Goal: Feedback & Contribution: Submit feedback/report problem

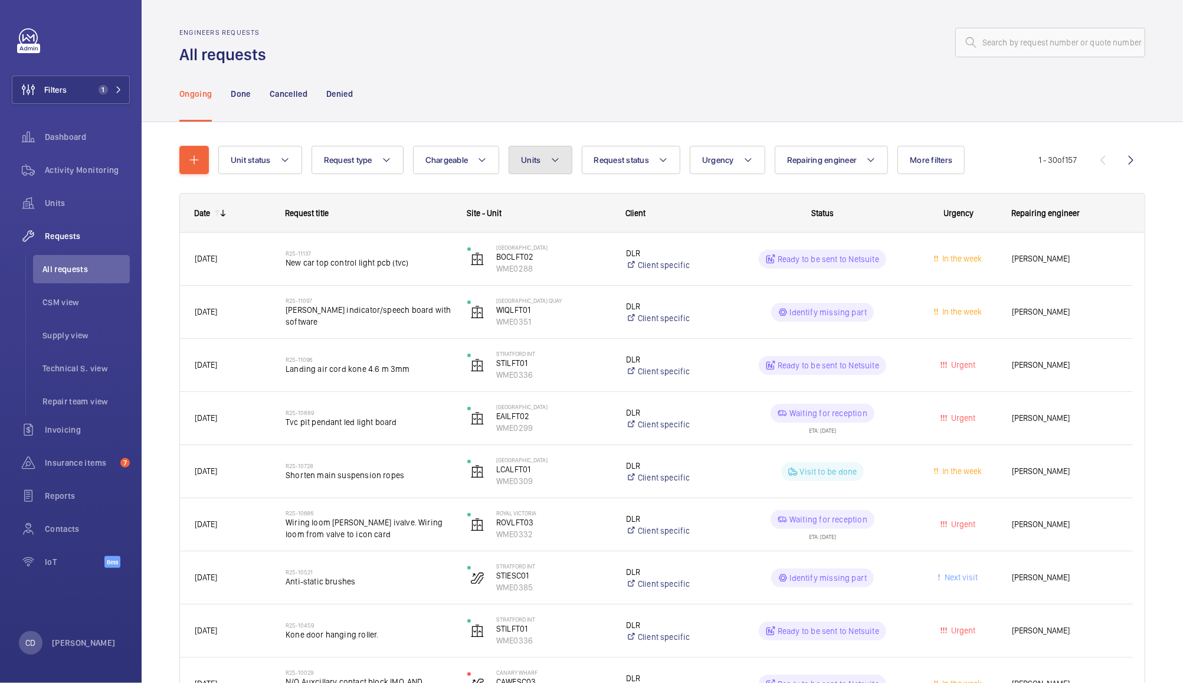
click at [542, 161] on button "Units" at bounding box center [540, 160] width 63 height 28
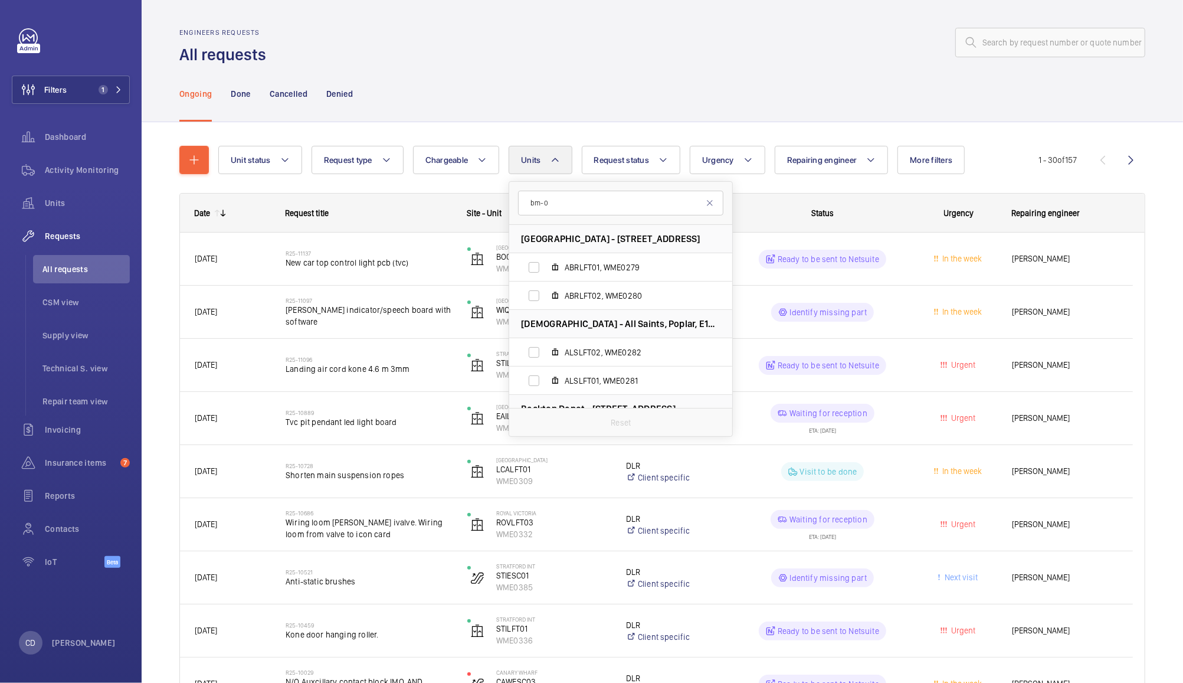
type input "bm-01"
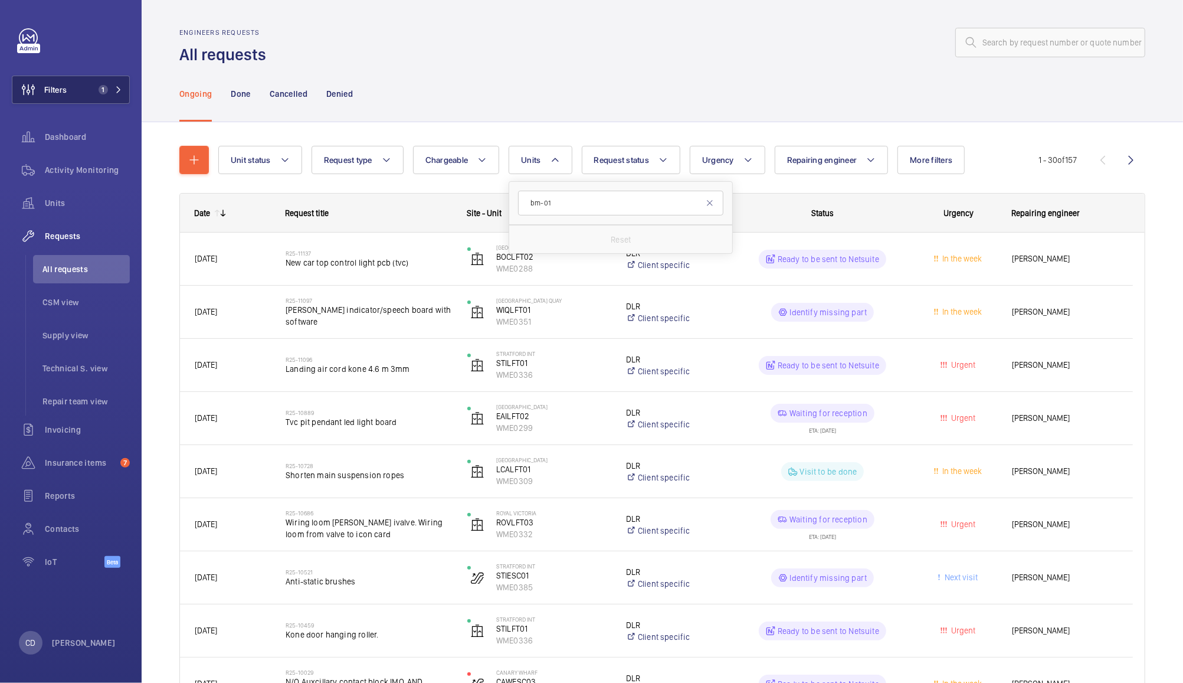
click at [72, 99] on button "Filters 1" at bounding box center [71, 90] width 118 height 28
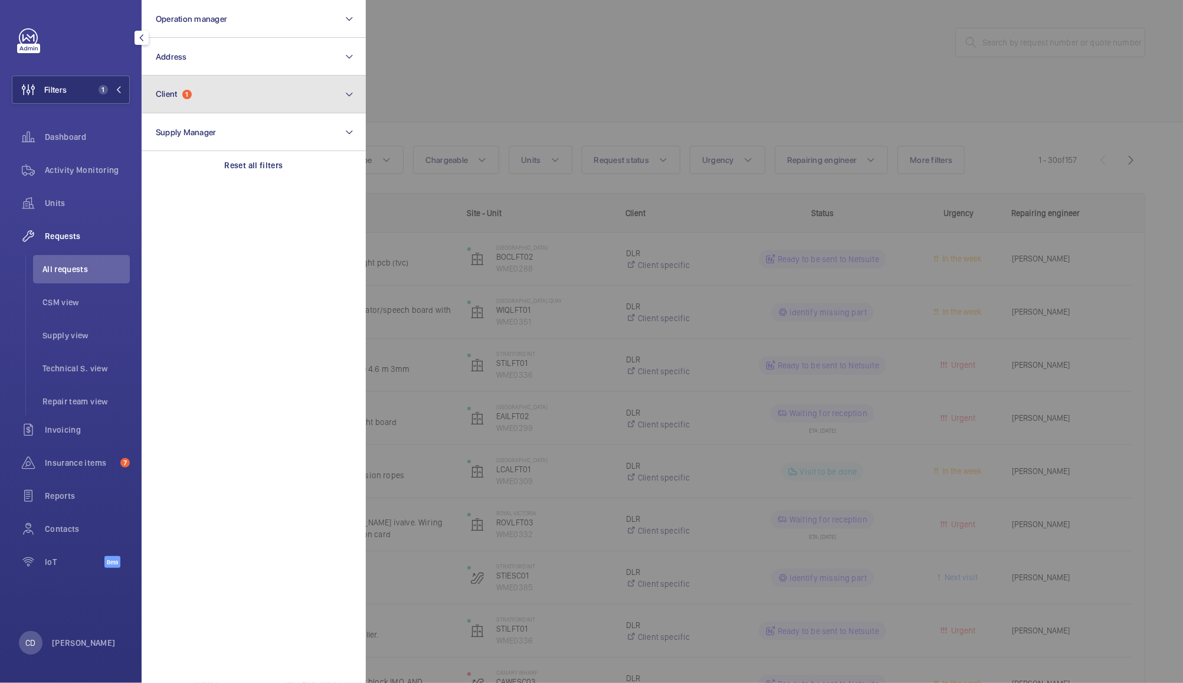
click at [224, 104] on button "Client 1" at bounding box center [254, 95] width 224 height 38
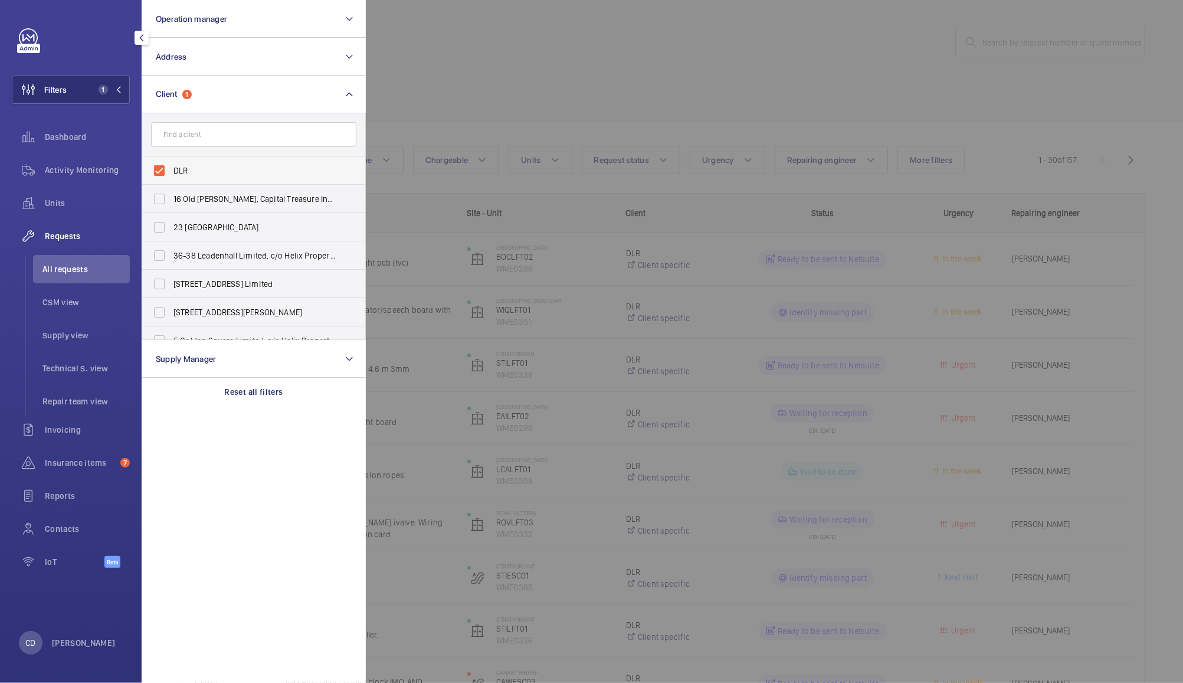
click at [179, 173] on span "DLR" at bounding box center [255, 171] width 162 height 12
click at [171, 173] on input "DLR" at bounding box center [160, 171] width 24 height 24
checkbox input "false"
click at [239, 136] on input "text" at bounding box center [253, 134] width 205 height 25
click at [741, 48] on div at bounding box center [957, 341] width 1183 height 683
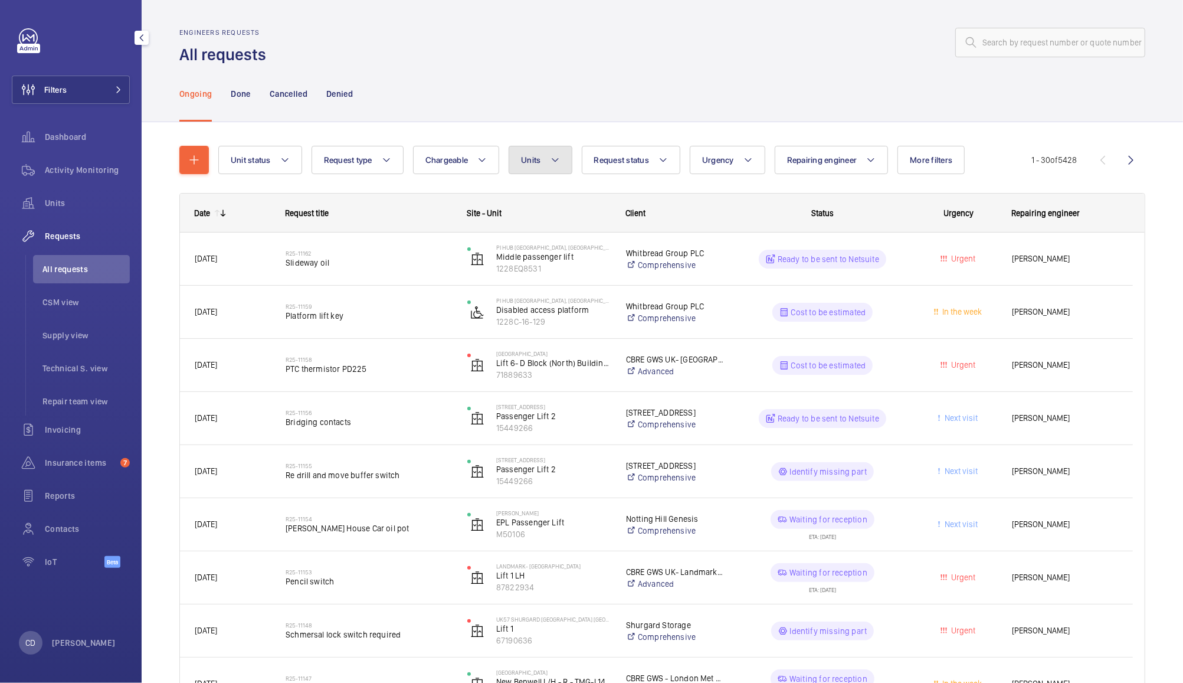
click at [538, 168] on button "Units" at bounding box center [540, 160] width 63 height 28
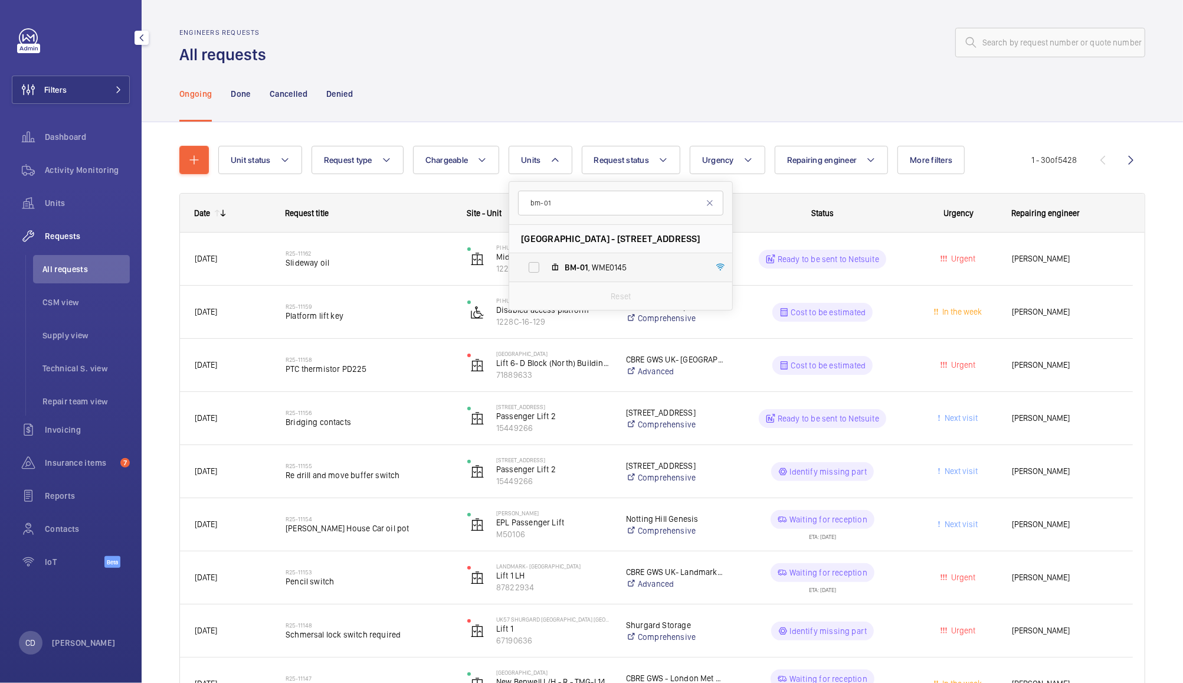
type input "bm-01"
click at [626, 269] on span "BM-01 , WME0145" at bounding box center [633, 267] width 137 height 12
click at [546, 269] on input "BM-01 , WME0145" at bounding box center [534, 268] width 24 height 24
checkbox input "true"
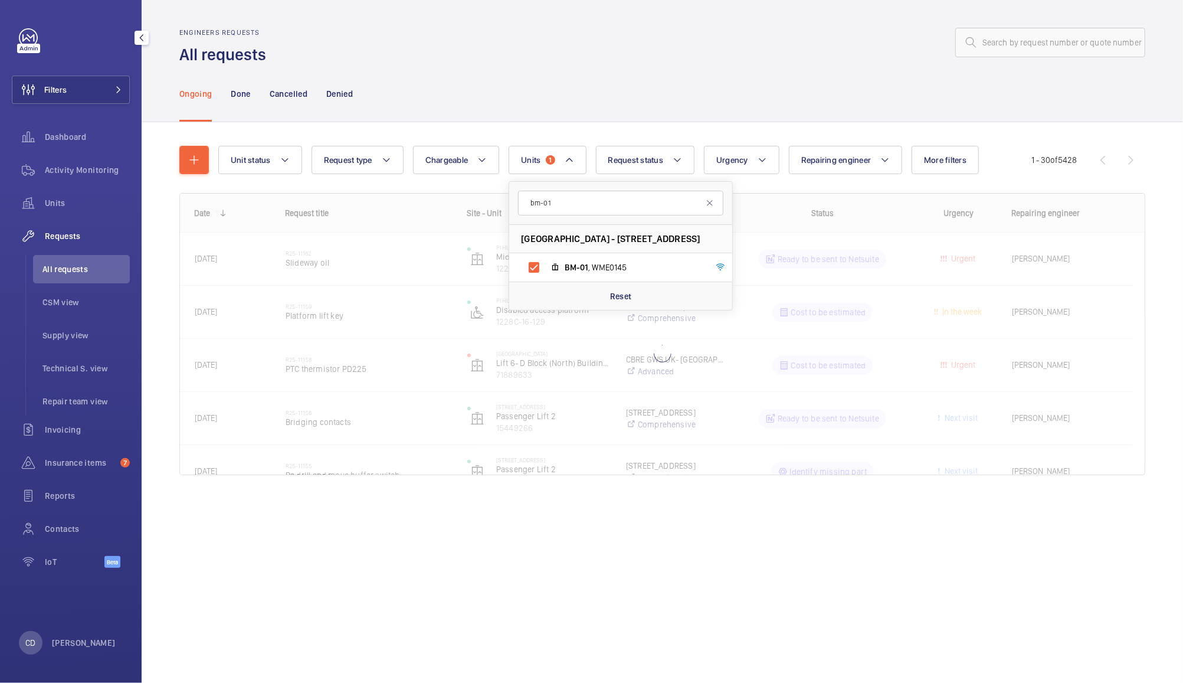
click at [702, 19] on wm-front-admin-header "Engineers requests All requests" at bounding box center [663, 33] width 1042 height 66
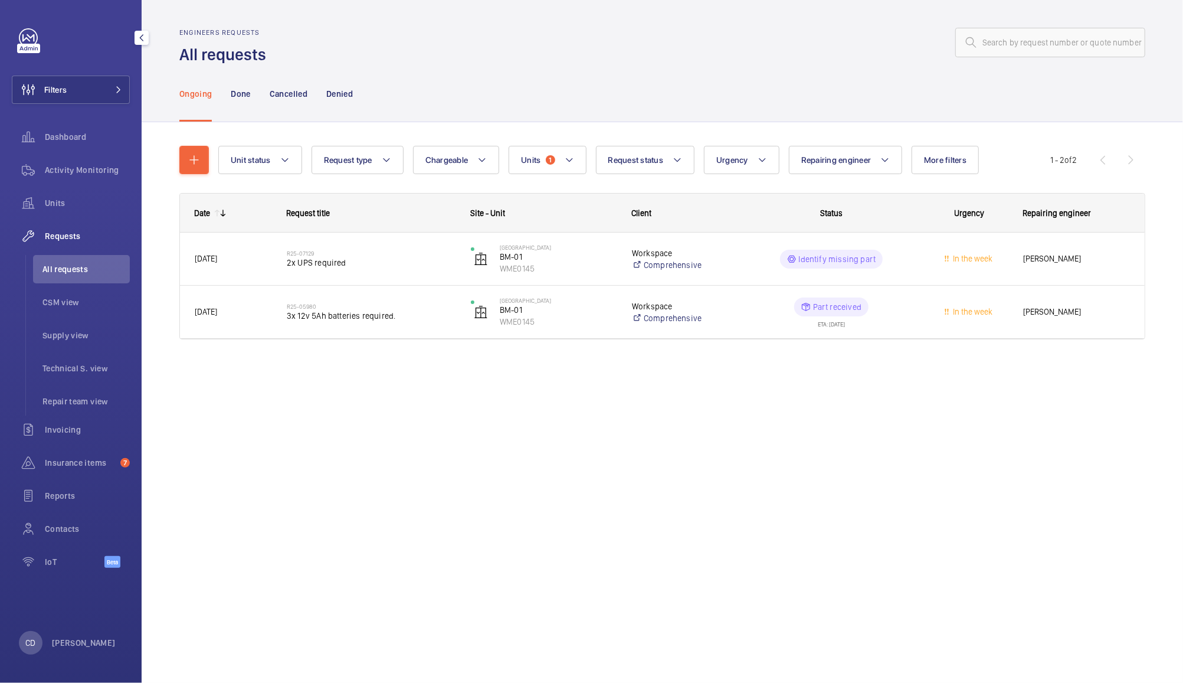
click at [1084, 266] on div "[PERSON_NAME]" at bounding box center [1077, 258] width 136 height 37
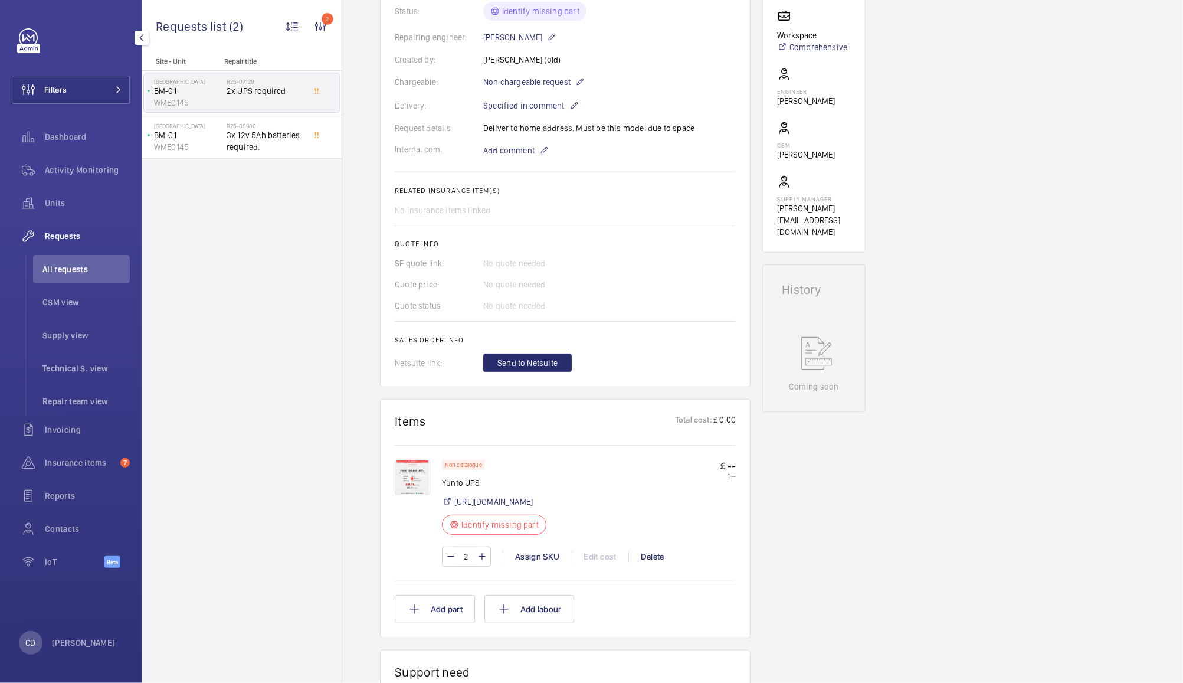
scroll to position [276, 0]
click at [413, 489] on img at bounding box center [412, 480] width 35 height 35
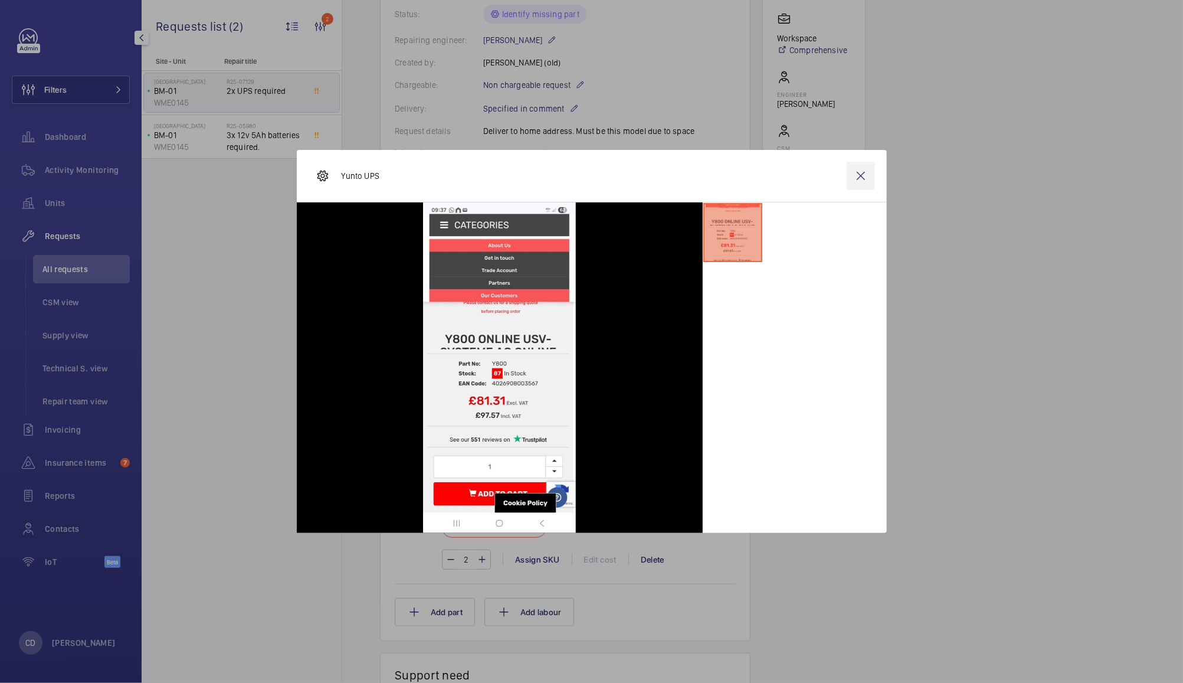
click at [861, 175] on wm-front-icon-button at bounding box center [861, 176] width 28 height 28
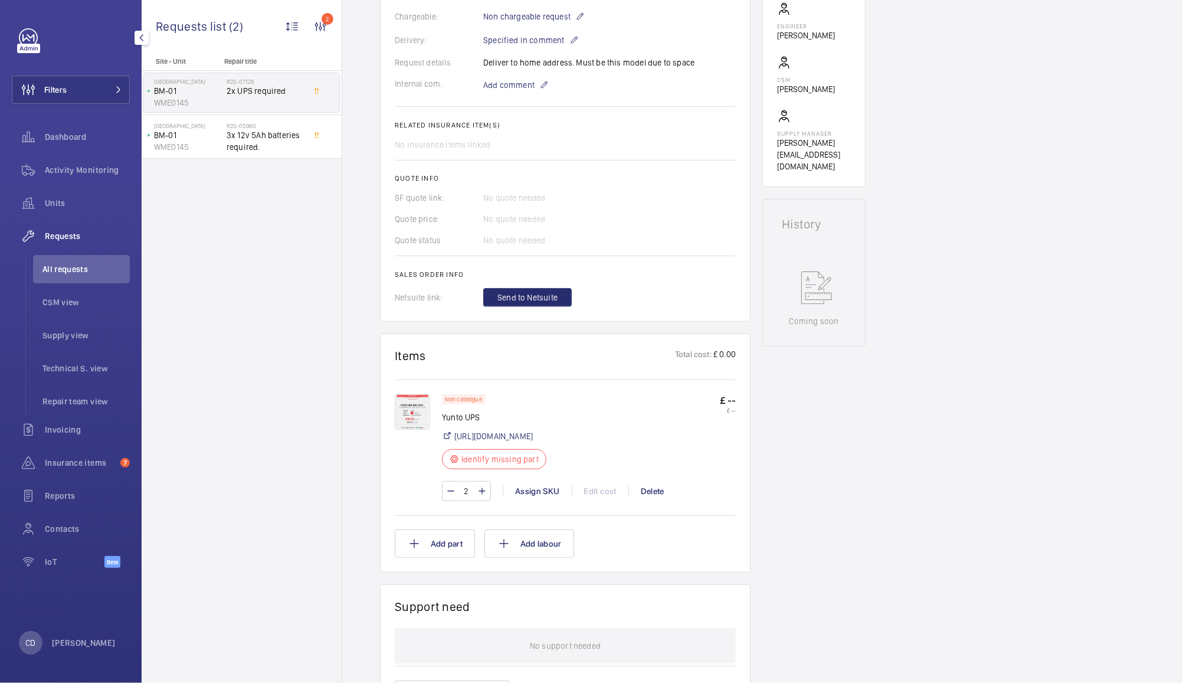
scroll to position [351, 0]
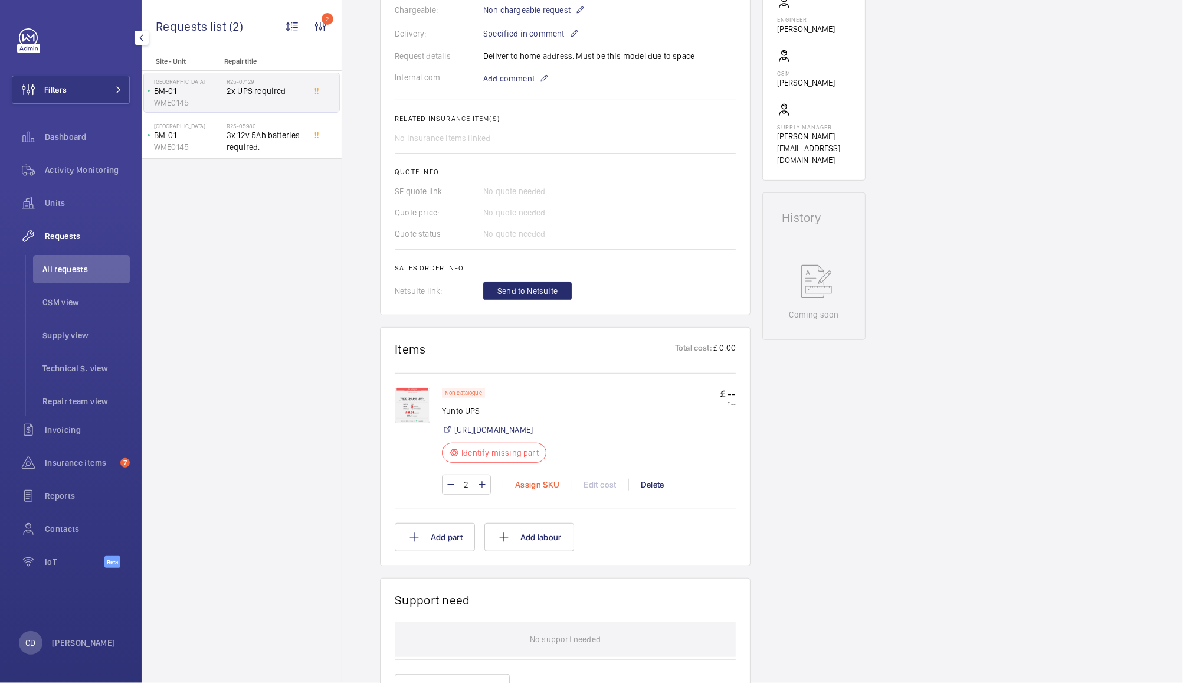
click at [538, 490] on div "Assign SKU" at bounding box center [537, 485] width 69 height 12
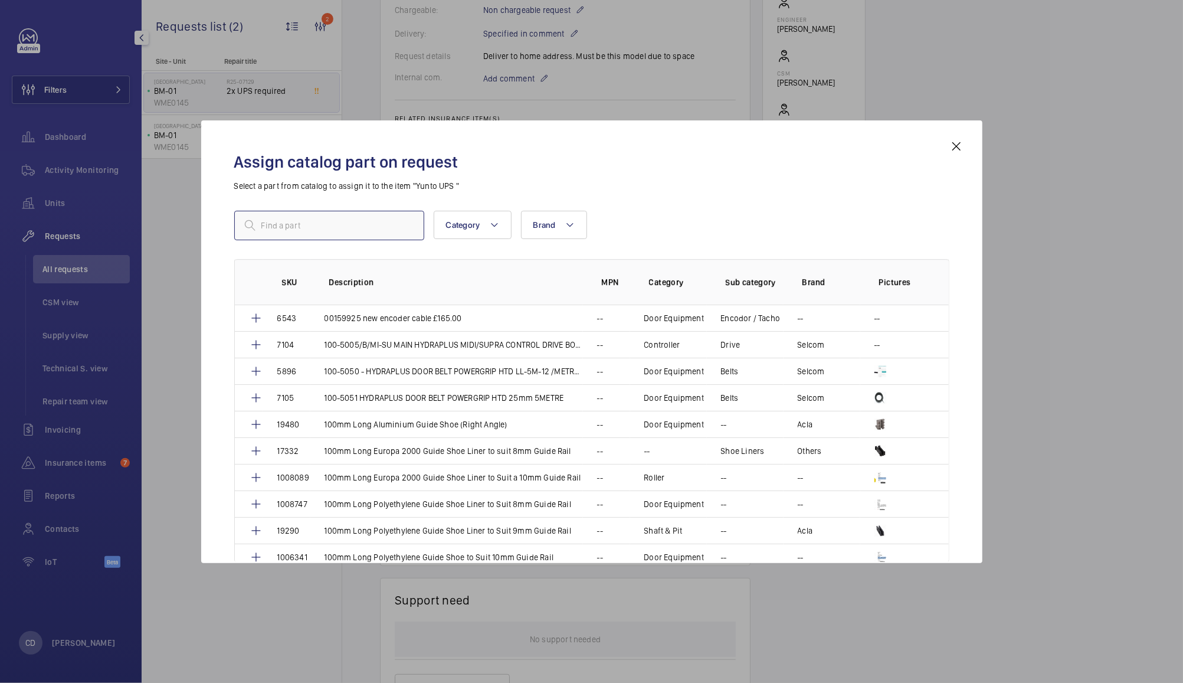
click at [347, 228] on input "text" at bounding box center [329, 226] width 190 height 30
type input "u"
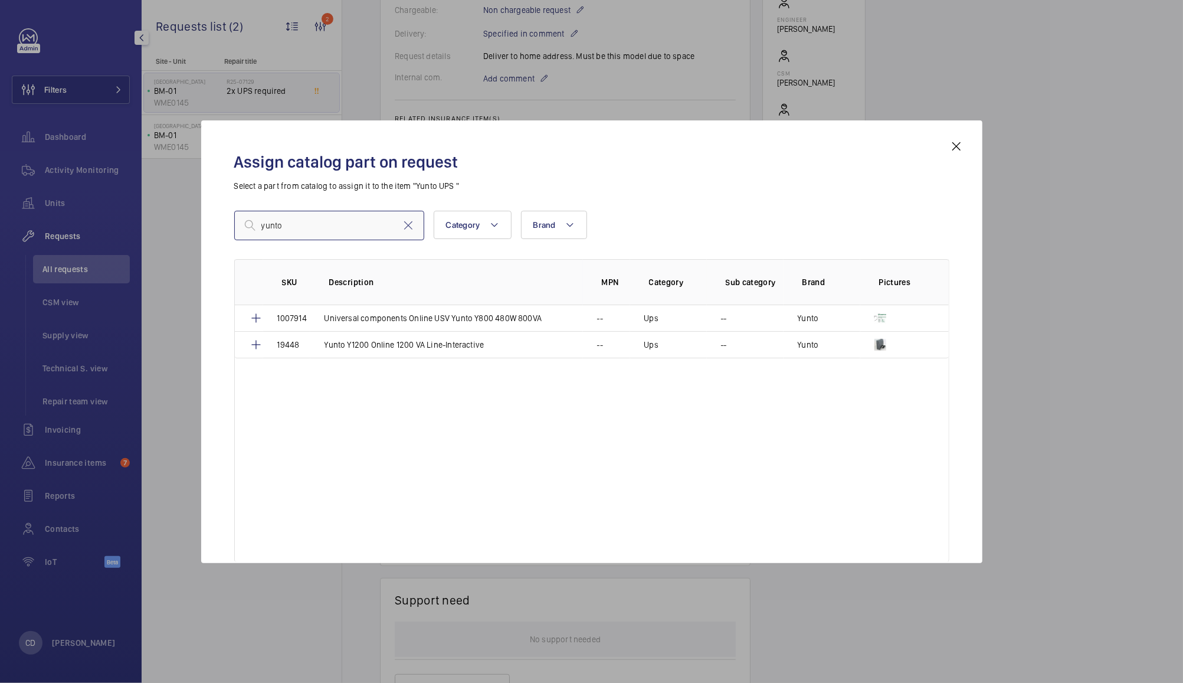
type input "yunto"
click at [956, 146] on mat-icon at bounding box center [957, 146] width 14 height 14
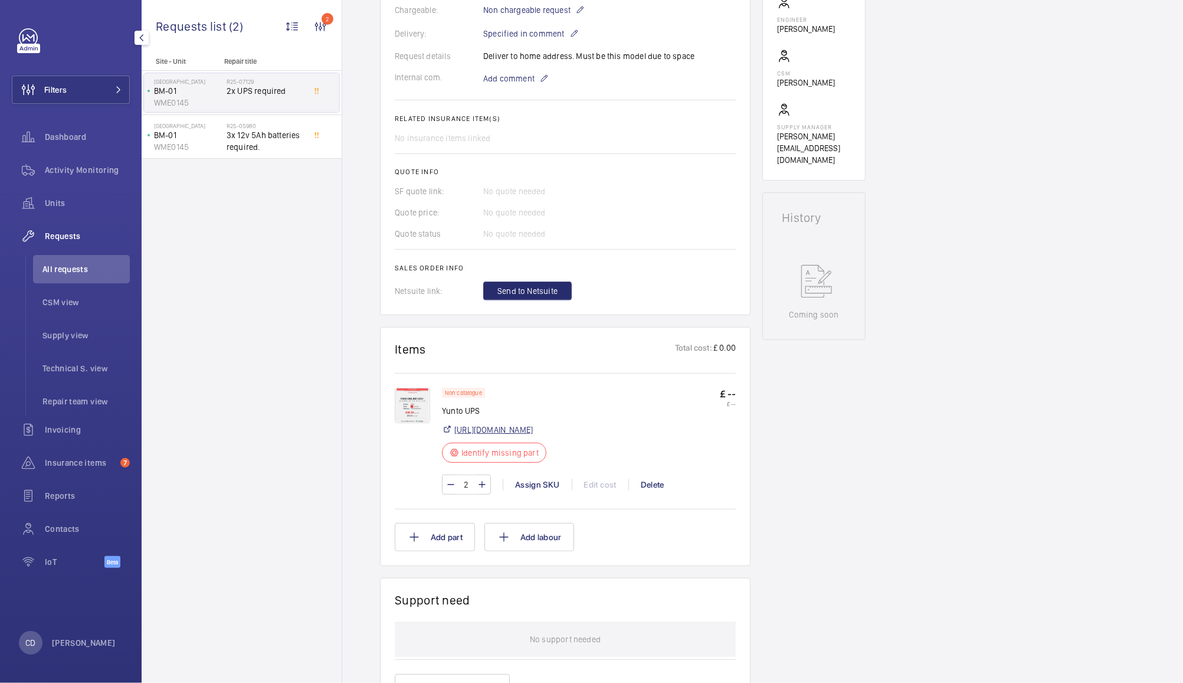
click at [533, 436] on link "[URL][DOMAIN_NAME]" at bounding box center [493, 430] width 78 height 12
click at [411, 410] on img at bounding box center [412, 405] width 35 height 35
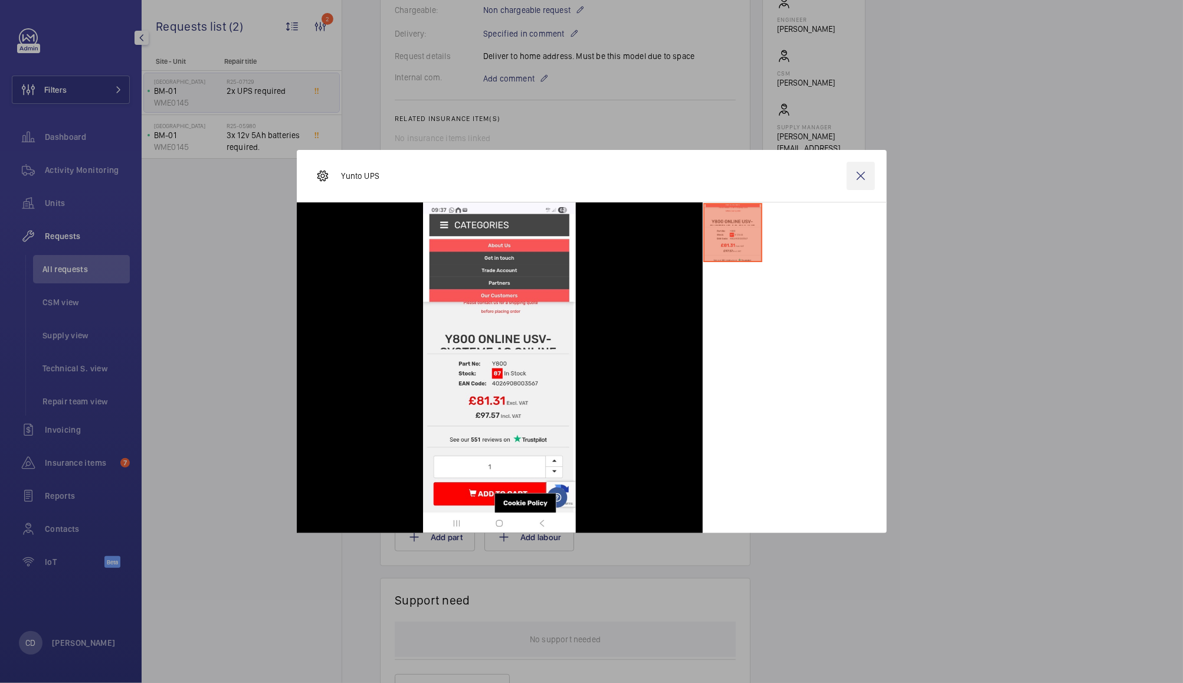
click at [861, 175] on wm-front-icon-button at bounding box center [861, 176] width 28 height 28
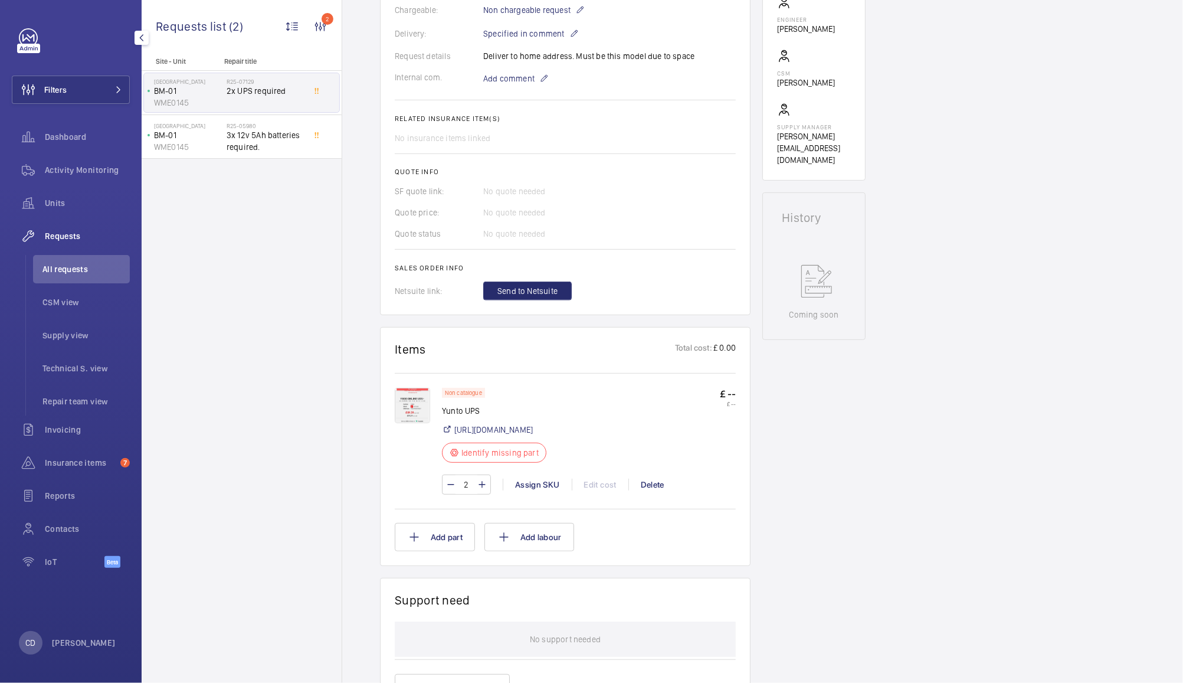
click at [413, 411] on img at bounding box center [412, 405] width 35 height 35
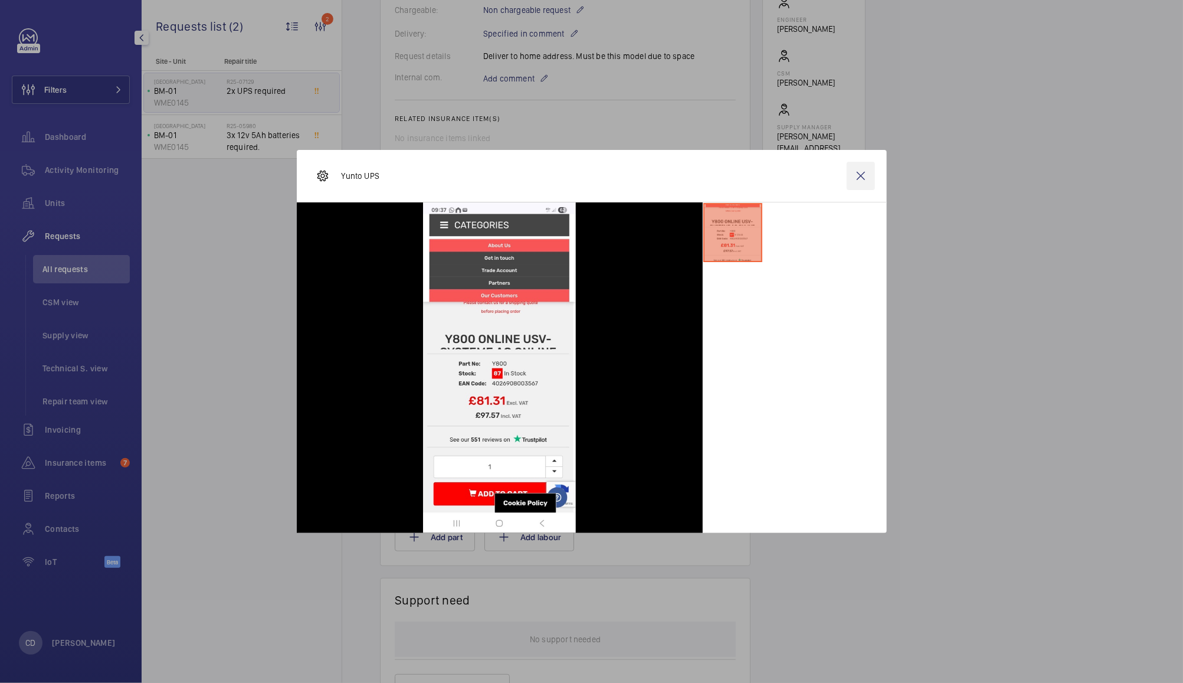
click at [852, 182] on wm-front-icon-button at bounding box center [861, 176] width 28 height 28
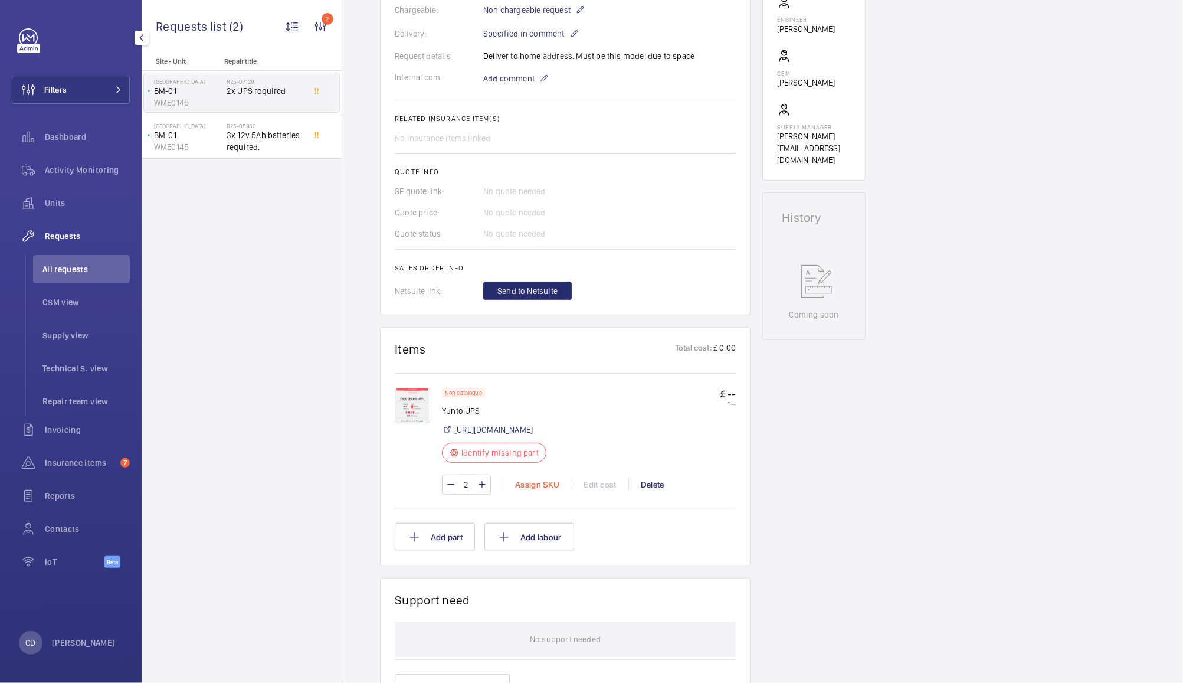
click at [554, 490] on div "Assign SKU" at bounding box center [537, 485] width 69 height 12
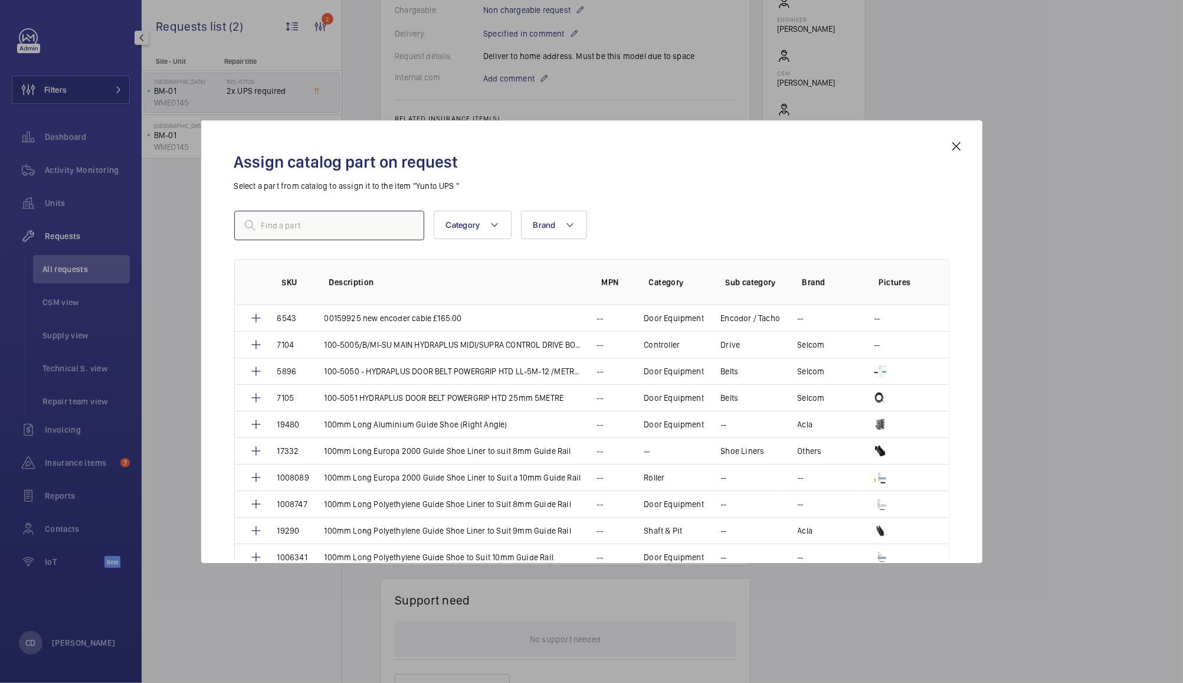
click at [341, 225] on input "text" at bounding box center [329, 226] width 190 height 30
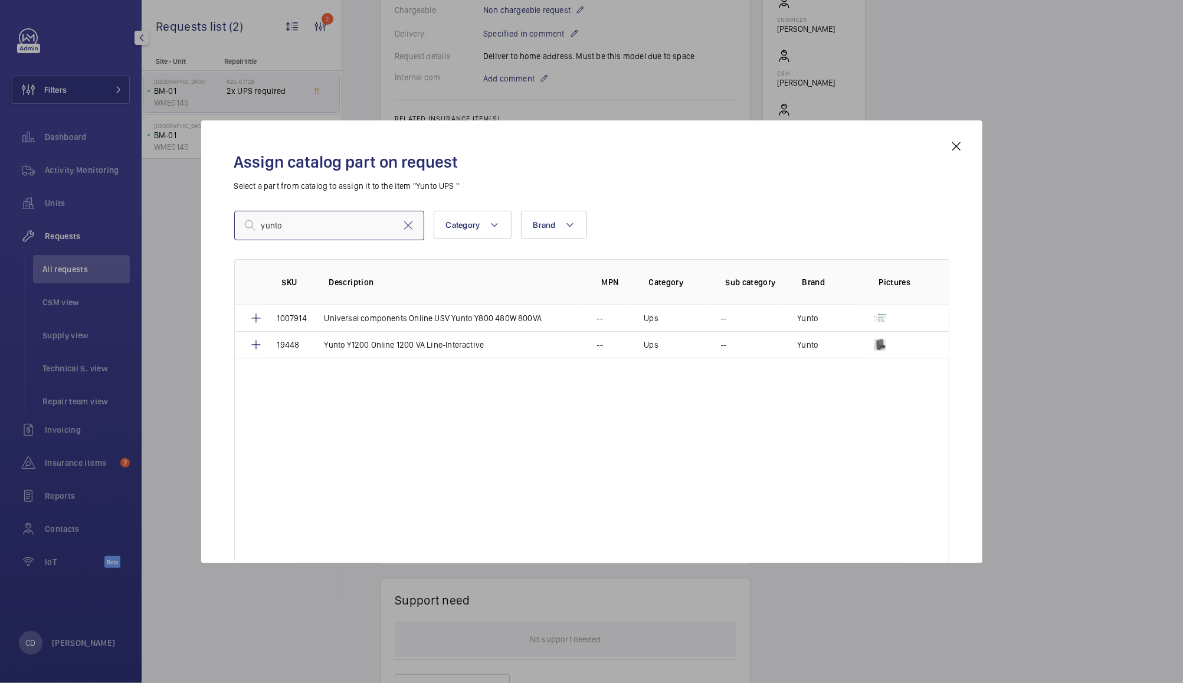
type input "yunto"
click at [957, 147] on mat-icon at bounding box center [957, 146] width 14 height 14
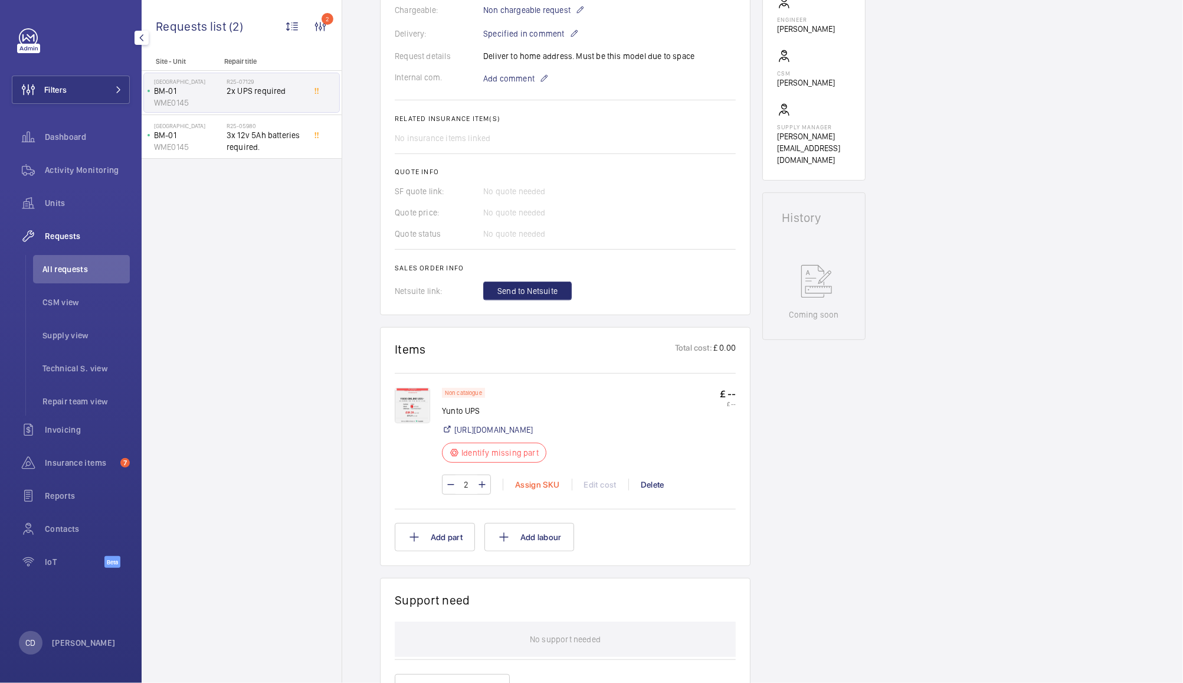
click at [540, 490] on div "Assign SKU" at bounding box center [537, 485] width 69 height 12
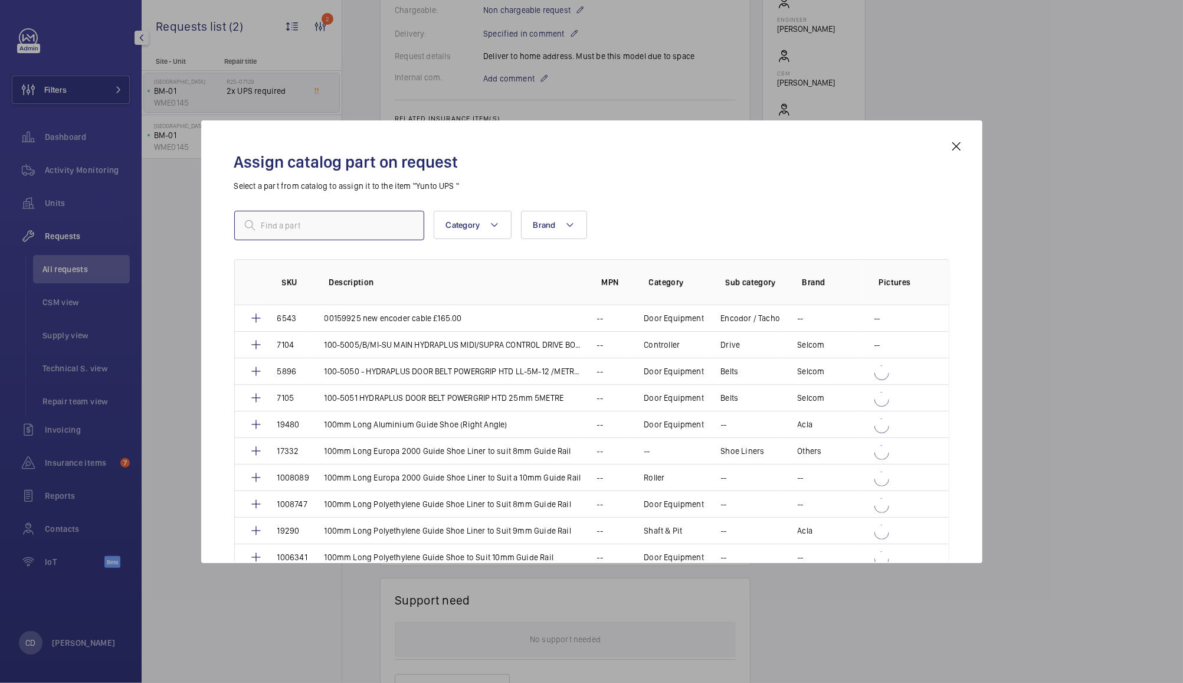
click at [365, 222] on input "text" at bounding box center [329, 226] width 190 height 30
type input "yunto"
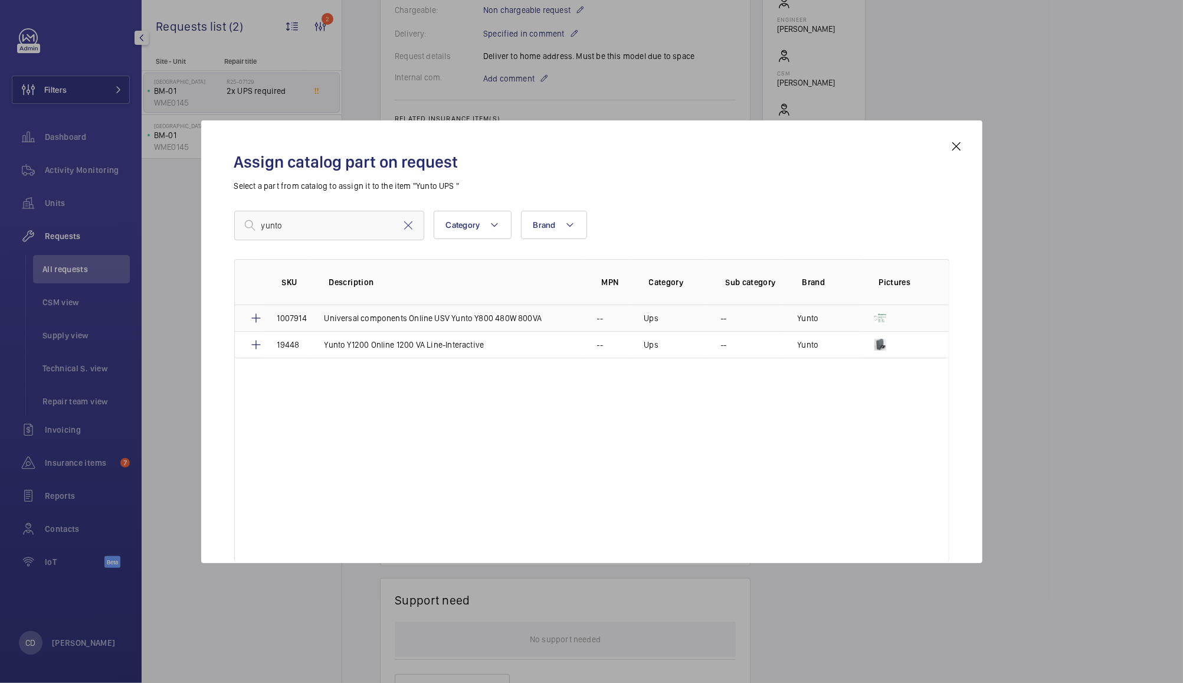
click at [255, 318] on mat-icon at bounding box center [256, 318] width 14 height 14
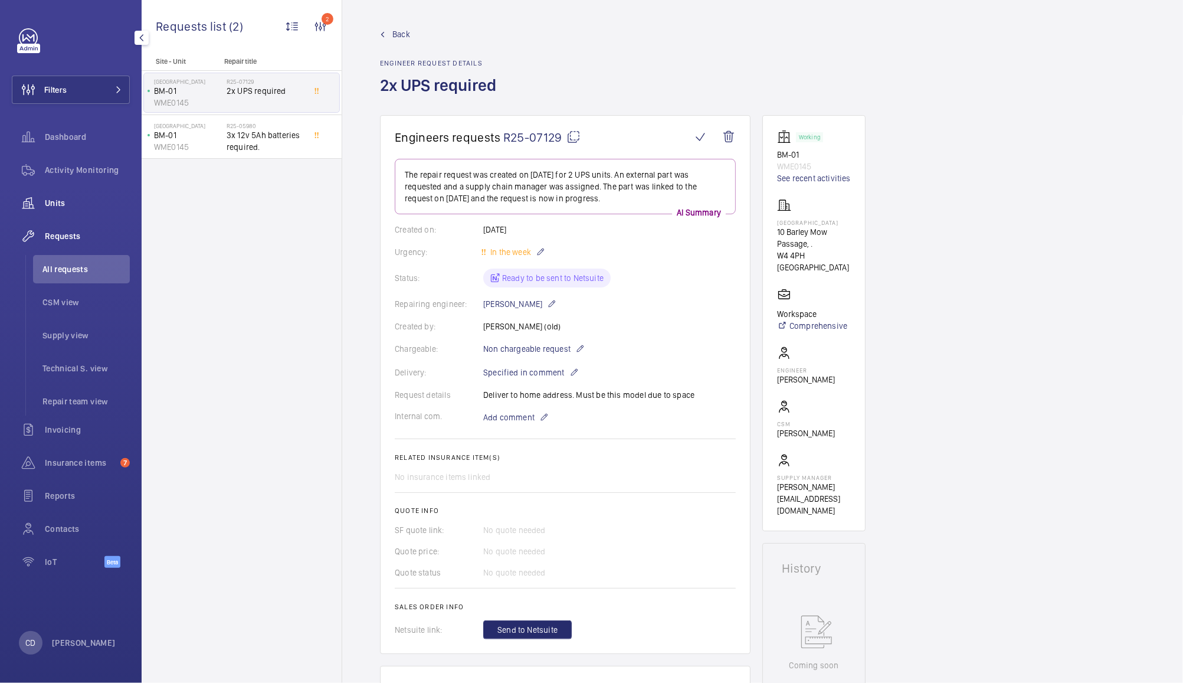
click at [40, 203] on wm-front-icon-button at bounding box center [28, 203] width 33 height 28
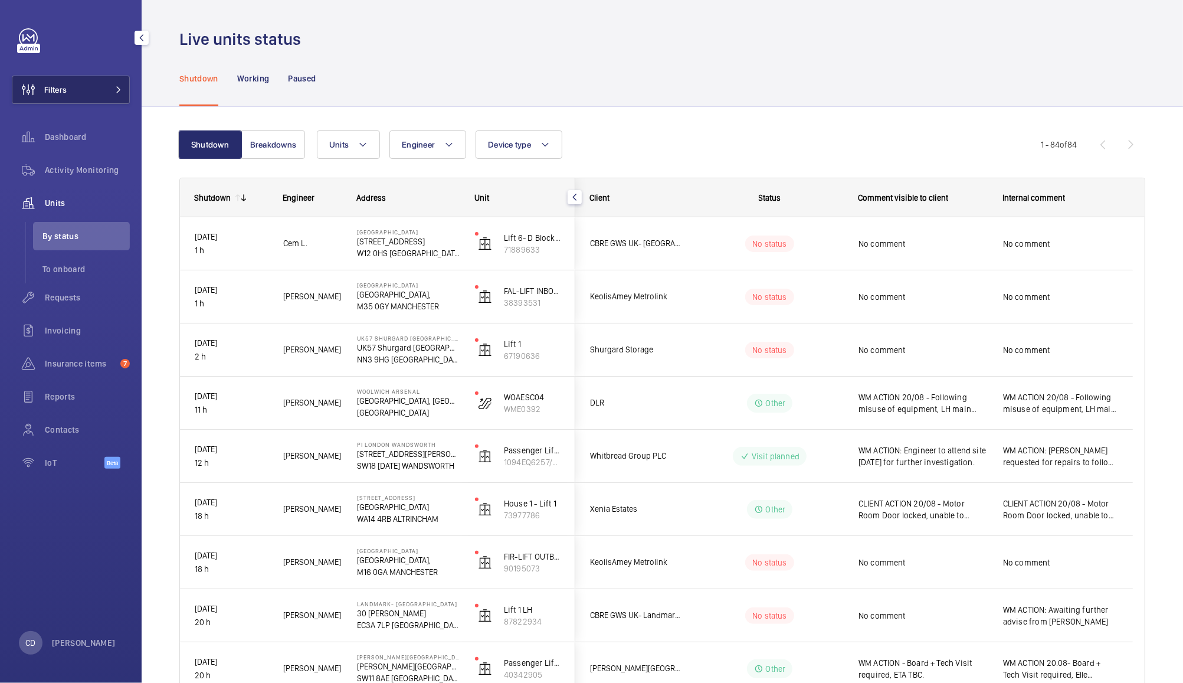
click at [66, 90] on span "Filters" at bounding box center [55, 90] width 22 height 12
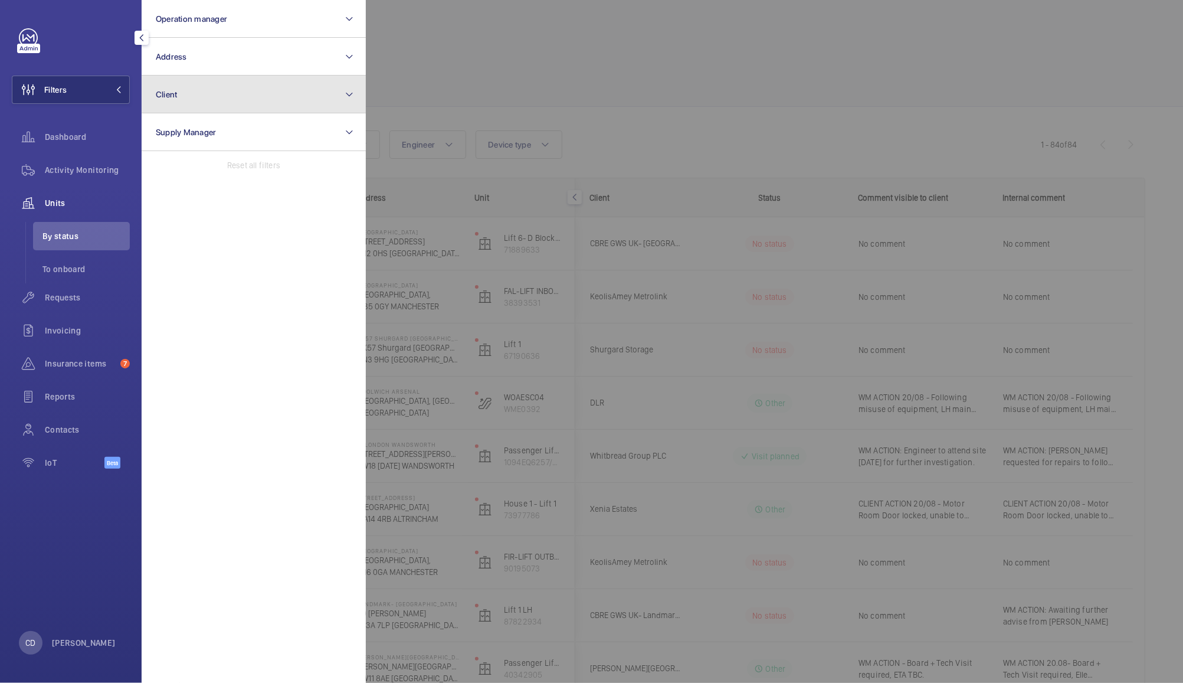
click at [219, 96] on button "Client" at bounding box center [254, 95] width 224 height 38
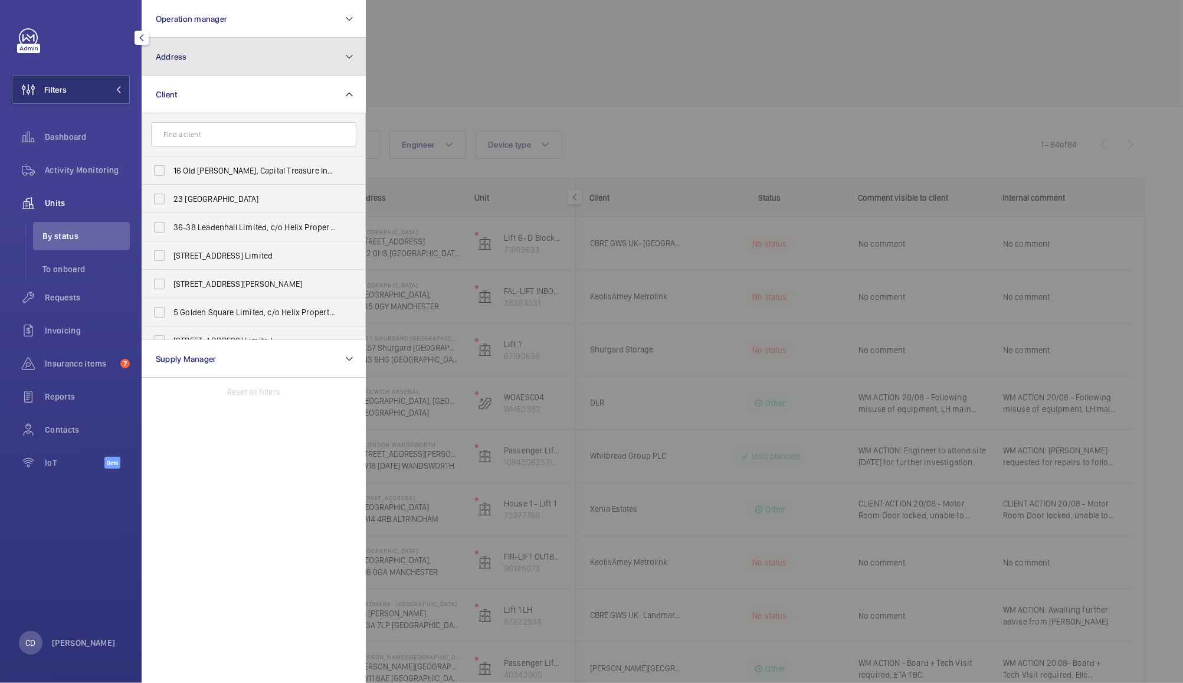
click at [261, 57] on button "Address" at bounding box center [254, 57] width 224 height 38
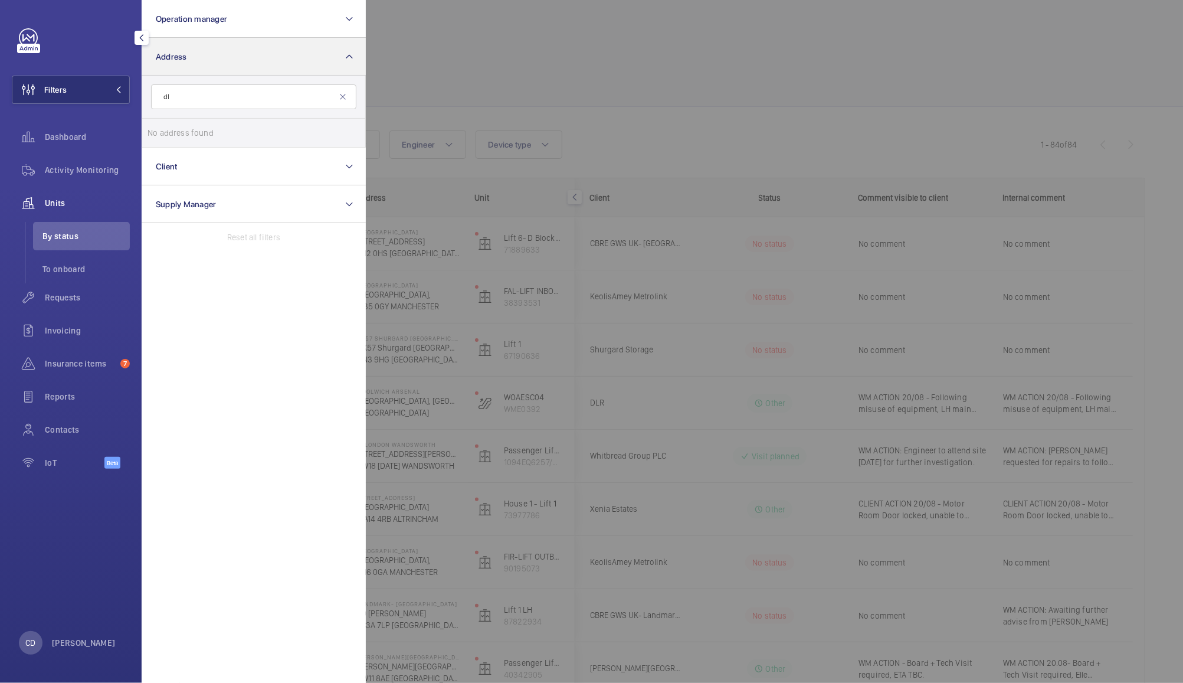
type input "d"
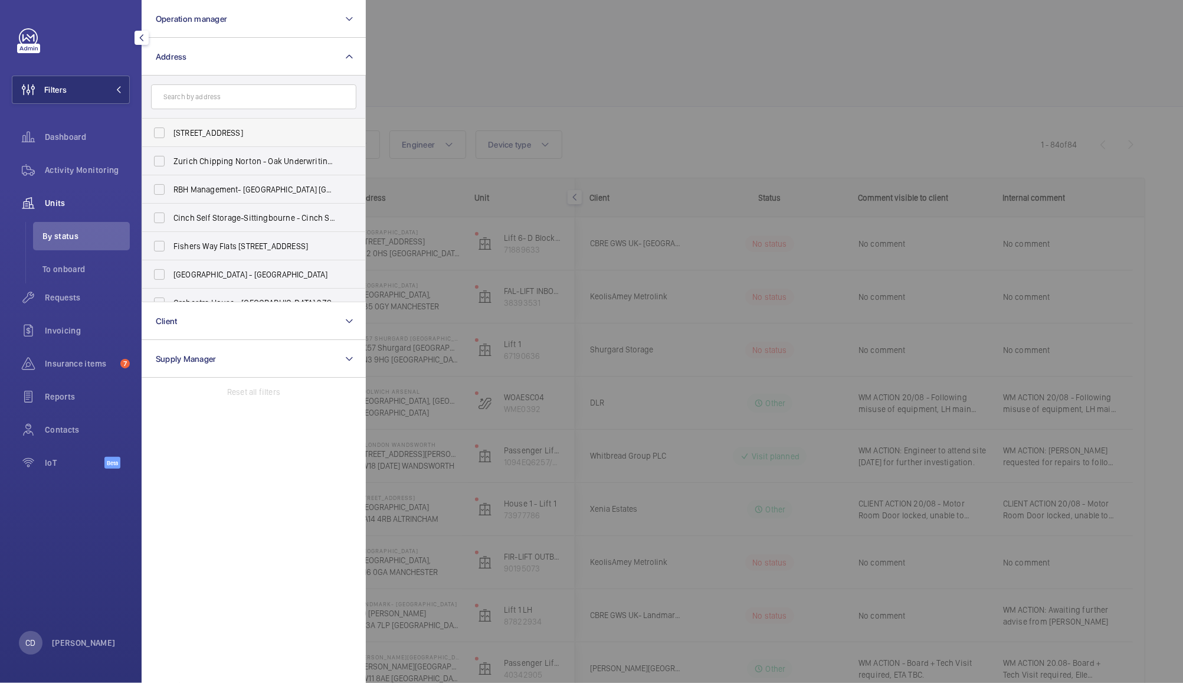
click at [236, 130] on span "[STREET_ADDRESS]" at bounding box center [255, 133] width 162 height 12
click at [171, 130] on input "[STREET_ADDRESS]" at bounding box center [160, 133] width 24 height 24
click at [261, 132] on span "[STREET_ADDRESS]" at bounding box center [255, 133] width 162 height 12
click at [171, 132] on input "[STREET_ADDRESS]" at bounding box center [160, 133] width 24 height 24
checkbox input "false"
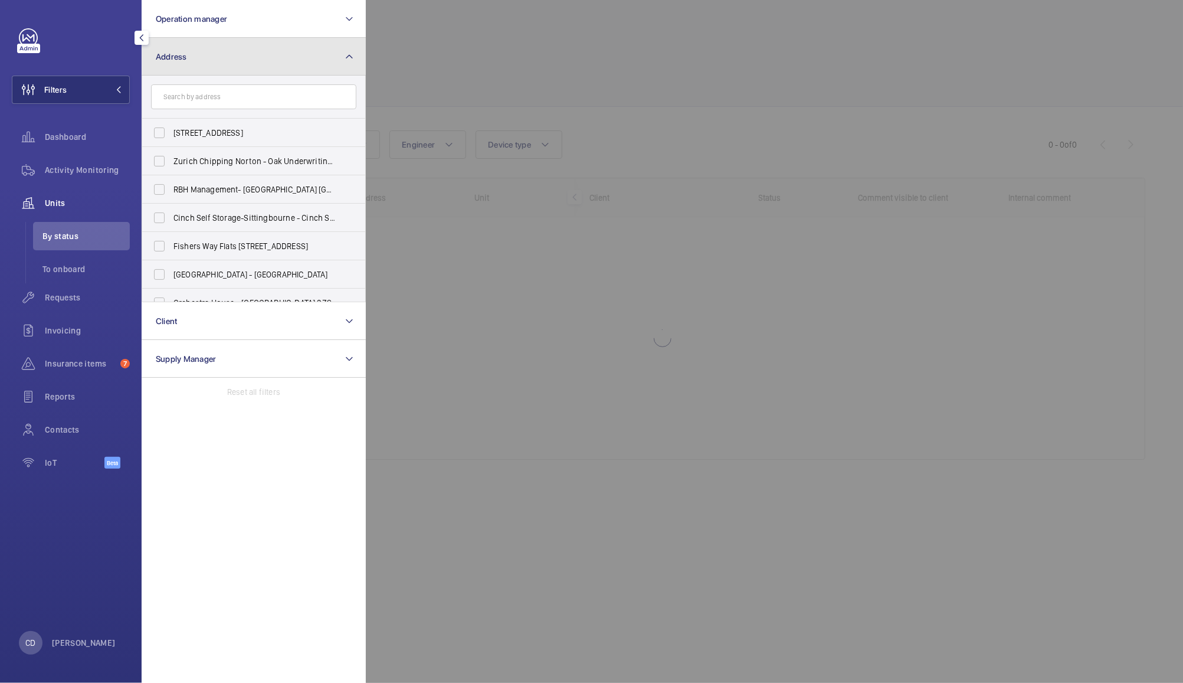
click at [346, 43] on button "Address" at bounding box center [254, 57] width 224 height 38
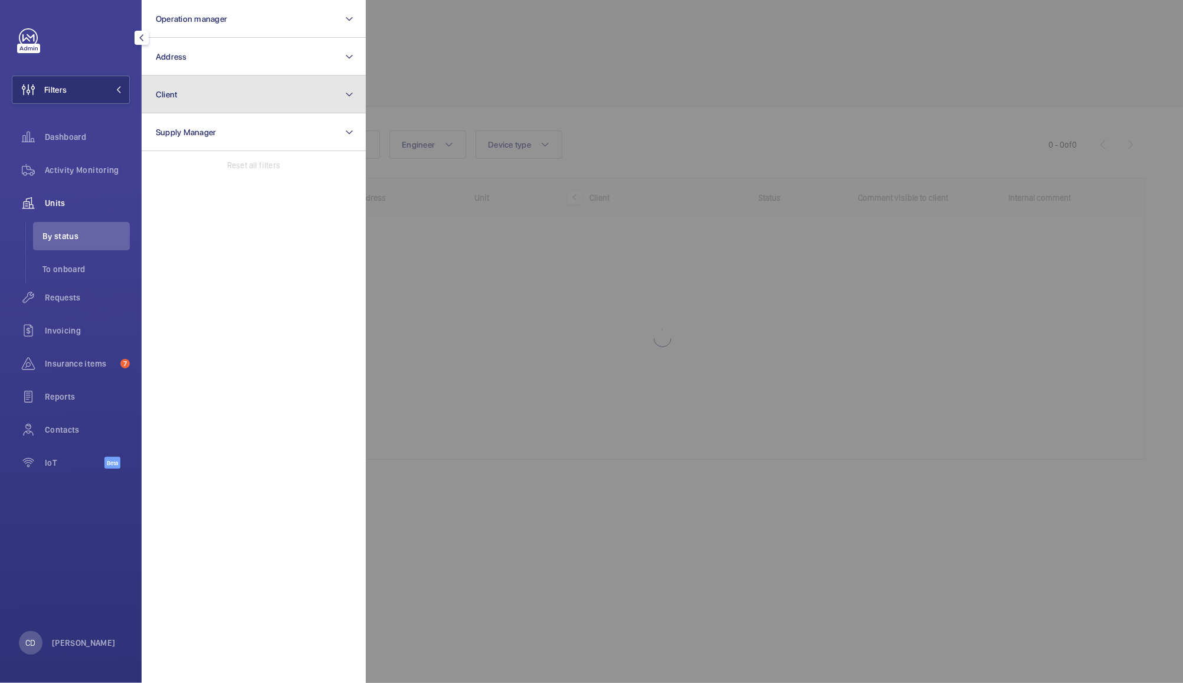
click at [266, 100] on button "Client" at bounding box center [254, 95] width 224 height 38
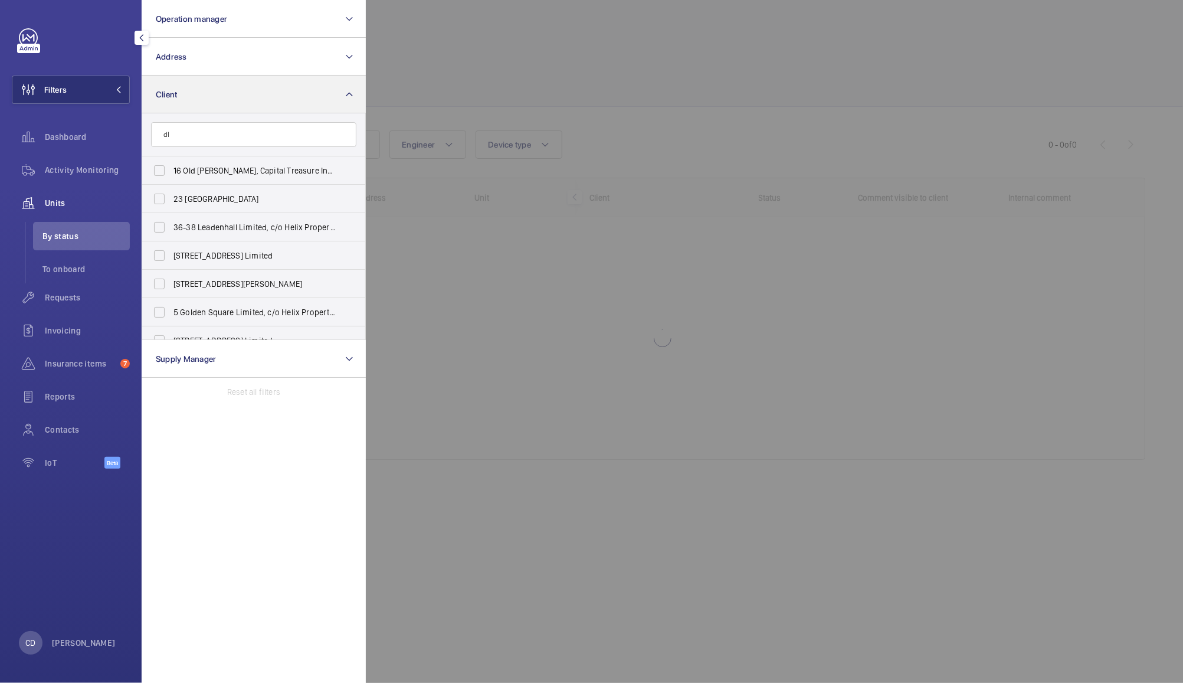
type input "dlr"
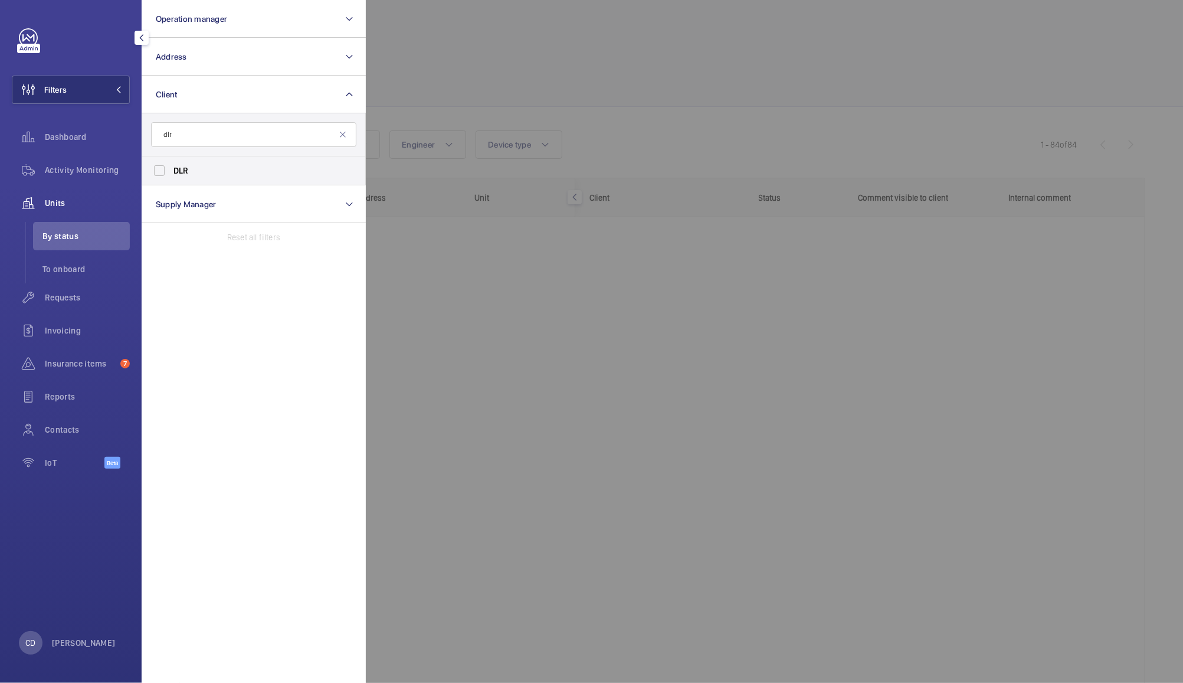
click at [174, 160] on label "DLR" at bounding box center [244, 170] width 205 height 28
click at [171, 160] on input "DLR" at bounding box center [160, 171] width 24 height 24
click at [607, 63] on div at bounding box center [957, 341] width 1183 height 683
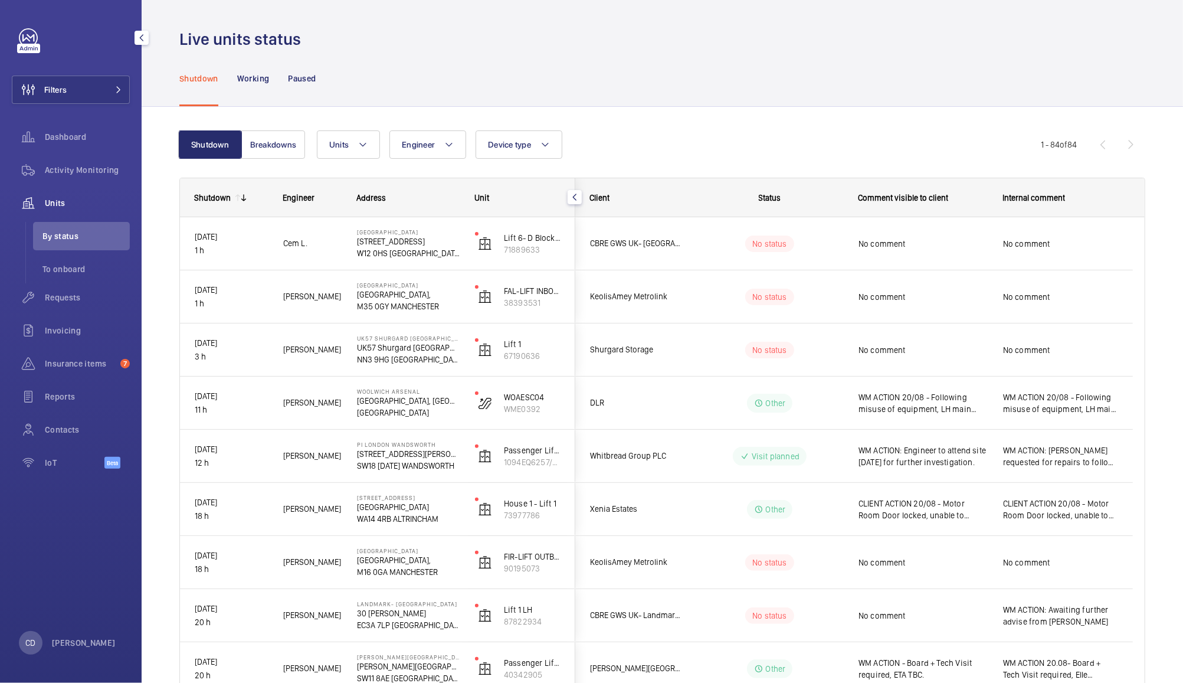
click at [1075, 403] on span "WM ACTION 20/08 - Following misuse of equipment, LH main drive shaft bearing co…" at bounding box center [1060, 403] width 115 height 24
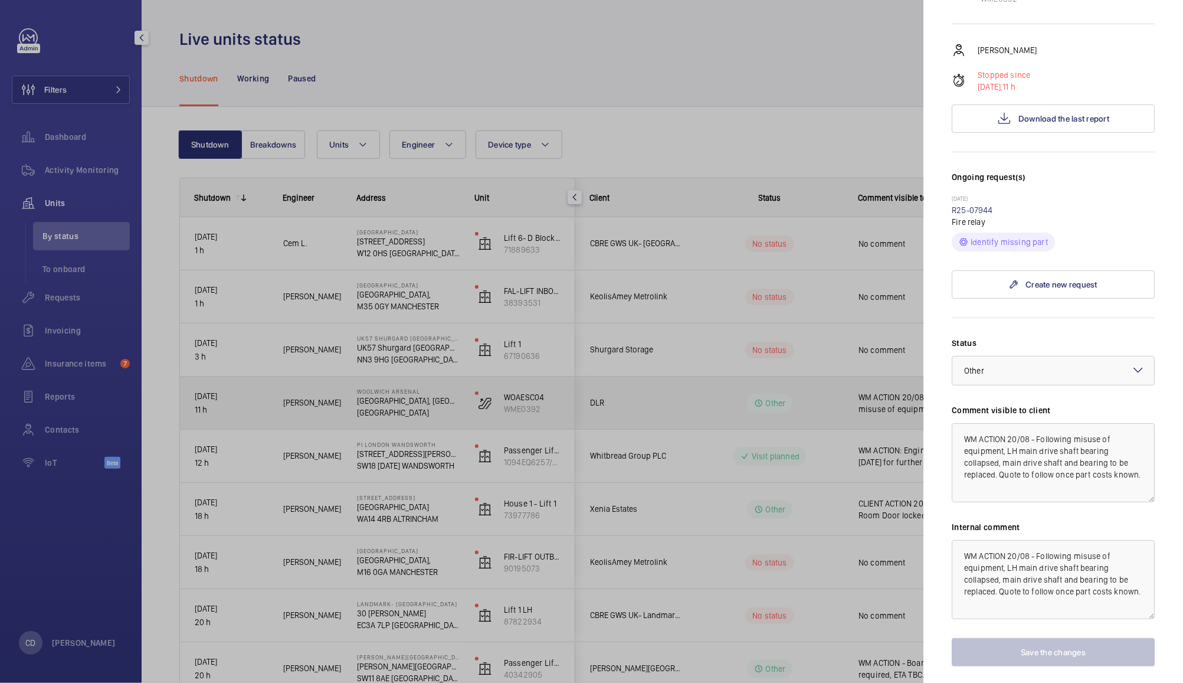
scroll to position [240, 0]
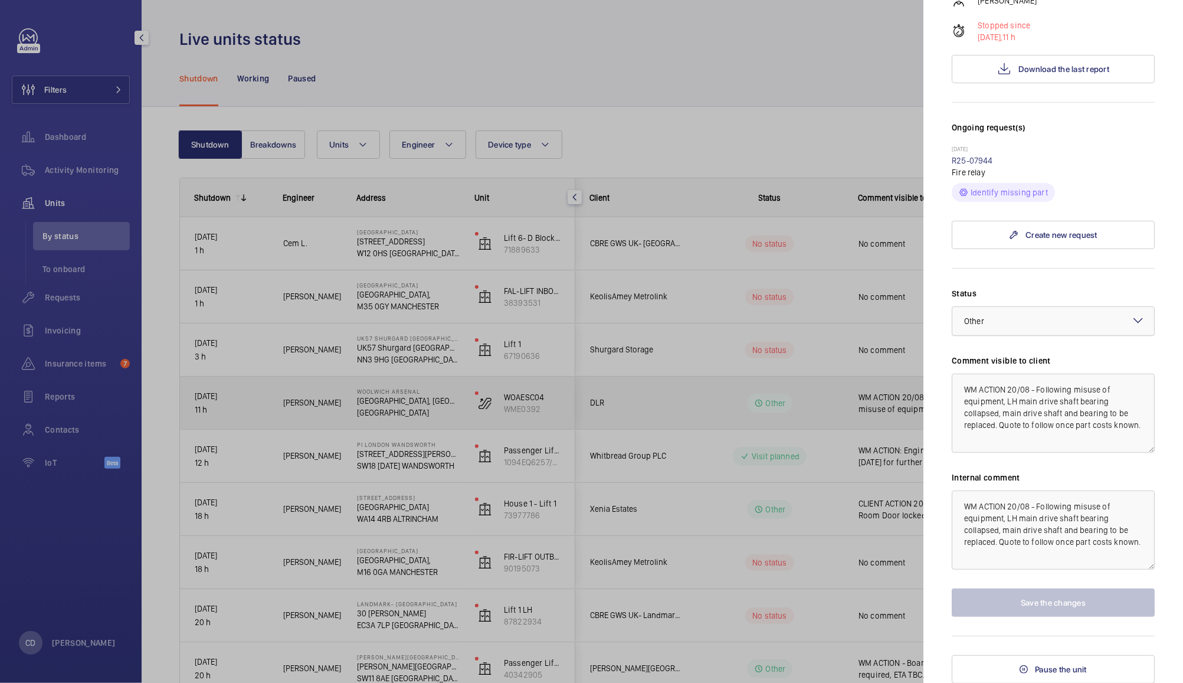
click at [1071, 319] on div at bounding box center [1054, 321] width 202 height 28
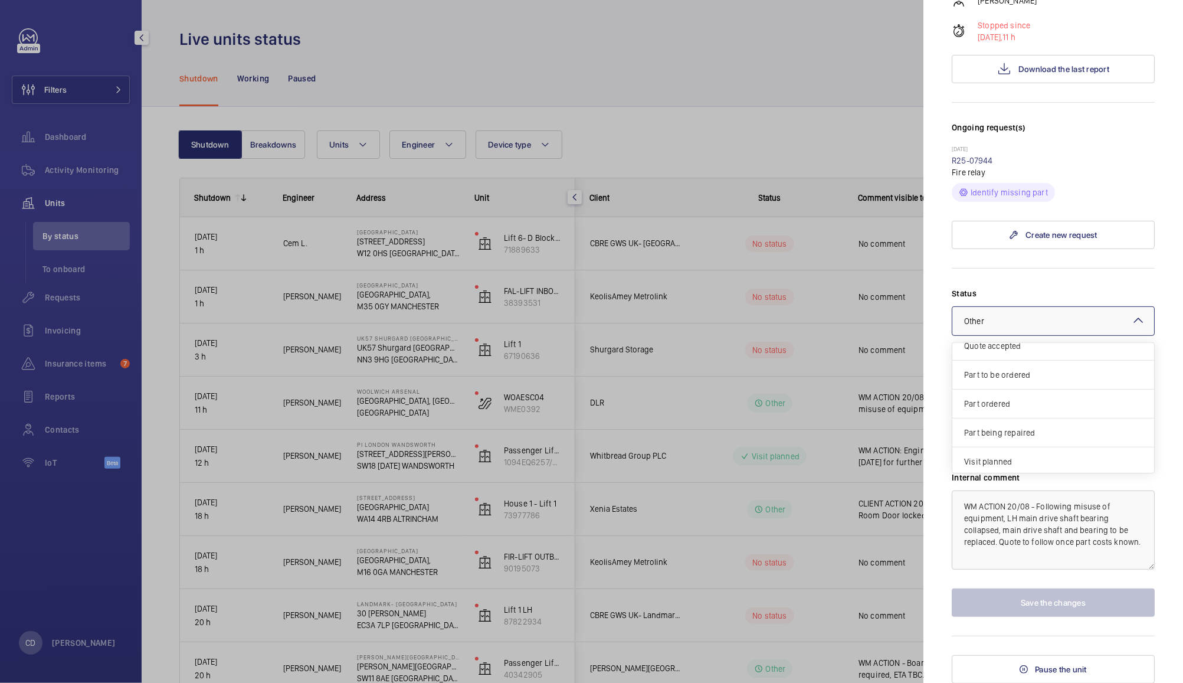
scroll to position [100, 0]
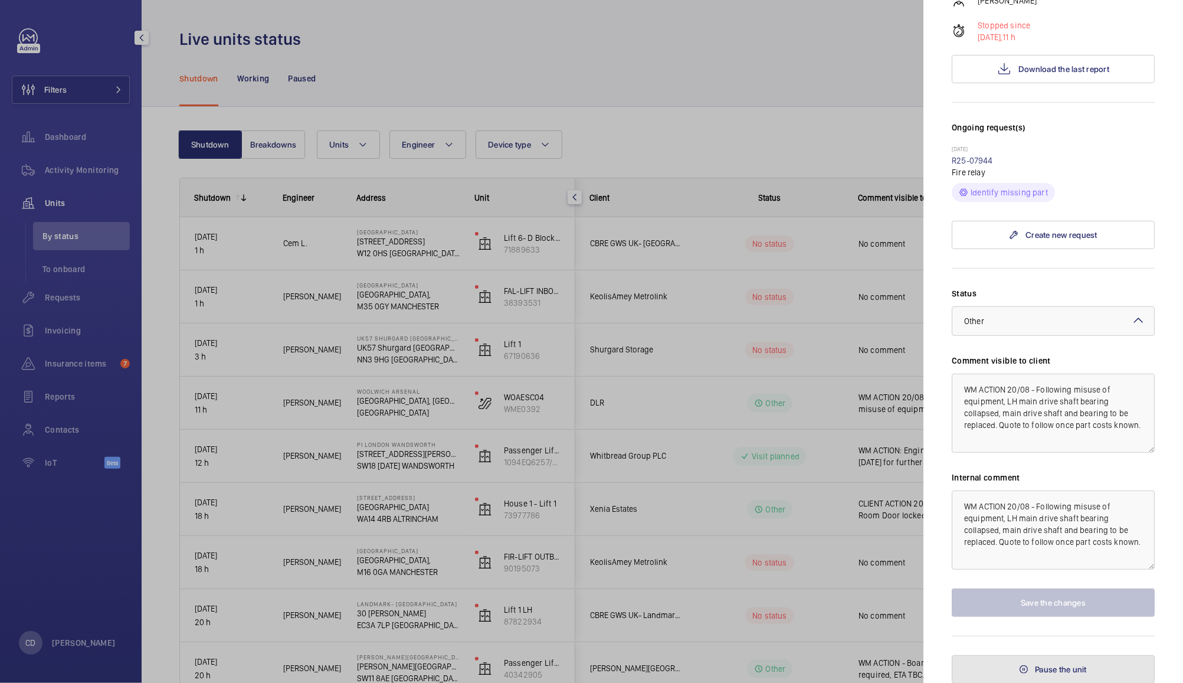
click at [1064, 668] on span "Pause the unit" at bounding box center [1061, 669] width 52 height 9
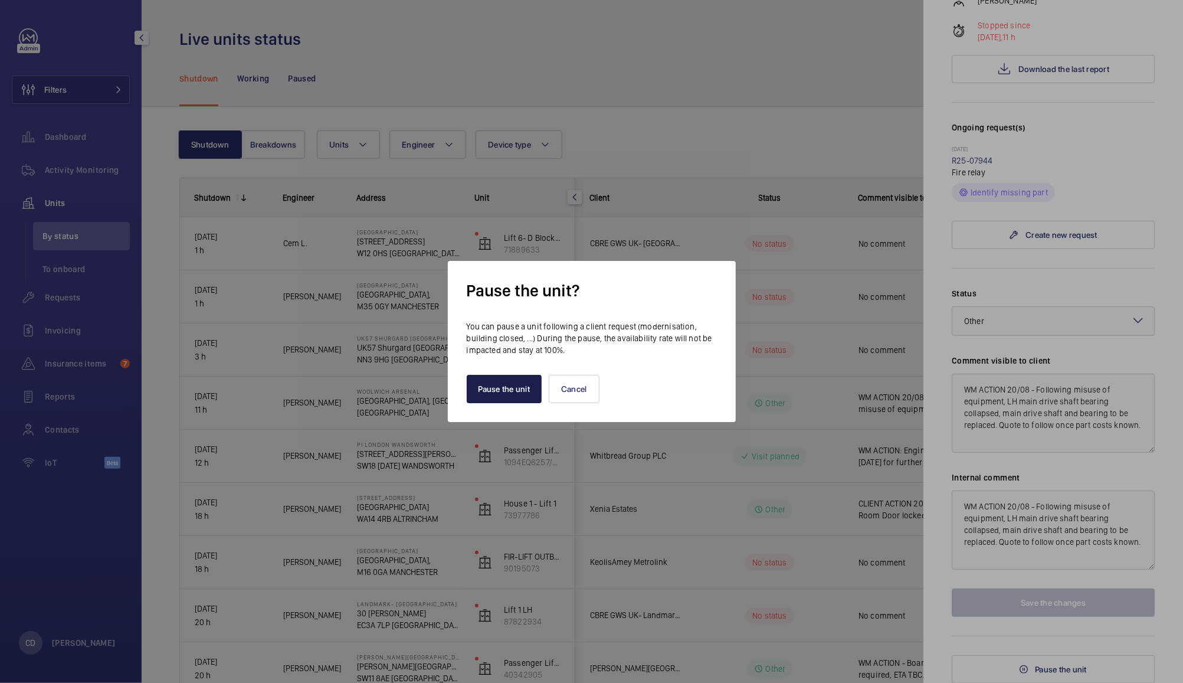
click at [492, 392] on button "Pause the unit" at bounding box center [505, 389] width 76 height 28
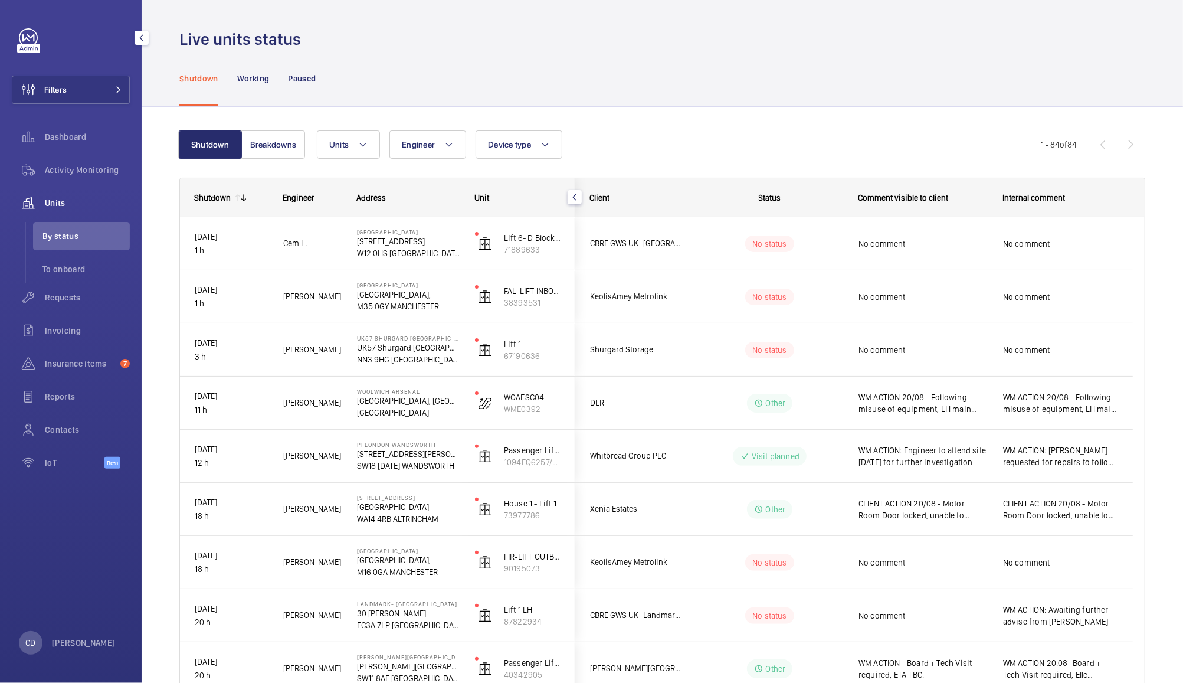
scroll to position [0, 0]
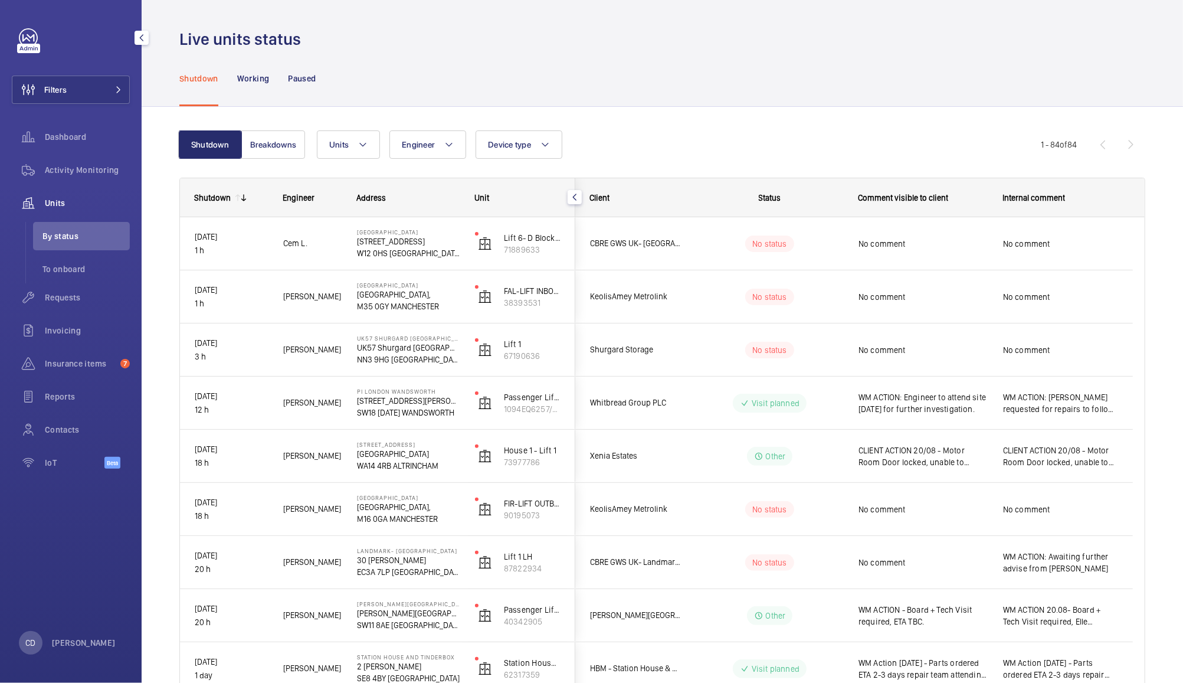
click at [1074, 501] on div "No comment" at bounding box center [1060, 509] width 115 height 27
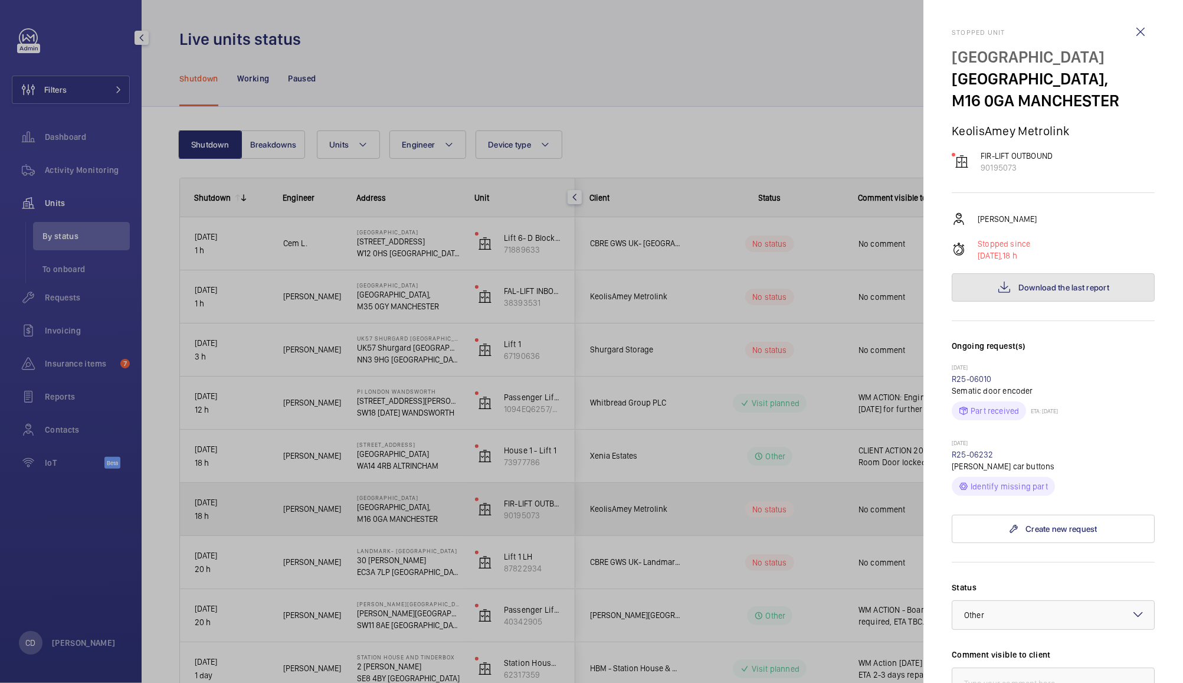
click at [1080, 288] on span "Download the last report" at bounding box center [1064, 287] width 91 height 9
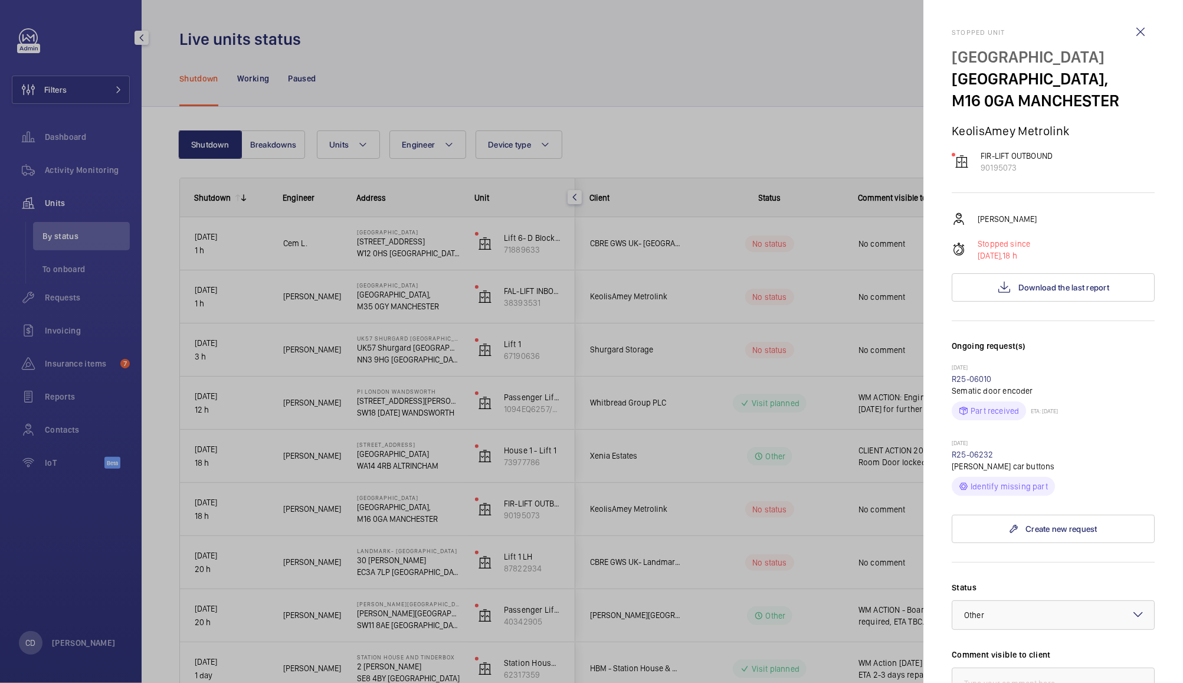
click at [730, 83] on div at bounding box center [591, 341] width 1183 height 683
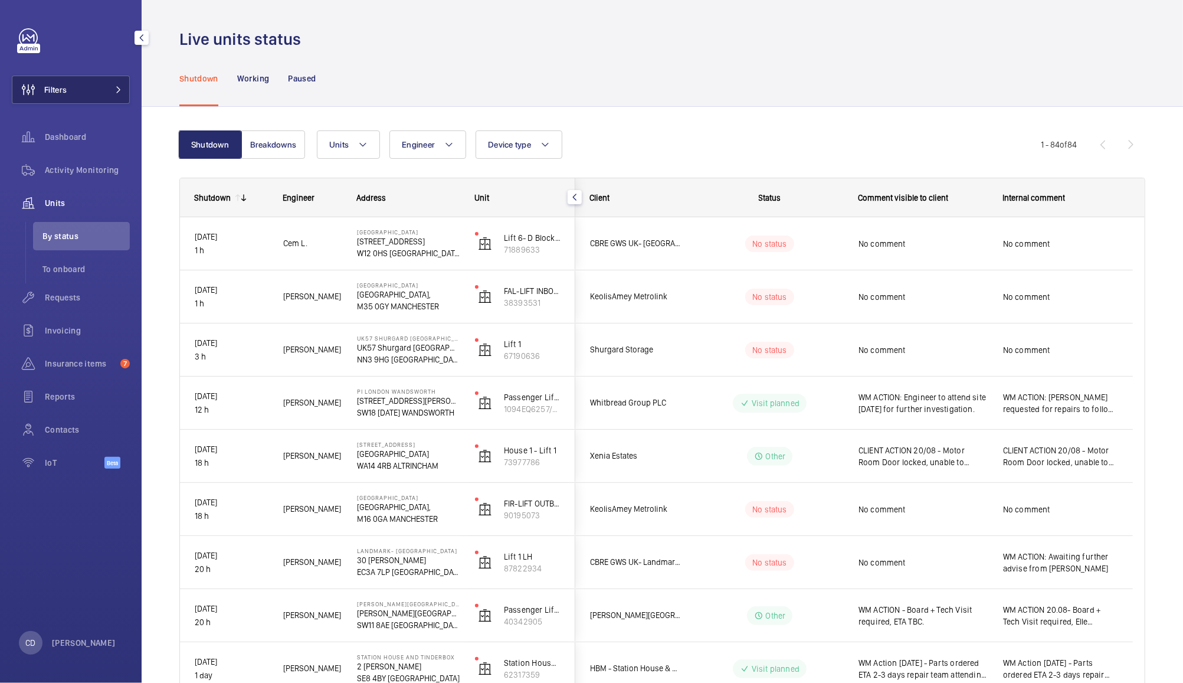
click at [93, 91] on button "Filters" at bounding box center [71, 90] width 118 height 28
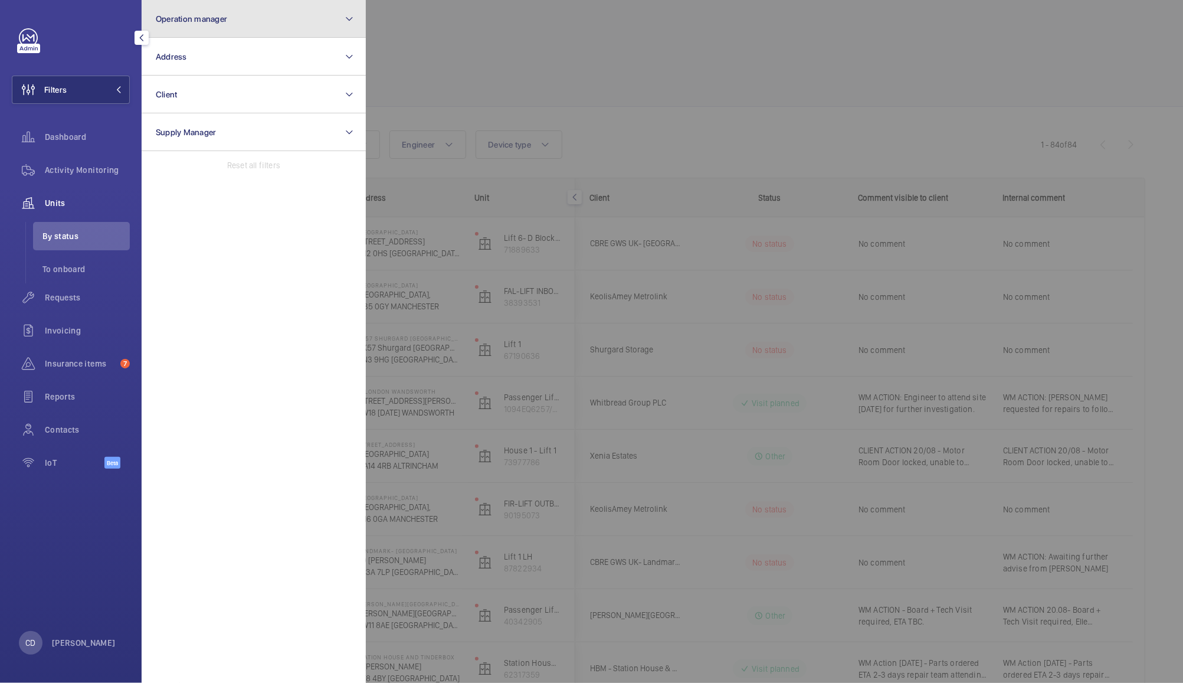
click at [274, 28] on button "Operation manager" at bounding box center [254, 19] width 224 height 38
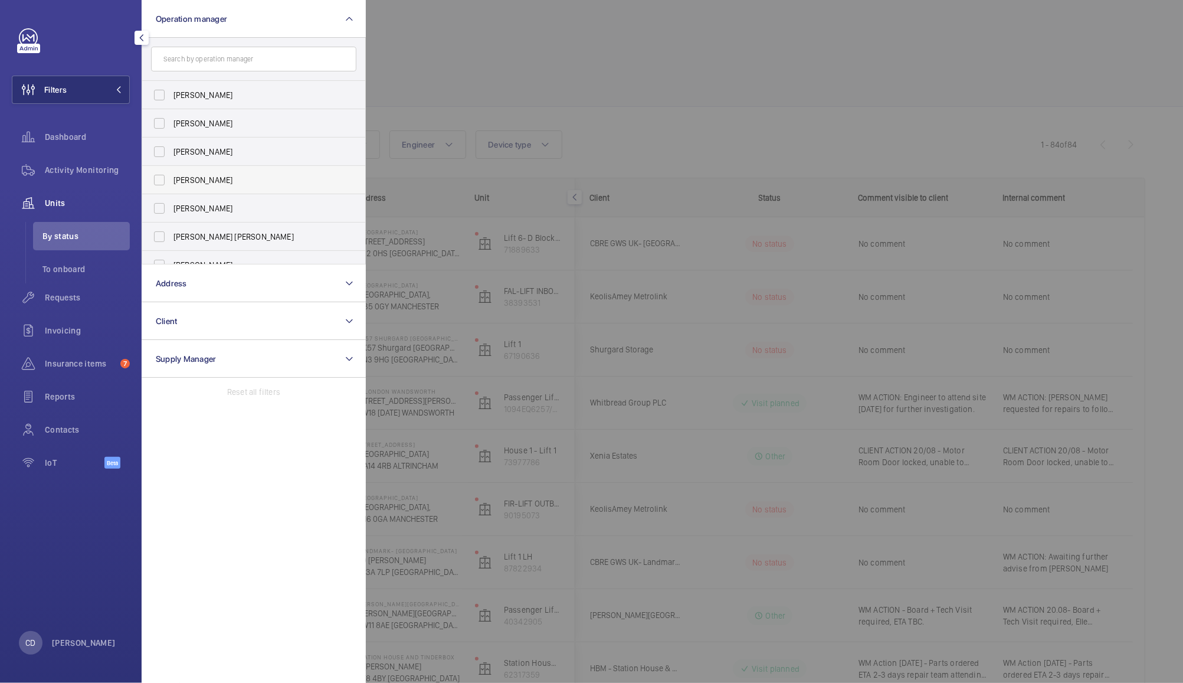
click at [199, 193] on label "[PERSON_NAME]" at bounding box center [244, 180] width 205 height 28
click at [171, 192] on input "[PERSON_NAME]" at bounding box center [160, 180] width 24 height 24
checkbox input "true"
click at [449, 35] on div at bounding box center [957, 341] width 1183 height 683
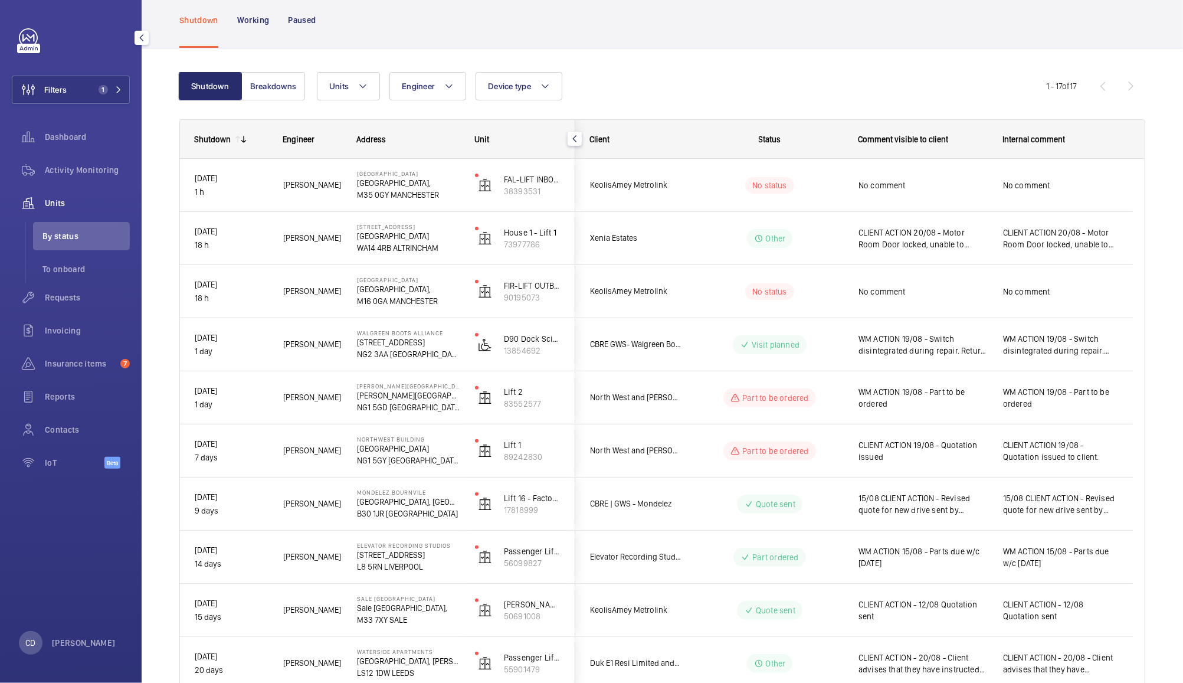
scroll to position [42, 0]
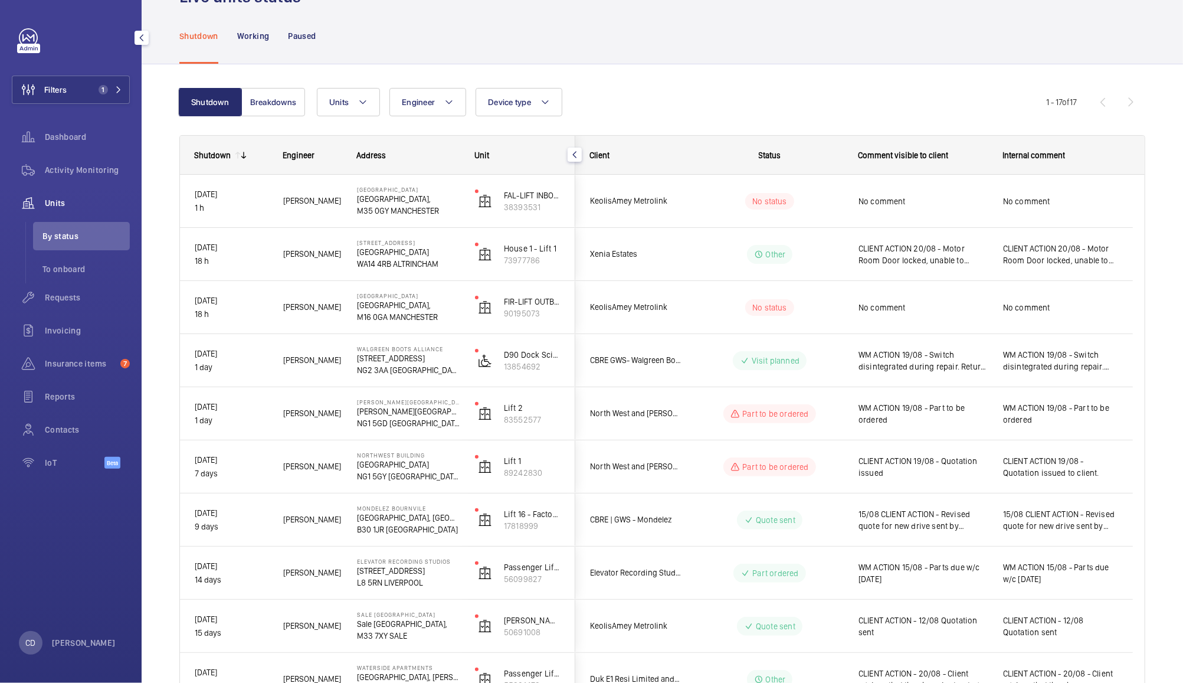
click at [933, 308] on span "No comment" at bounding box center [923, 308] width 129 height 12
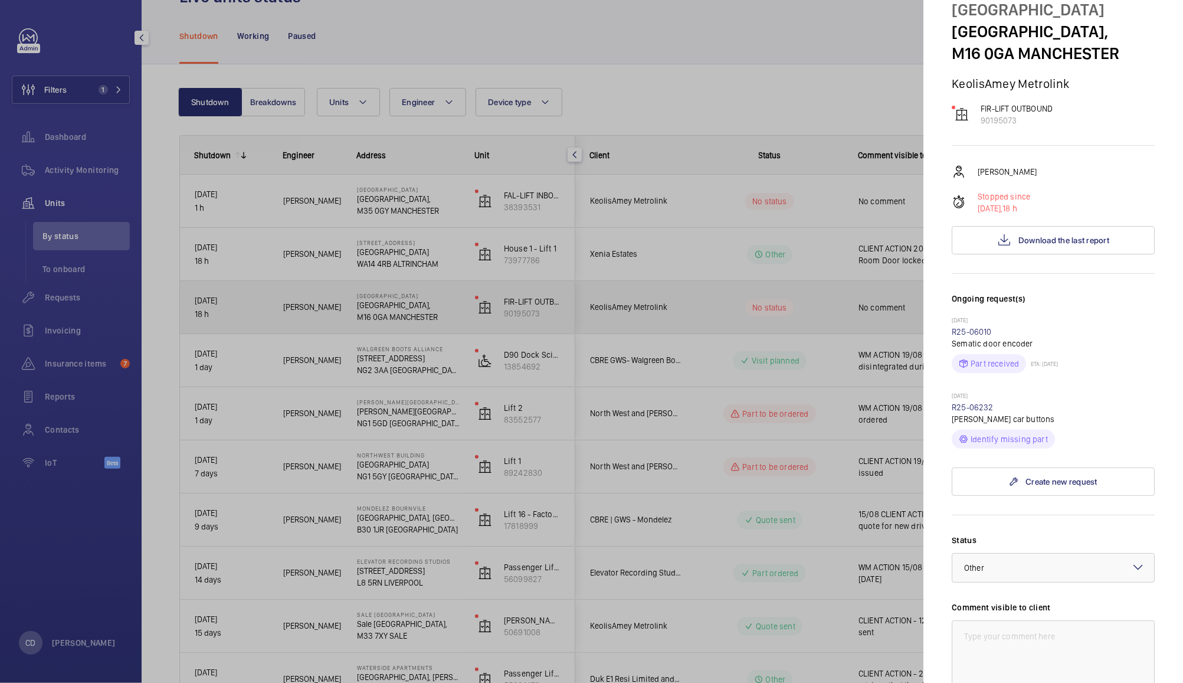
scroll to position [0, 0]
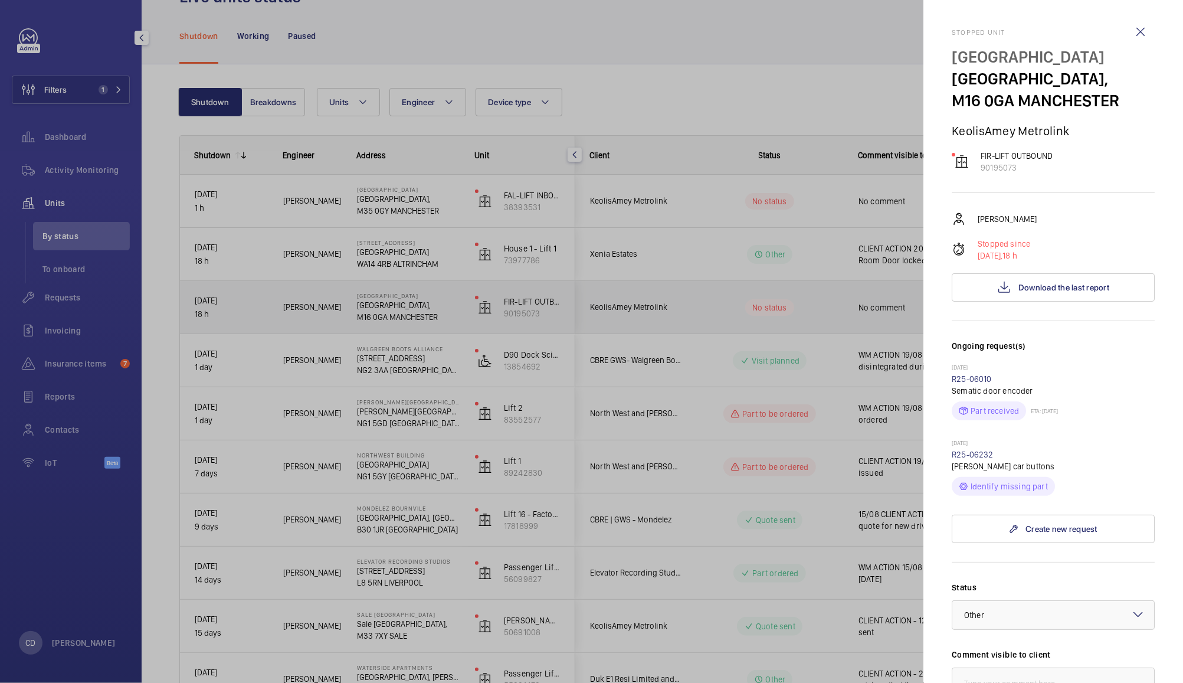
click at [784, 291] on div at bounding box center [591, 341] width 1183 height 683
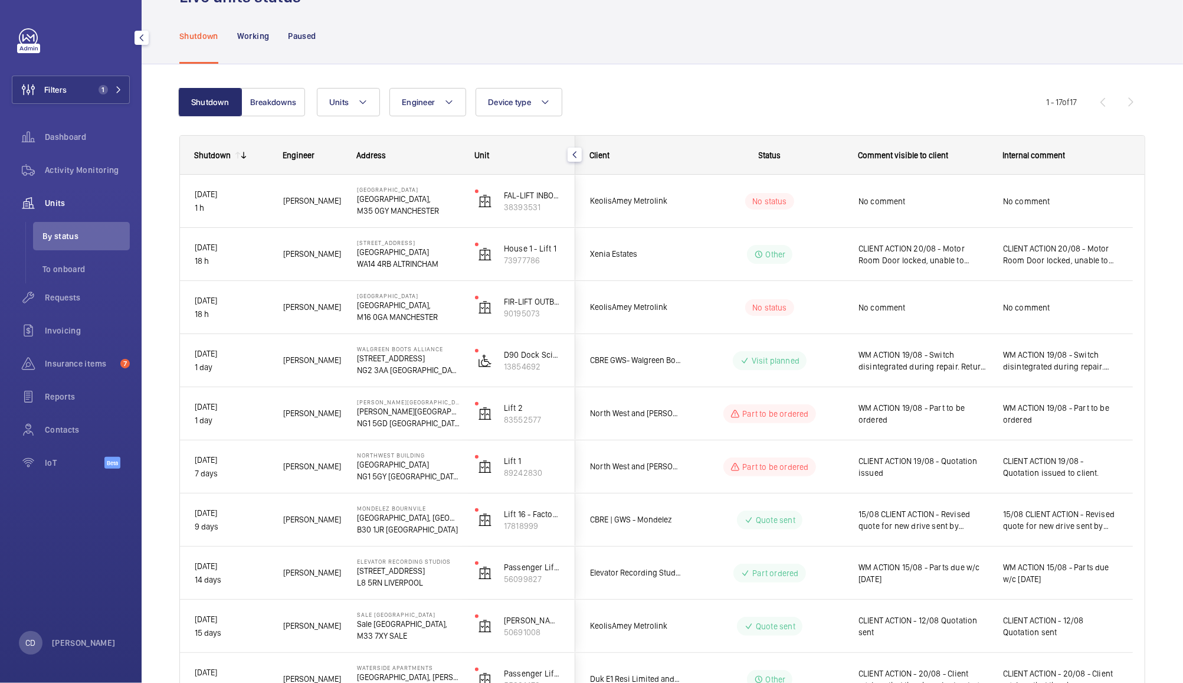
click at [911, 196] on div at bounding box center [591, 341] width 1183 height 683
click at [949, 192] on div "No comment" at bounding box center [923, 201] width 129 height 27
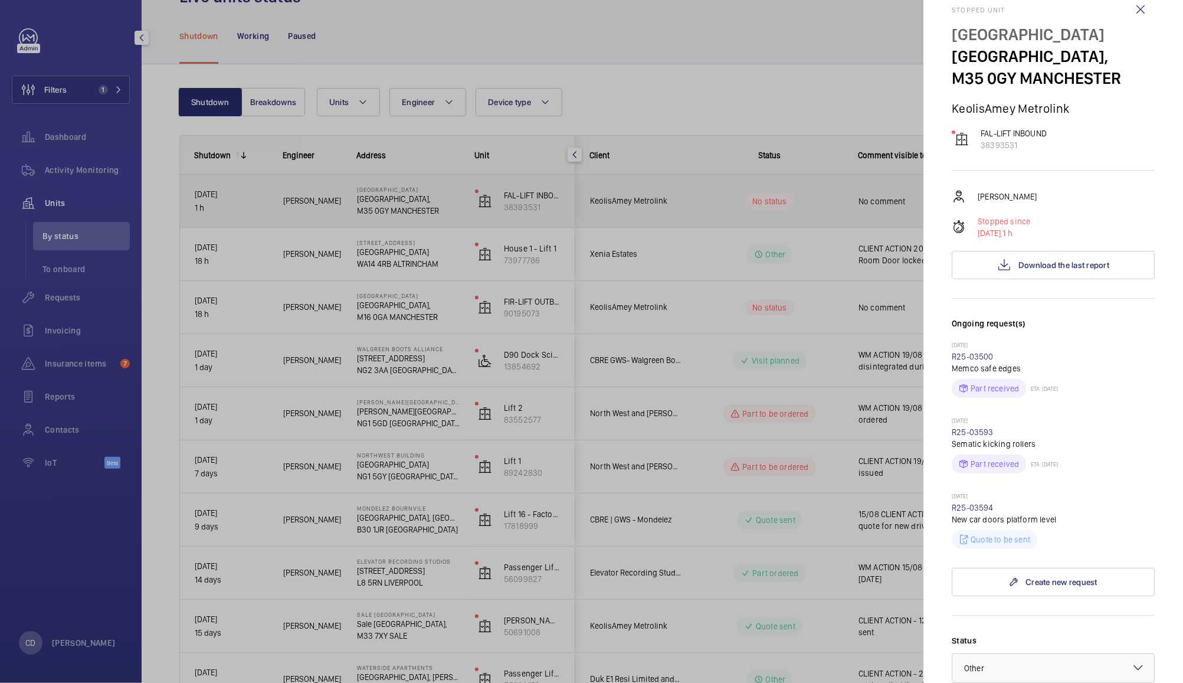
scroll to position [23, 0]
click at [1075, 269] on span "Download the last report" at bounding box center [1064, 264] width 91 height 9
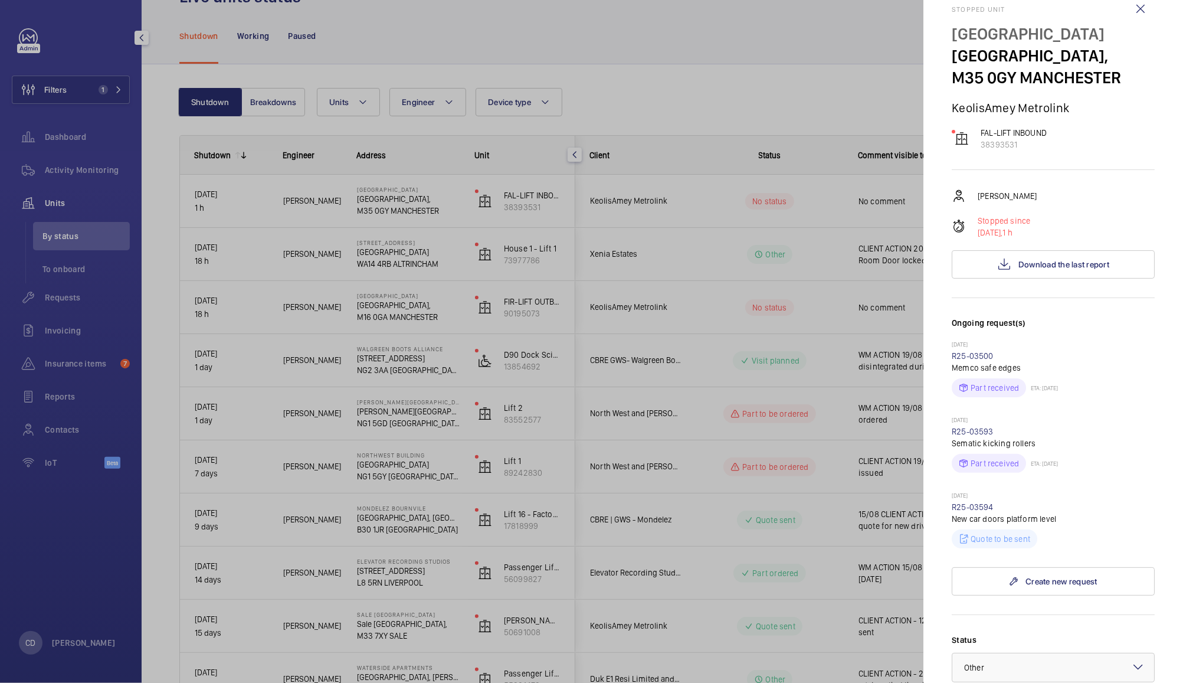
click at [699, 490] on div at bounding box center [591, 341] width 1183 height 683
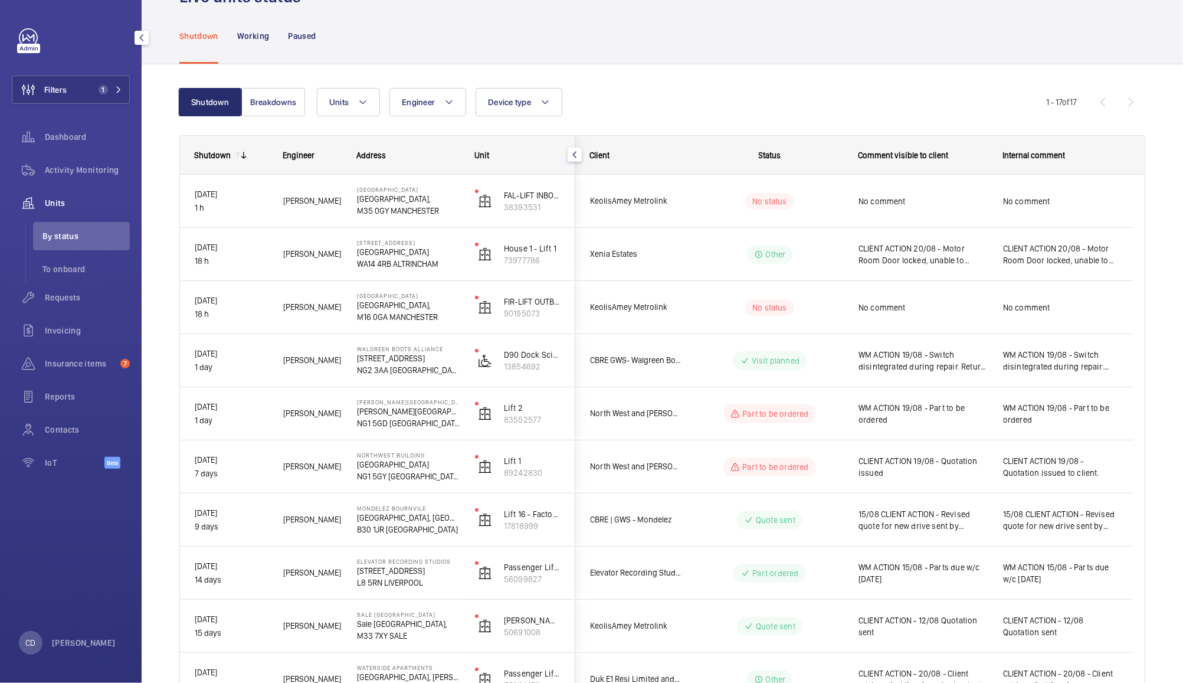
click at [926, 310] on span "No comment" at bounding box center [923, 308] width 129 height 12
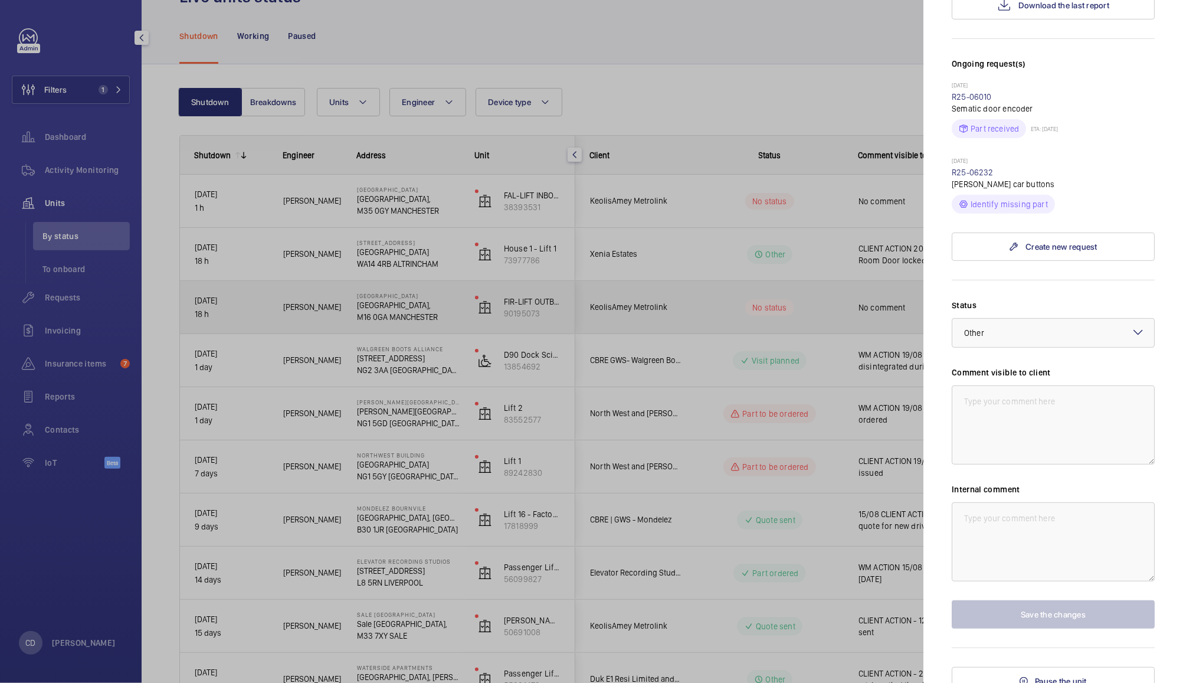
scroll to position [283, 0]
click at [807, 312] on div at bounding box center [591, 341] width 1183 height 683
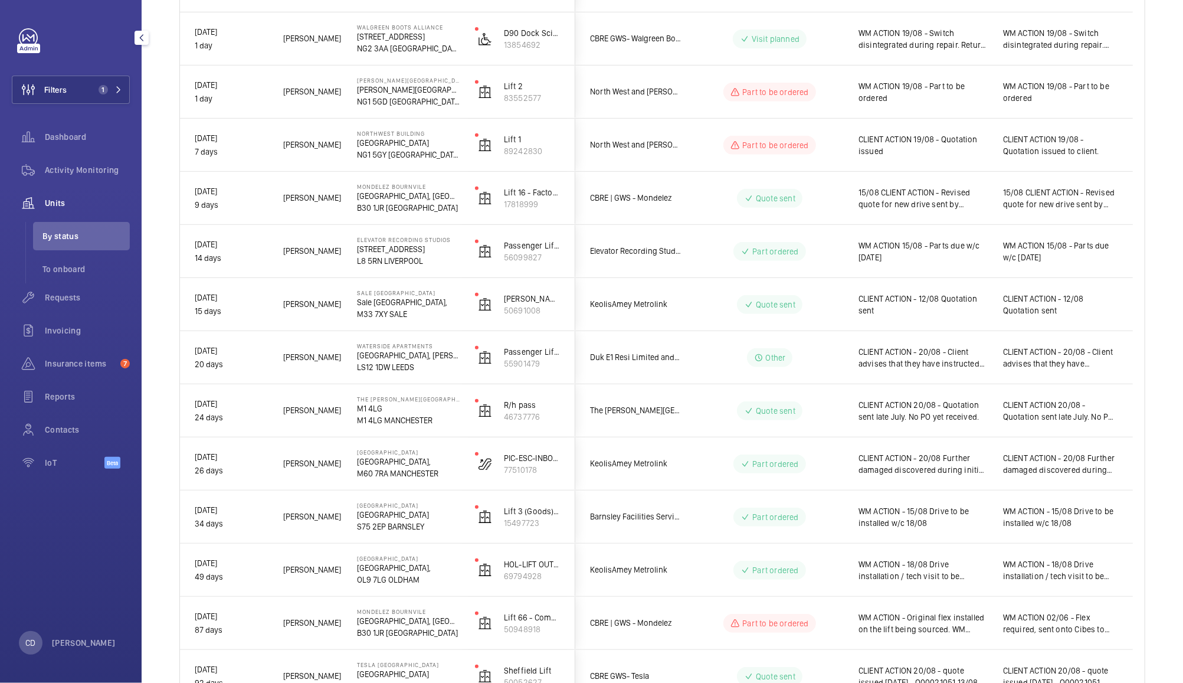
scroll to position [361, 0]
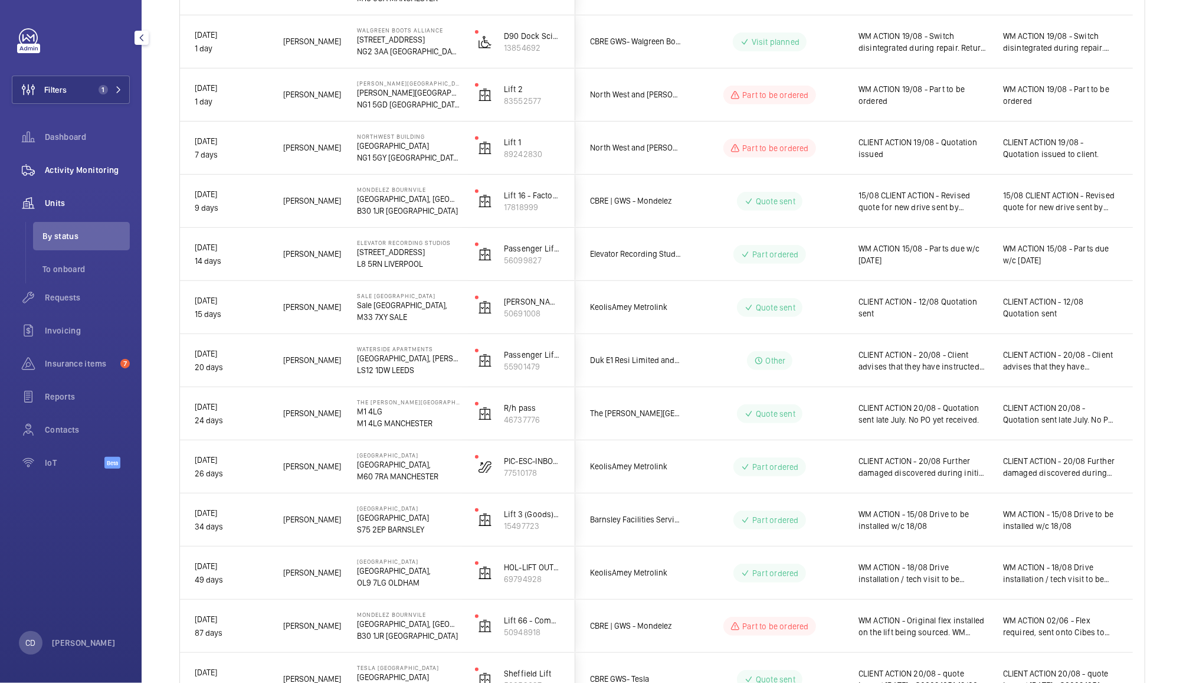
click at [73, 170] on span "Activity Monitoring" at bounding box center [87, 170] width 85 height 12
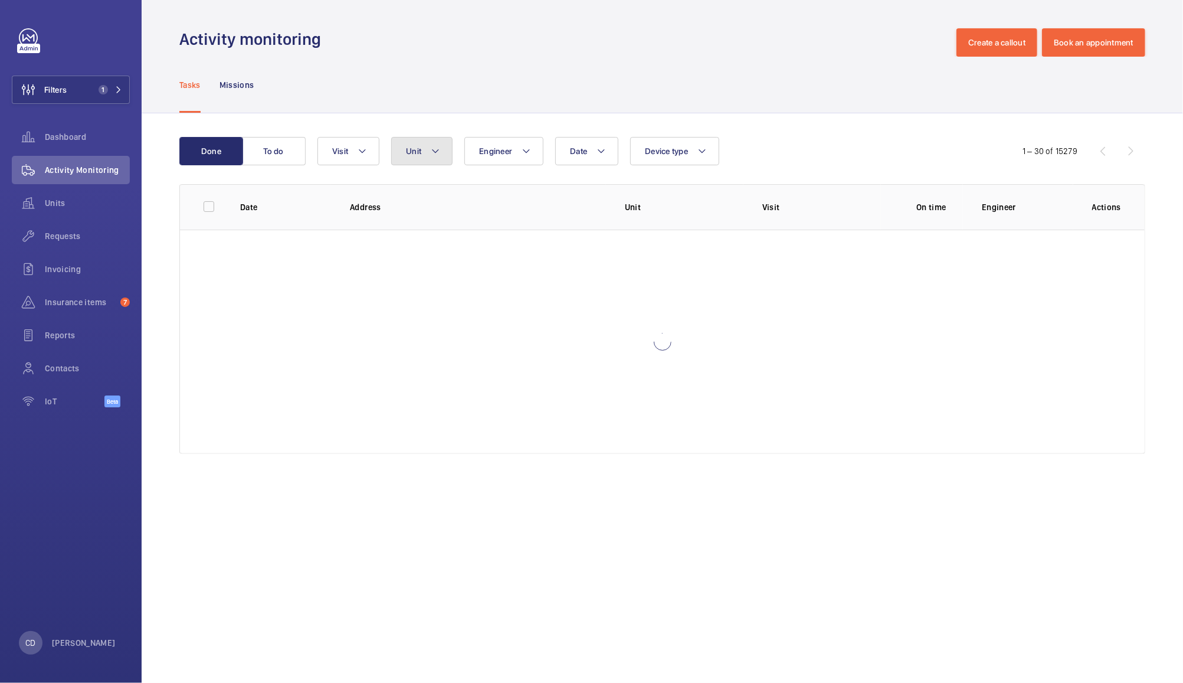
click at [422, 145] on button "Unit" at bounding box center [421, 151] width 61 height 28
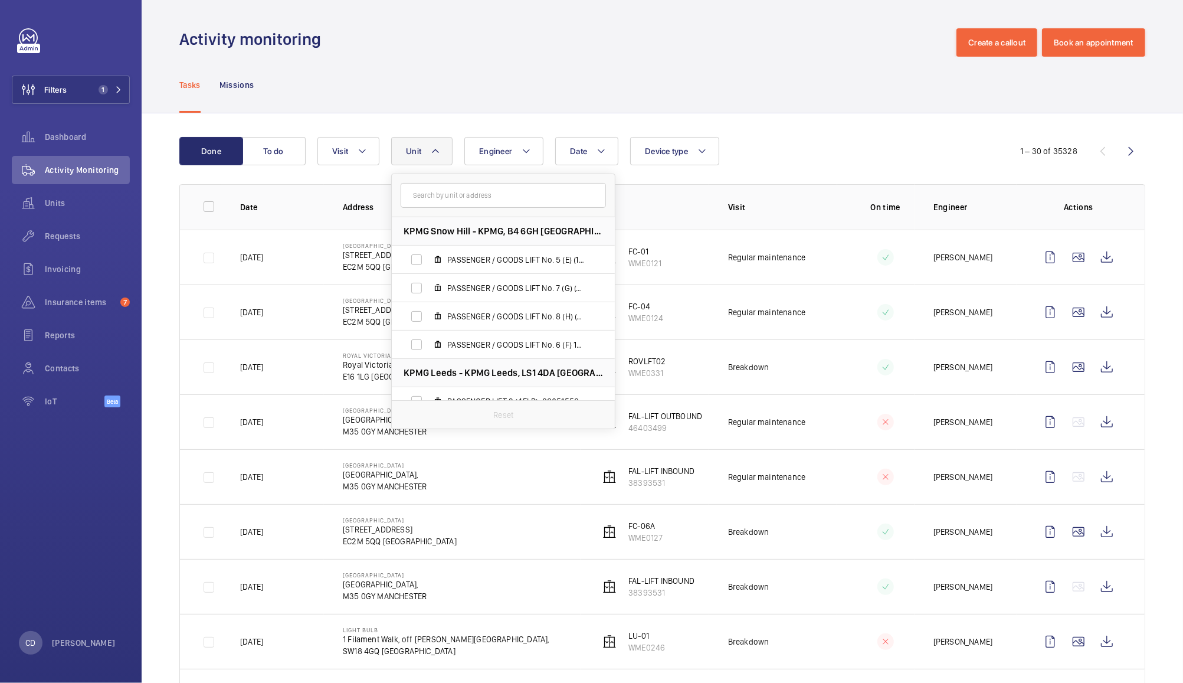
click at [660, 63] on div "Tasks Missions" at bounding box center [662, 85] width 966 height 56
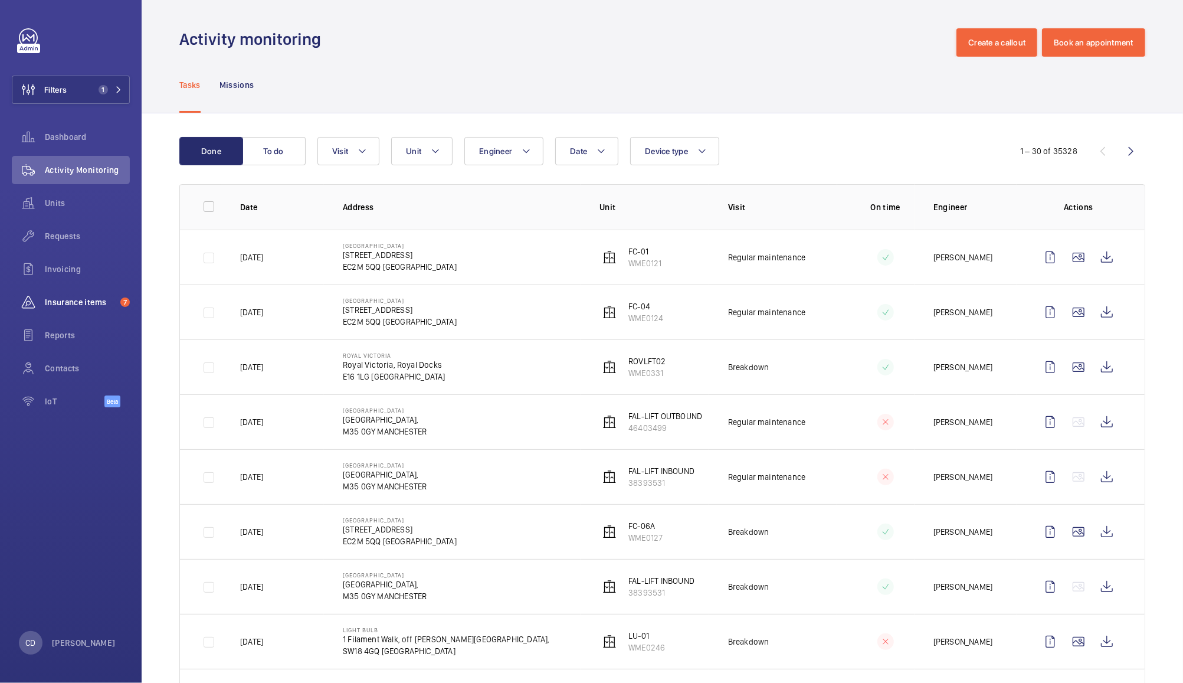
click at [58, 301] on span "Insurance items" at bounding box center [80, 302] width 71 height 12
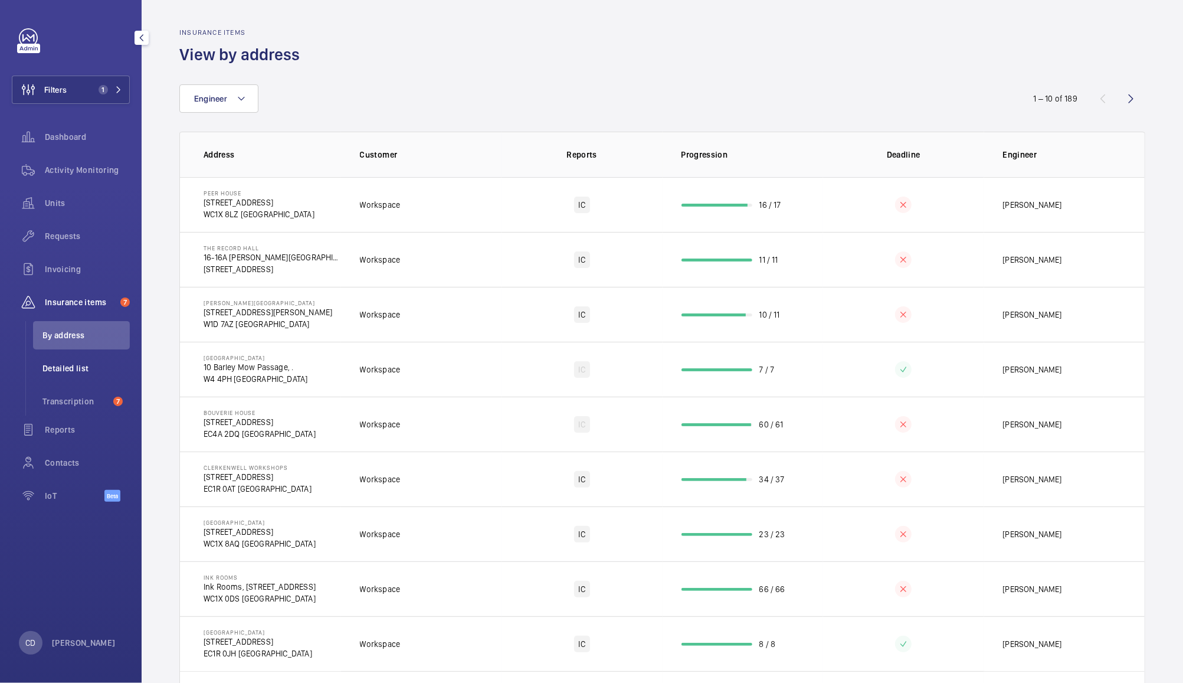
click at [73, 373] on span "Detailed list" at bounding box center [85, 368] width 87 height 12
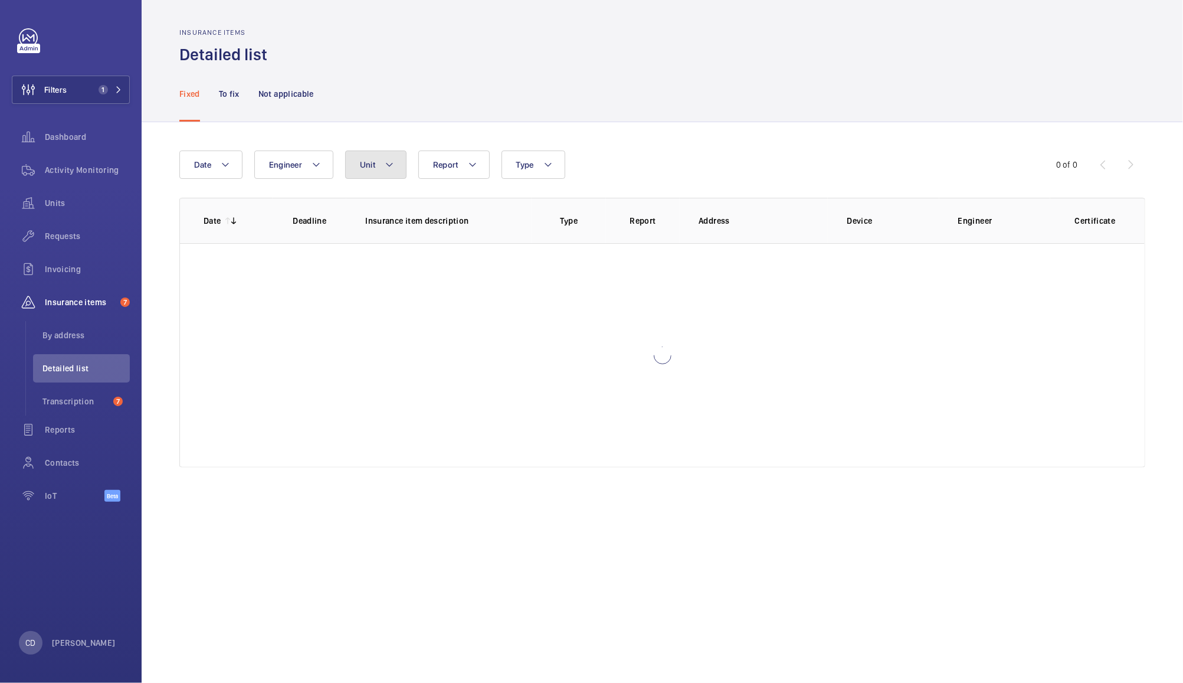
click at [377, 158] on button "Unit" at bounding box center [375, 165] width 61 height 28
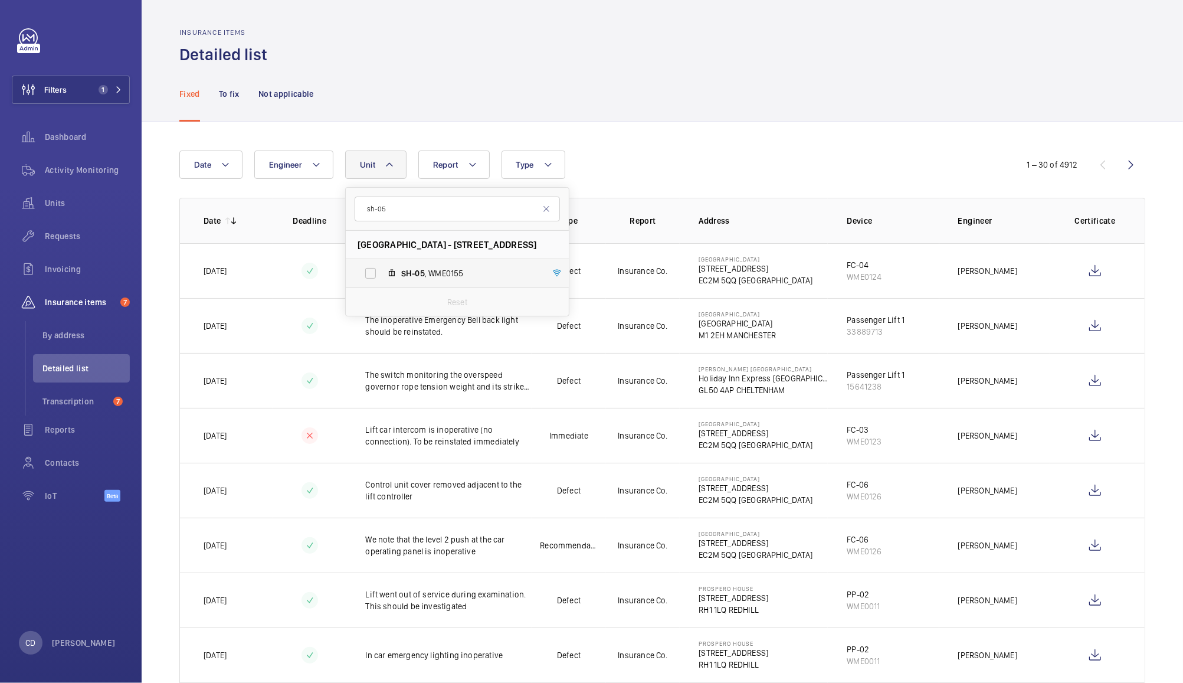
type input "sh-05"
click at [442, 270] on span "SH-05 , WME0155" at bounding box center [469, 273] width 137 height 12
click at [382, 270] on input "SH-05 , WME0155" at bounding box center [371, 273] width 24 height 24
checkbox input "true"
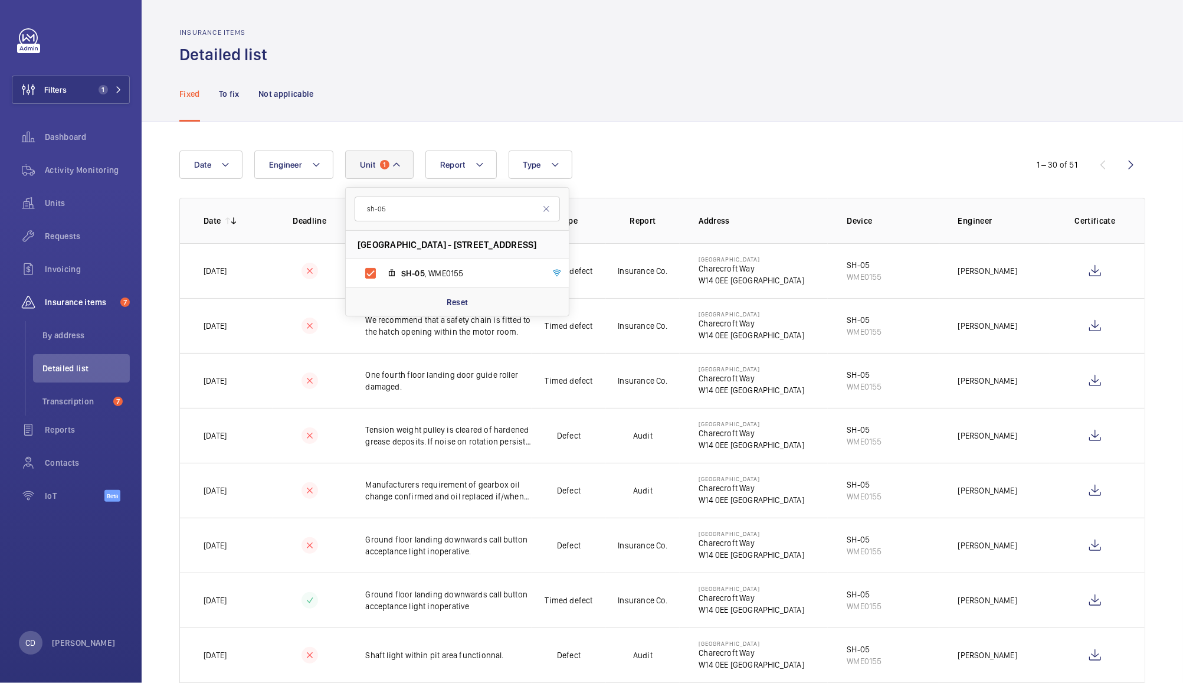
click at [796, 115] on div "Fixed To fix Not applicable" at bounding box center [662, 94] width 966 height 56
click at [227, 94] on p "To fix" at bounding box center [229, 94] width 21 height 12
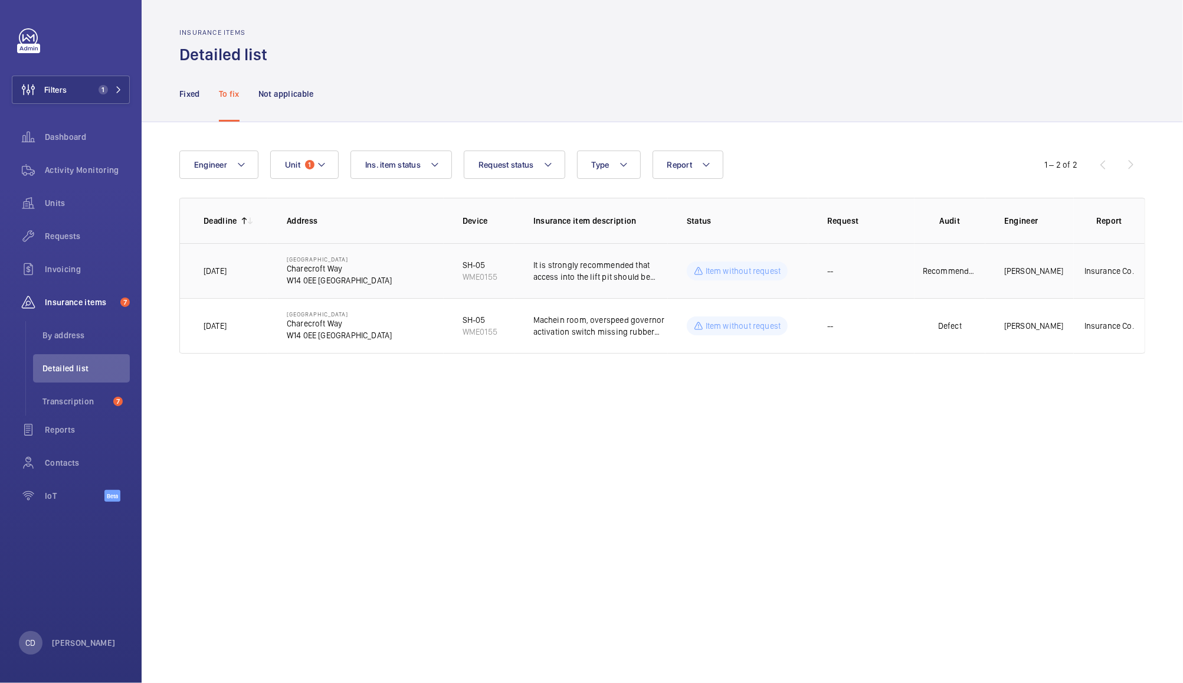
click at [591, 277] on p "It is strongly recommended that access into the lift pit should be improved to …" at bounding box center [601, 271] width 135 height 24
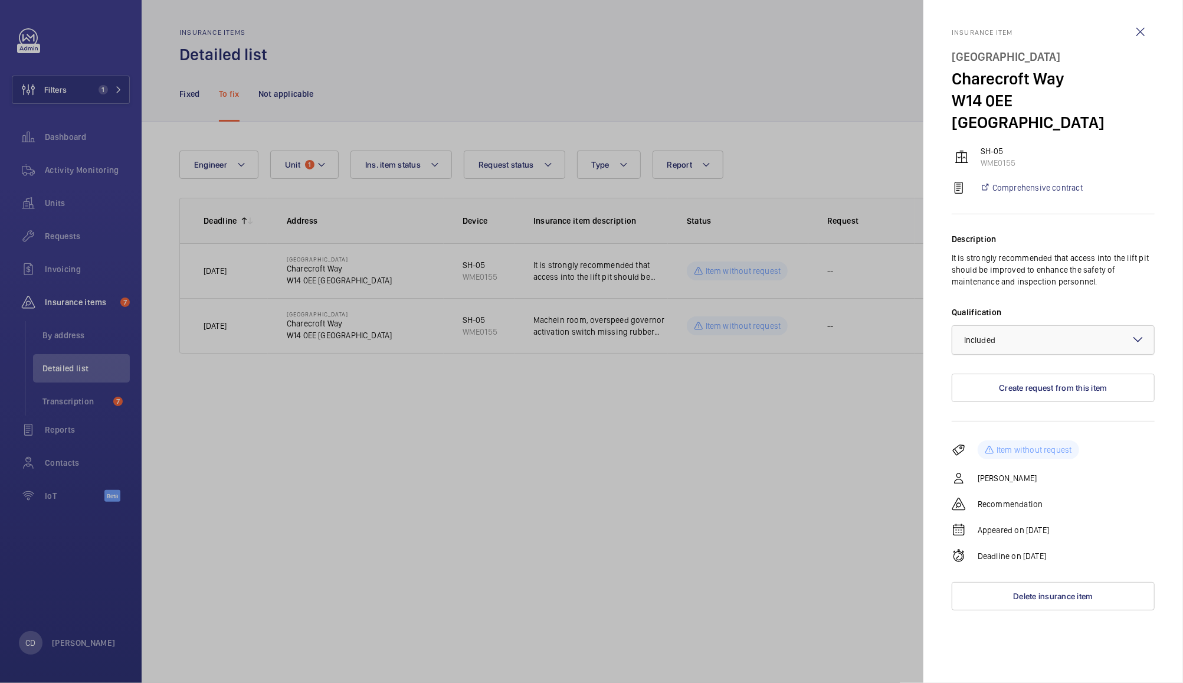
click at [1053, 326] on div at bounding box center [1054, 340] width 202 height 28
click at [1003, 428] on span "Not applicable" at bounding box center [1053, 434] width 178 height 12
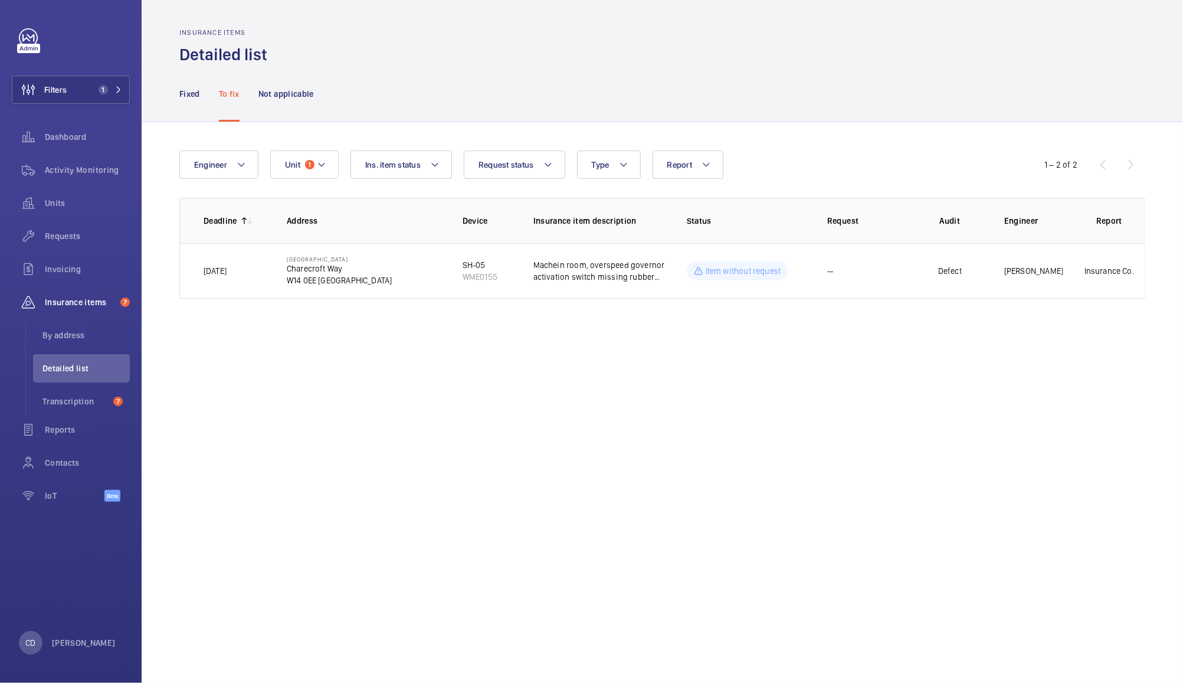
click at [80, 300] on span "Insurance items" at bounding box center [80, 302] width 71 height 12
click at [309, 165] on span "1" at bounding box center [309, 164] width 9 height 9
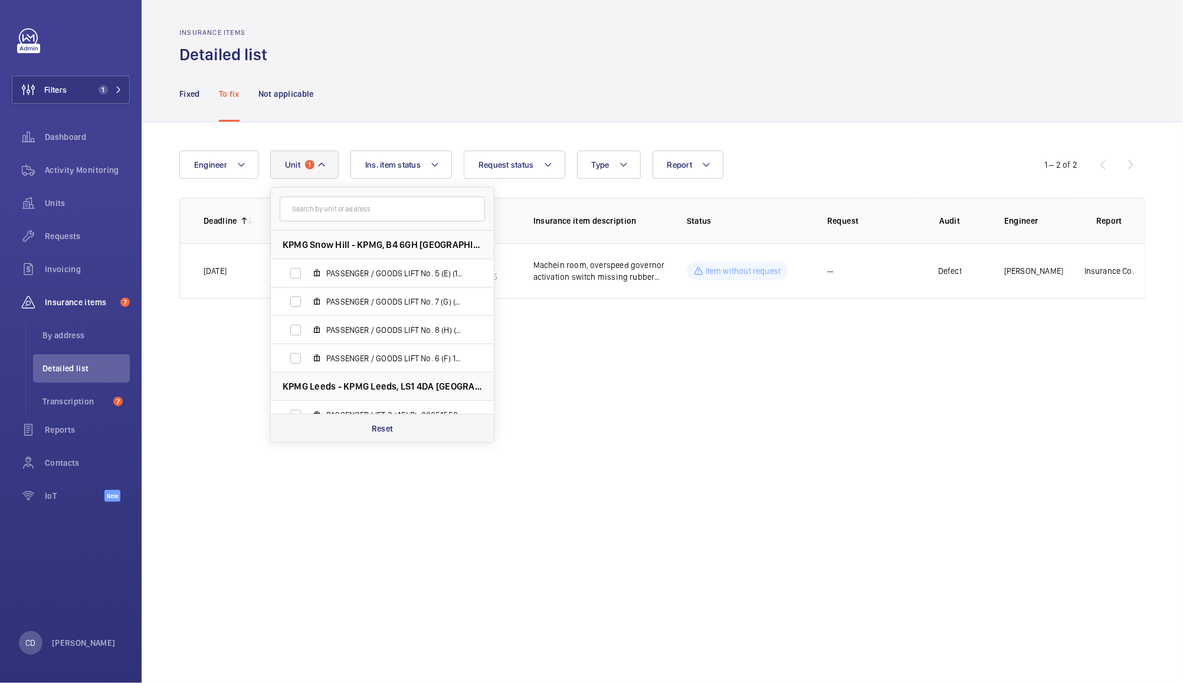
click at [401, 441] on div "Reset" at bounding box center [382, 428] width 223 height 28
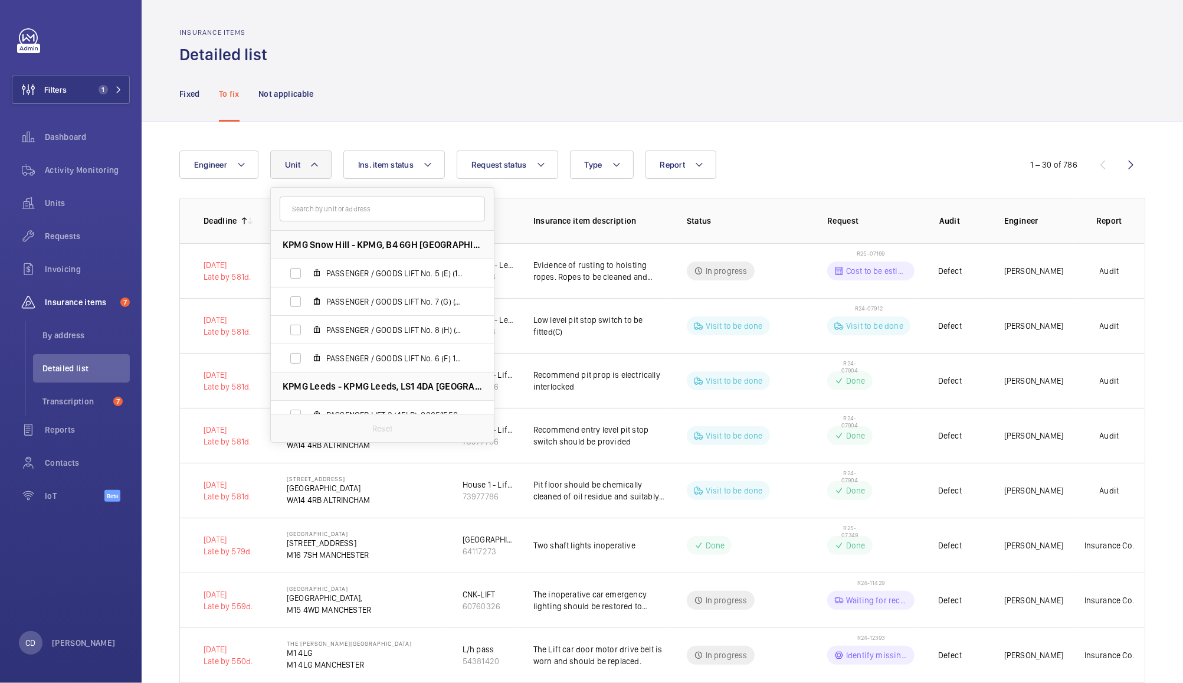
click at [603, 53] on div "Insurance items Detailed list" at bounding box center [662, 46] width 966 height 37
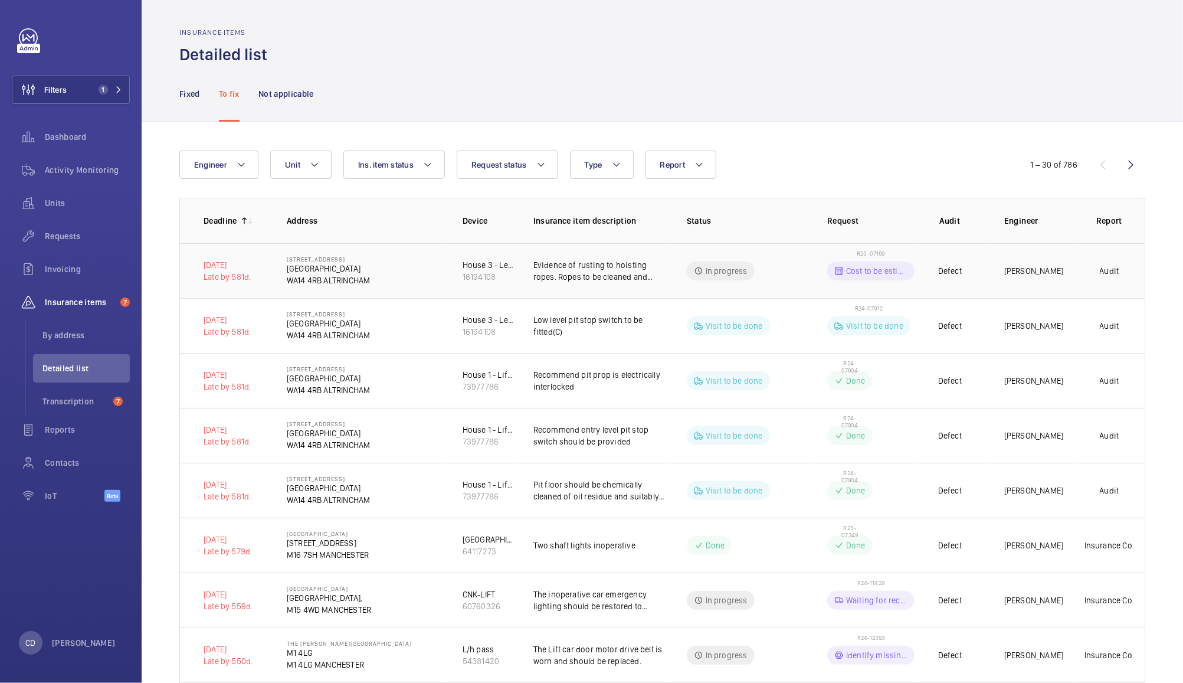
click at [892, 279] on div "Cost to be estimated" at bounding box center [870, 270] width 87 height 19
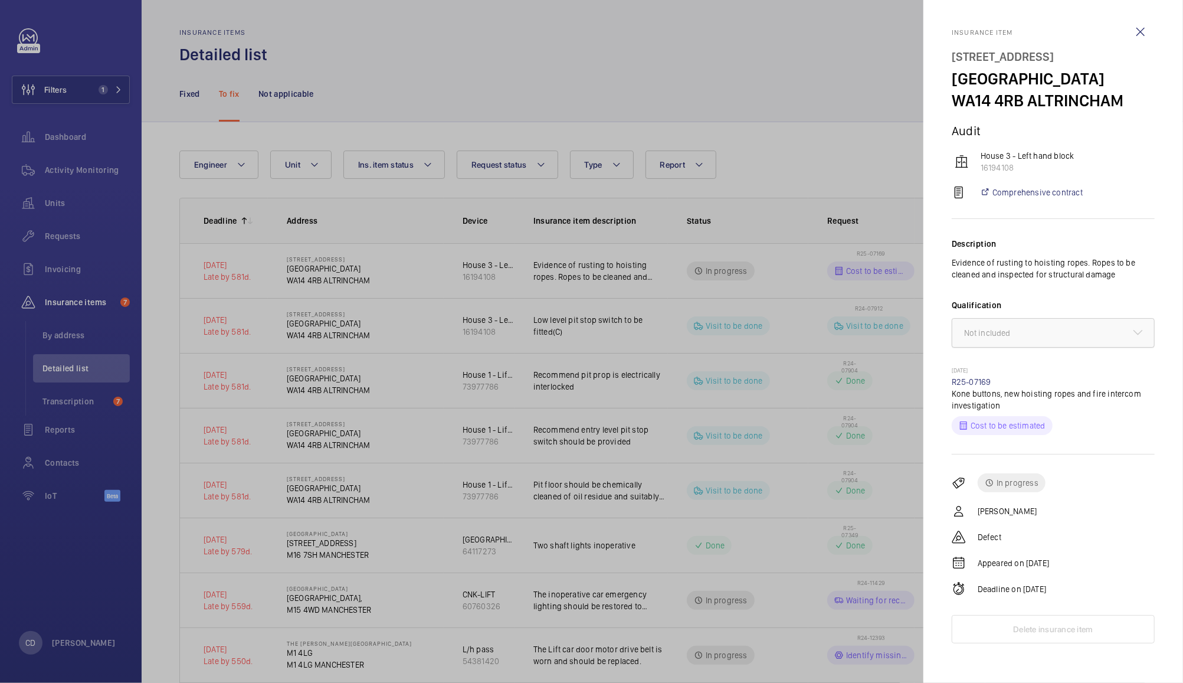
click at [1097, 331] on div at bounding box center [1054, 333] width 202 height 28
click at [1104, 331] on div at bounding box center [1054, 333] width 202 height 28
click at [1094, 335] on div at bounding box center [1054, 333] width 202 height 28
click at [1090, 338] on div at bounding box center [1054, 333] width 202 height 28
click at [1082, 336] on div at bounding box center [1054, 333] width 202 height 28
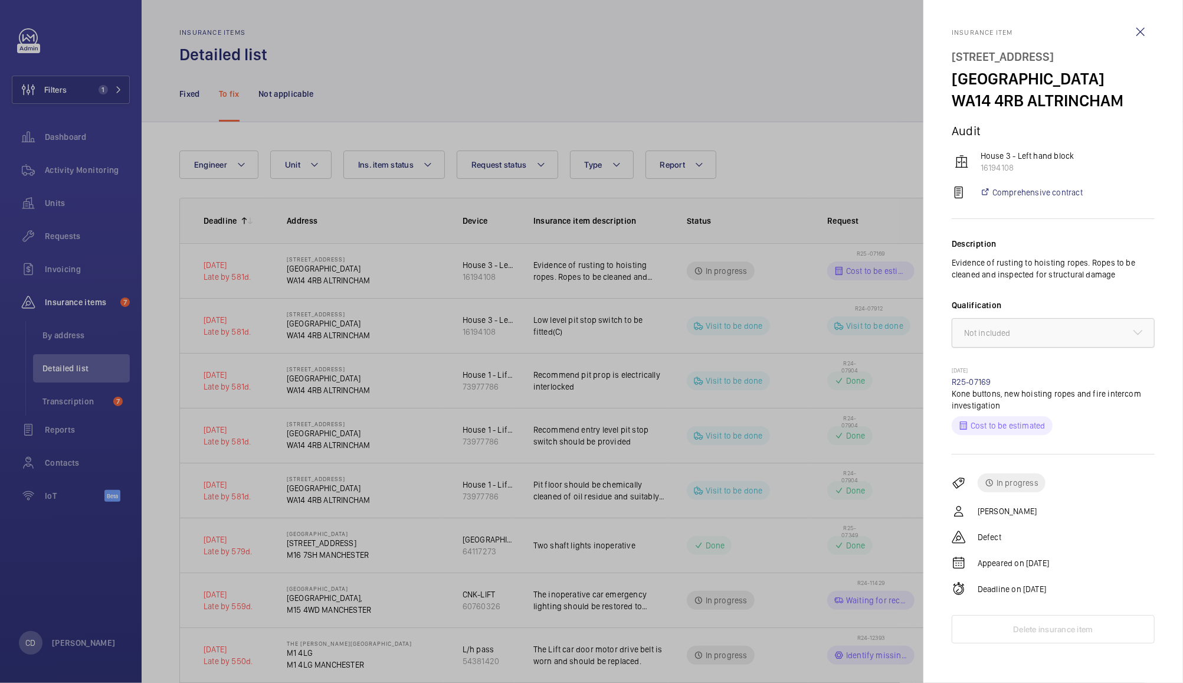
click at [1078, 332] on div at bounding box center [1054, 333] width 202 height 28
click at [1079, 333] on div at bounding box center [1054, 333] width 202 height 28
click at [1076, 333] on div at bounding box center [1054, 333] width 202 height 28
click at [1081, 333] on div at bounding box center [1054, 333] width 202 height 28
click at [1075, 337] on div at bounding box center [1054, 333] width 202 height 28
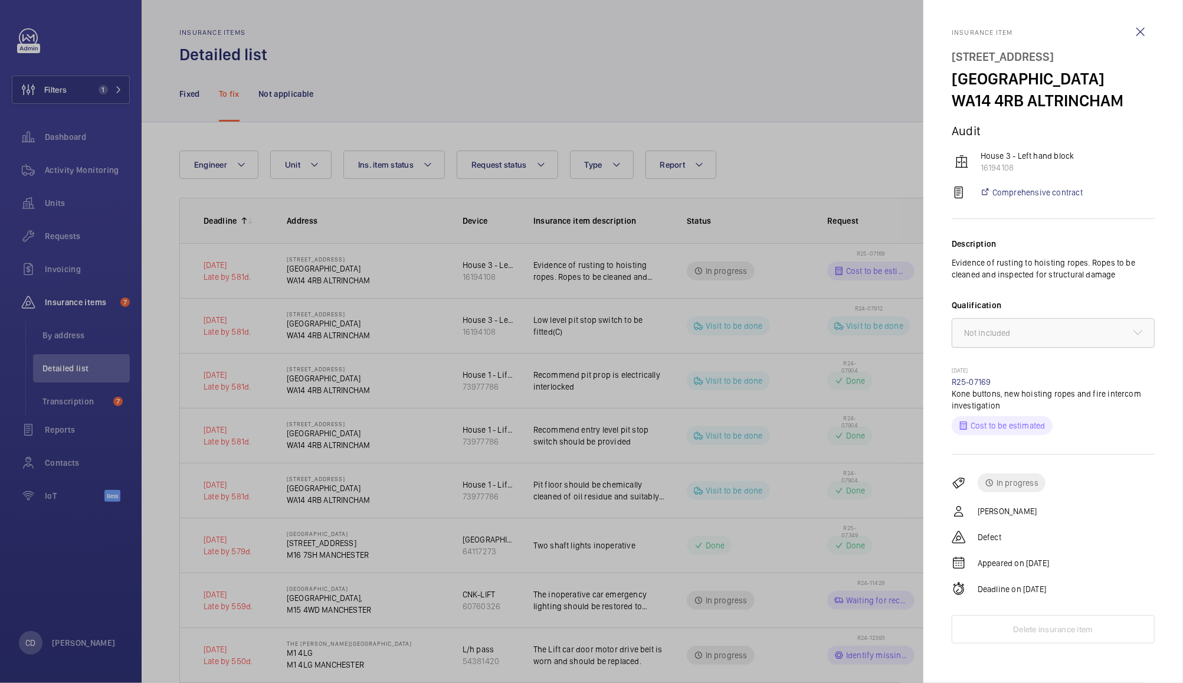
click at [1091, 331] on div at bounding box center [1054, 333] width 202 height 28
click at [1093, 333] on div at bounding box center [1054, 333] width 202 height 28
click at [1099, 333] on div at bounding box center [1054, 333] width 202 height 28
click at [1091, 332] on div at bounding box center [1054, 333] width 202 height 28
click at [1083, 331] on div at bounding box center [1054, 333] width 202 height 28
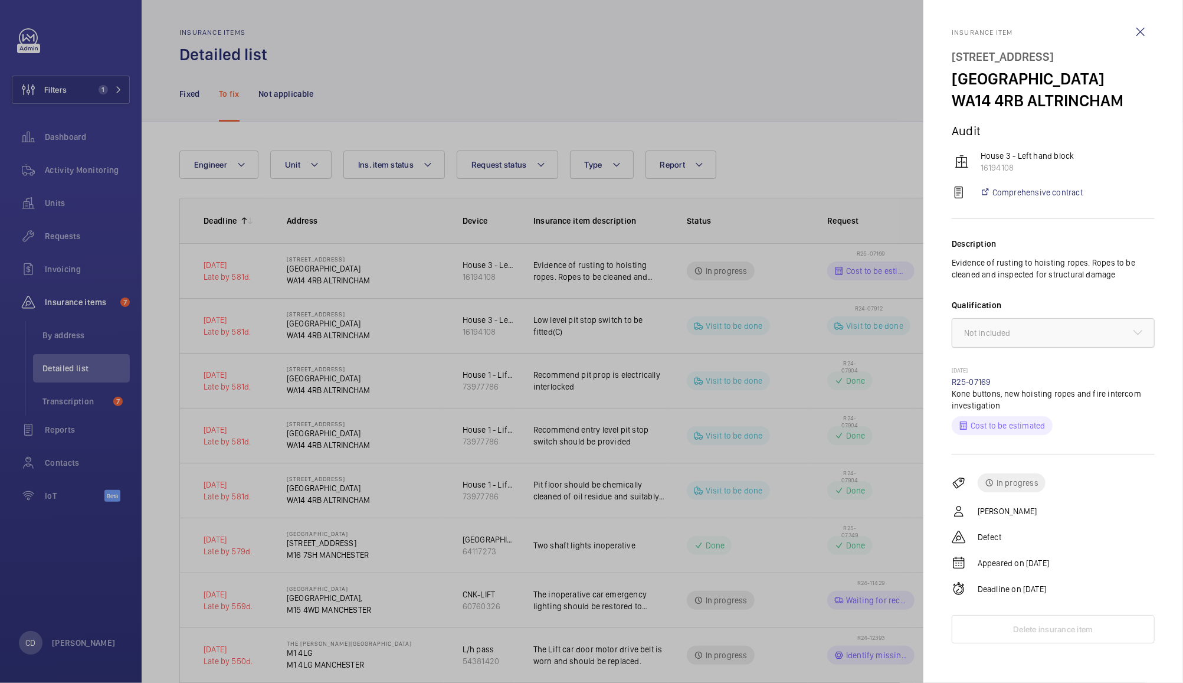
click at [1074, 328] on div at bounding box center [1054, 333] width 202 height 28
click at [1077, 332] on div at bounding box center [1054, 333] width 202 height 28
click at [1075, 335] on div at bounding box center [1054, 333] width 202 height 28
click at [1072, 332] on div at bounding box center [1054, 333] width 202 height 28
click at [1061, 345] on div at bounding box center [1054, 333] width 202 height 28
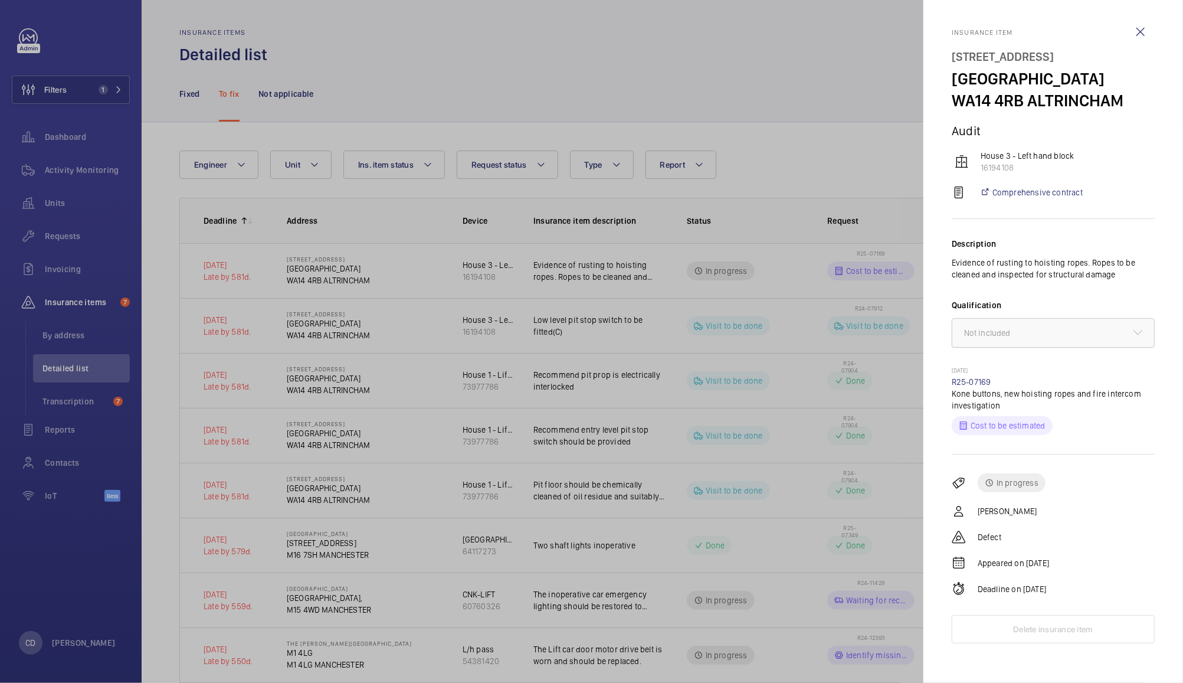
click at [1066, 347] on div "× Not included" at bounding box center [1053, 333] width 203 height 30
click at [1067, 341] on div at bounding box center [1054, 333] width 202 height 28
click at [1066, 342] on div at bounding box center [1054, 333] width 202 height 28
click at [1073, 333] on div at bounding box center [1054, 333] width 202 height 28
click at [1072, 333] on div at bounding box center [1054, 333] width 202 height 28
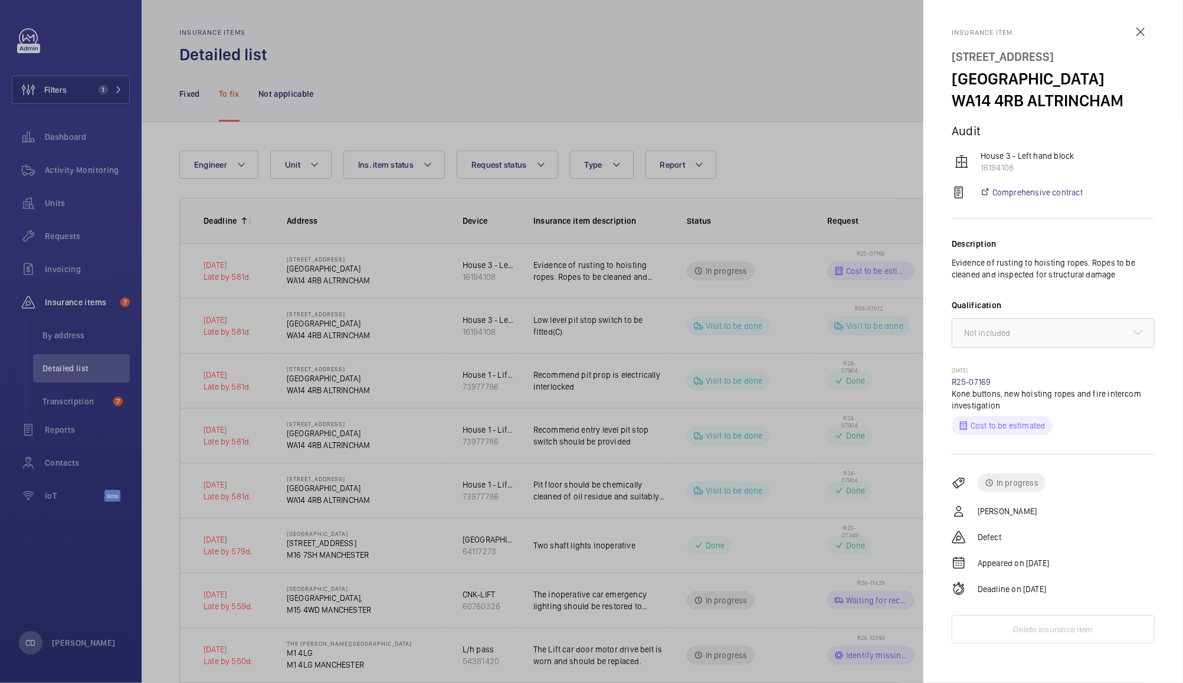
click at [824, 195] on div at bounding box center [591, 341] width 1183 height 683
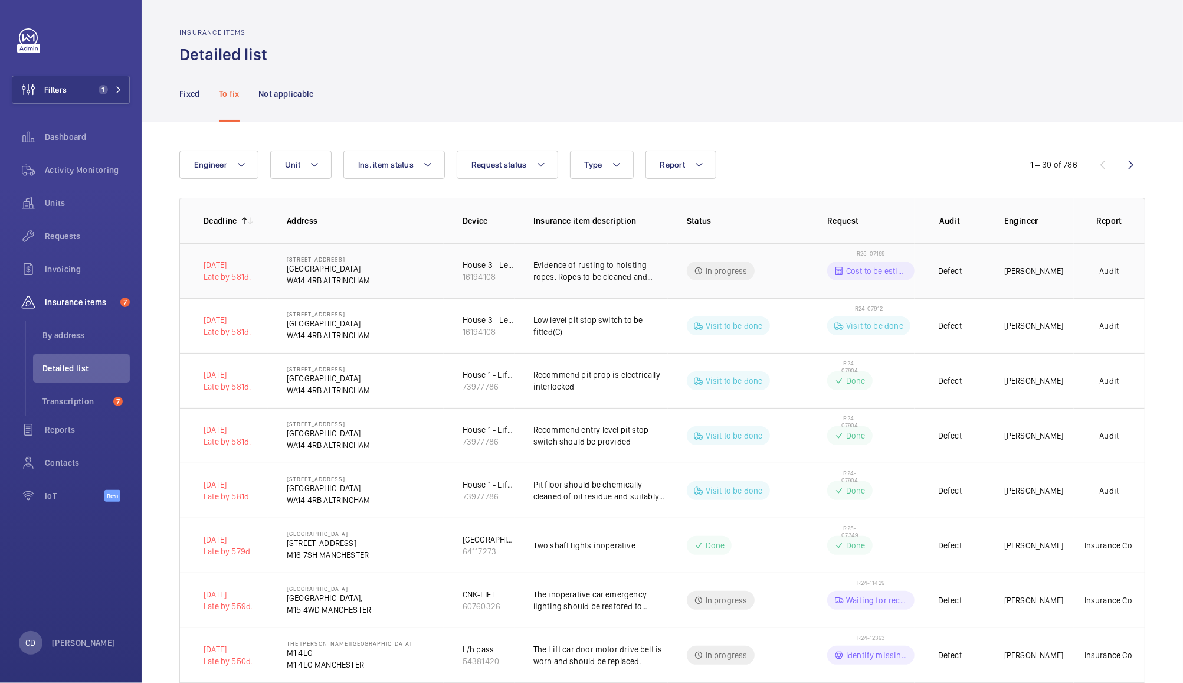
click at [867, 253] on span "R25-07169" at bounding box center [871, 253] width 28 height 7
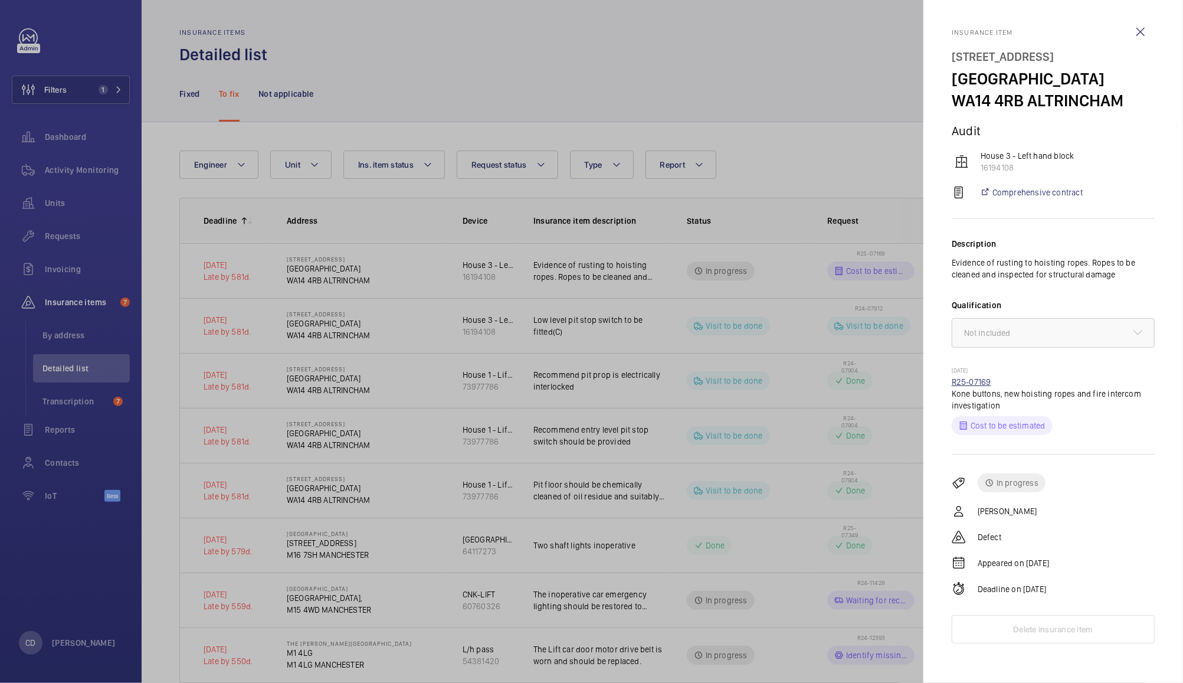
click at [971, 385] on link "R25-07169" at bounding box center [972, 381] width 40 height 9
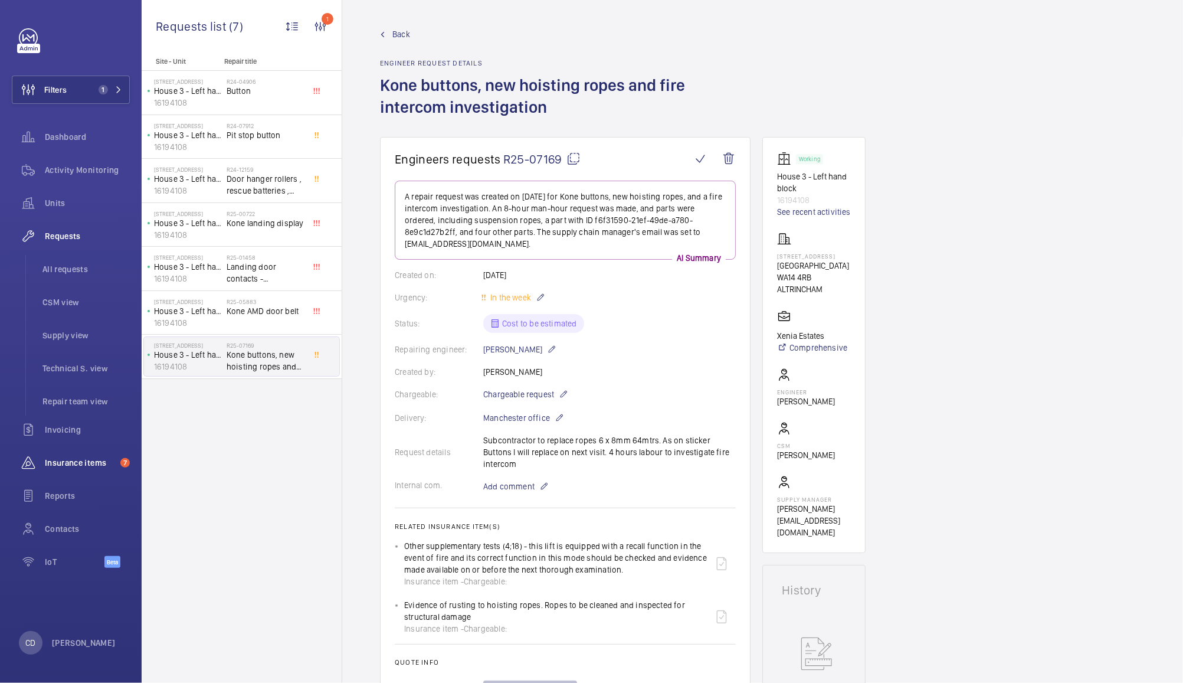
click at [83, 465] on span "Insurance items" at bounding box center [80, 463] width 71 height 12
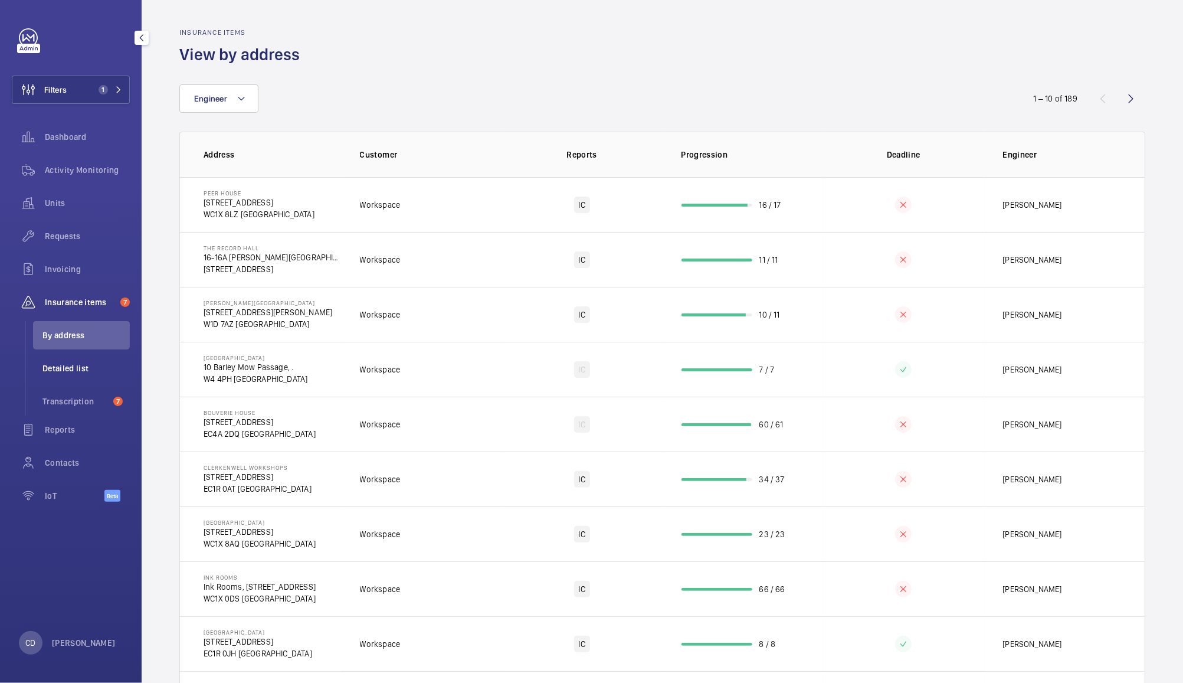
click at [67, 364] on span "Detailed list" at bounding box center [85, 368] width 87 height 12
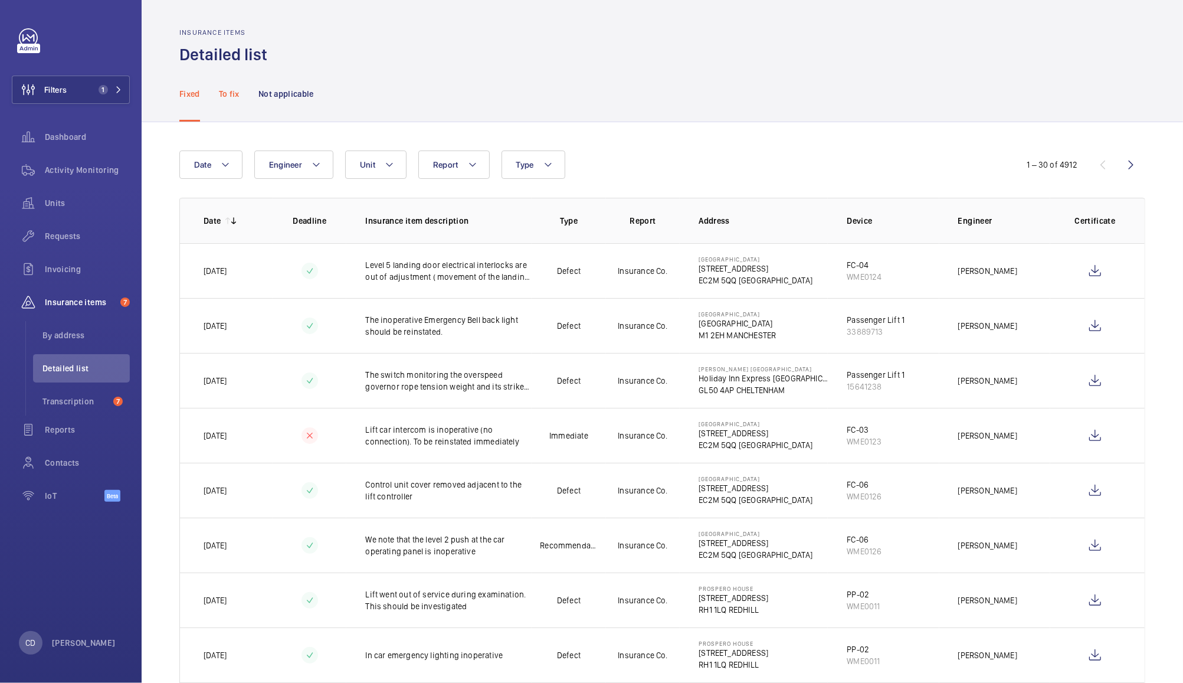
click at [224, 106] on div "To fix" at bounding box center [229, 94] width 21 height 56
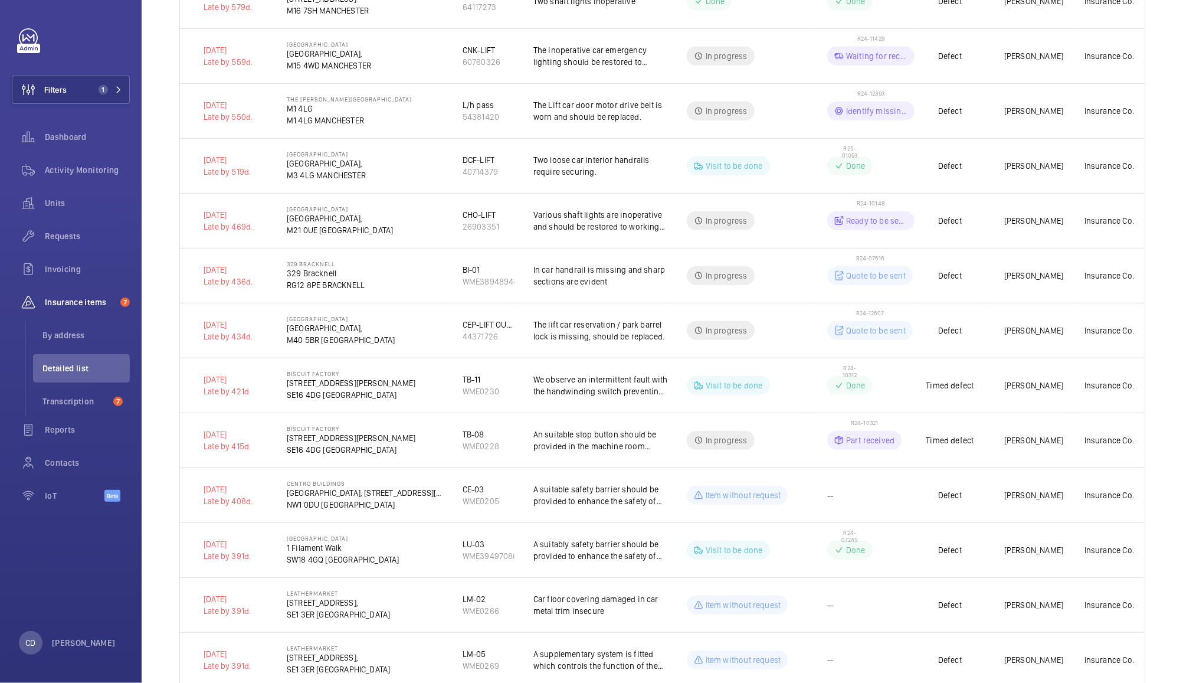
scroll to position [551, 0]
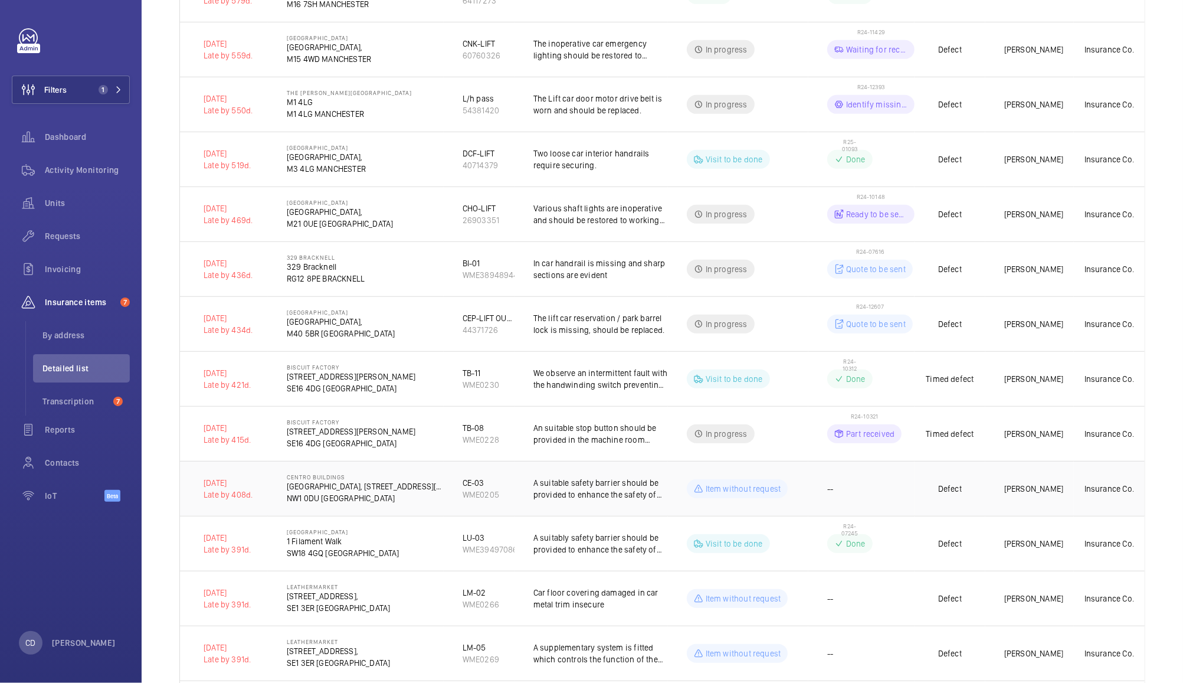
click at [973, 482] on td "Defect" at bounding box center [950, 488] width 71 height 55
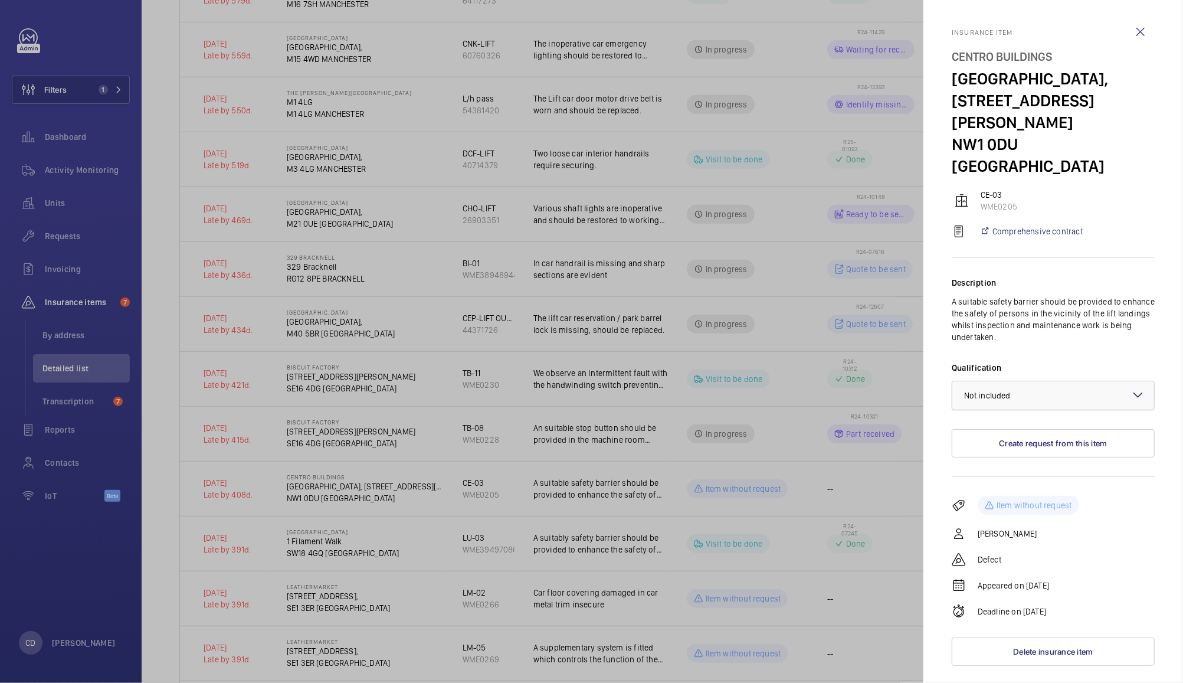
click at [1086, 381] on div at bounding box center [1054, 395] width 202 height 28
click at [1044, 483] on span "Not applicable" at bounding box center [1053, 489] width 178 height 12
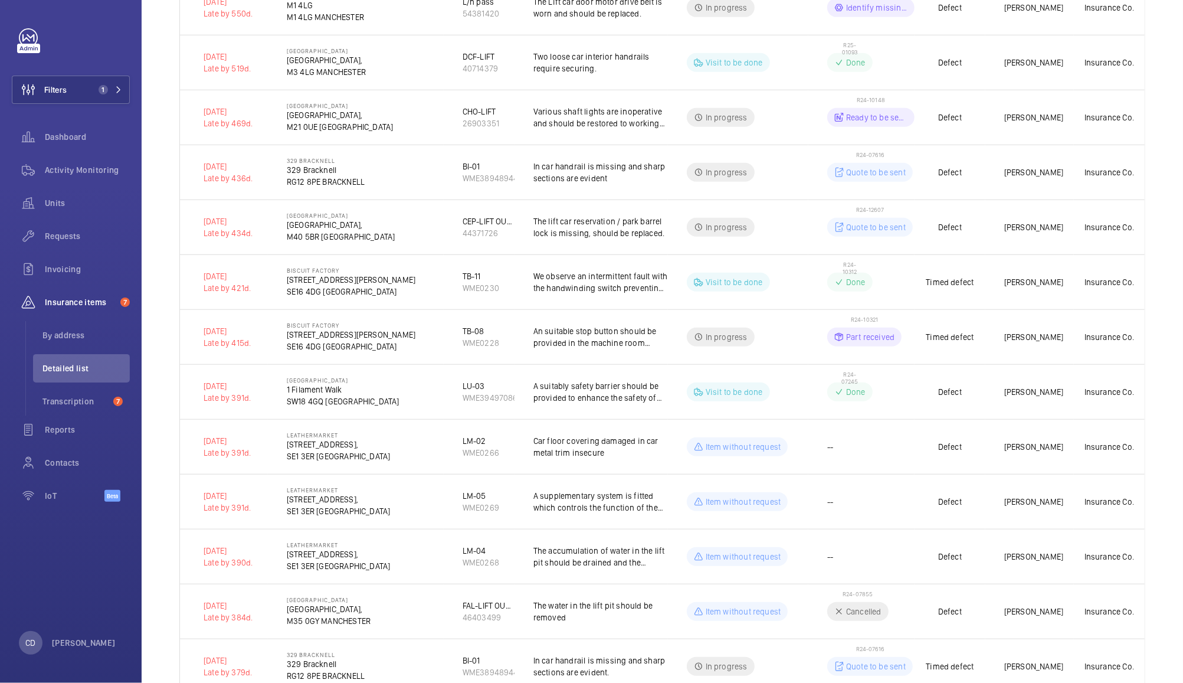
scroll to position [647, 0]
click at [882, 448] on td "--" at bounding box center [862, 446] width 106 height 55
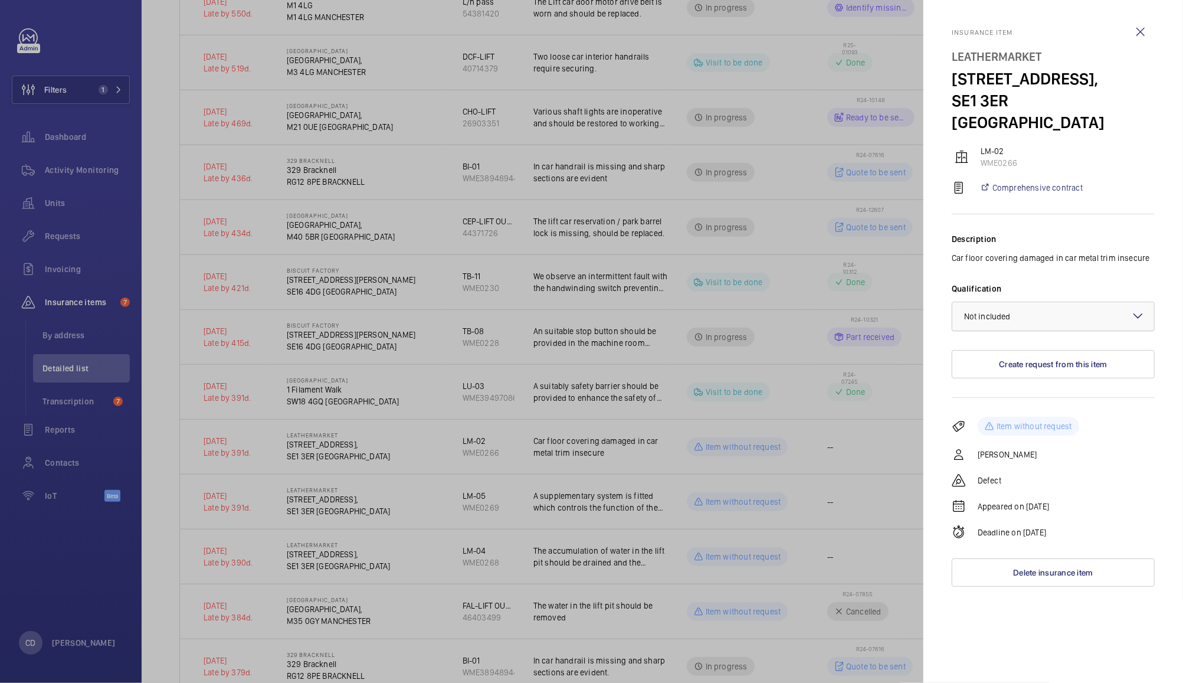
click at [1069, 302] on div at bounding box center [1054, 316] width 202 height 28
click at [1022, 404] on span "Not applicable" at bounding box center [1053, 410] width 178 height 12
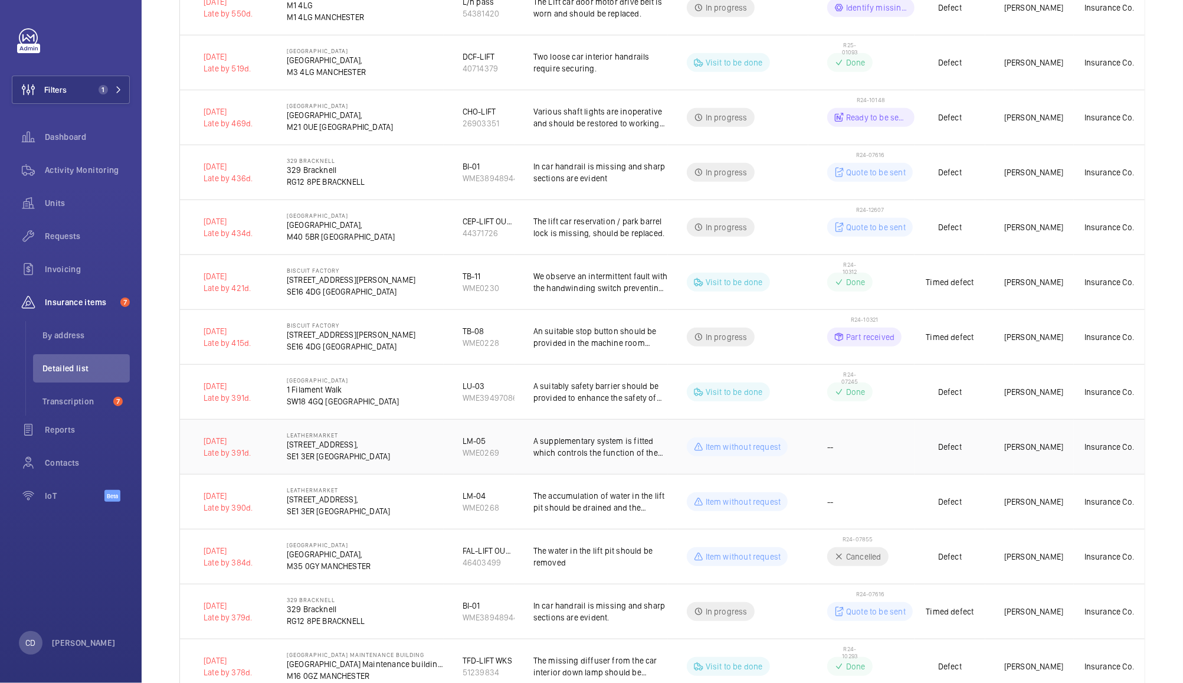
click at [871, 444] on td "--" at bounding box center [862, 446] width 106 height 55
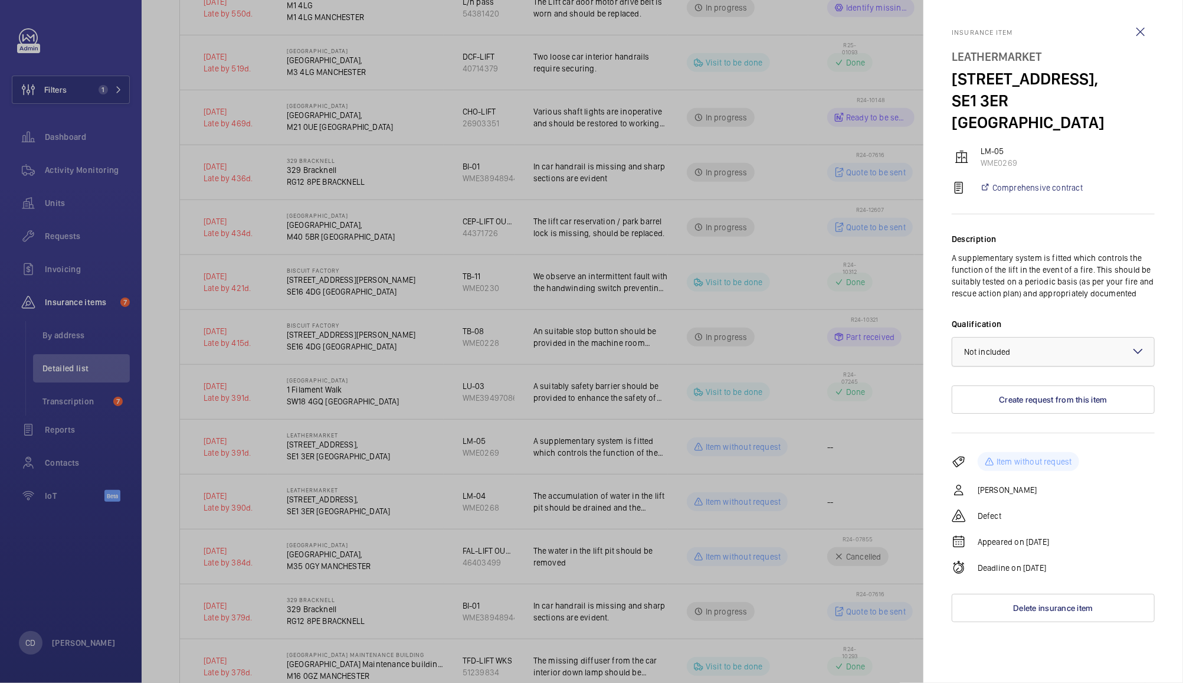
click at [1071, 338] on div at bounding box center [1054, 352] width 202 height 28
click at [1018, 440] on span "Not applicable" at bounding box center [1053, 446] width 178 height 12
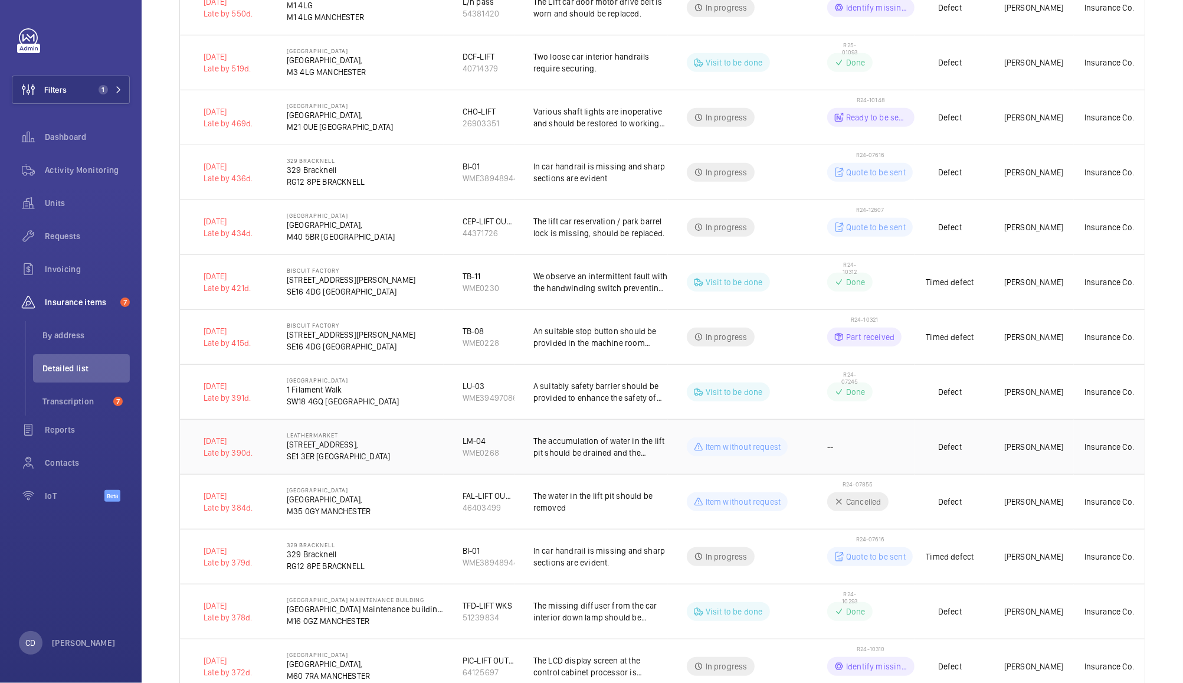
click at [871, 444] on td "--" at bounding box center [862, 446] width 106 height 55
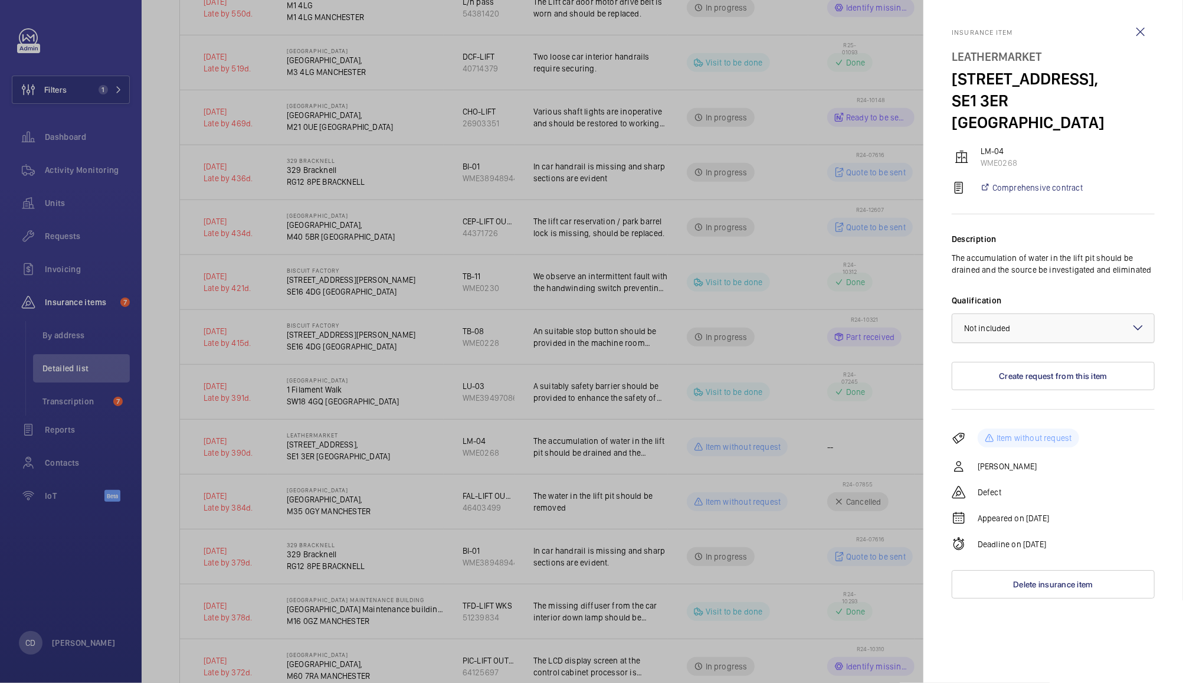
click at [1072, 314] on div at bounding box center [1054, 328] width 202 height 28
click at [1040, 416] on span "Not applicable" at bounding box center [1053, 422] width 178 height 12
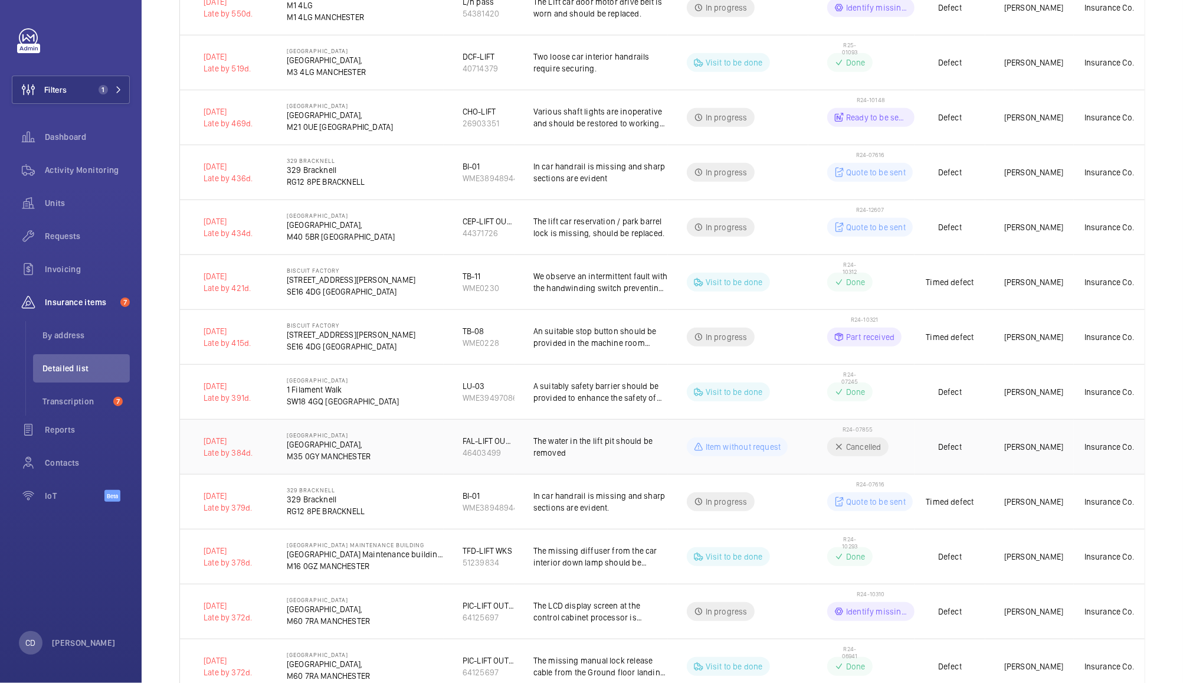
click at [893, 448] on td "R24-07855 Cancelled" at bounding box center [862, 446] width 106 height 55
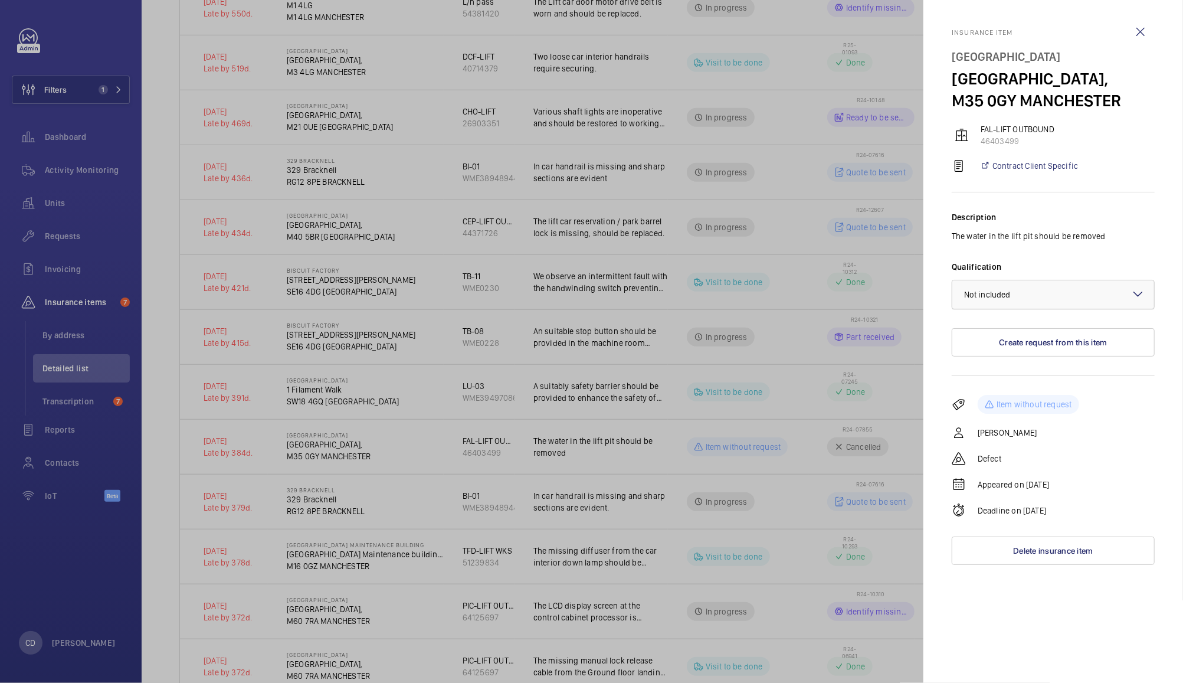
click at [1081, 296] on div at bounding box center [1054, 294] width 202 height 28
click at [1028, 390] on span "Not applicable" at bounding box center [1053, 388] width 178 height 12
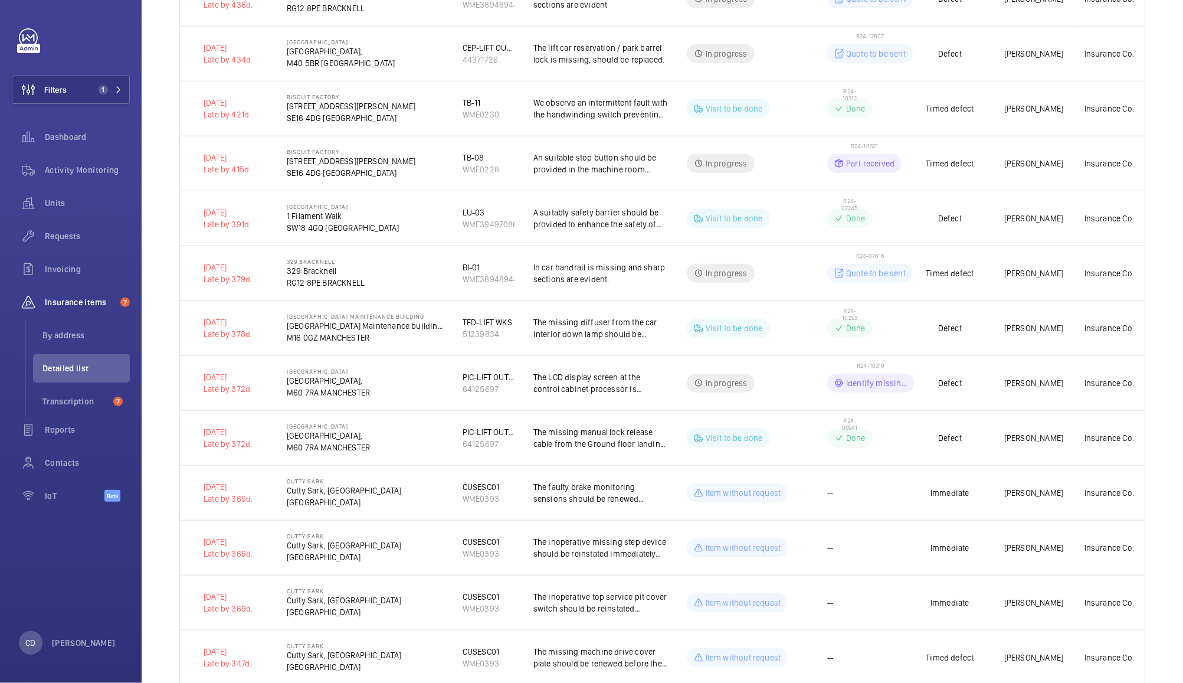
scroll to position [828, 0]
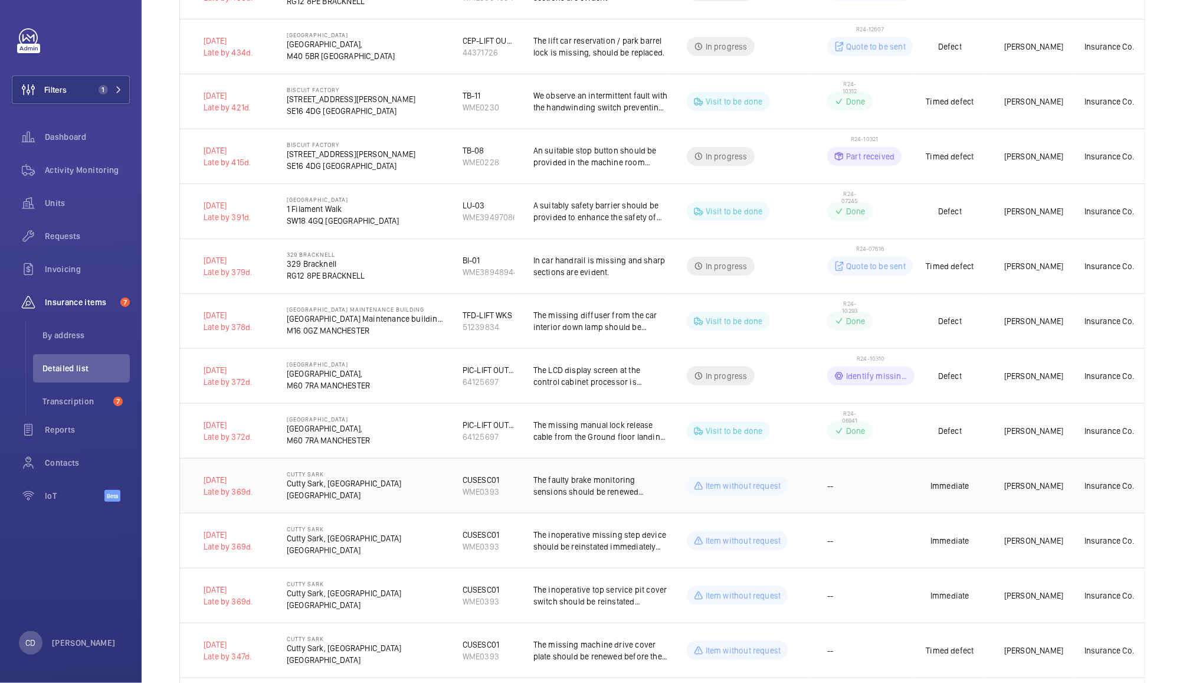
click at [889, 491] on td "--" at bounding box center [862, 485] width 106 height 55
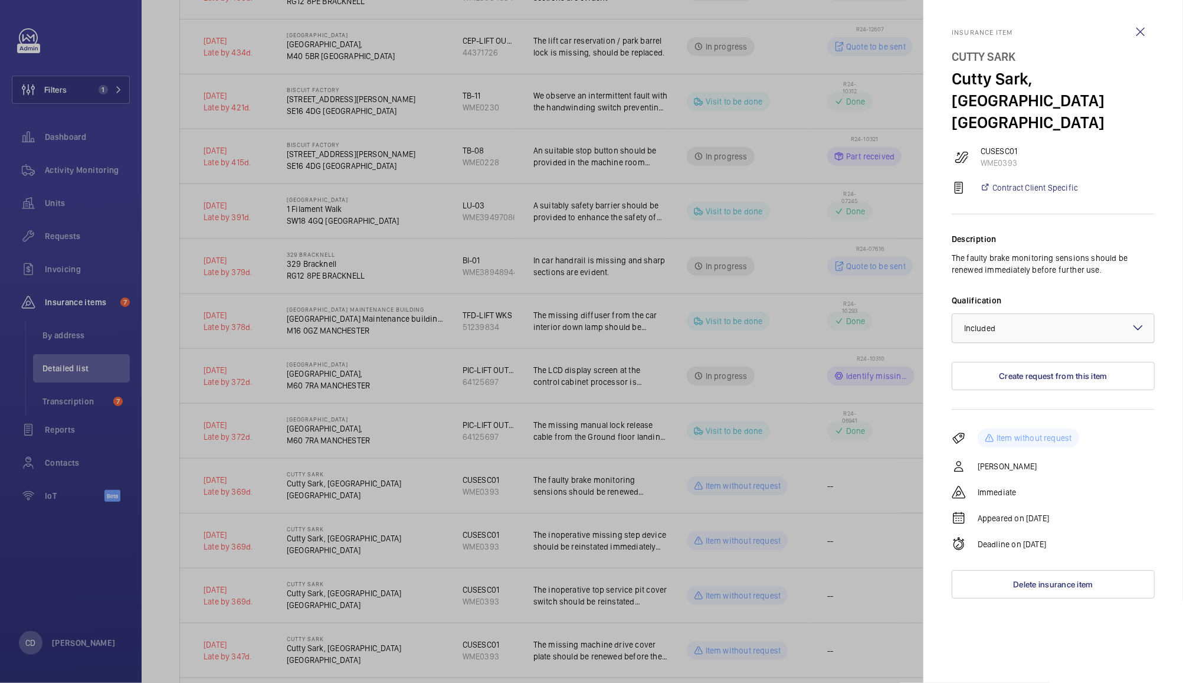
click at [1074, 314] on div at bounding box center [1054, 328] width 202 height 28
click at [1008, 416] on span "Not applicable" at bounding box center [1053, 422] width 178 height 12
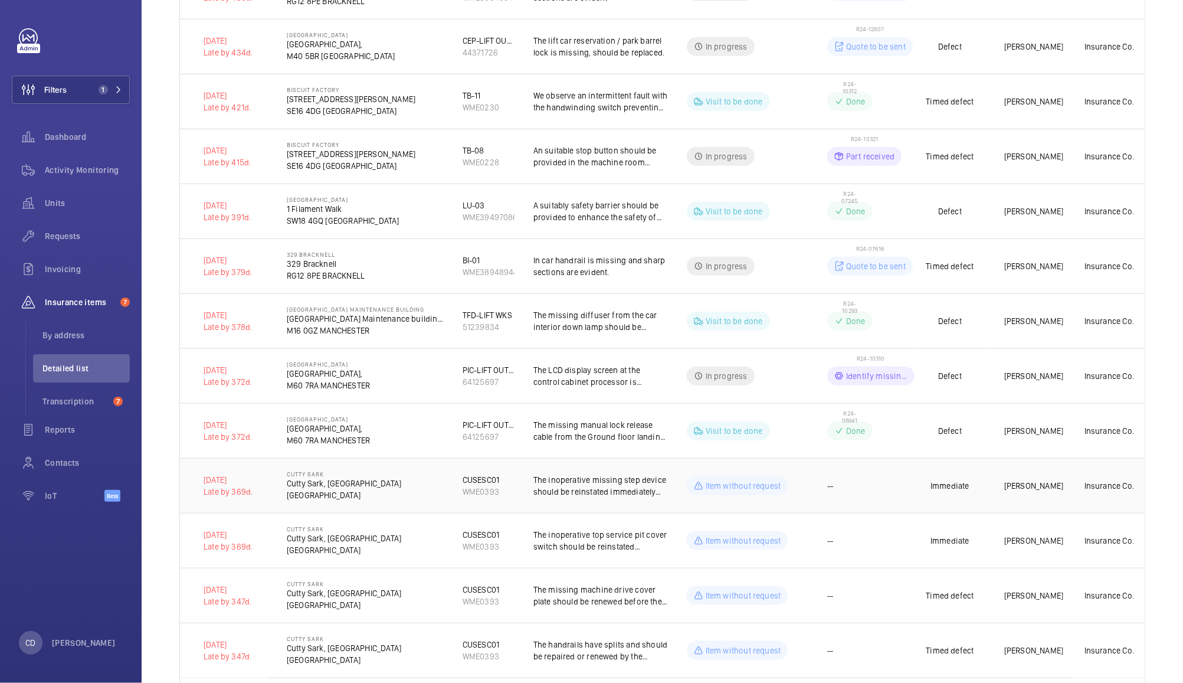
click at [866, 490] on td "--" at bounding box center [862, 485] width 106 height 55
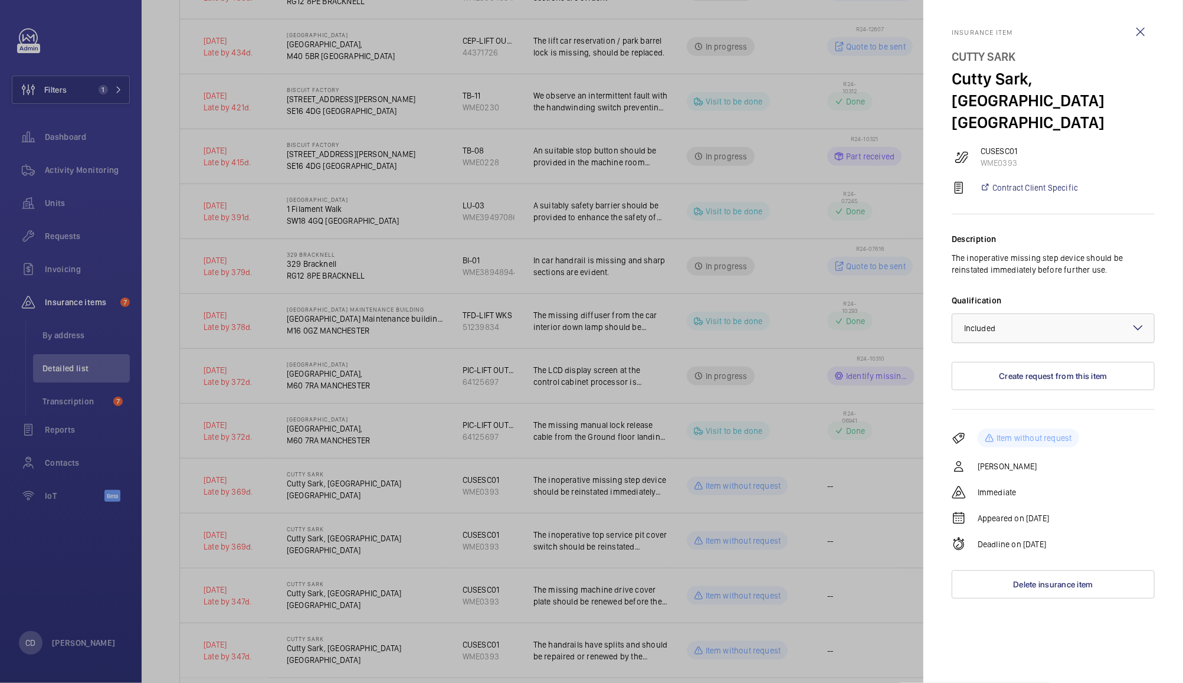
click at [1071, 314] on div at bounding box center [1054, 328] width 202 height 28
click at [1022, 416] on span "Not applicable" at bounding box center [1053, 422] width 178 height 12
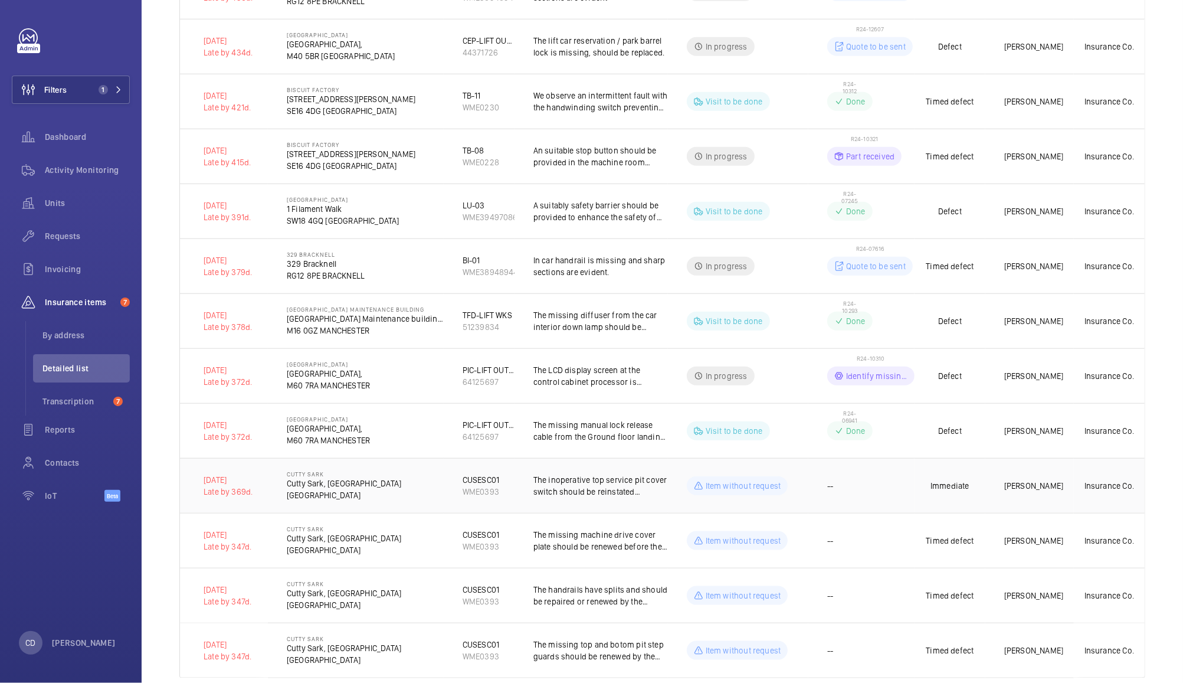
click at [888, 496] on td "--" at bounding box center [862, 485] width 106 height 55
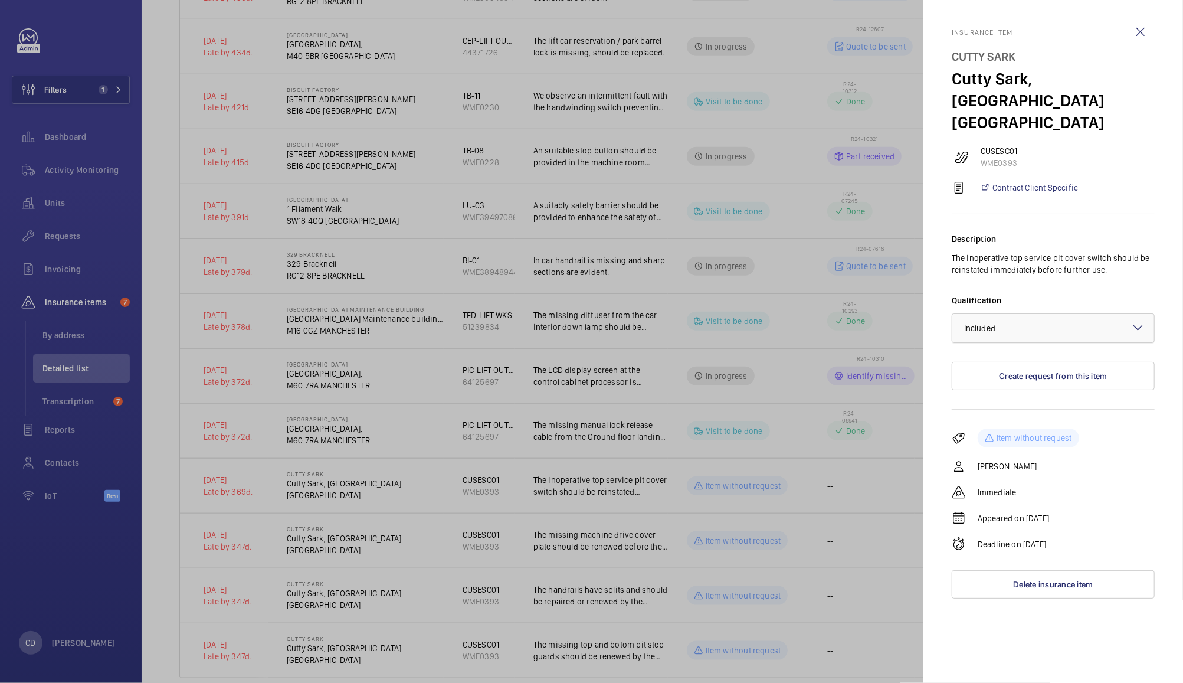
click at [1065, 314] on div at bounding box center [1054, 328] width 202 height 28
click at [1017, 416] on span "Not applicable" at bounding box center [1053, 422] width 178 height 12
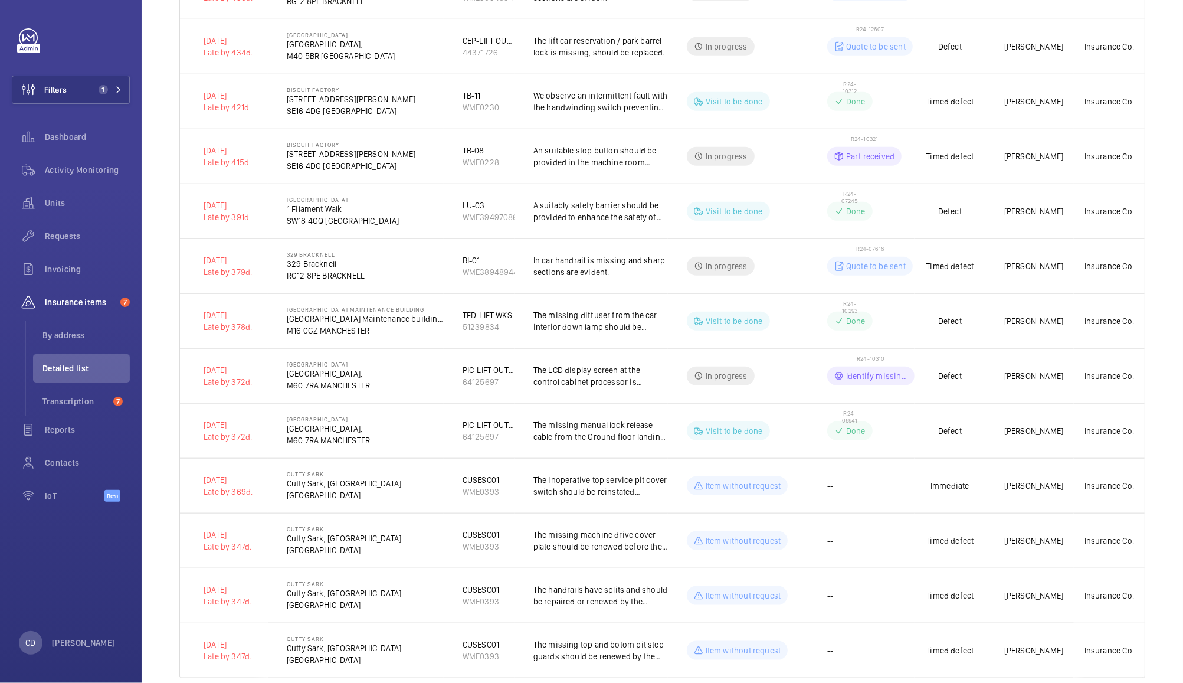
scroll to position [801, 0]
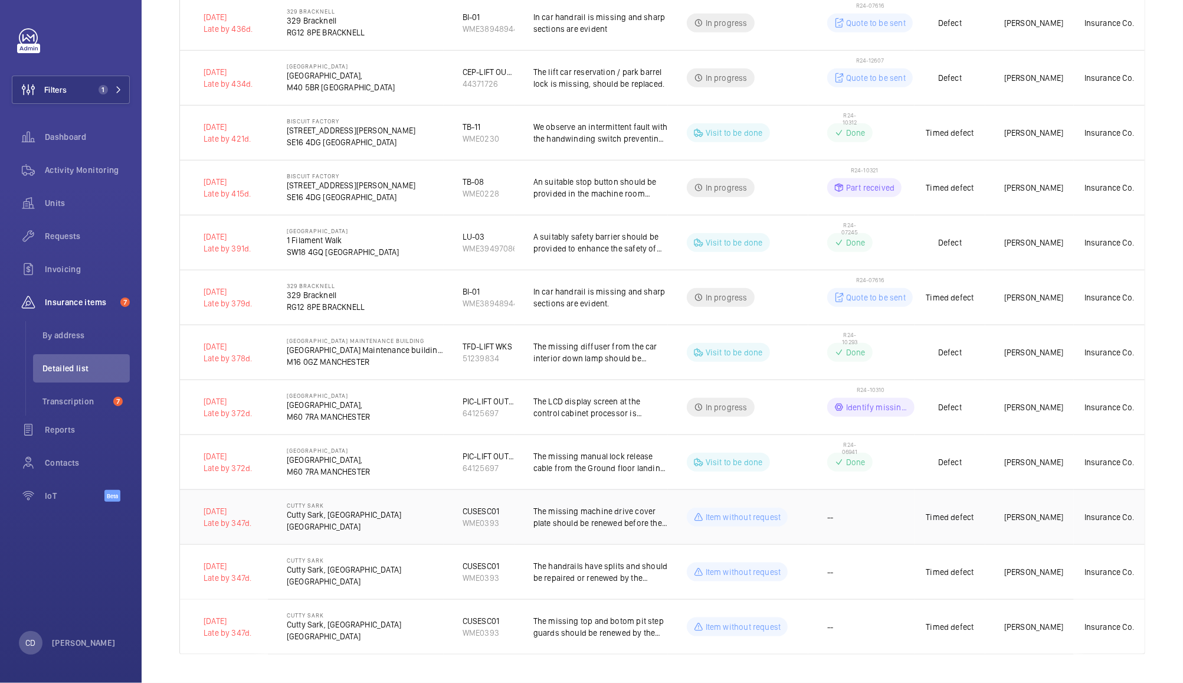
click at [872, 521] on td "--" at bounding box center [862, 516] width 106 height 55
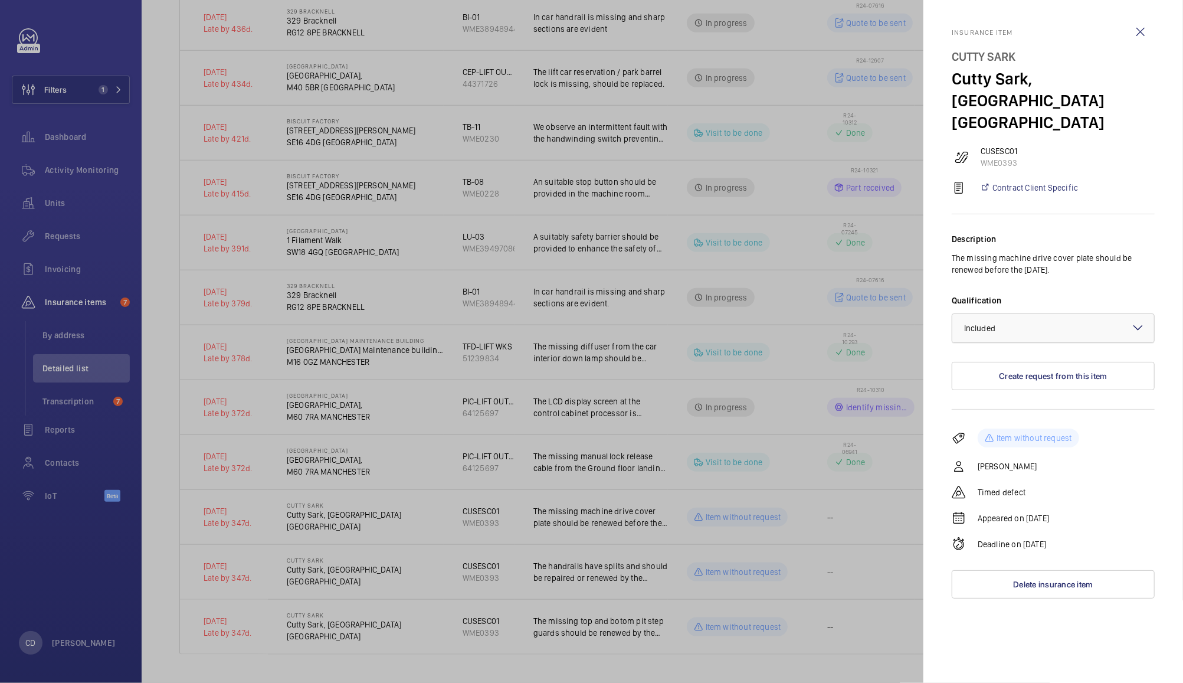
click at [1058, 314] on div at bounding box center [1054, 328] width 202 height 28
click at [1020, 416] on span "Not applicable" at bounding box center [1053, 422] width 178 height 12
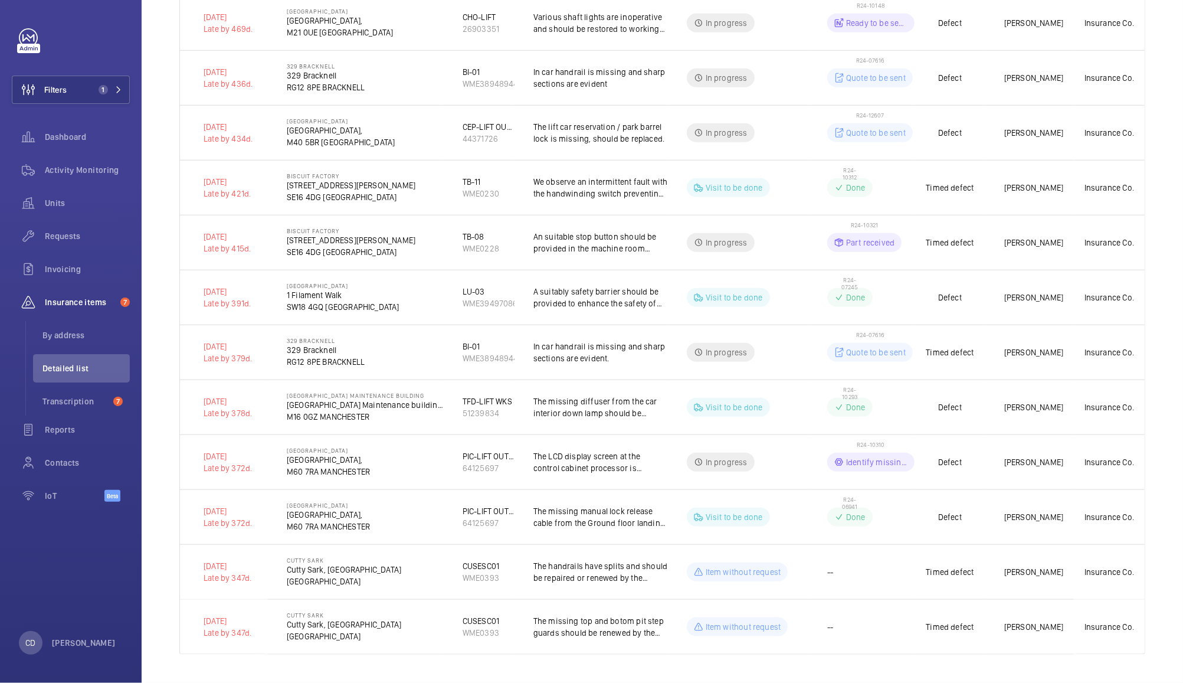
scroll to position [746, 0]
click at [862, 572] on td "--" at bounding box center [862, 571] width 106 height 55
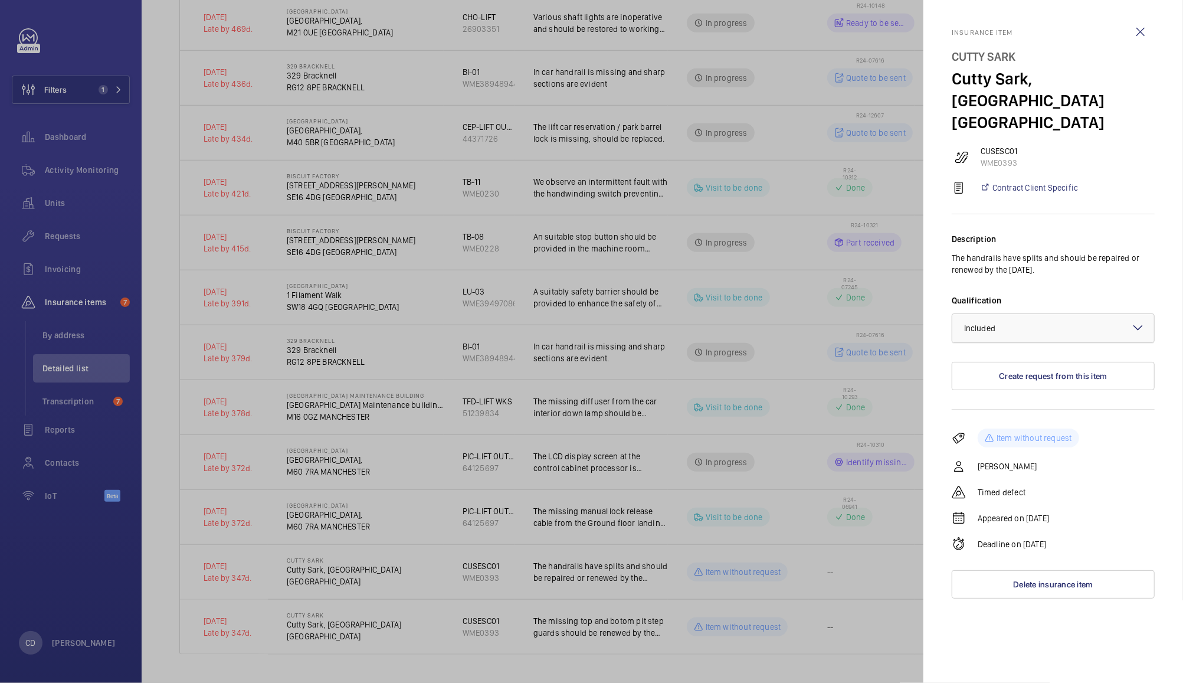
click at [1072, 314] on div at bounding box center [1054, 328] width 202 height 28
click at [1020, 416] on span "Not applicable" at bounding box center [1053, 422] width 178 height 12
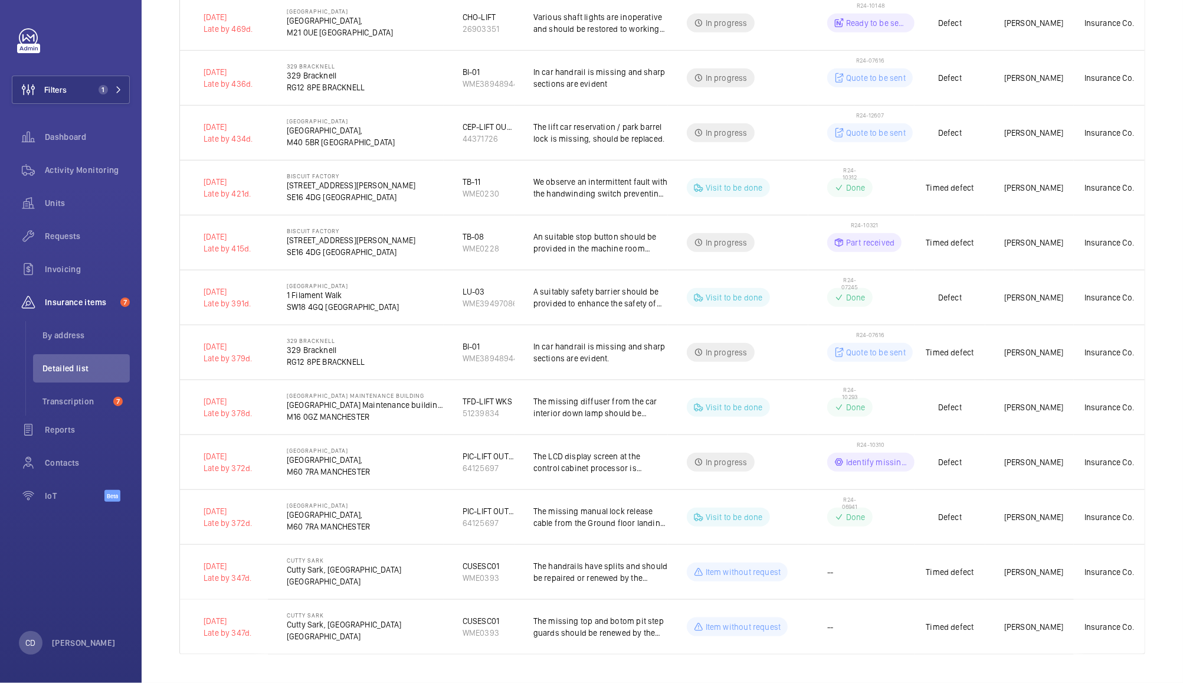
scroll to position [691, 0]
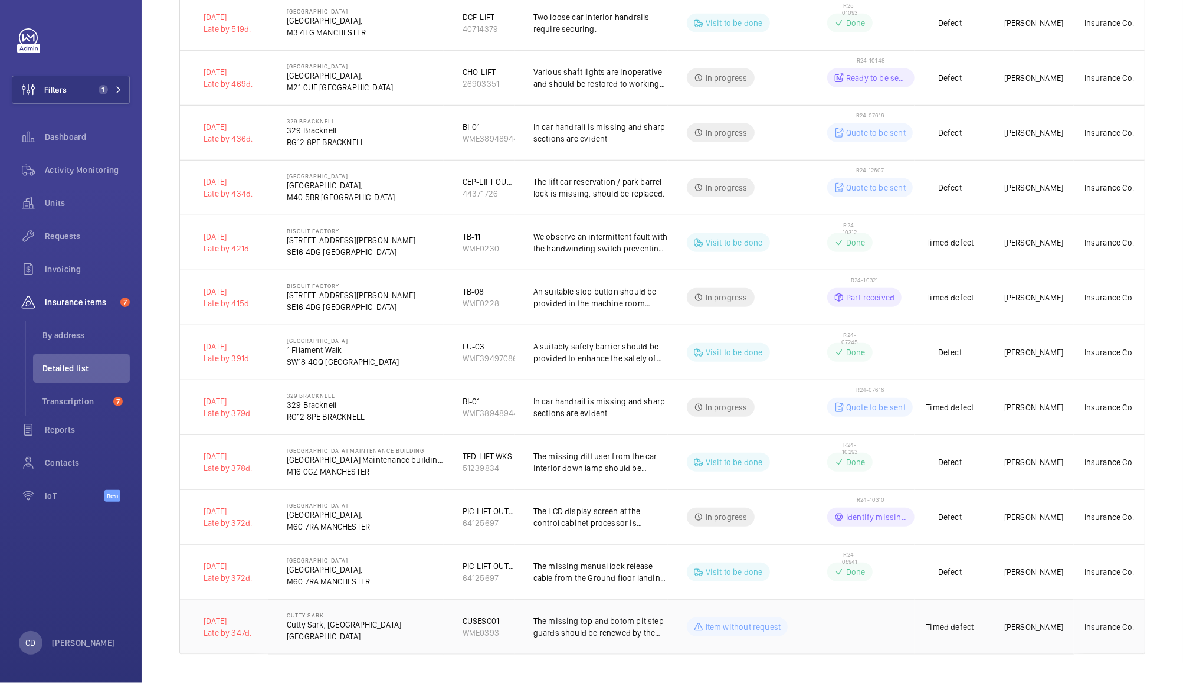
click at [869, 621] on td "--" at bounding box center [862, 626] width 106 height 55
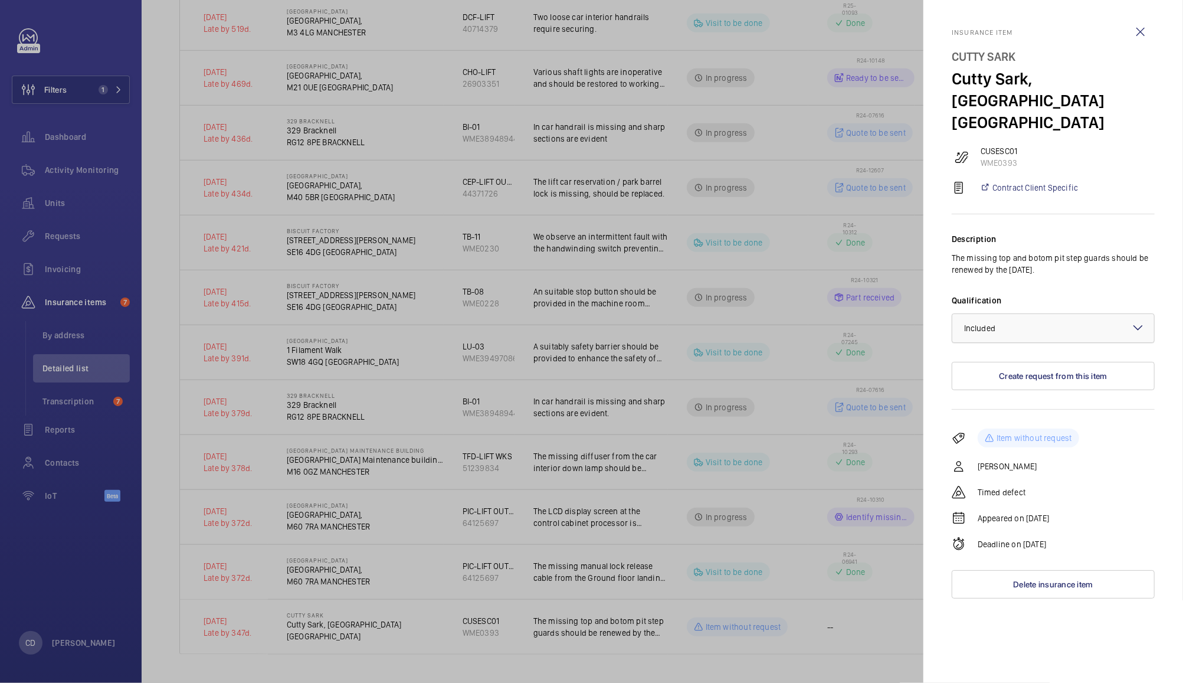
click at [1071, 314] on div at bounding box center [1054, 328] width 202 height 28
click at [1040, 416] on span "Not applicable" at bounding box center [1053, 422] width 178 height 12
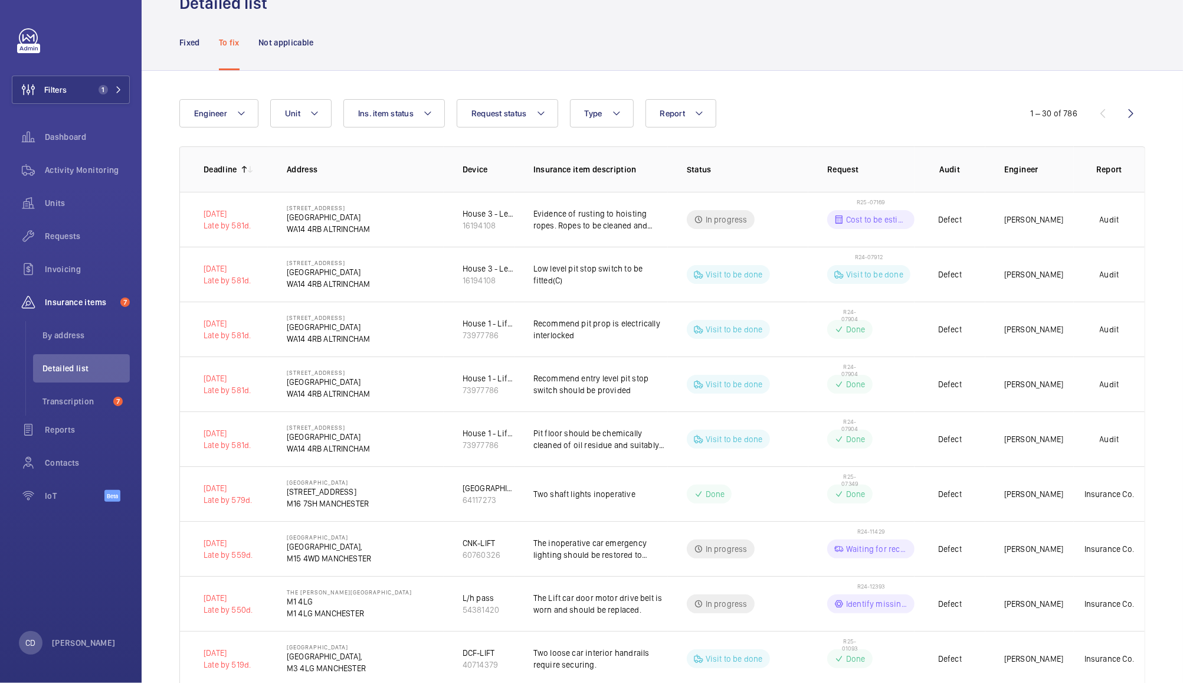
scroll to position [0, 0]
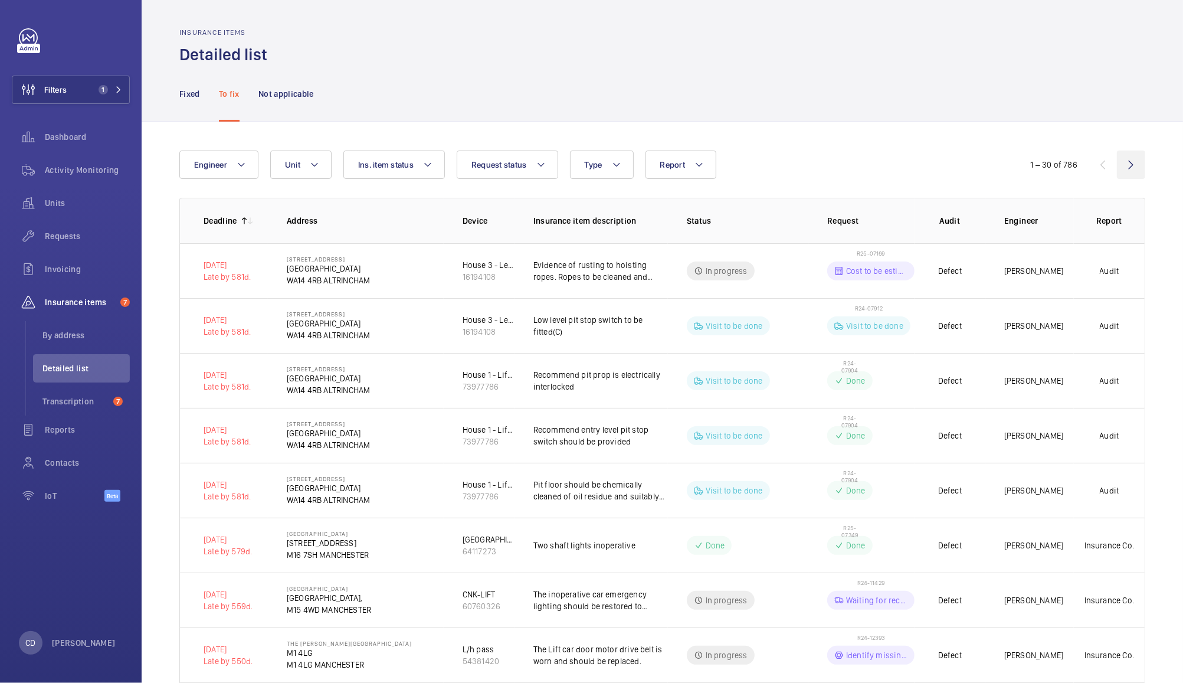
click at [1124, 168] on wm-front-icon-button at bounding box center [1131, 165] width 28 height 28
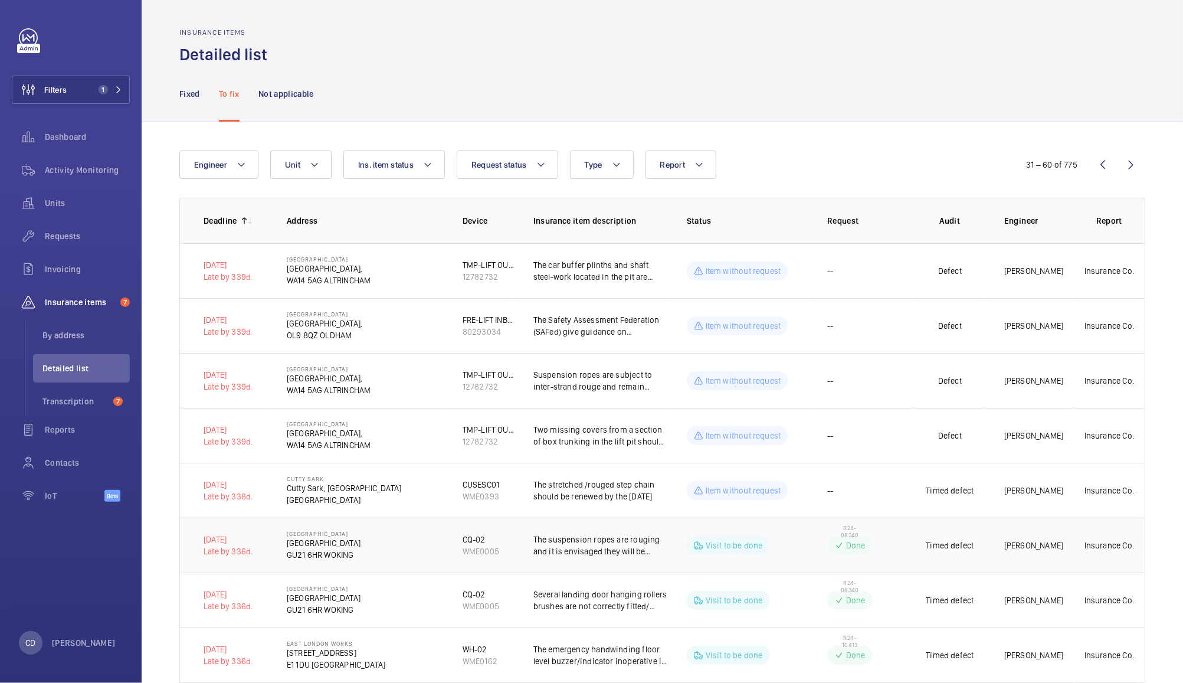
click at [881, 546] on td "R24-08340 Done" at bounding box center [862, 545] width 106 height 55
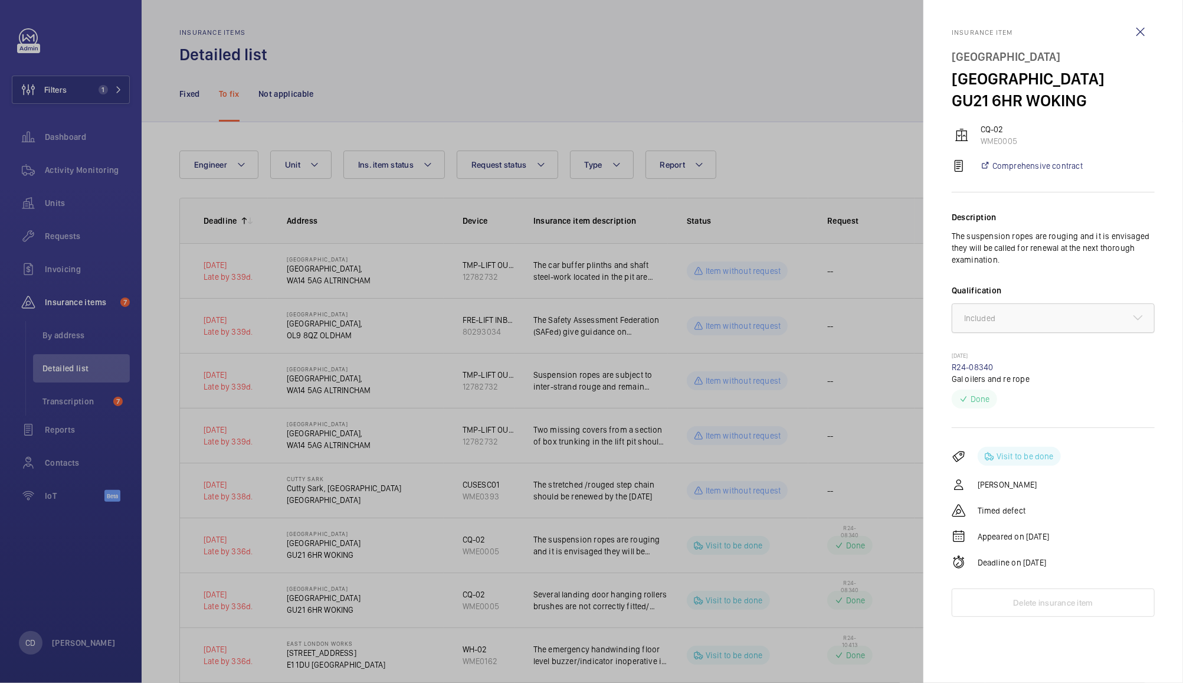
click at [1100, 330] on div at bounding box center [1054, 318] width 202 height 28
click at [963, 365] on link "R24-08340" at bounding box center [973, 366] width 42 height 9
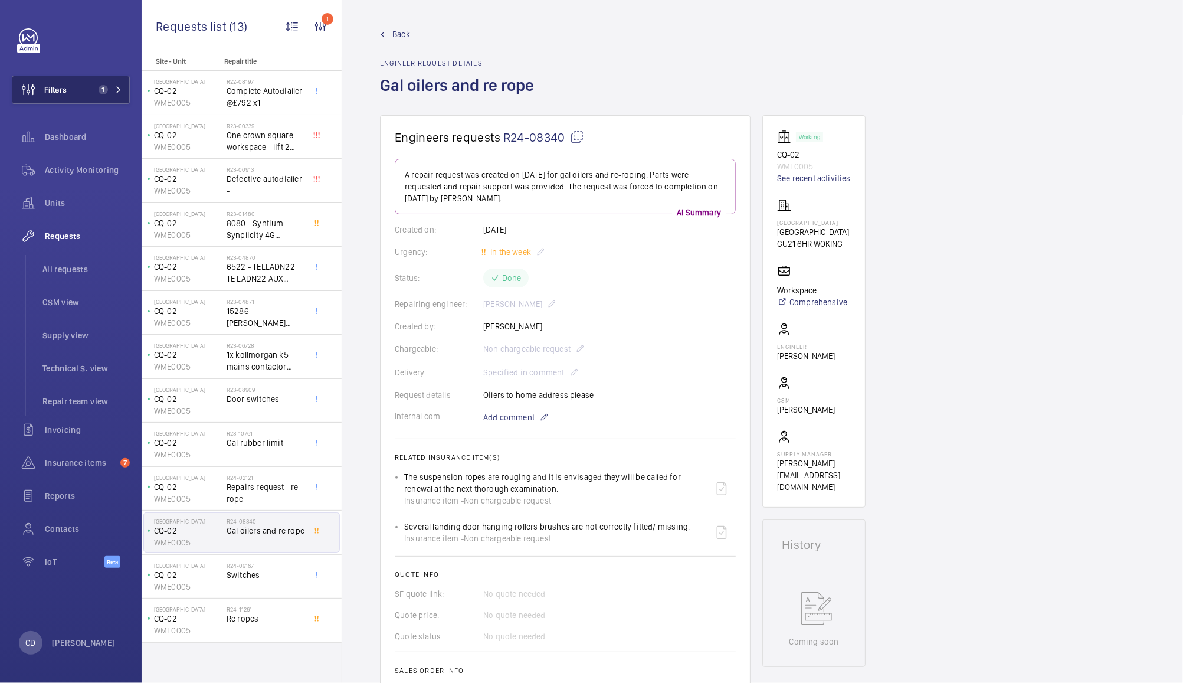
click at [104, 87] on span "1" at bounding box center [103, 89] width 9 height 9
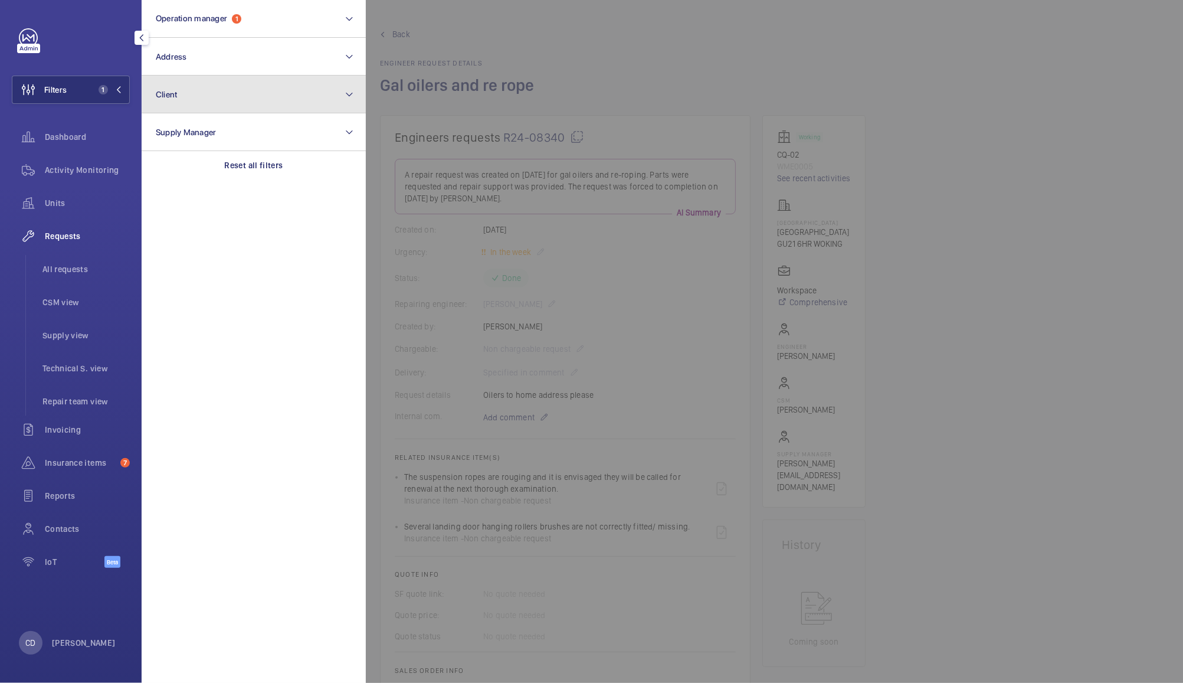
click at [230, 100] on button "Client" at bounding box center [254, 95] width 224 height 38
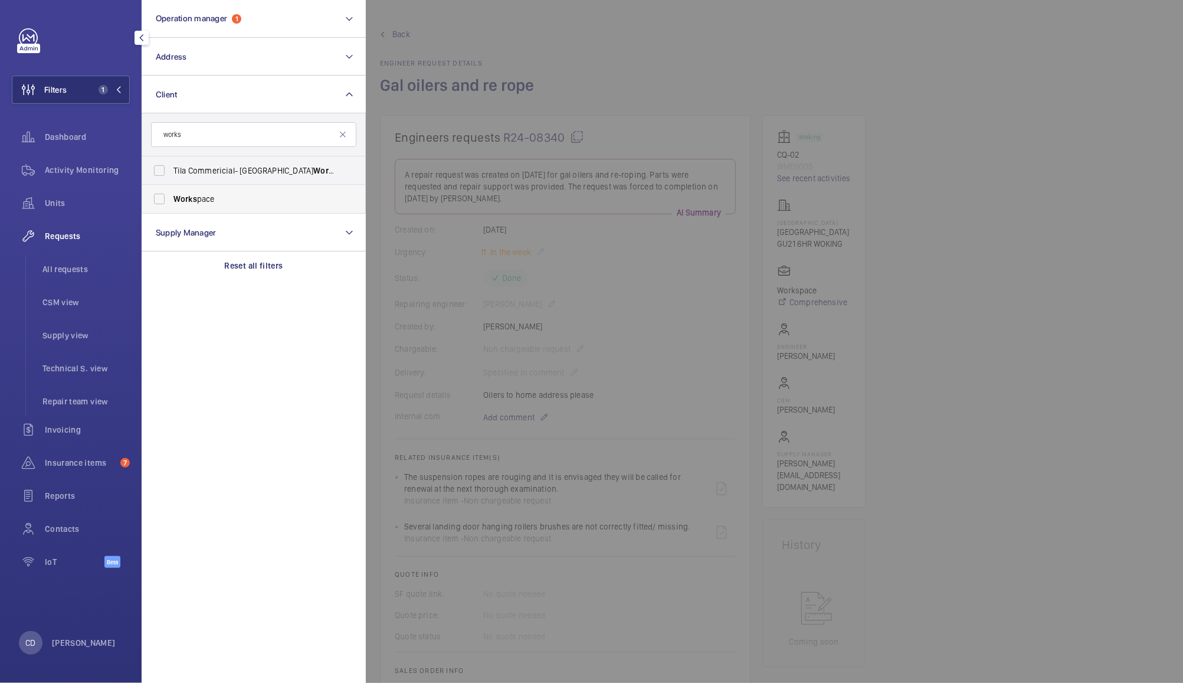
type input "works"
click at [198, 204] on span "Works pace" at bounding box center [255, 199] width 162 height 12
click at [171, 204] on input "Works pace" at bounding box center [160, 199] width 24 height 24
checkbox input "true"
click at [578, 43] on div at bounding box center [957, 341] width 1183 height 683
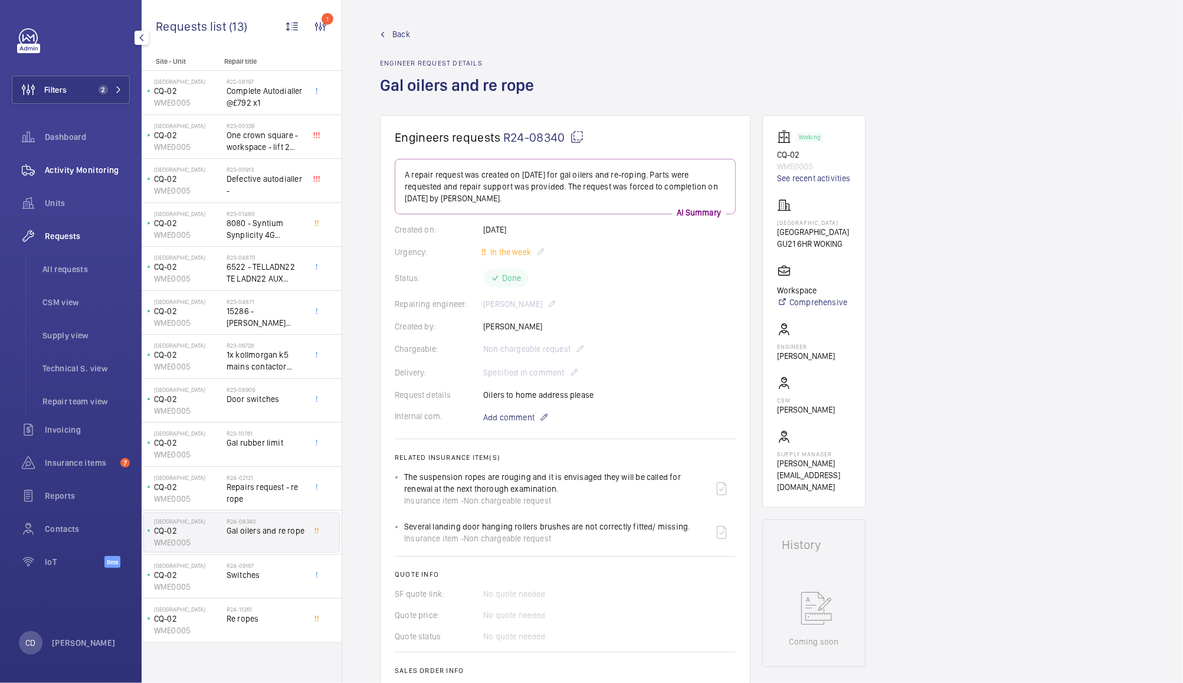
click at [66, 170] on span "Activity Monitoring" at bounding box center [87, 170] width 85 height 12
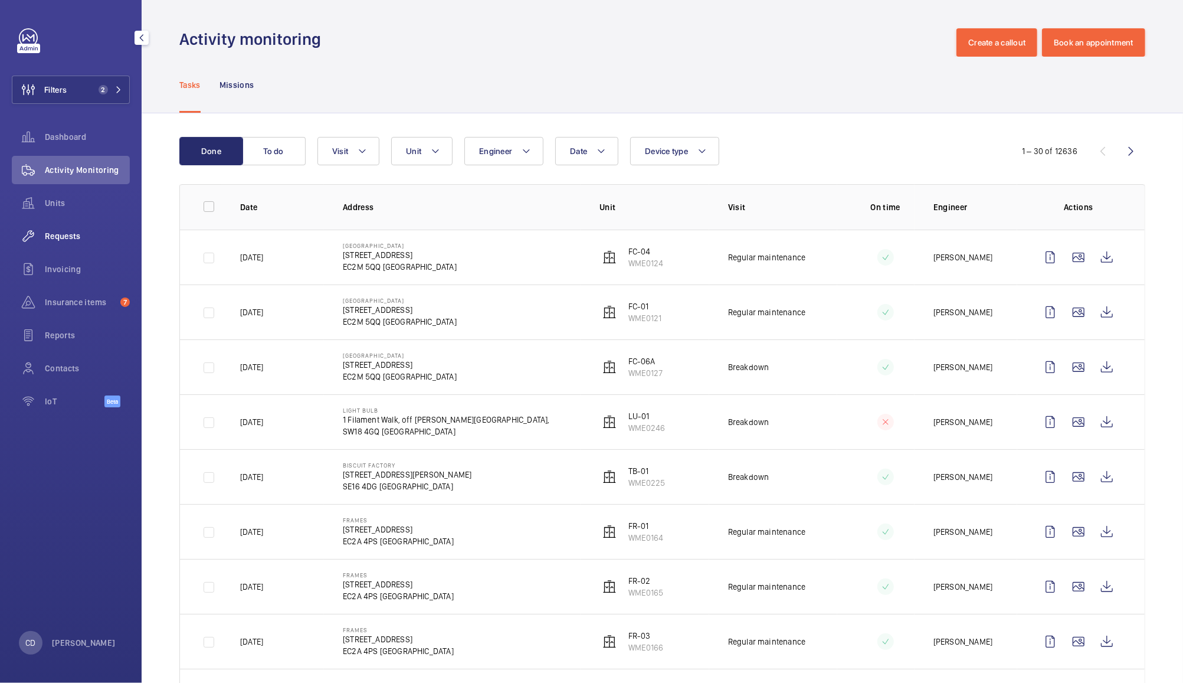
click at [64, 244] on div "Requests" at bounding box center [71, 236] width 118 height 28
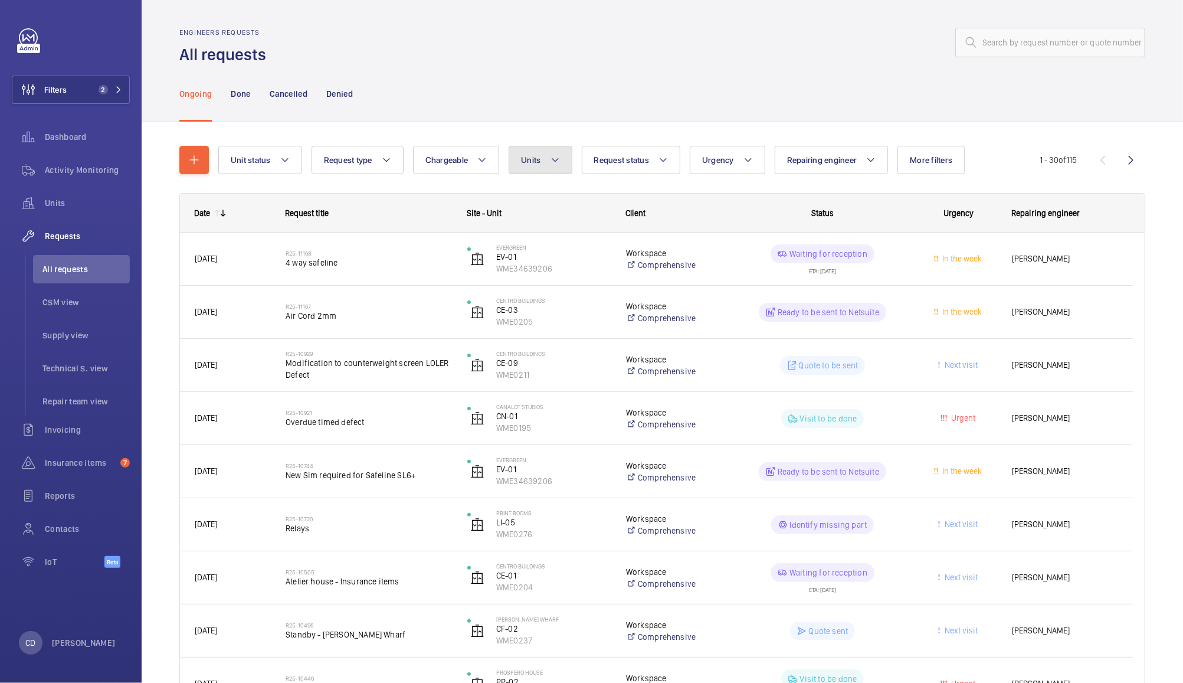
click at [541, 166] on button "Units" at bounding box center [540, 160] width 63 height 28
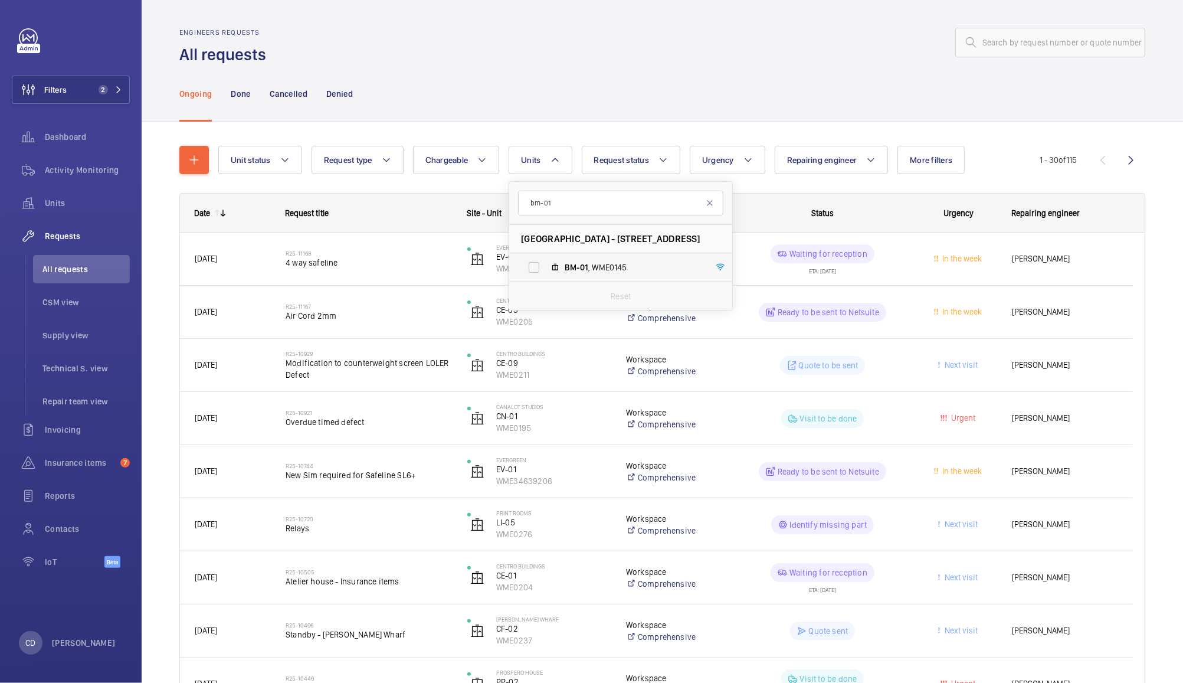
type input "bm-01"
click at [614, 267] on span "BM-01 , WME0145" at bounding box center [633, 267] width 137 height 12
click at [546, 267] on input "BM-01 , WME0145" at bounding box center [534, 268] width 24 height 24
checkbox input "true"
click at [729, 55] on div at bounding box center [709, 42] width 872 height 28
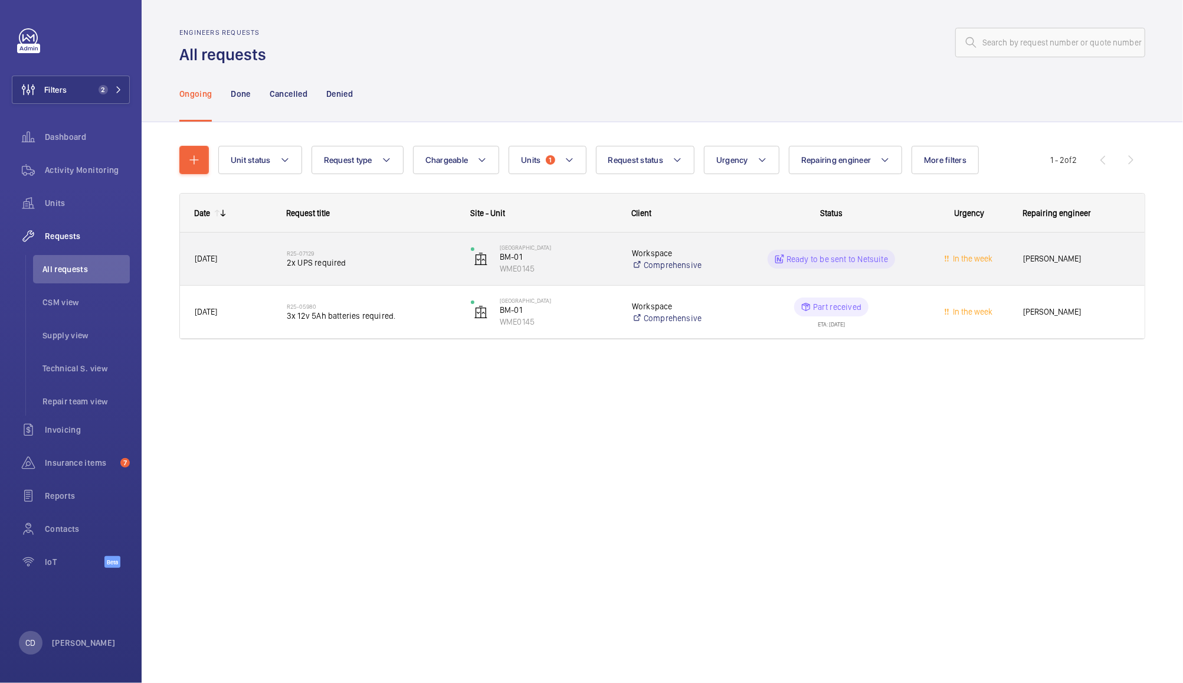
click at [305, 251] on h2 "R25-07129" at bounding box center [371, 253] width 169 height 7
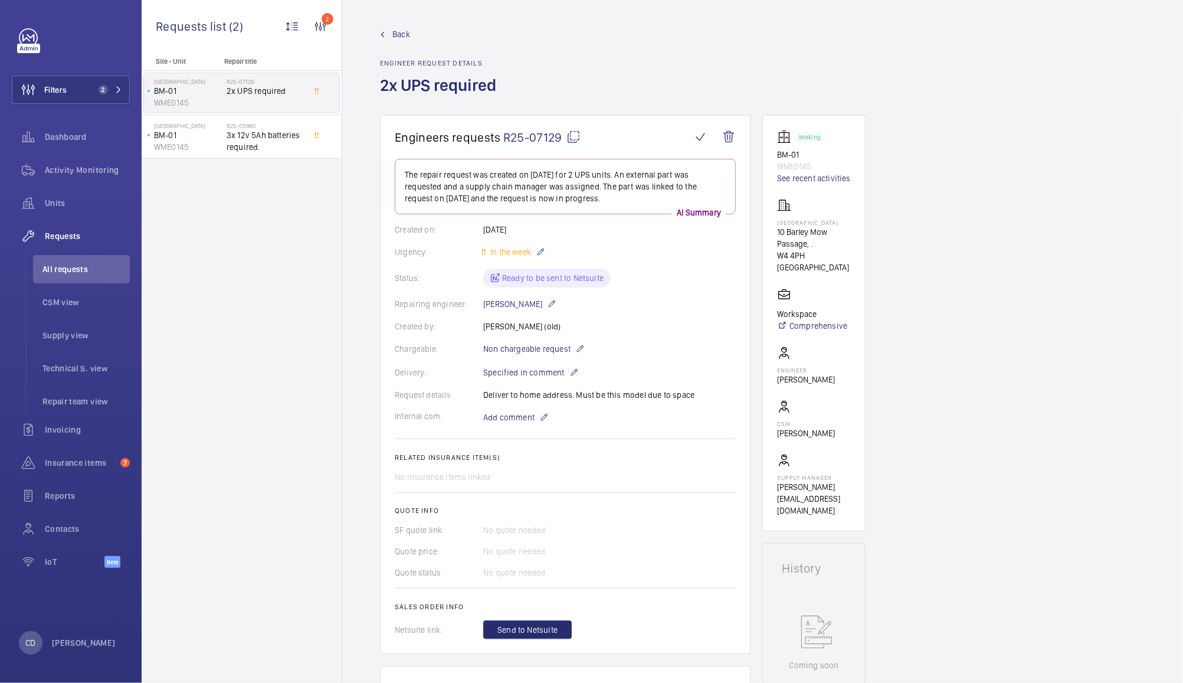
click at [565, 132] on span "R25-07129" at bounding box center [541, 137] width 77 height 15
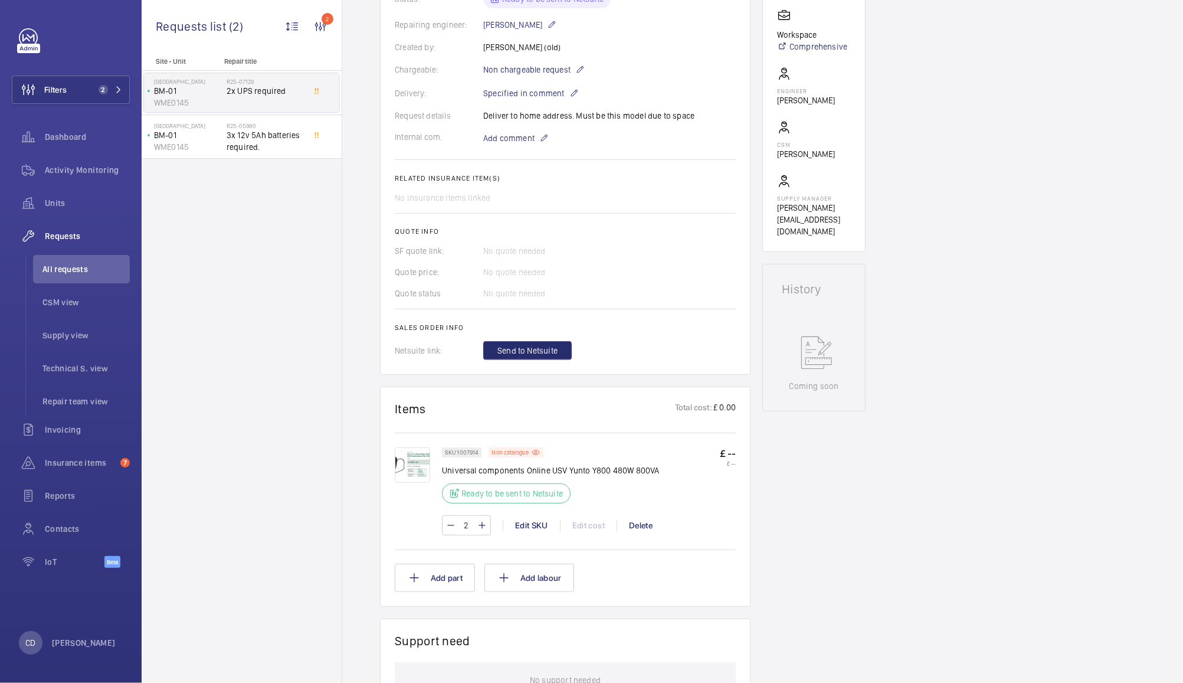
scroll to position [283, 0]
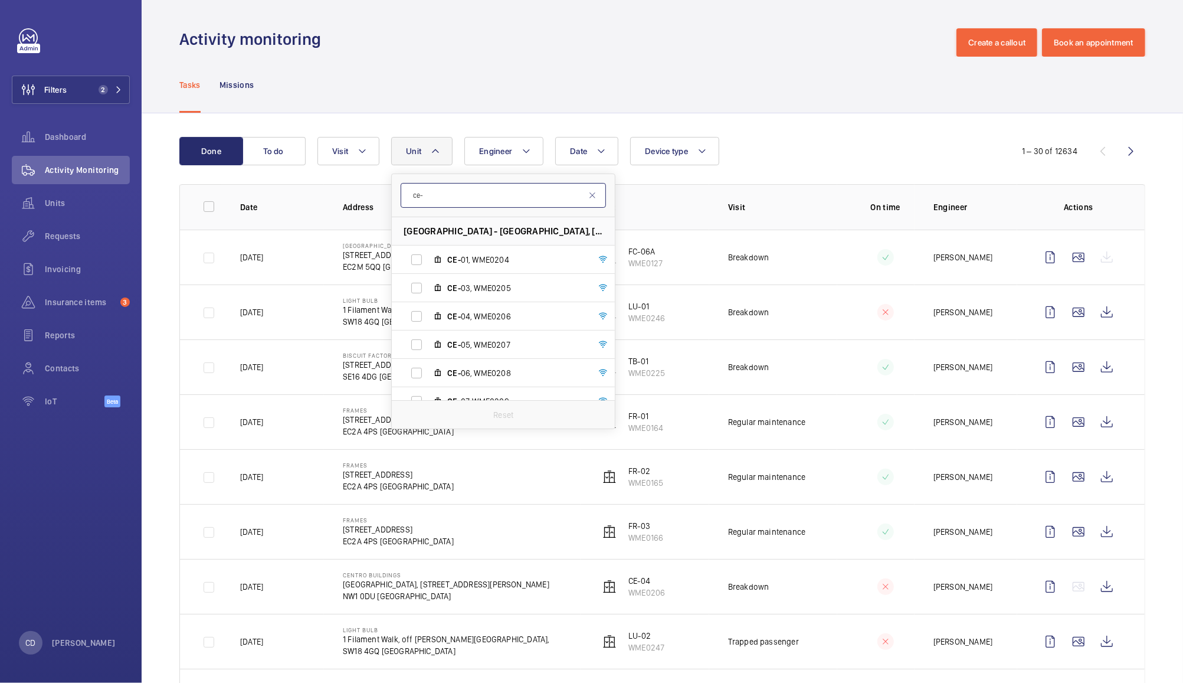
click at [481, 195] on input "ce-" at bounding box center [503, 195] width 205 height 25
type input "c"
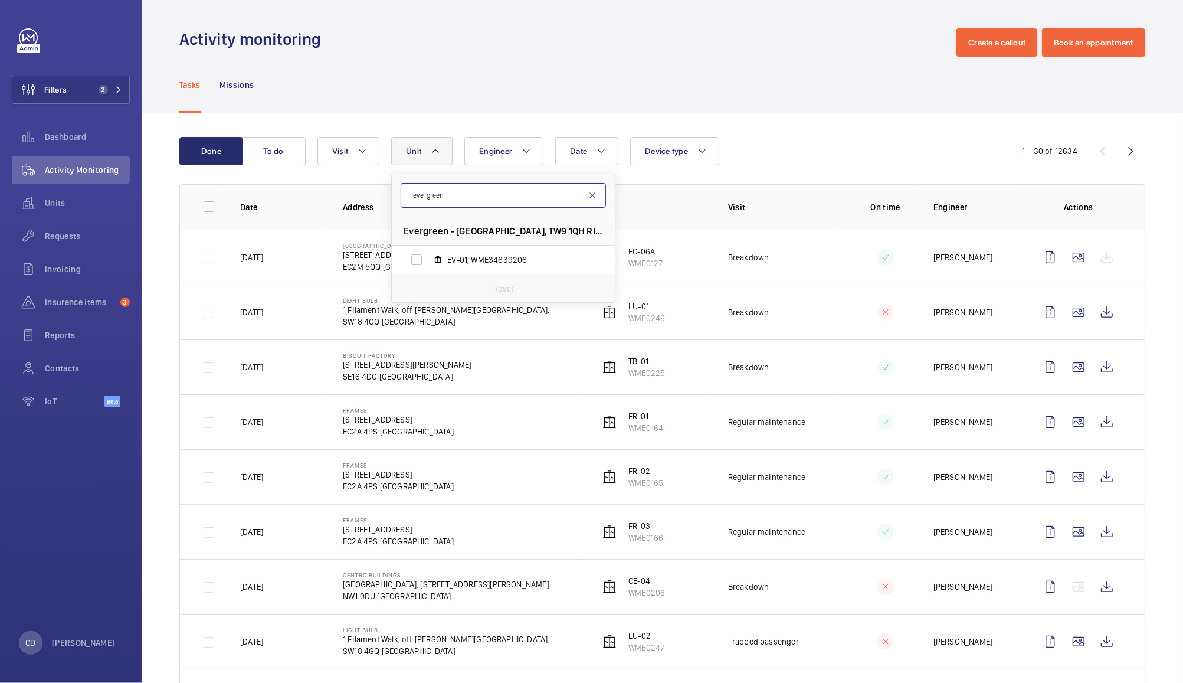
type input "evergreen"
click at [422, 260] on label "EV-01, WME34639206" at bounding box center [494, 260] width 204 height 28
click at [422, 260] on input "EV-01, WME34639206" at bounding box center [417, 260] width 24 height 24
checkbox input "true"
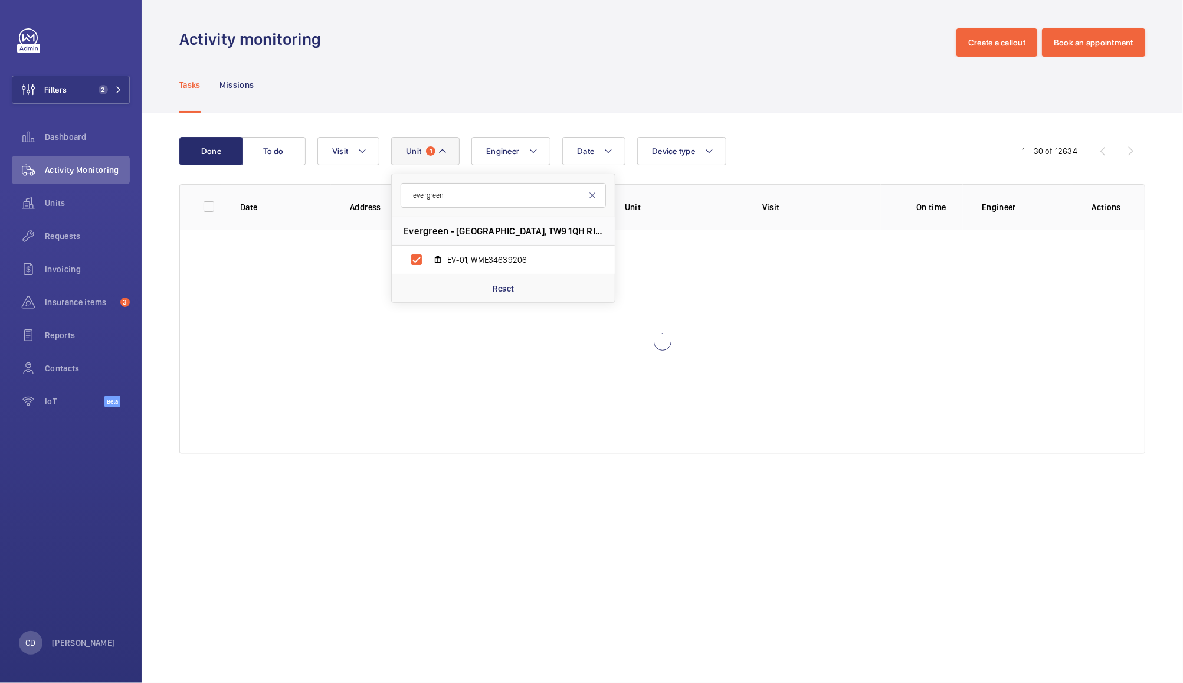
click at [789, 77] on div "Tasks Missions" at bounding box center [662, 85] width 966 height 56
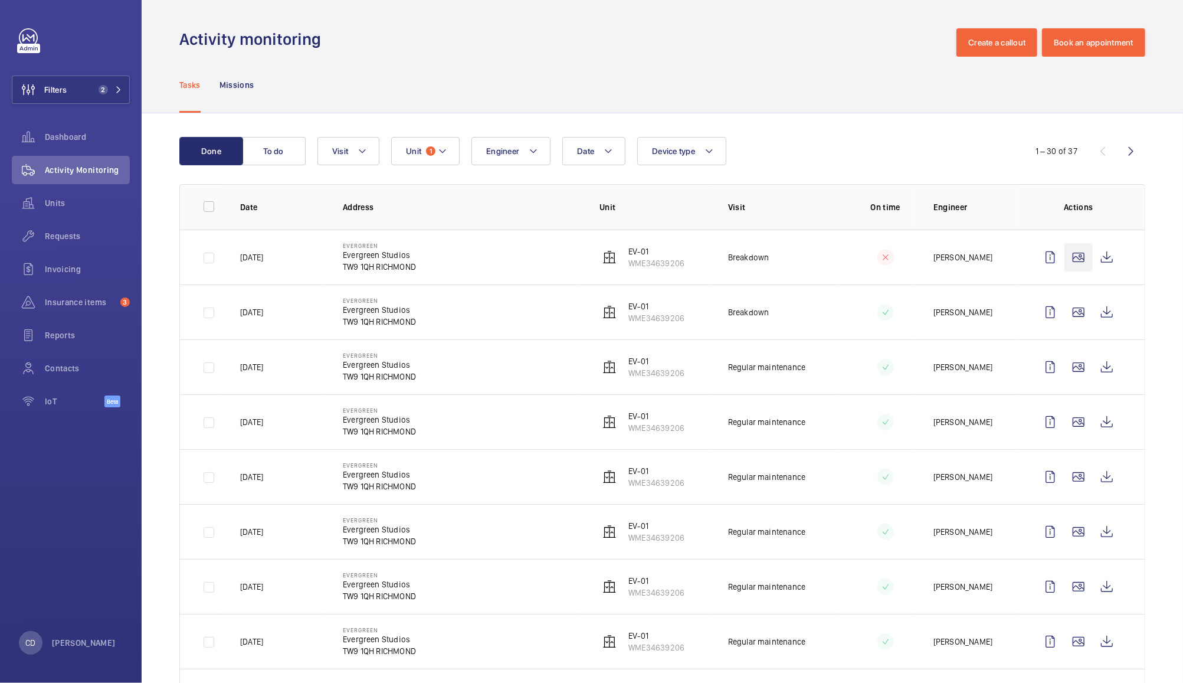
click at [1070, 257] on wm-front-icon-button at bounding box center [1079, 257] width 28 height 28
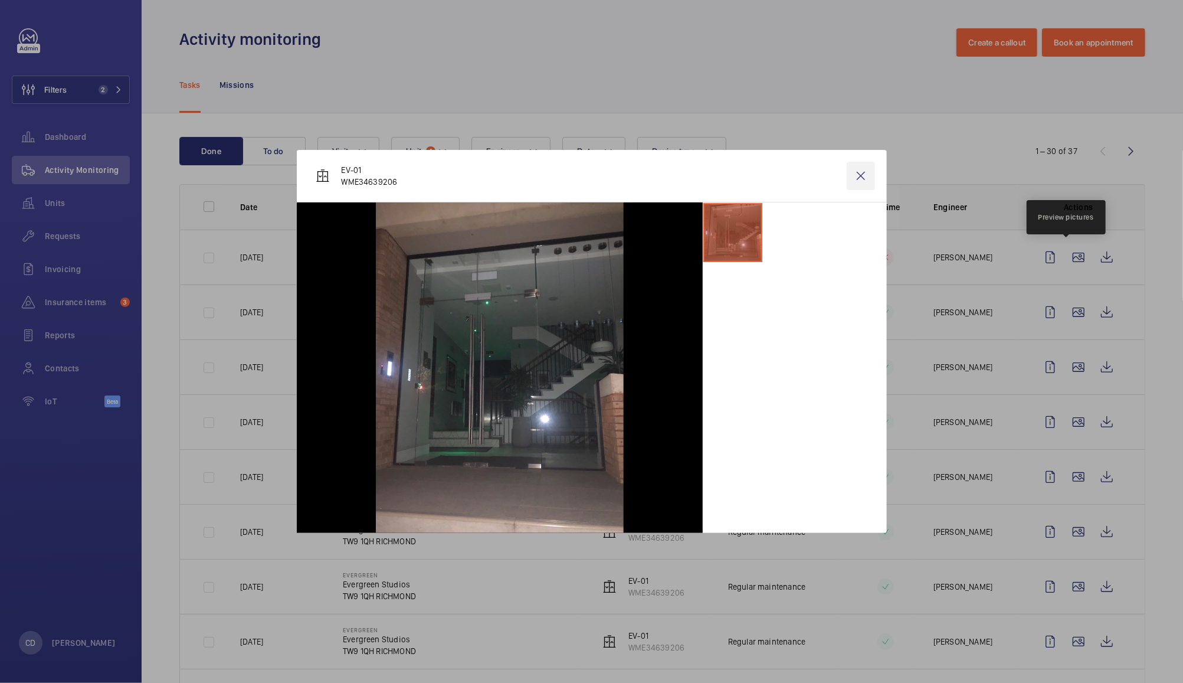
click at [865, 176] on wm-front-icon-button at bounding box center [861, 176] width 28 height 28
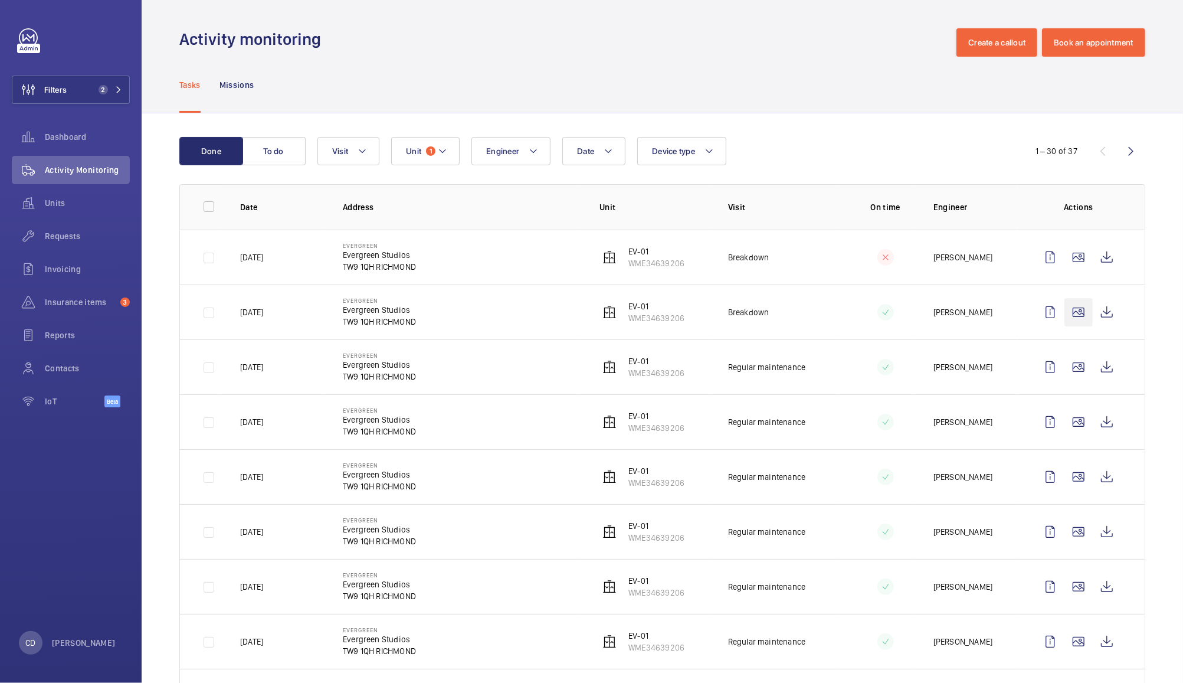
click at [1067, 312] on wm-front-icon-button at bounding box center [1079, 312] width 28 height 28
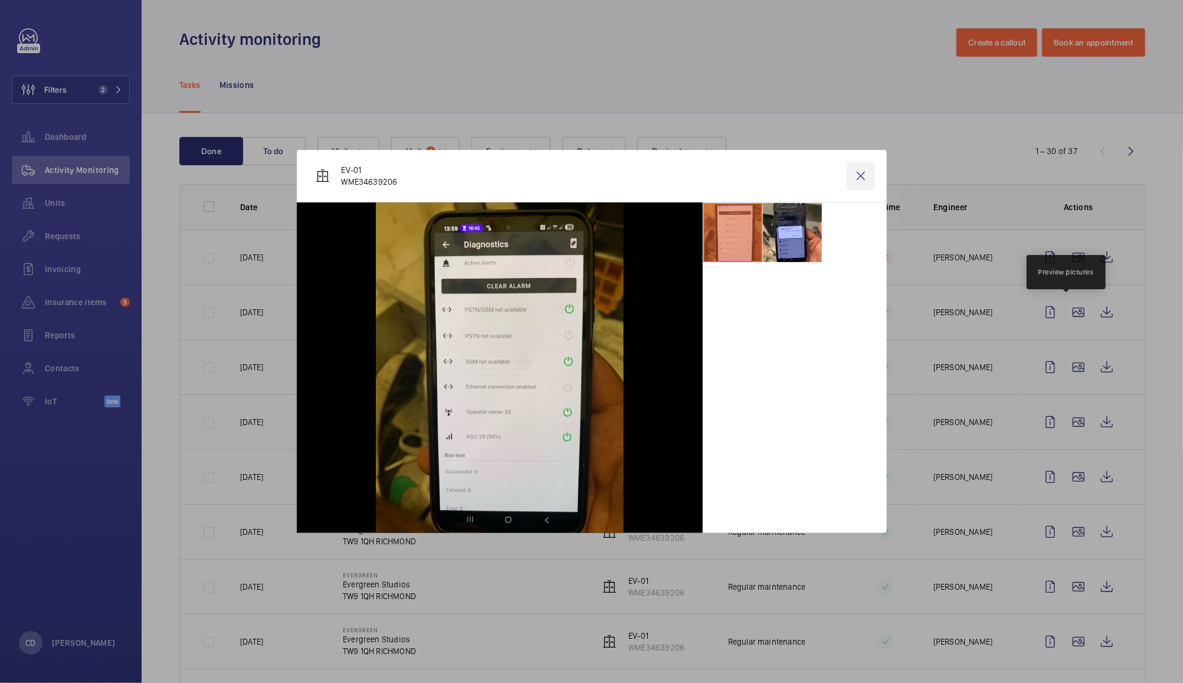
click at [869, 179] on wm-front-icon-button at bounding box center [861, 176] width 28 height 28
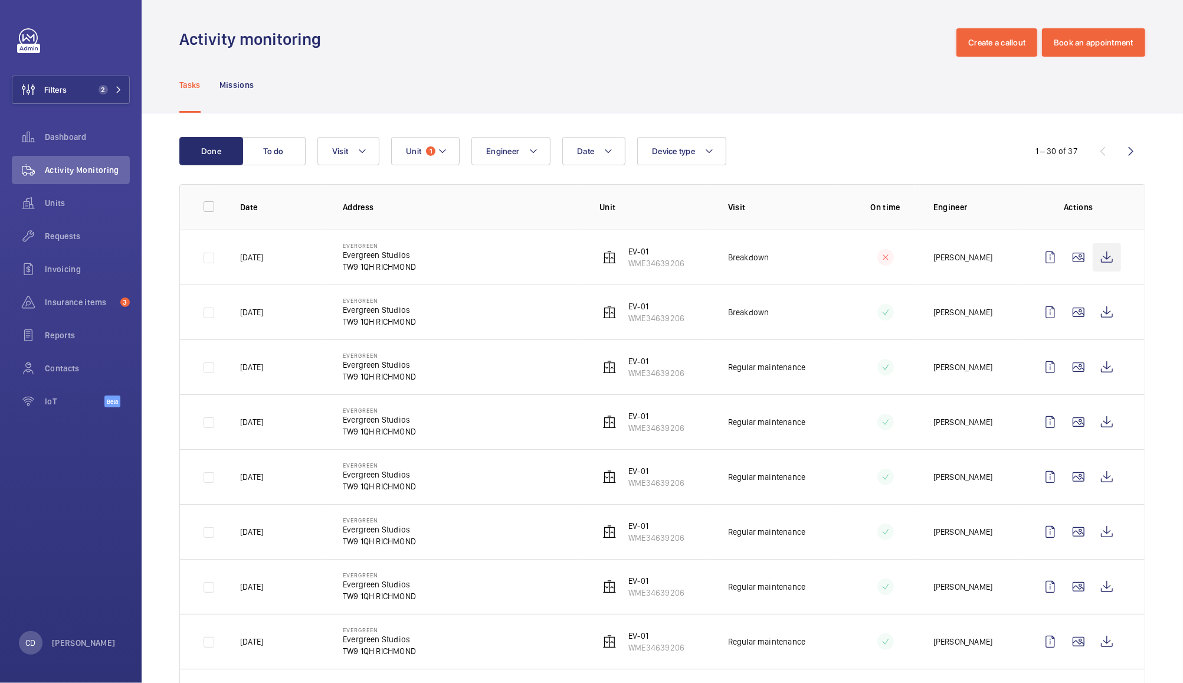
click at [1097, 261] on wm-front-icon-button at bounding box center [1107, 257] width 28 height 28
click at [286, 156] on button "To do" at bounding box center [274, 151] width 64 height 28
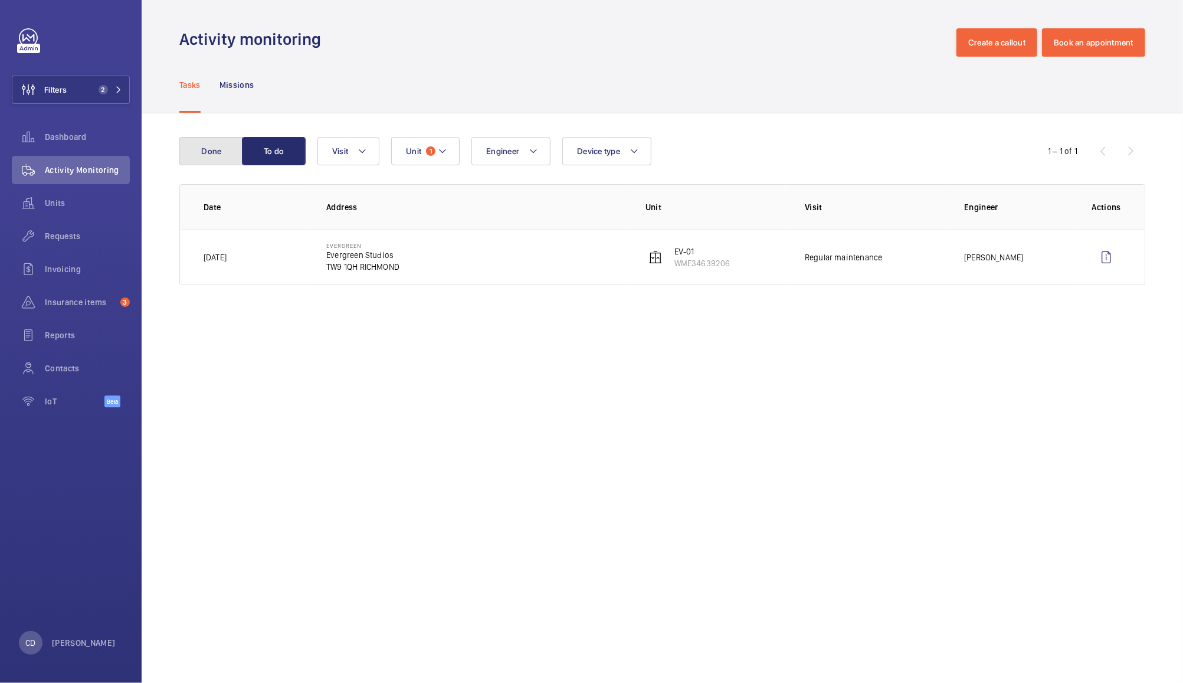
click at [194, 142] on button "Done" at bounding box center [211, 151] width 64 height 28
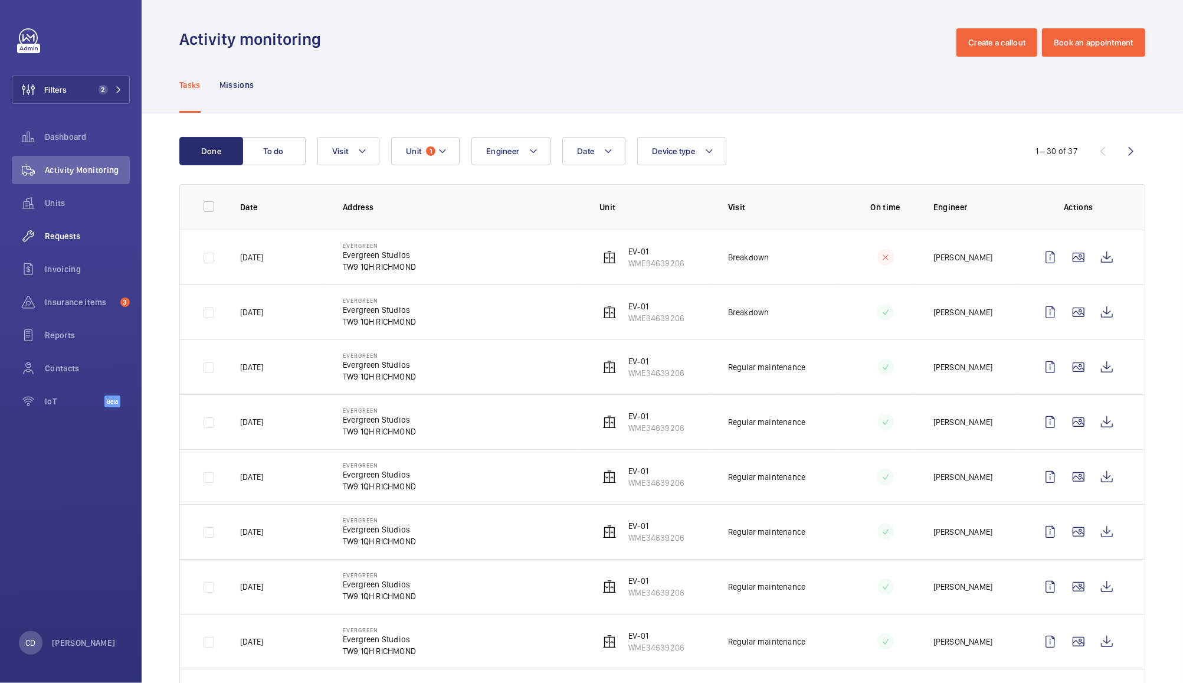
click at [69, 245] on div "Requests" at bounding box center [71, 236] width 118 height 28
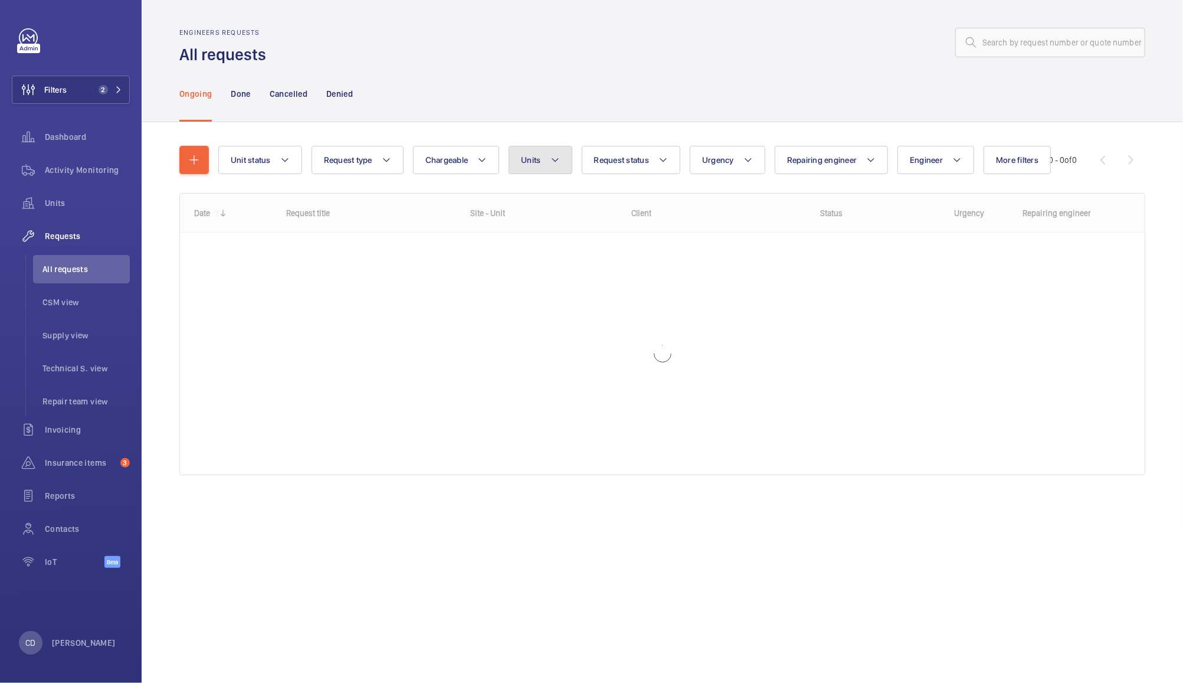
click at [556, 165] on mat-icon at bounding box center [555, 160] width 9 height 14
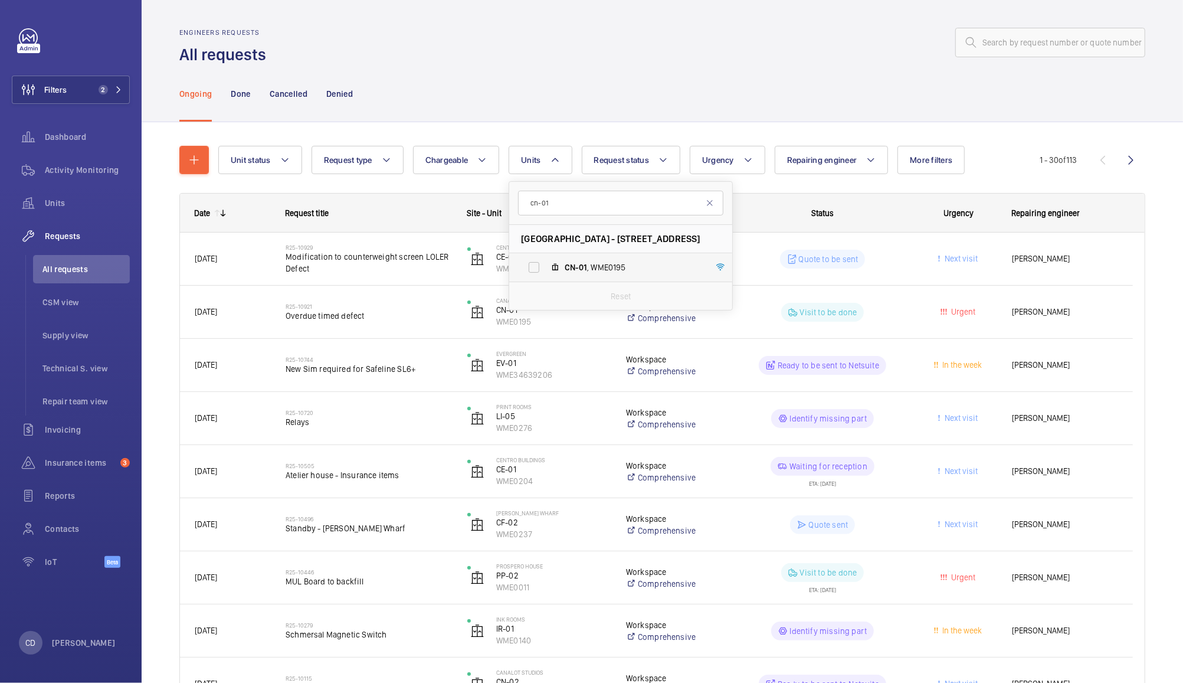
type input "cn-01"
click at [616, 267] on span "CN-01 , WME0195" at bounding box center [633, 267] width 137 height 12
click at [546, 267] on input "CN-01 , WME0195" at bounding box center [534, 268] width 24 height 24
checkbox input "true"
click at [757, 57] on div "Engineers requests All requests" at bounding box center [662, 46] width 966 height 37
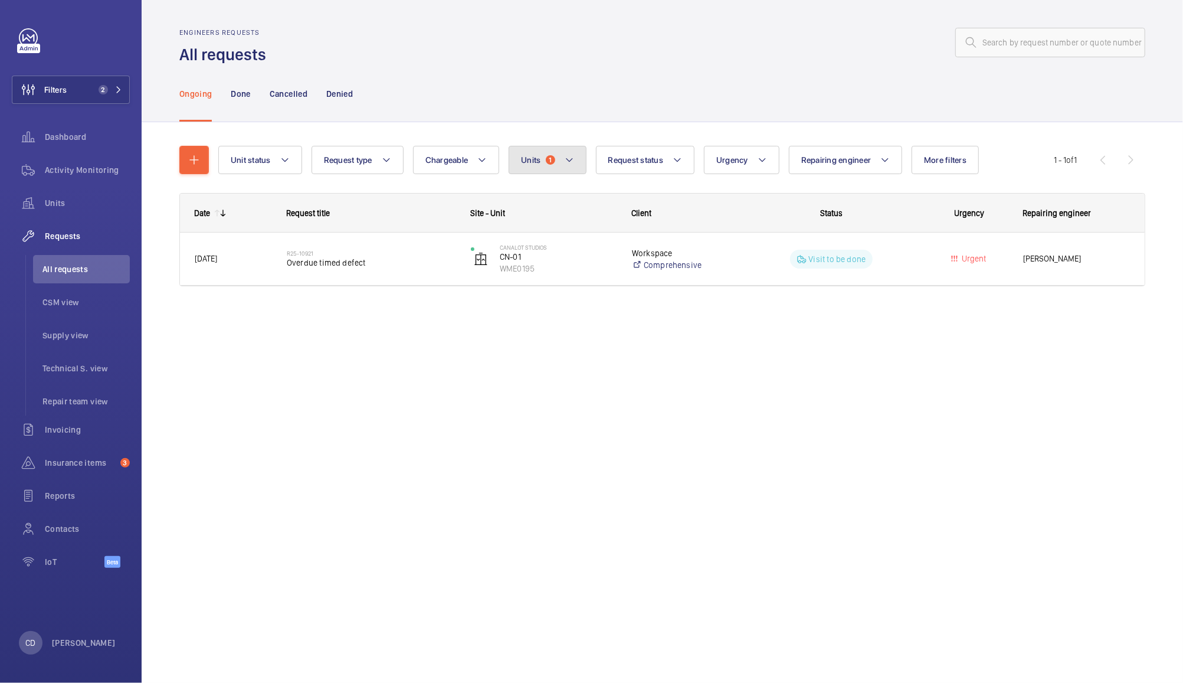
click at [542, 162] on button "Units 1" at bounding box center [547, 160] width 77 height 28
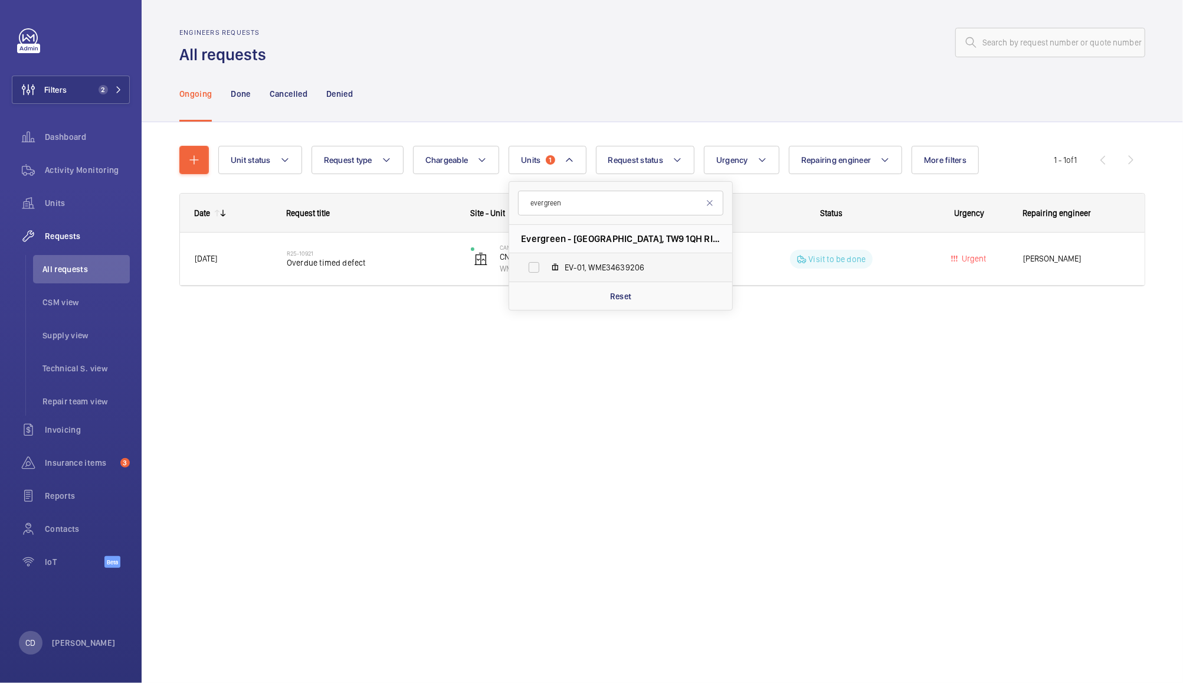
type input "evergreen"
click at [623, 254] on label "EV-01, WME34639206" at bounding box center [611, 267] width 204 height 28
click at [546, 256] on input "EV-01, WME34639206" at bounding box center [534, 268] width 24 height 24
checkbox input "true"
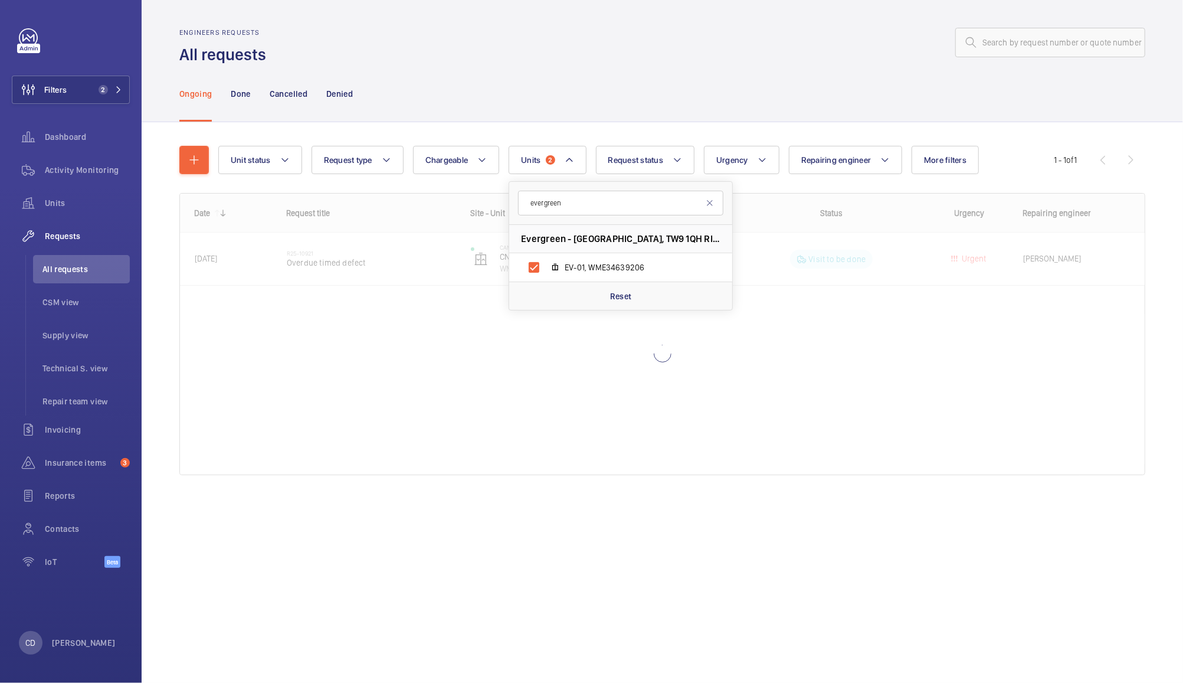
click at [724, 57] on div "Engineers requests All requests" at bounding box center [662, 46] width 966 height 37
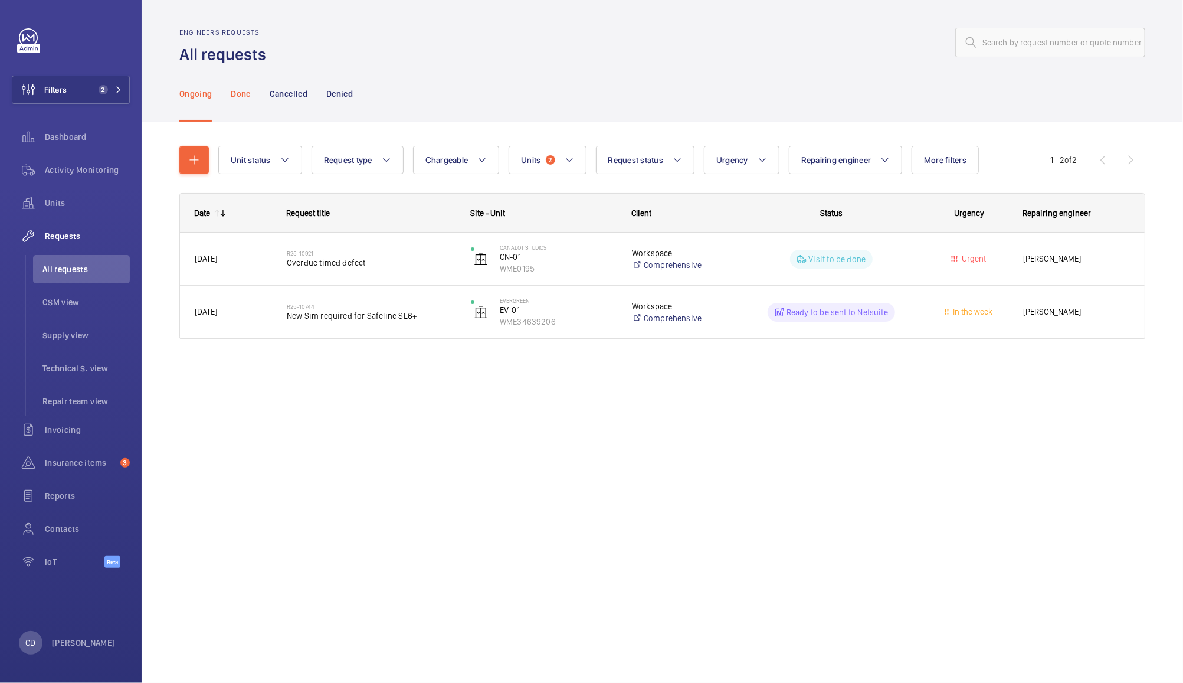
click at [235, 93] on p "Done" at bounding box center [240, 94] width 19 height 12
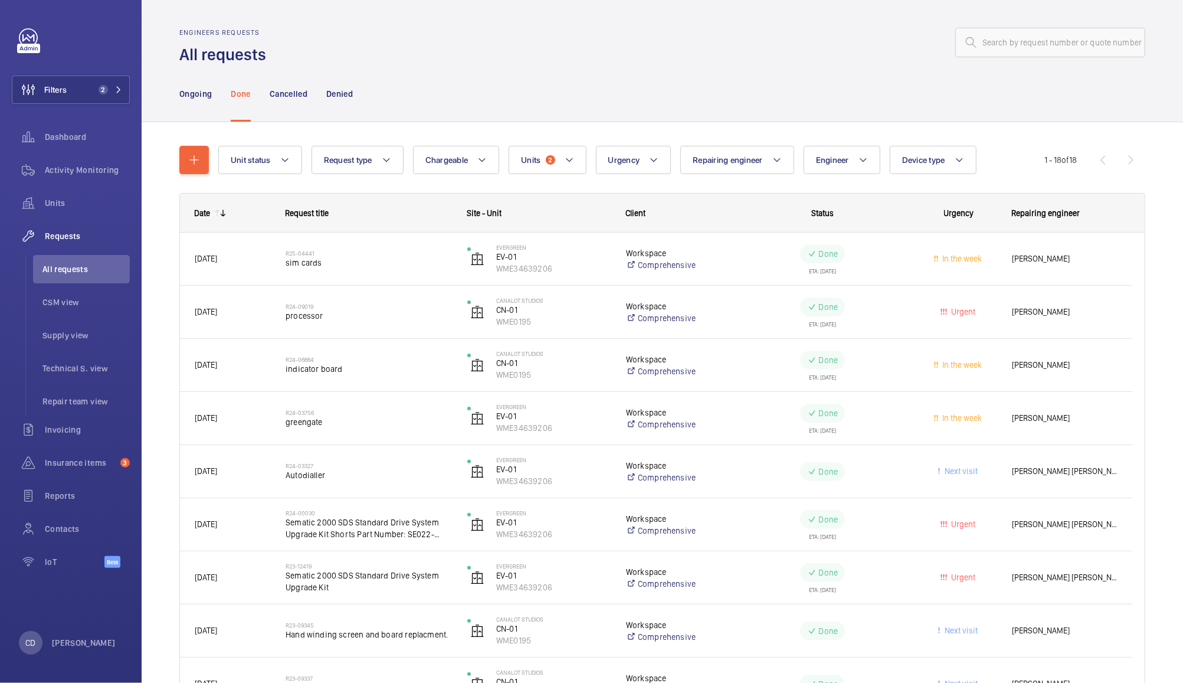
click at [740, 477] on wm-front-pills-cell "Done" at bounding box center [823, 471] width 166 height 19
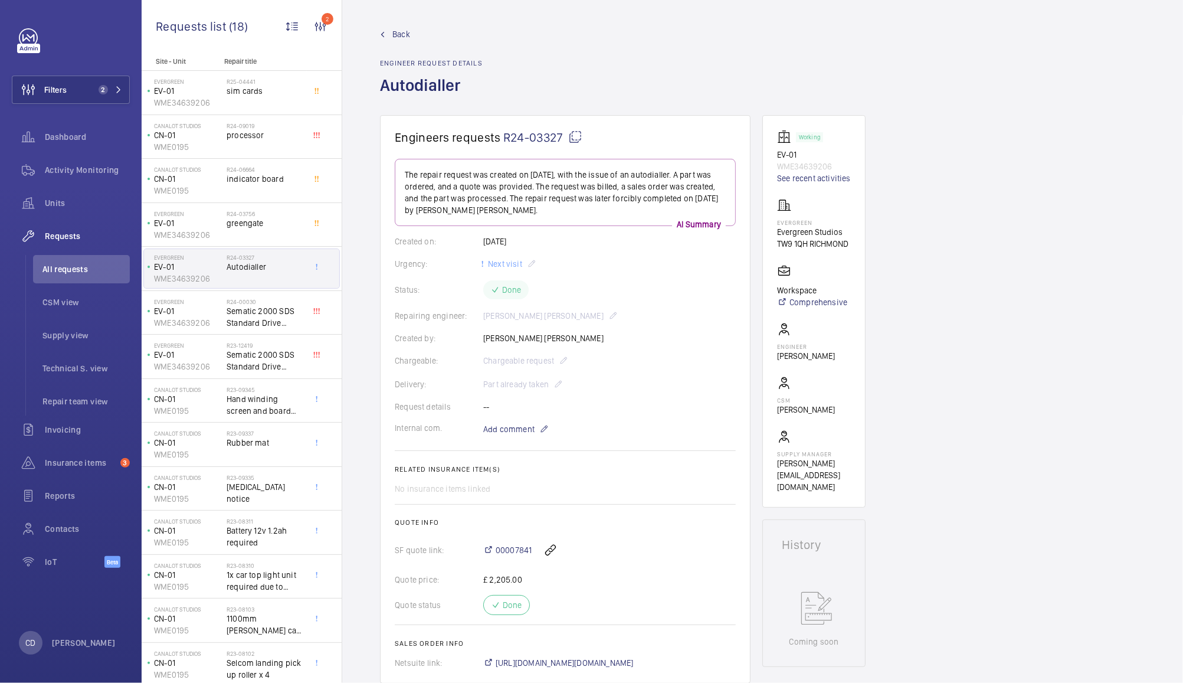
click at [573, 138] on mat-icon at bounding box center [575, 137] width 14 height 14
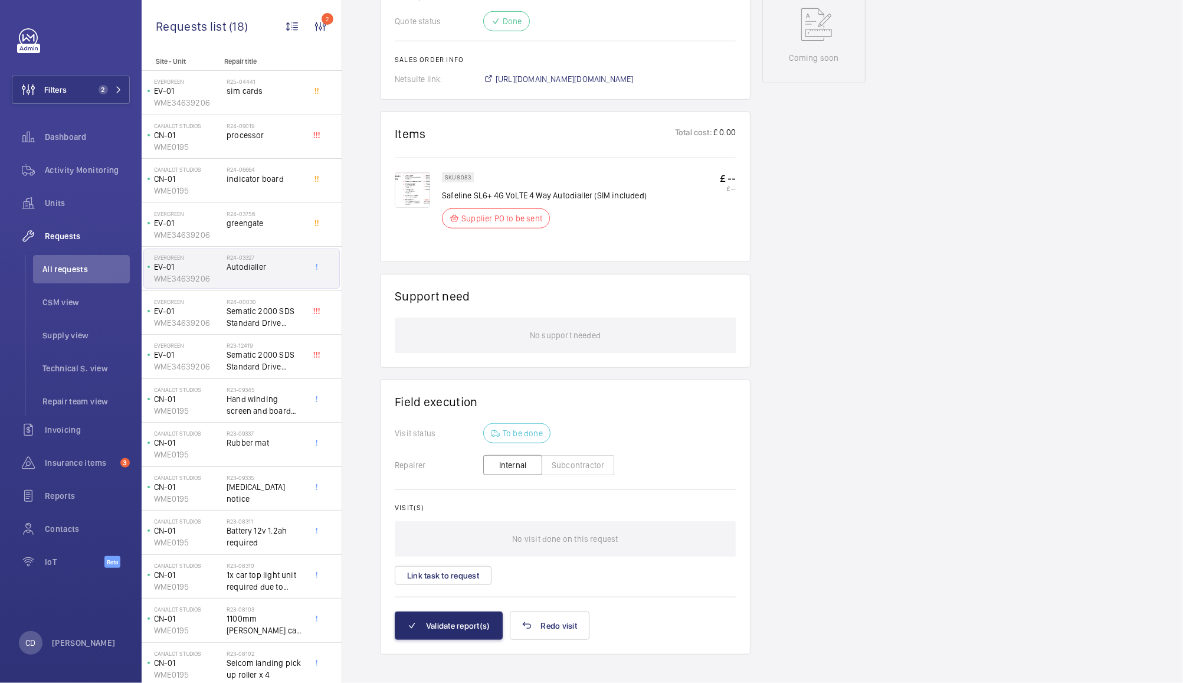
scroll to position [592, 0]
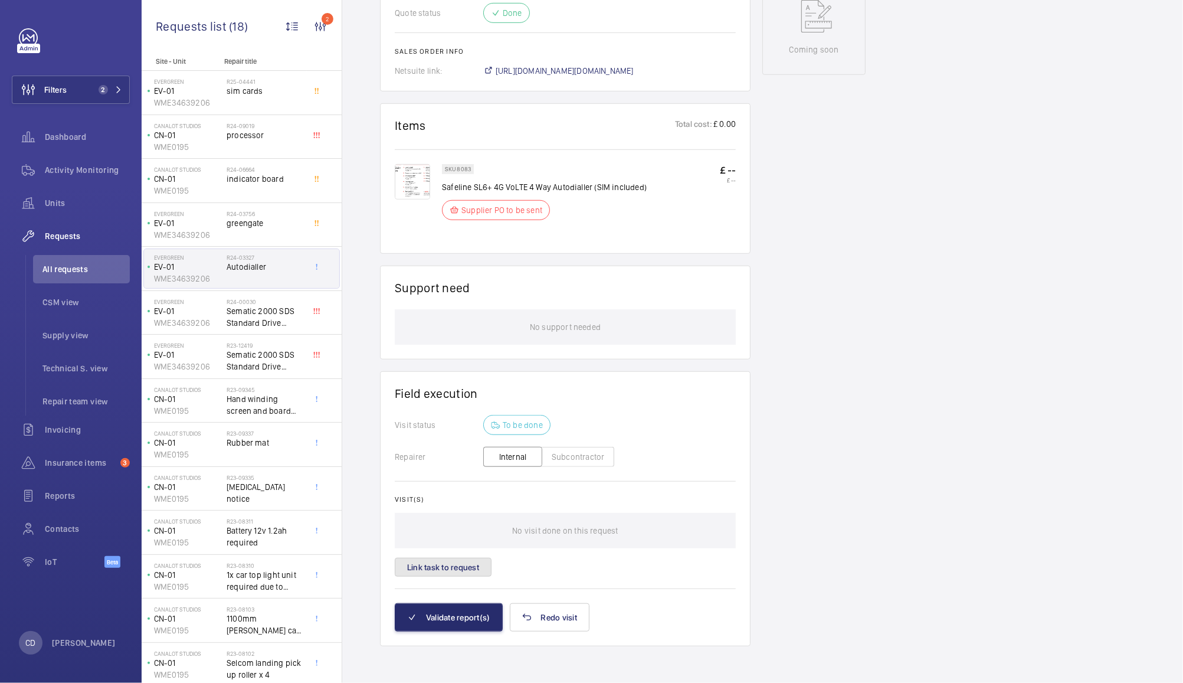
click at [467, 571] on button "Link task to request" at bounding box center [443, 567] width 97 height 19
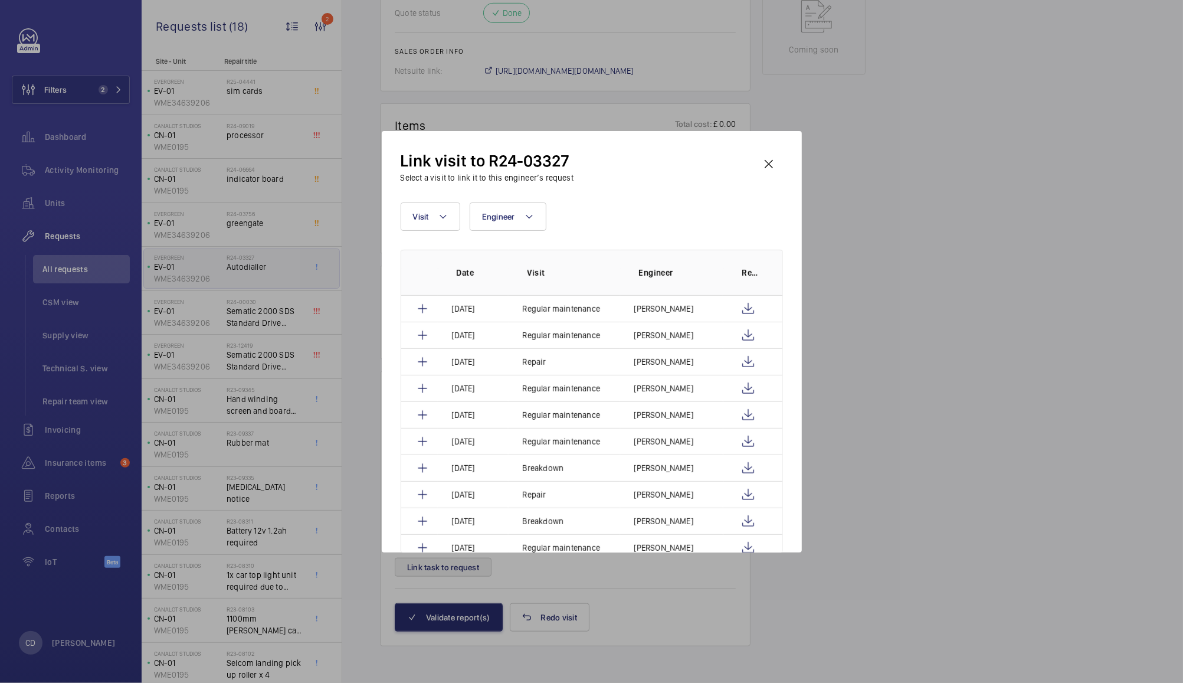
scroll to position [531, 0]
click at [744, 361] on wm-front-icon-button at bounding box center [748, 362] width 14 height 14
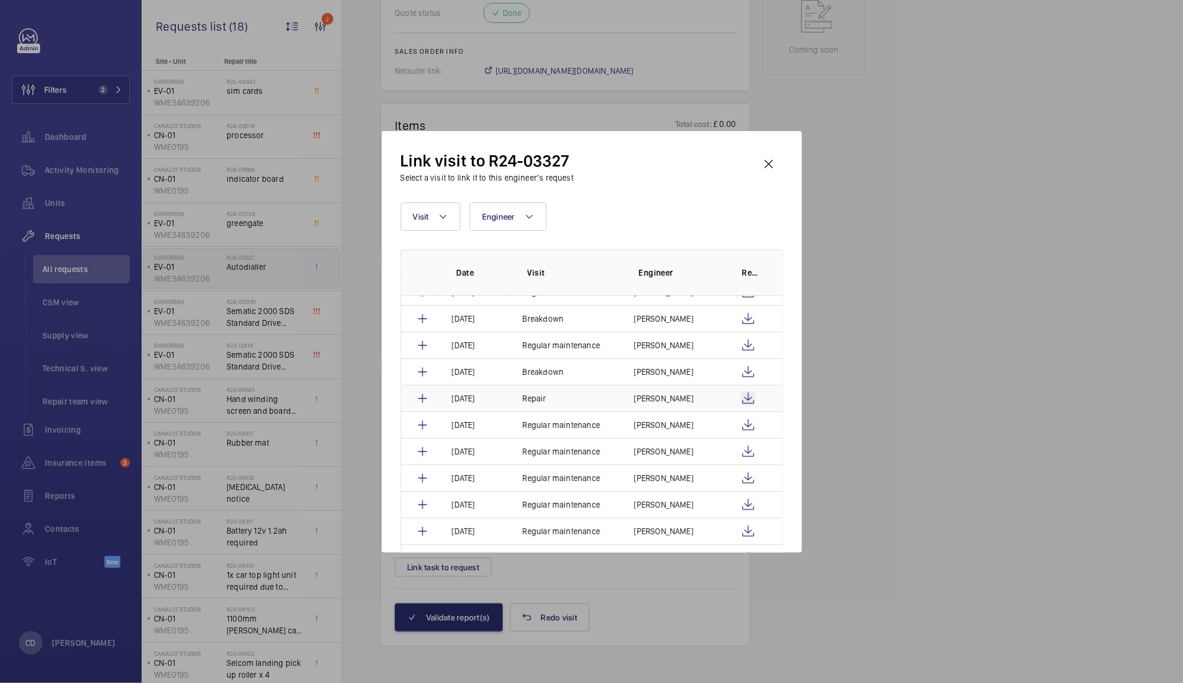
click at [746, 400] on wm-front-icon-button at bounding box center [748, 398] width 14 height 14
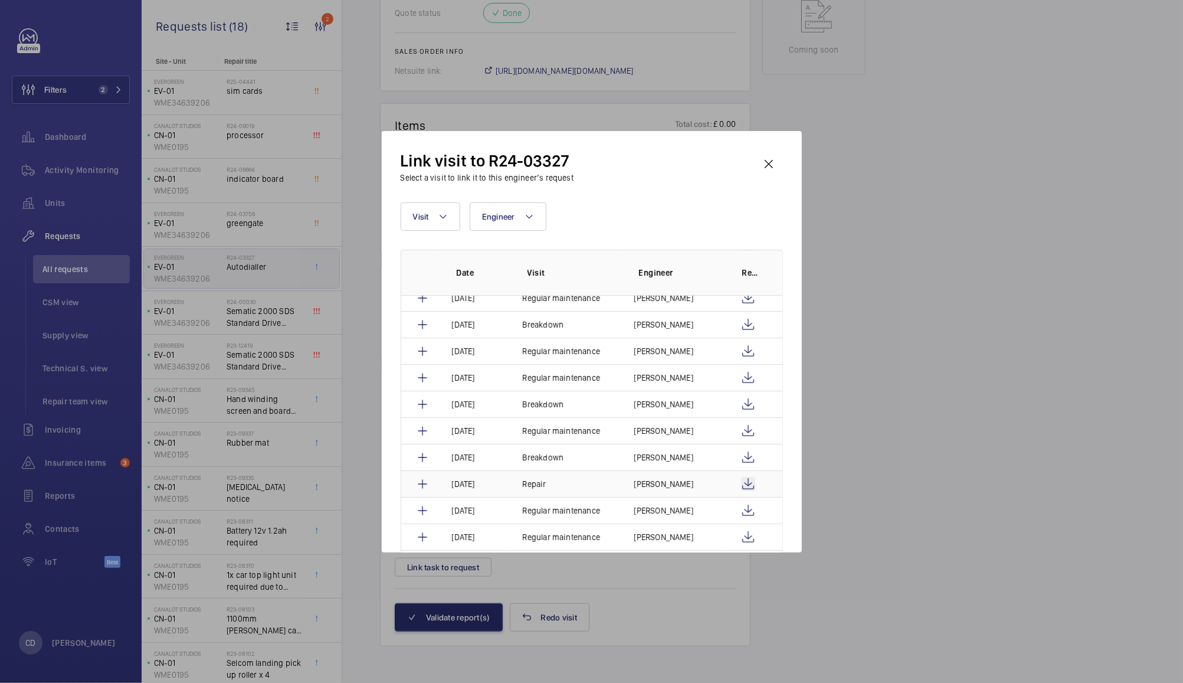
scroll to position [224, 0]
click at [745, 403] on wm-front-icon-button at bounding box center [748, 404] width 14 height 14
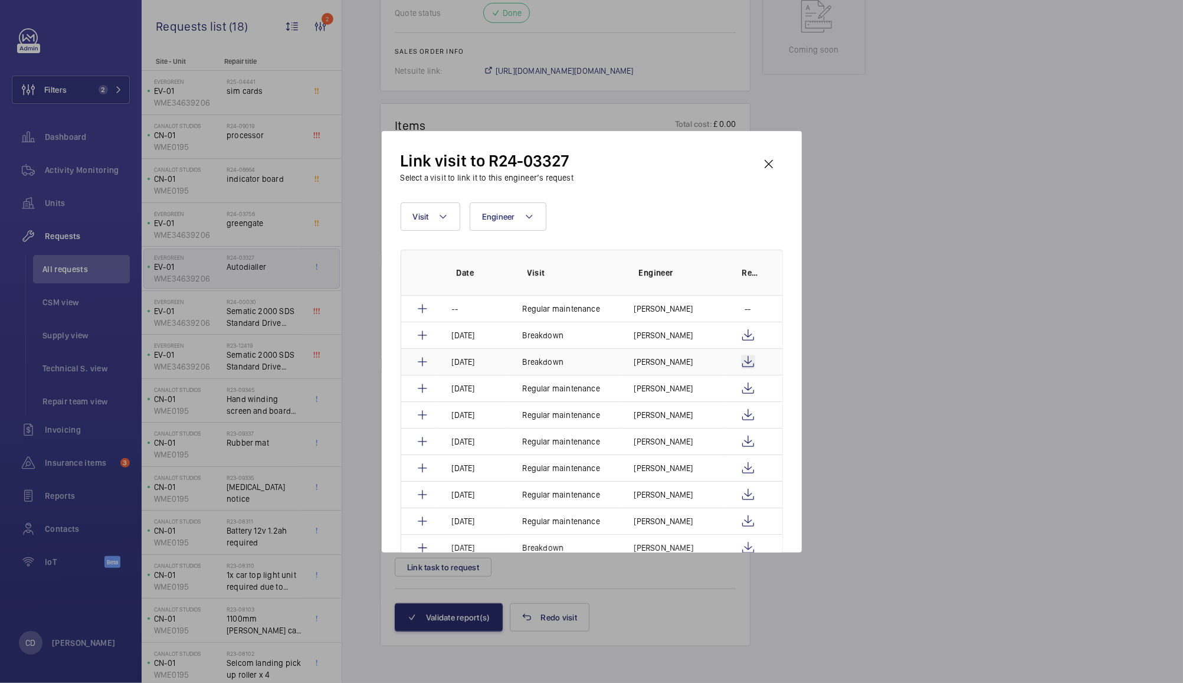
click at [745, 361] on wm-front-icon-button at bounding box center [748, 362] width 14 height 14
click at [745, 335] on wm-front-icon-button at bounding box center [748, 335] width 14 height 14
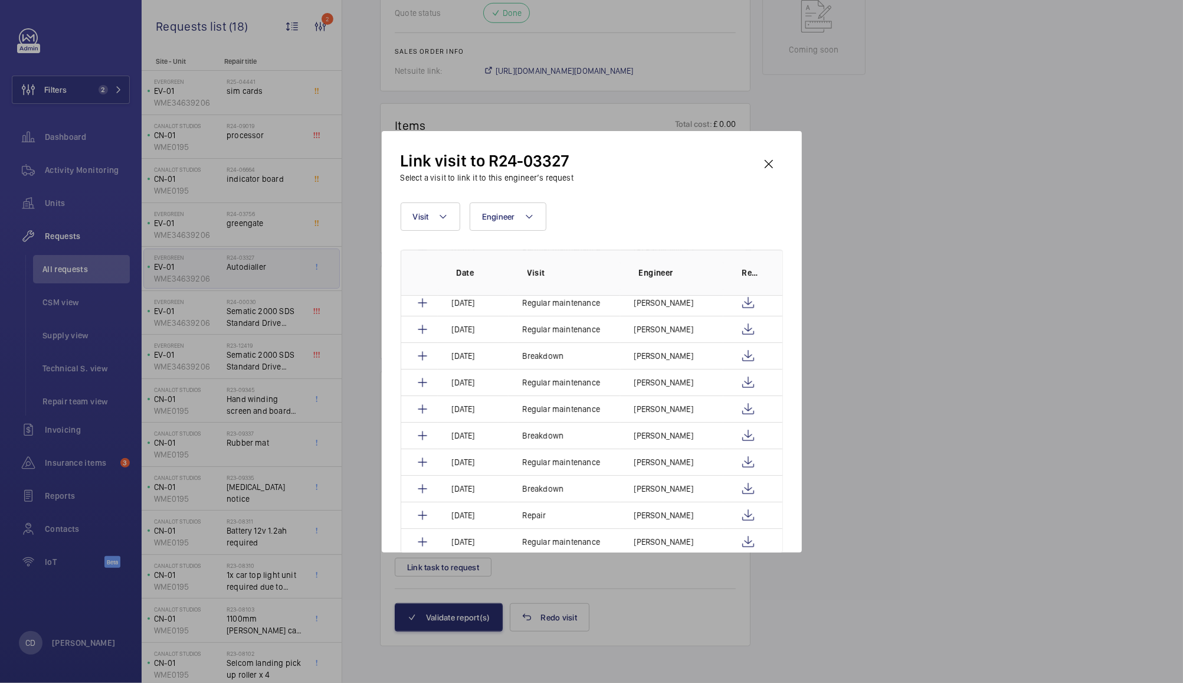
scroll to position [191, 0]
click at [742, 360] on wm-front-icon-button at bounding box center [748, 357] width 14 height 14
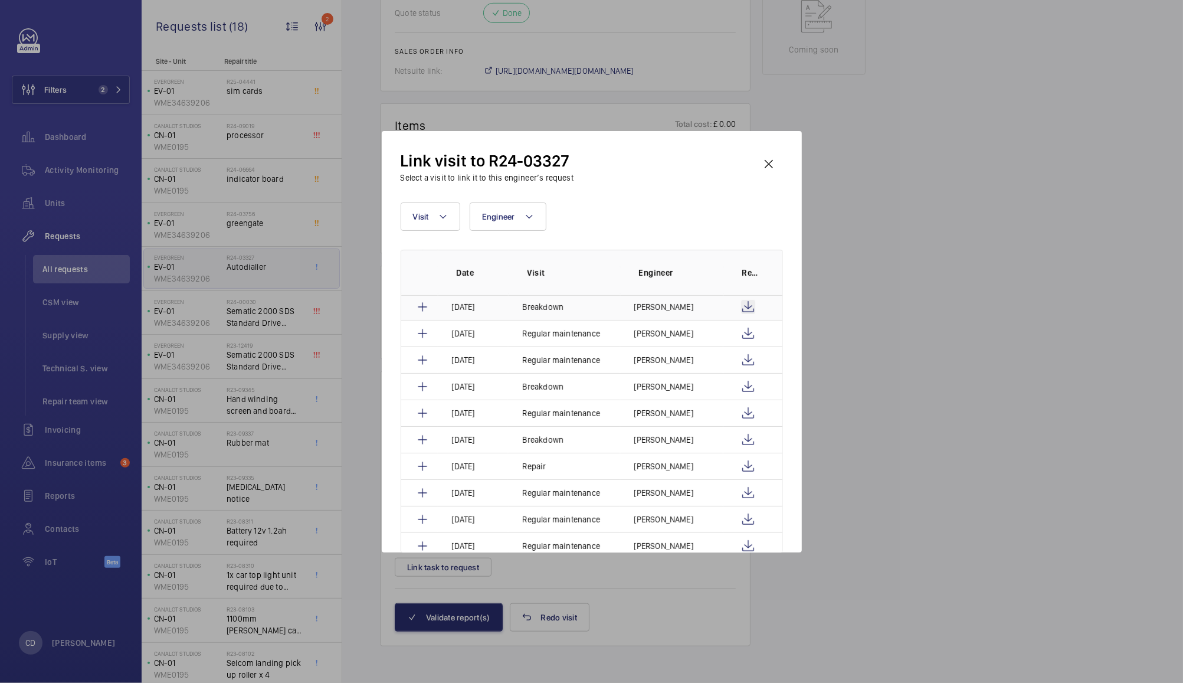
scroll to position [240, 0]
click at [741, 441] on wm-front-icon-button at bounding box center [748, 440] width 14 height 14
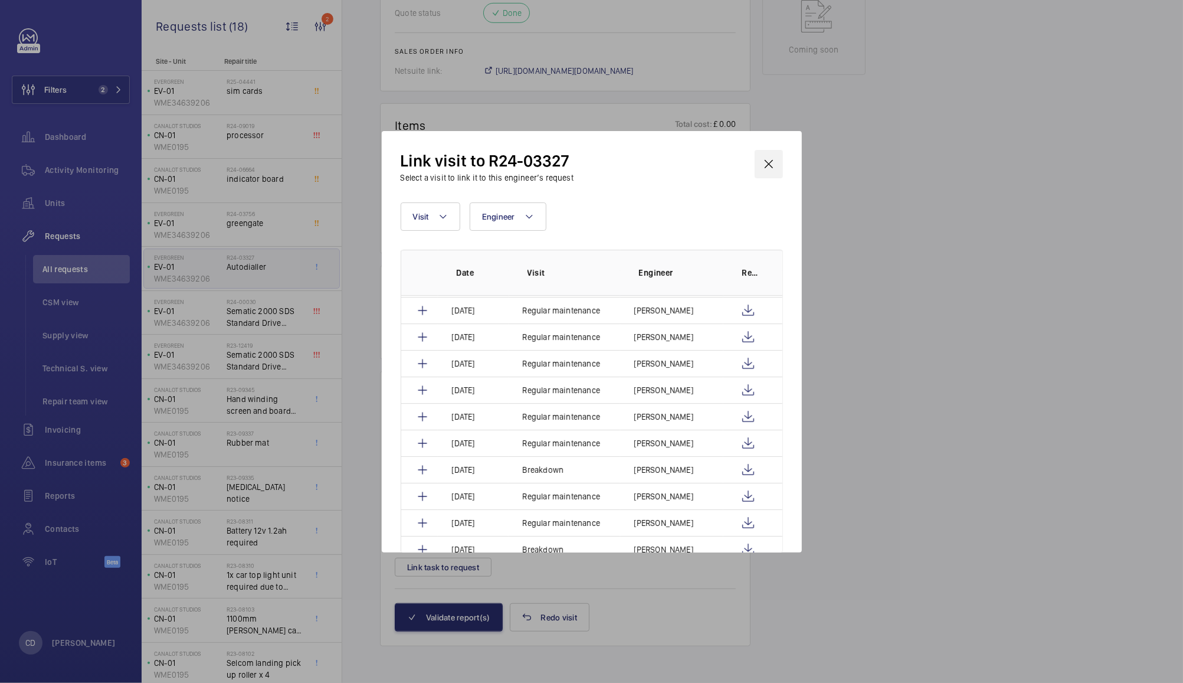
click at [768, 164] on wm-front-icon-button at bounding box center [769, 164] width 28 height 28
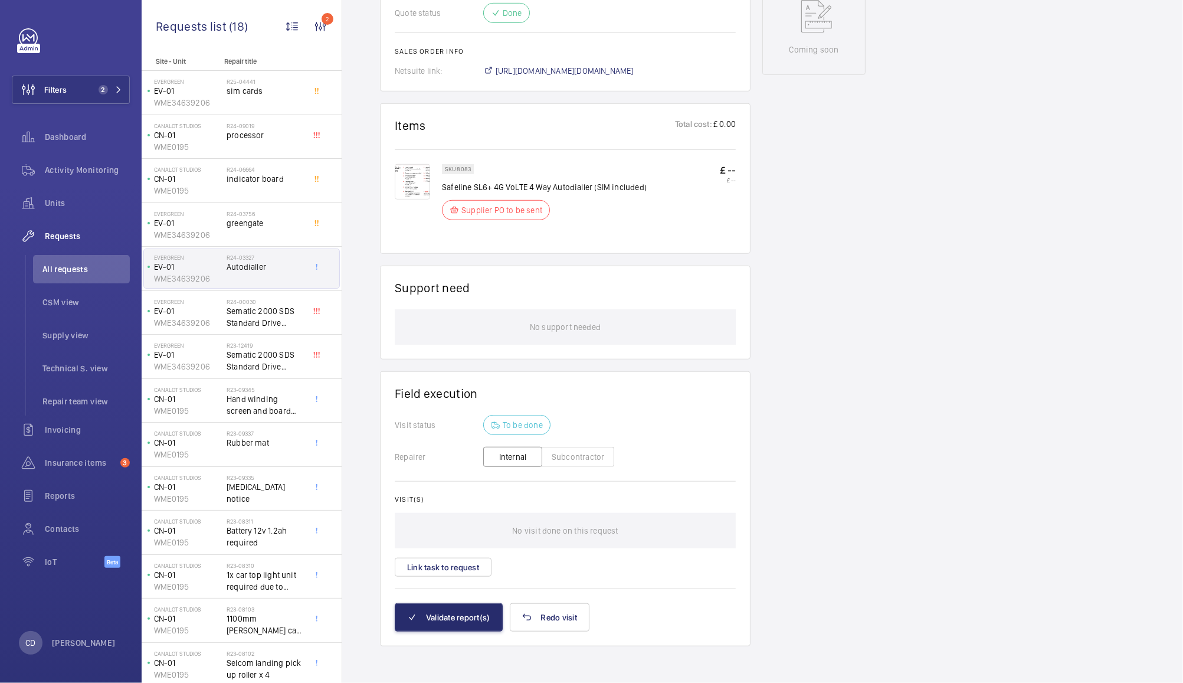
scroll to position [0, 0]
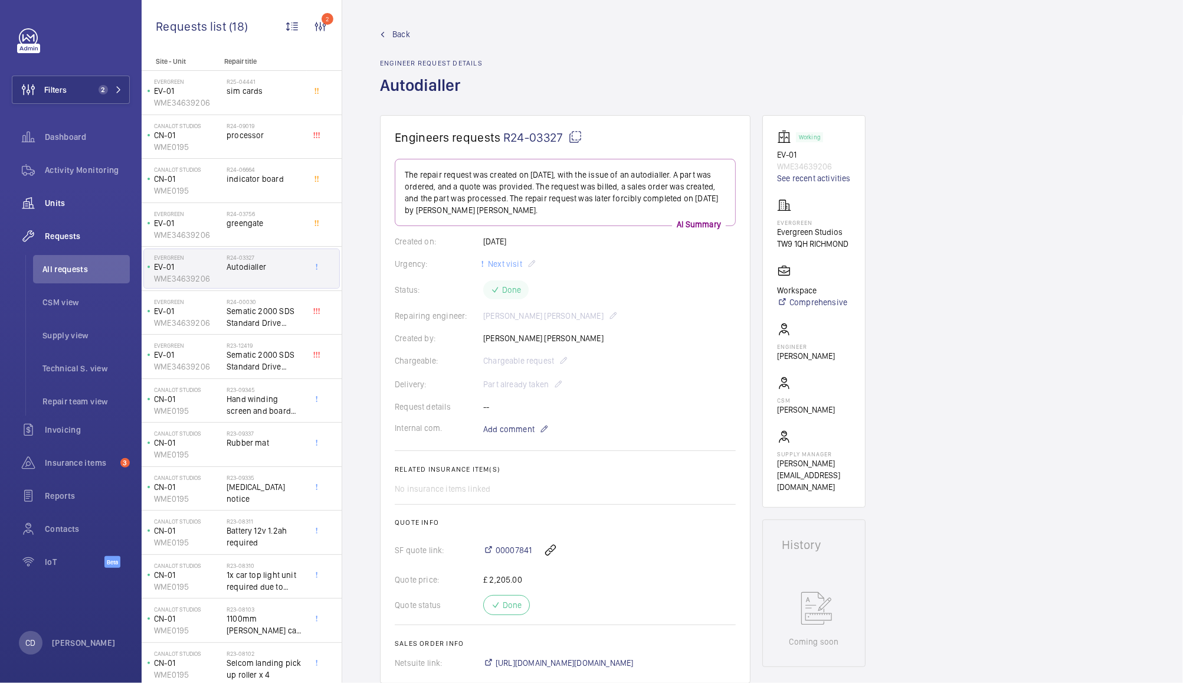
click at [58, 206] on span "Units" at bounding box center [87, 203] width 85 height 12
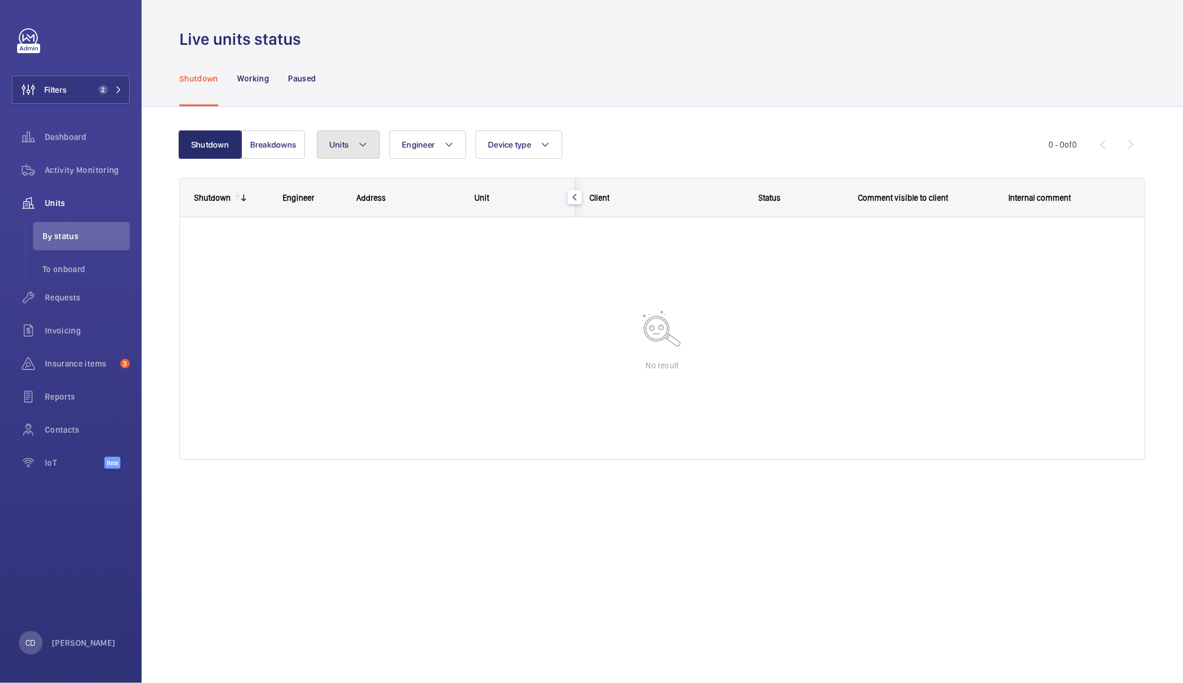
click at [339, 143] on span "Units" at bounding box center [338, 144] width 19 height 9
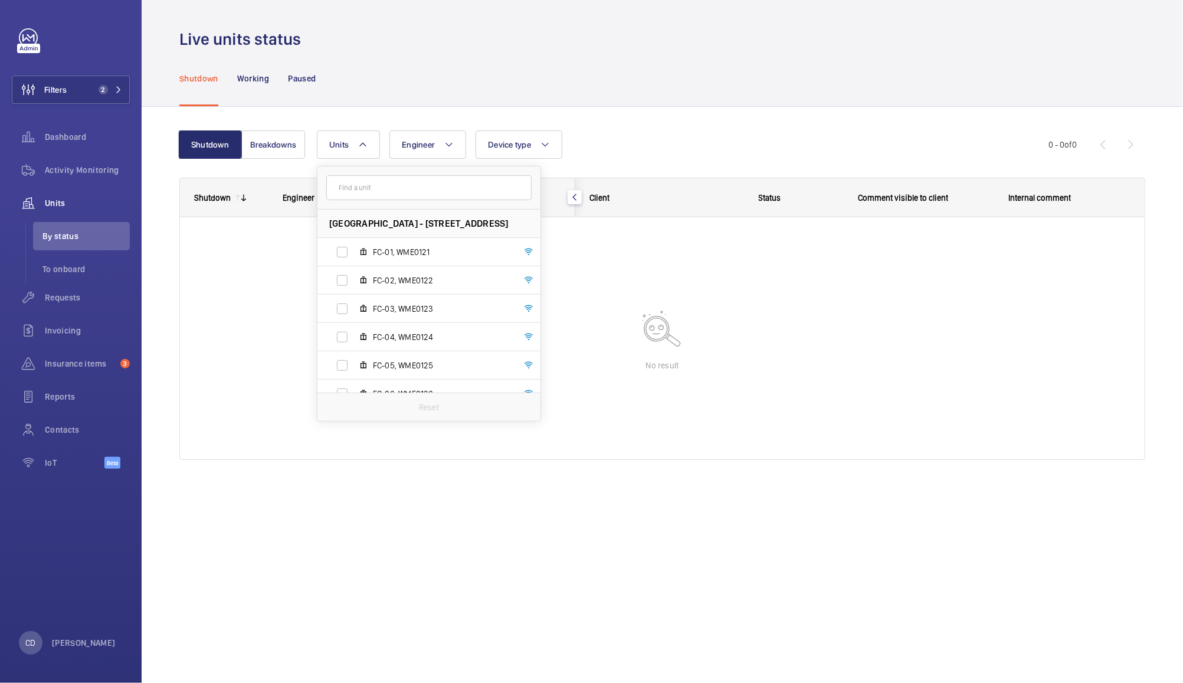
click at [442, 189] on input "text" at bounding box center [428, 187] width 205 height 25
click at [101, 93] on span "2" at bounding box center [103, 89] width 9 height 9
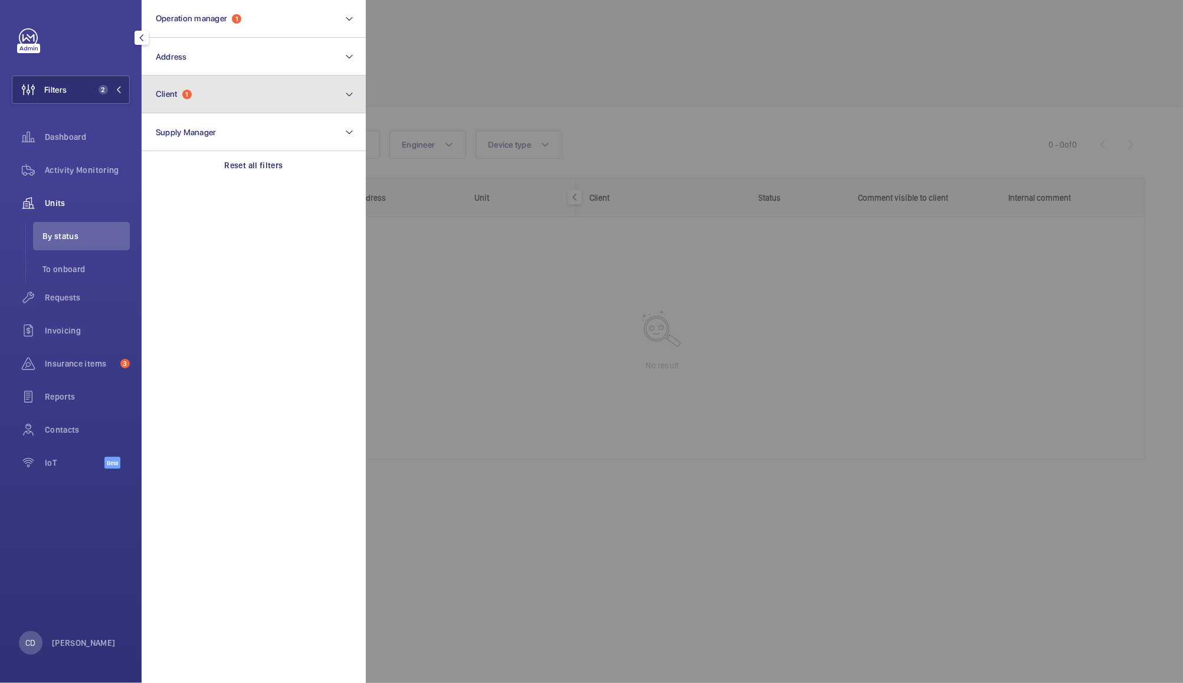
click at [221, 107] on button "Client 1" at bounding box center [254, 95] width 224 height 38
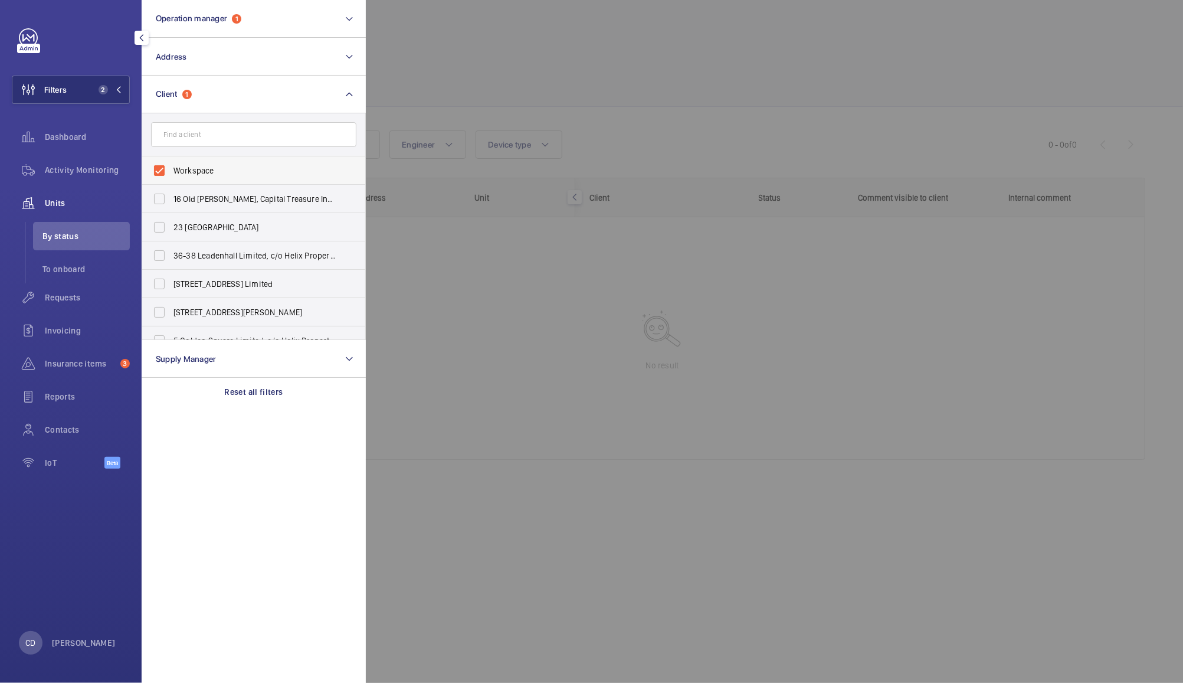
click at [194, 163] on label "Workspace" at bounding box center [244, 170] width 205 height 28
click at [171, 163] on input "Workspace" at bounding box center [160, 171] width 24 height 24
checkbox input "false"
click at [487, 36] on div at bounding box center [957, 341] width 1183 height 683
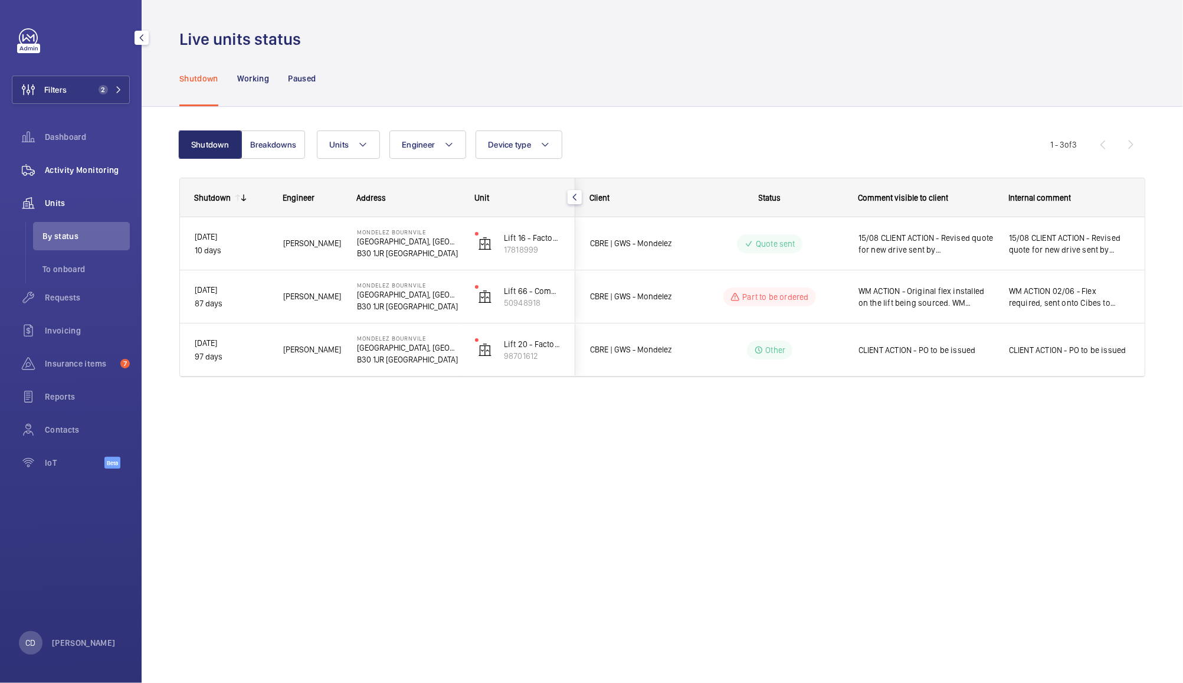
click at [83, 173] on span "Activity Monitoring" at bounding box center [87, 170] width 85 height 12
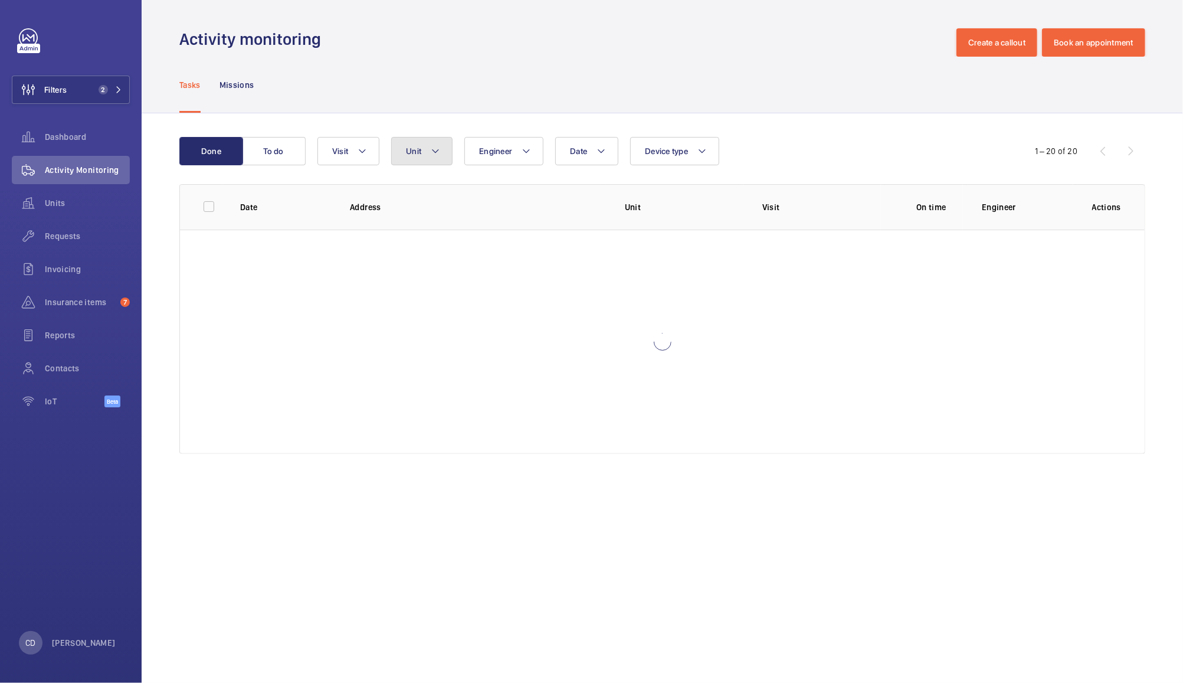
click at [420, 156] on button "Unit" at bounding box center [421, 151] width 61 height 28
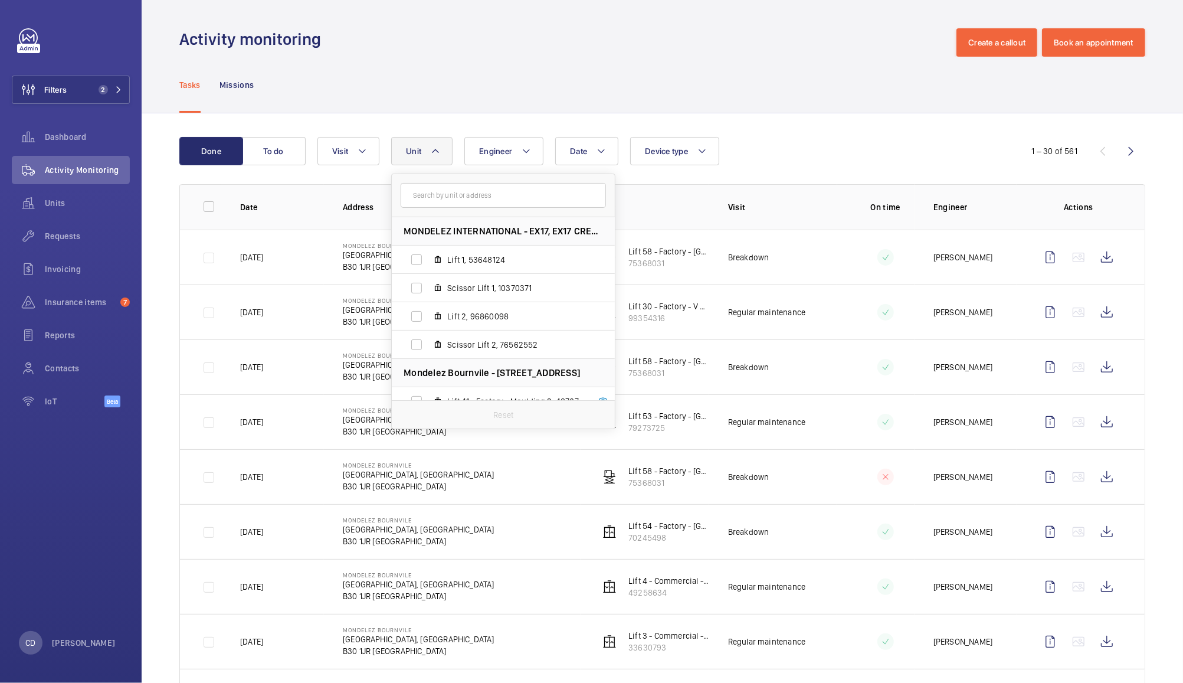
click at [512, 195] on input "text" at bounding box center [503, 195] width 205 height 25
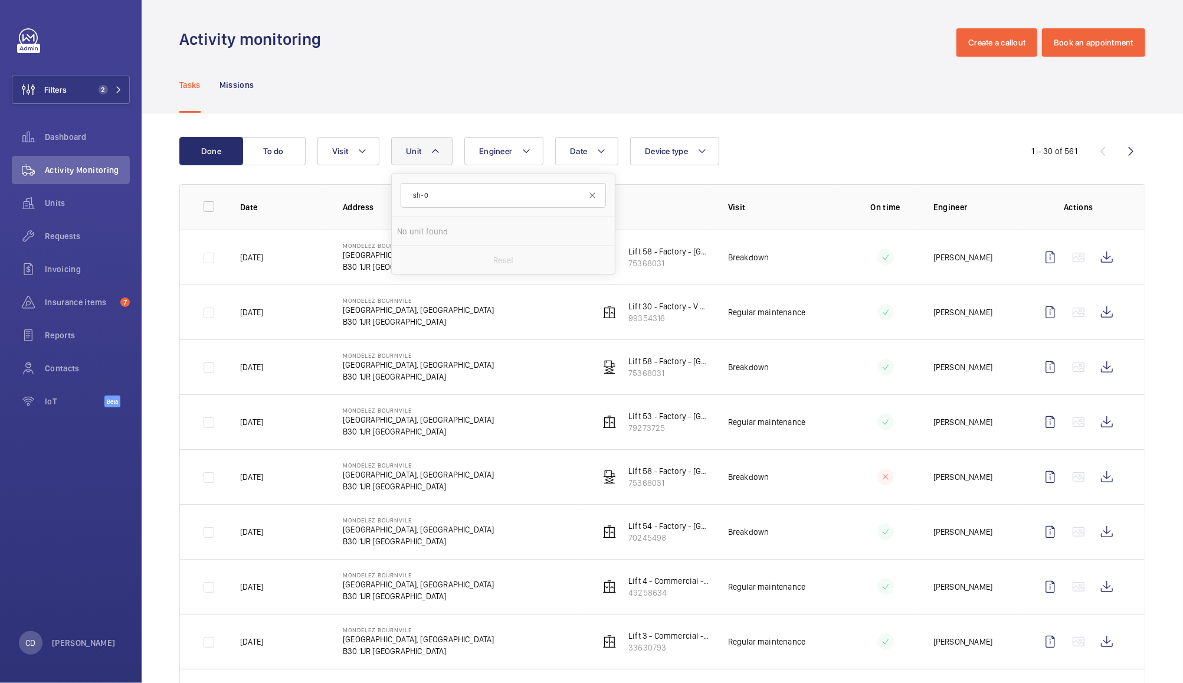
type input "sh-05"
click at [71, 80] on button "Filters 2" at bounding box center [71, 90] width 118 height 28
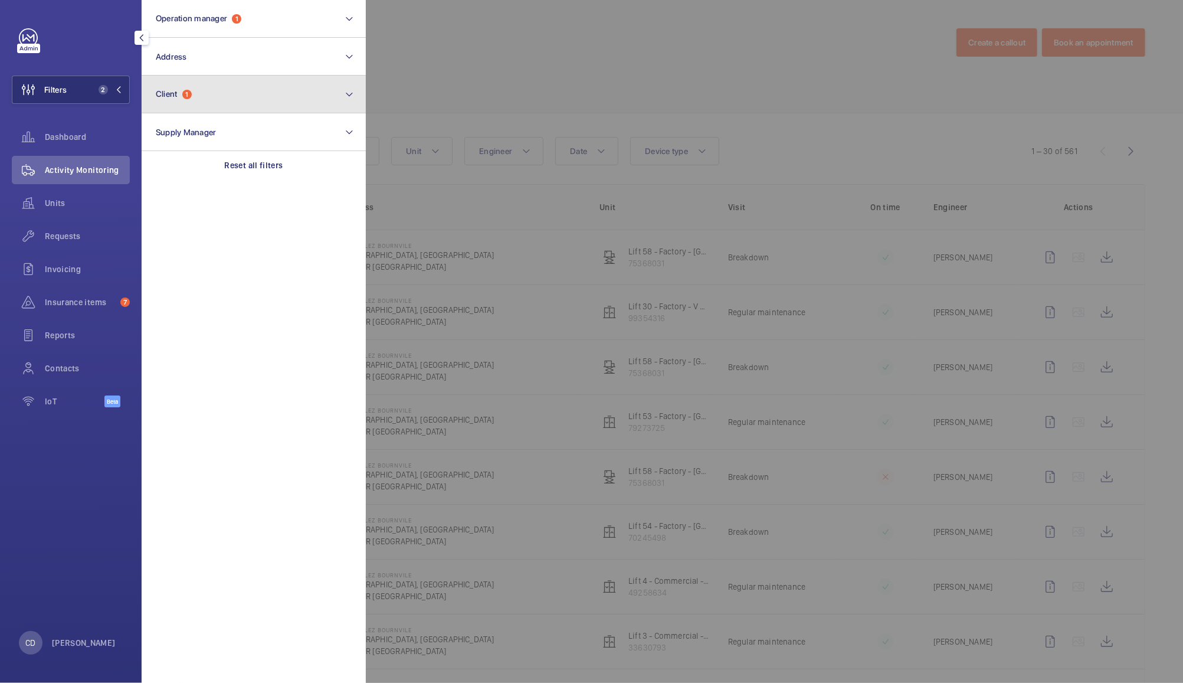
click at [168, 99] on span "Client" at bounding box center [167, 93] width 22 height 9
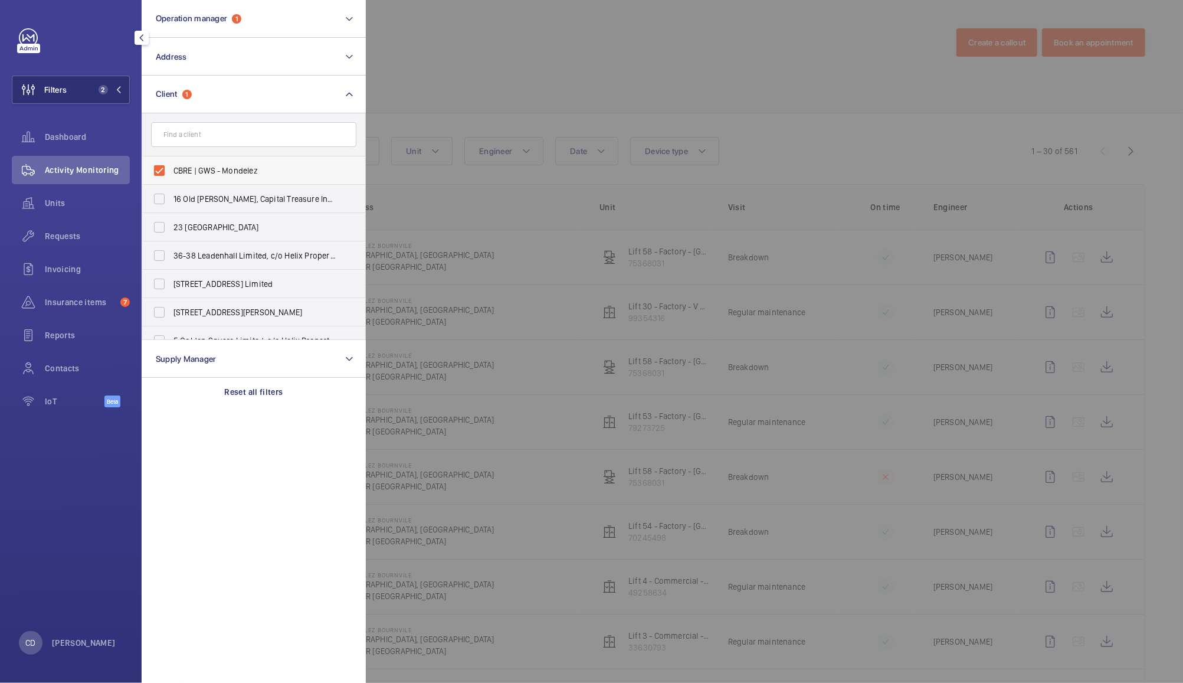
click at [163, 166] on label "CBRE | GWS - Mondelez" at bounding box center [244, 170] width 205 height 28
click at [163, 166] on input "CBRE | GWS - Mondelez" at bounding box center [160, 171] width 24 height 24
checkbox input "false"
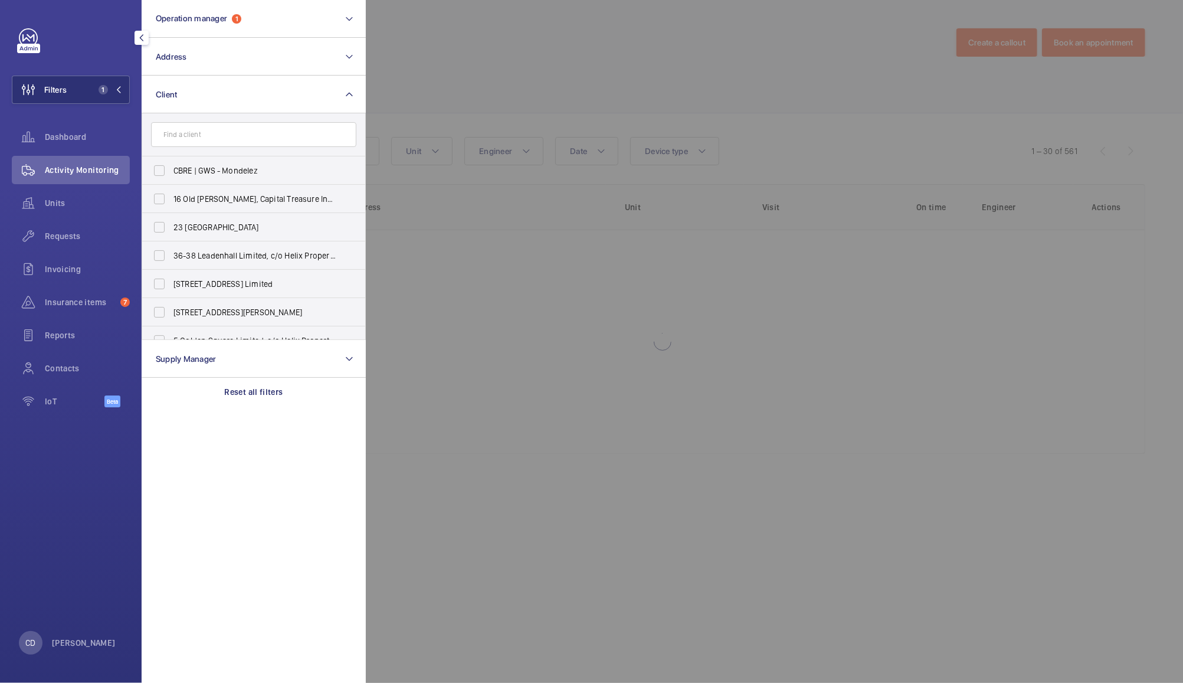
click at [531, 68] on div at bounding box center [957, 341] width 1183 height 683
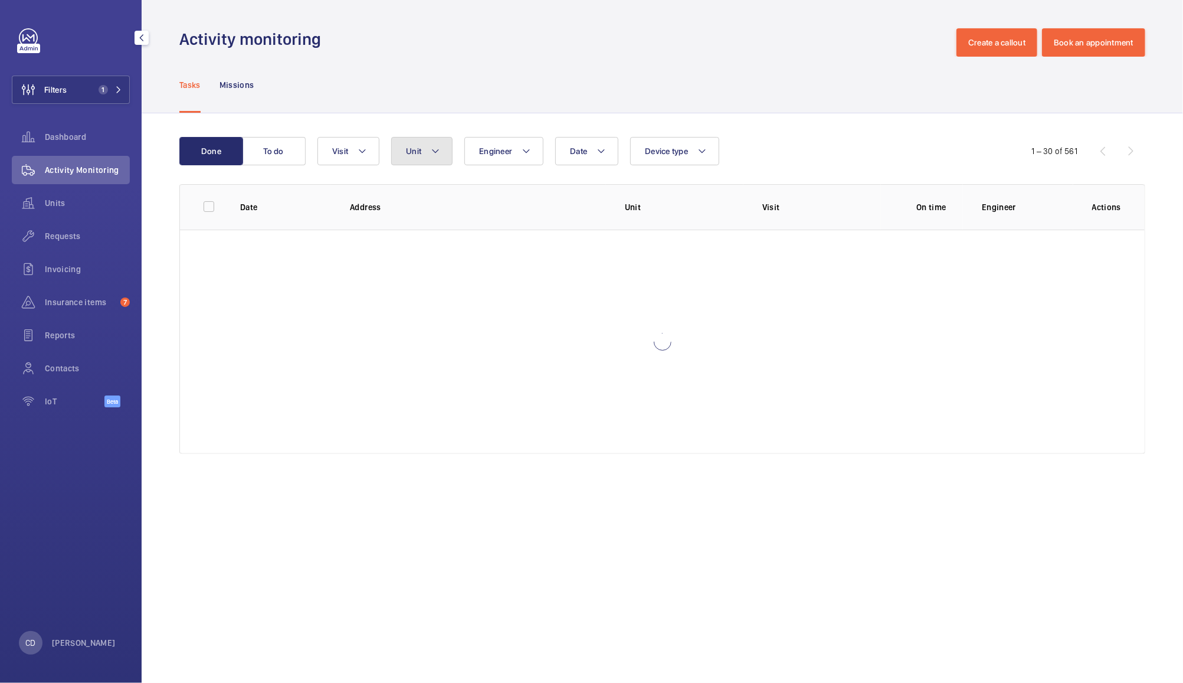
click at [427, 146] on button "Unit" at bounding box center [421, 151] width 61 height 28
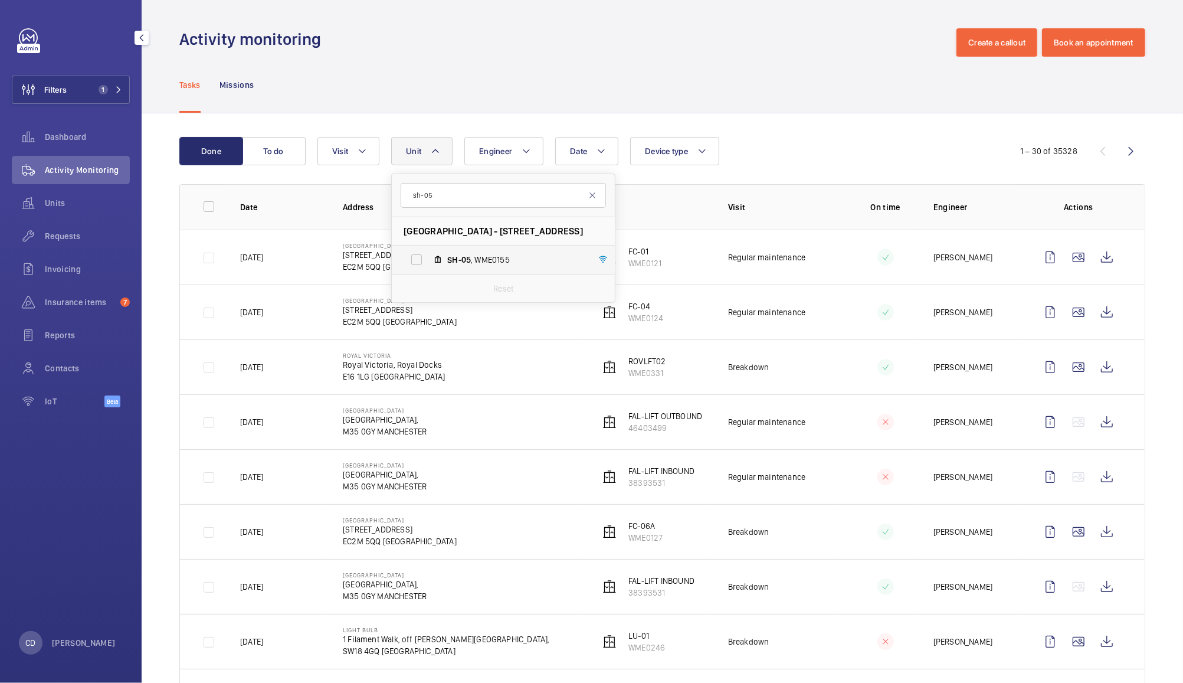
type input "sh-05"
click at [476, 250] on label "SH-05 , WME0155" at bounding box center [494, 260] width 204 height 28
click at [428, 250] on input "SH-05 , WME0155" at bounding box center [417, 260] width 24 height 24
checkbox input "true"
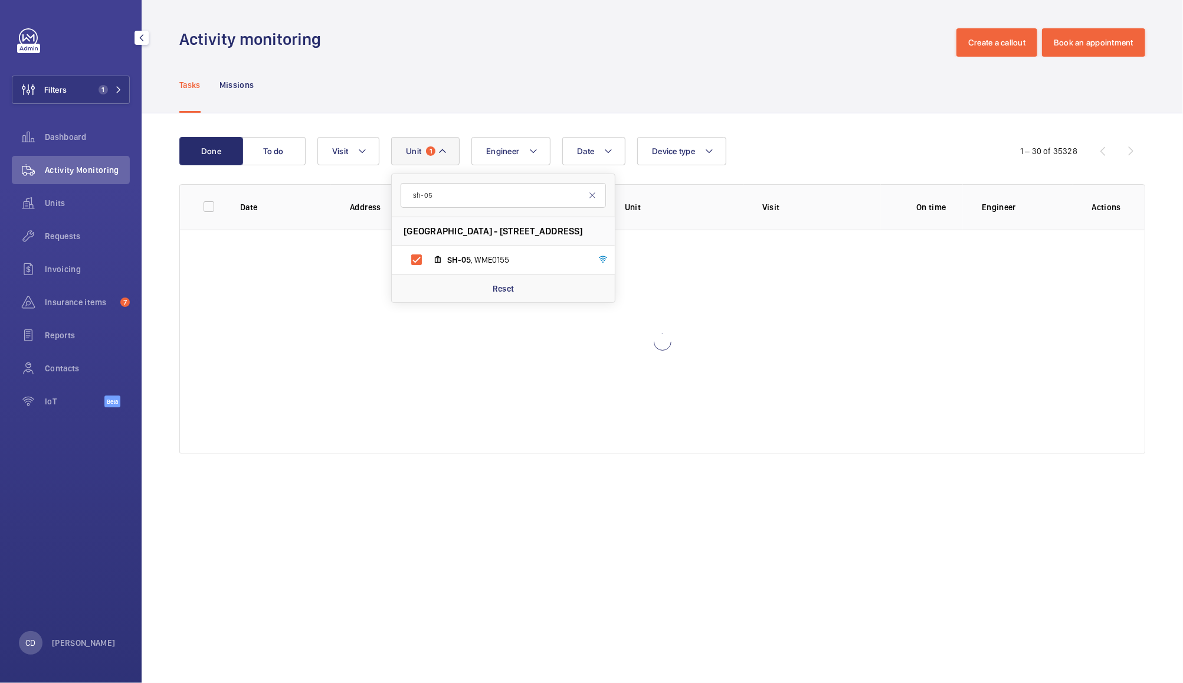
click at [755, 83] on div "Tasks Missions" at bounding box center [662, 85] width 966 height 56
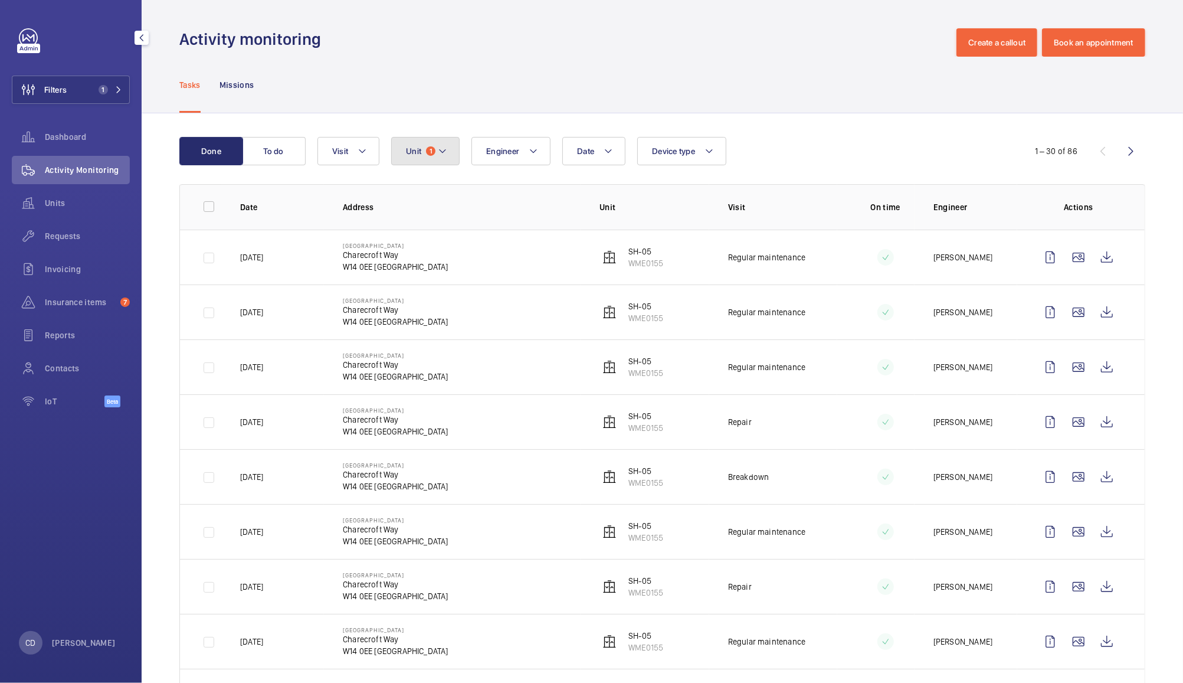
click at [412, 151] on span "Unit" at bounding box center [413, 150] width 15 height 9
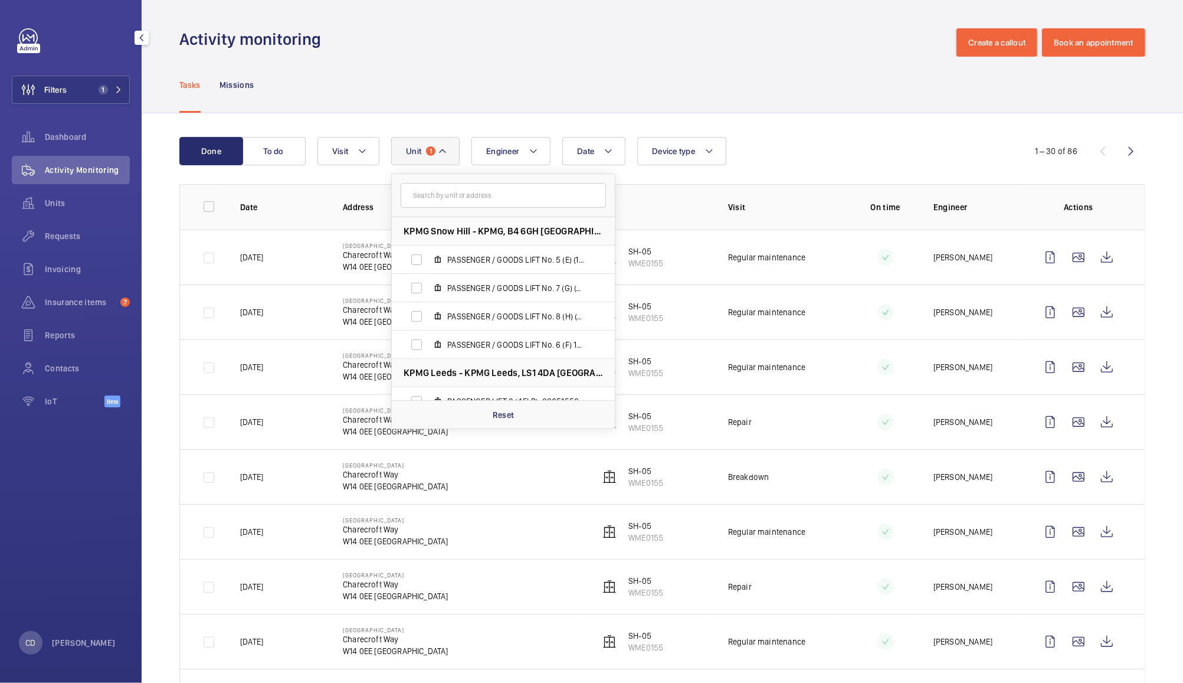
click at [493, 195] on input "text" at bounding box center [503, 195] width 205 height 25
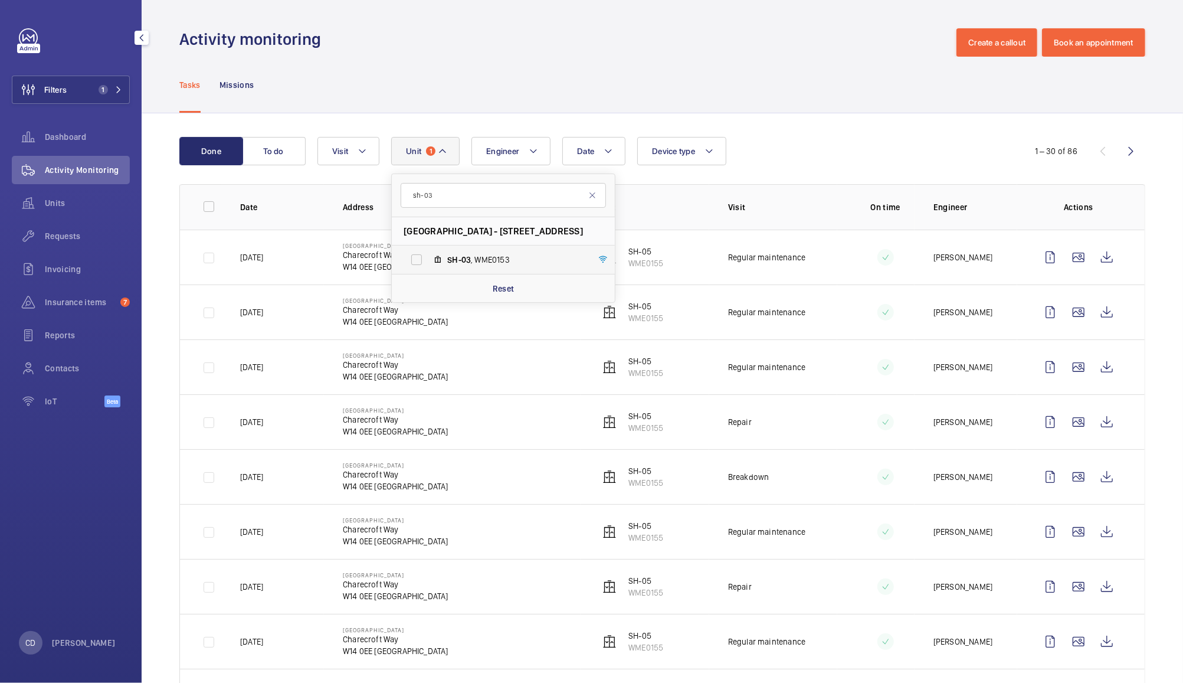
type input "sh-03"
click at [492, 256] on span "SH-03 , WME0153" at bounding box center [515, 260] width 137 height 12
click at [428, 256] on input "SH-03 , WME0153" at bounding box center [417, 260] width 24 height 24
checkbox input "true"
click at [845, 73] on div "Tasks Missions" at bounding box center [662, 85] width 966 height 56
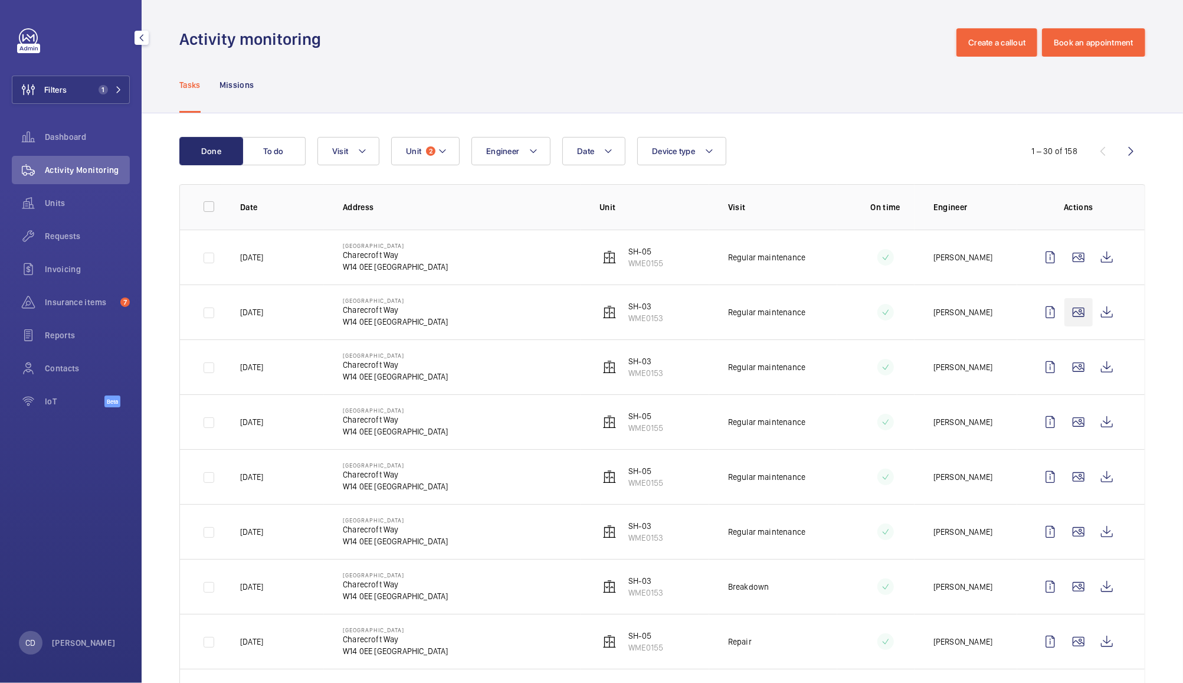
click at [1065, 320] on wm-front-icon-button at bounding box center [1079, 312] width 28 height 28
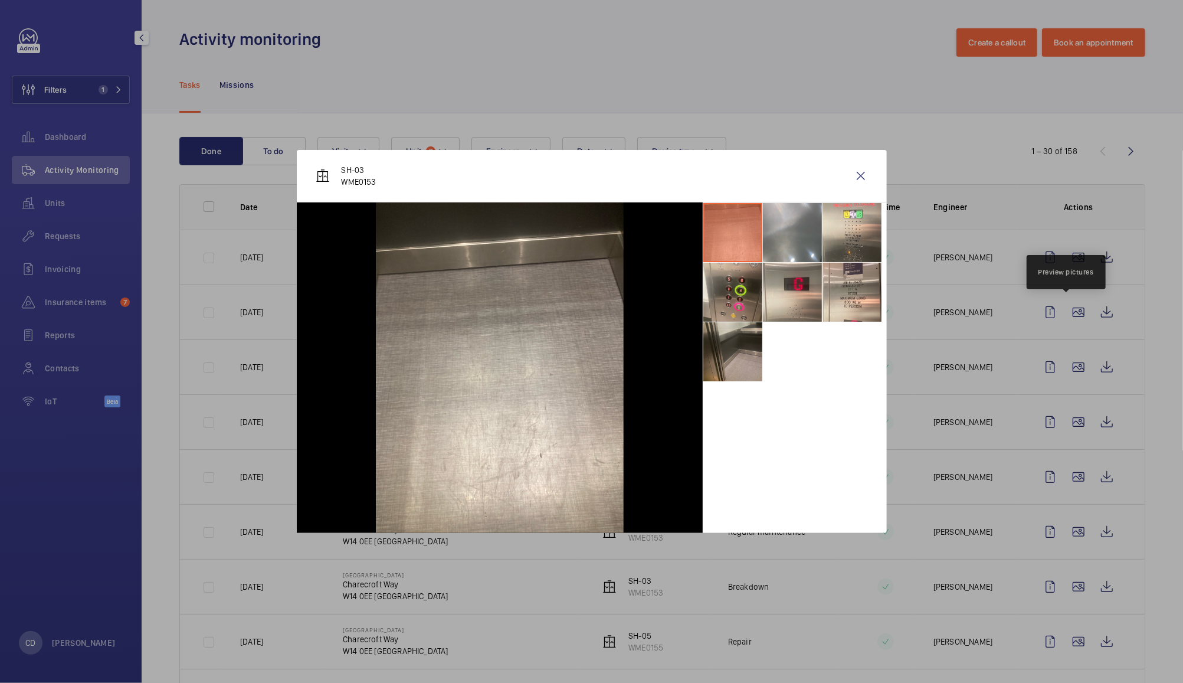
click at [738, 372] on li at bounding box center [733, 351] width 59 height 59
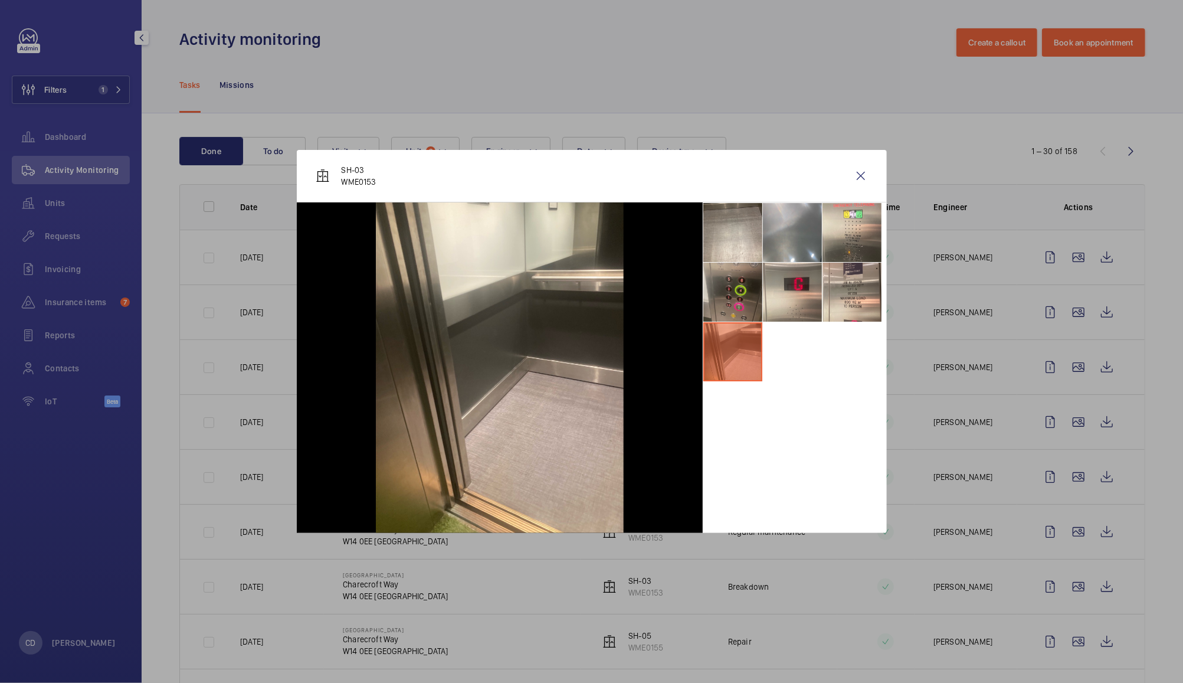
click at [748, 301] on li at bounding box center [733, 292] width 59 height 59
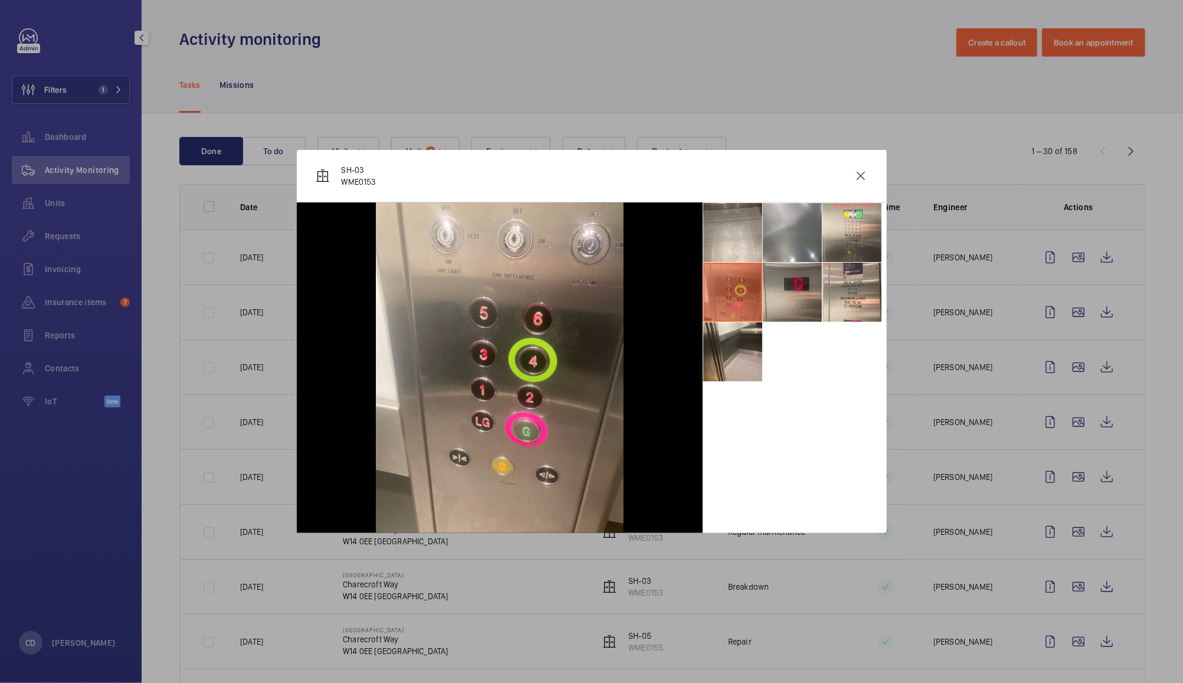
click at [807, 295] on li at bounding box center [792, 292] width 59 height 59
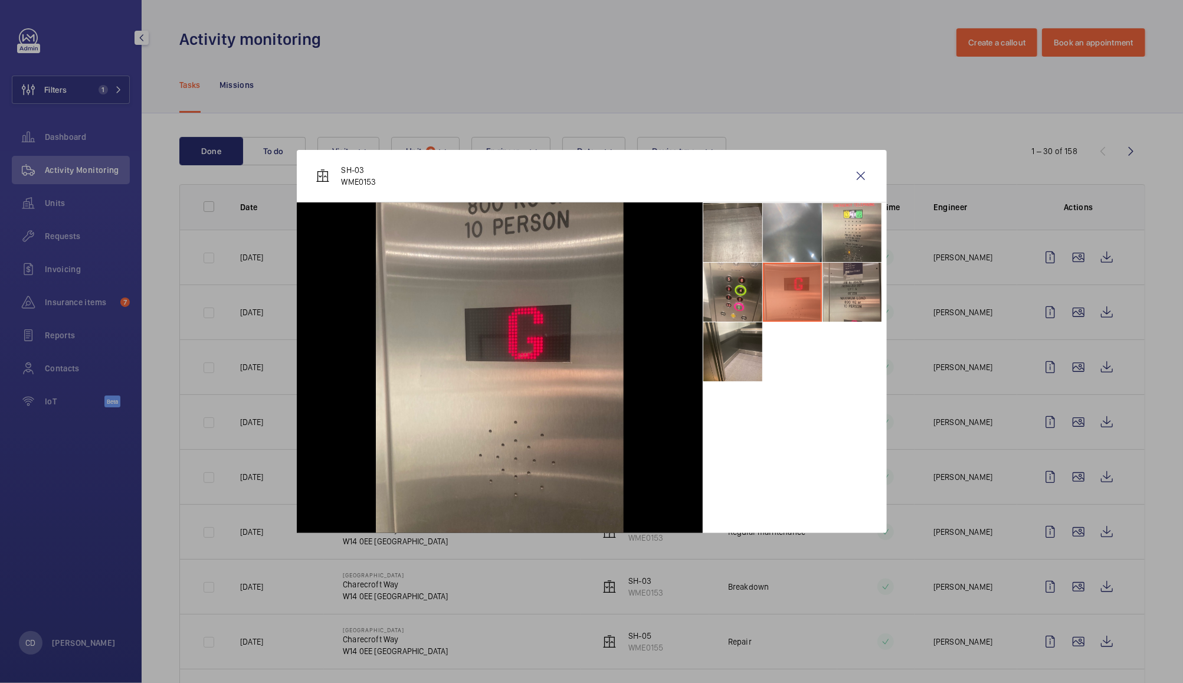
click at [852, 293] on li at bounding box center [852, 292] width 59 height 59
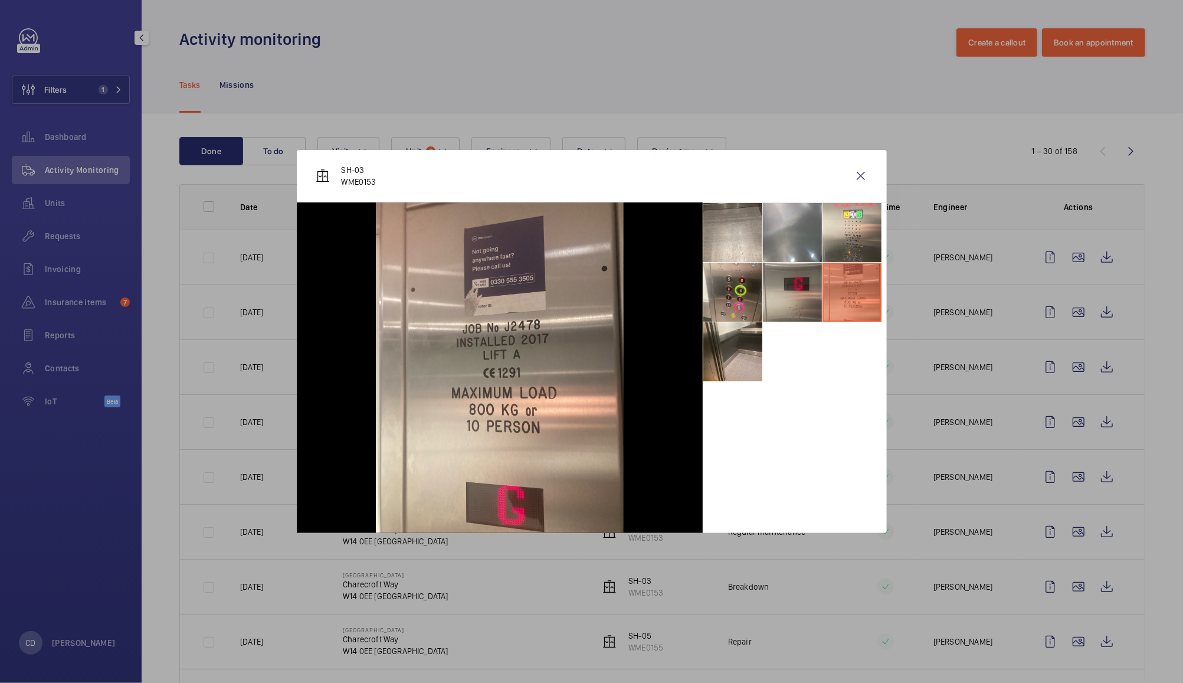
click at [782, 293] on li at bounding box center [792, 292] width 59 height 59
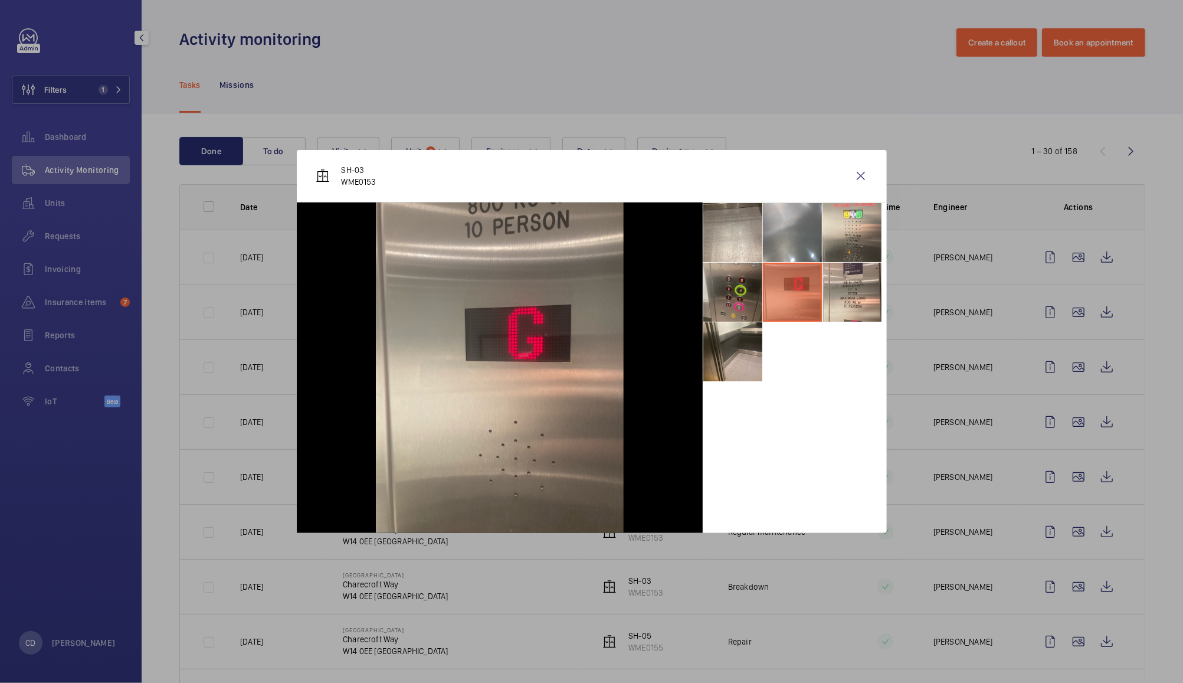
click at [738, 307] on li at bounding box center [733, 292] width 59 height 59
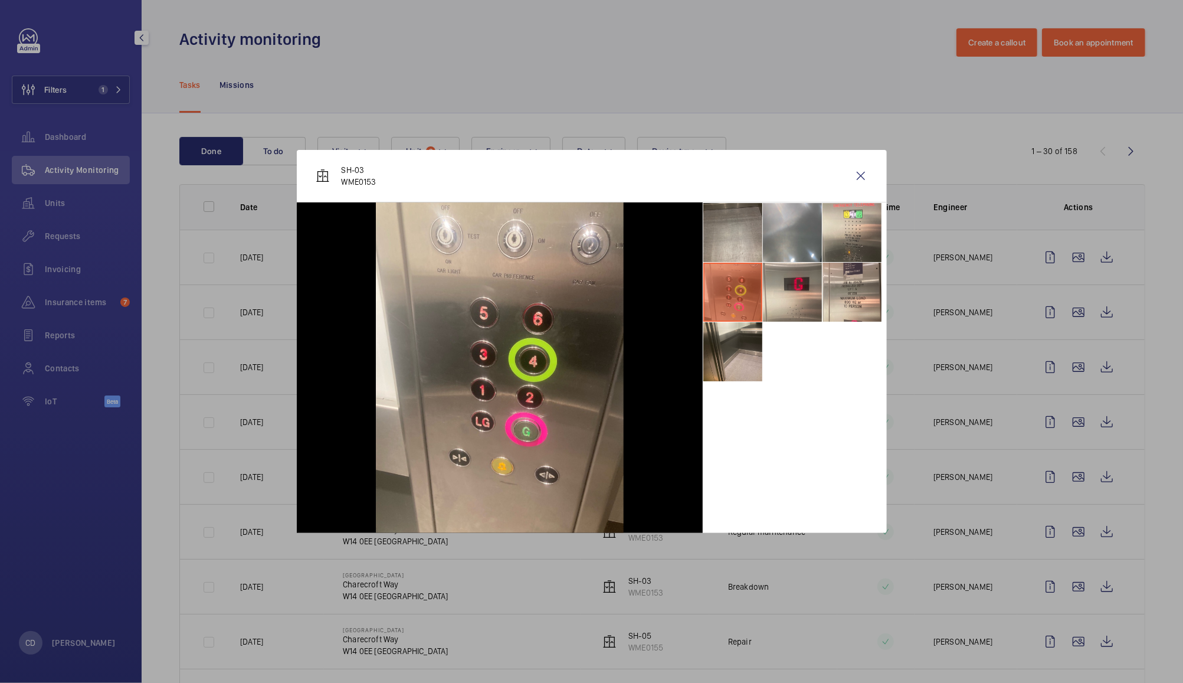
click at [748, 226] on li at bounding box center [733, 232] width 59 height 59
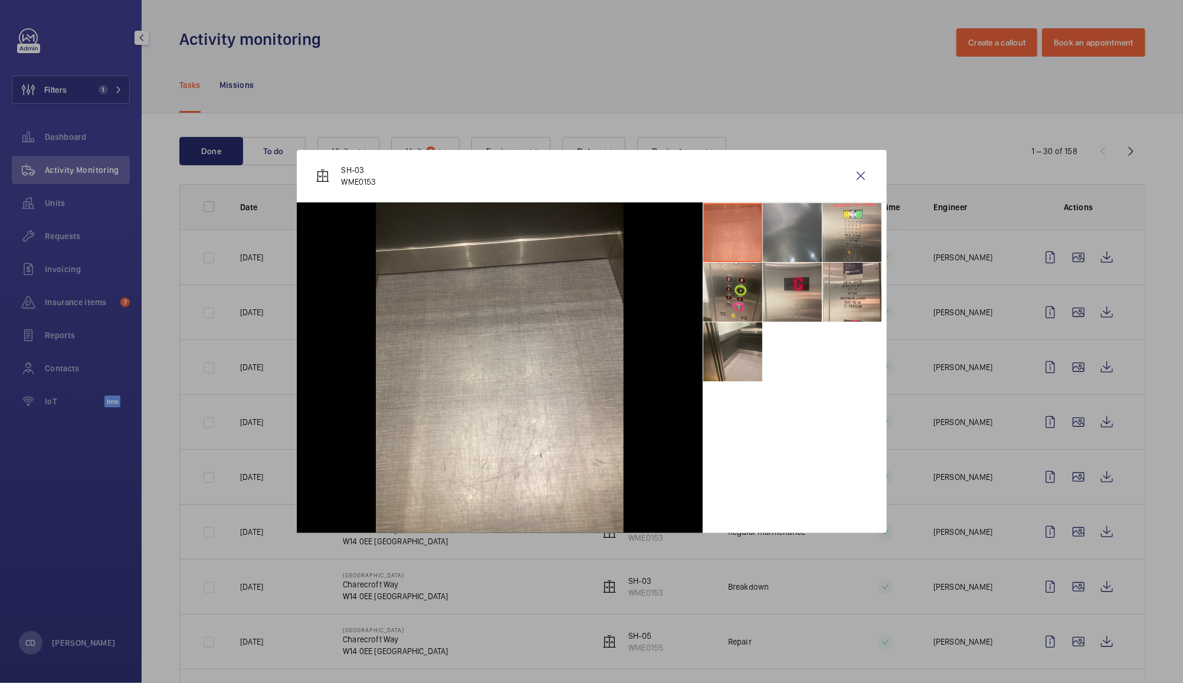
click at [796, 220] on li at bounding box center [792, 232] width 59 height 59
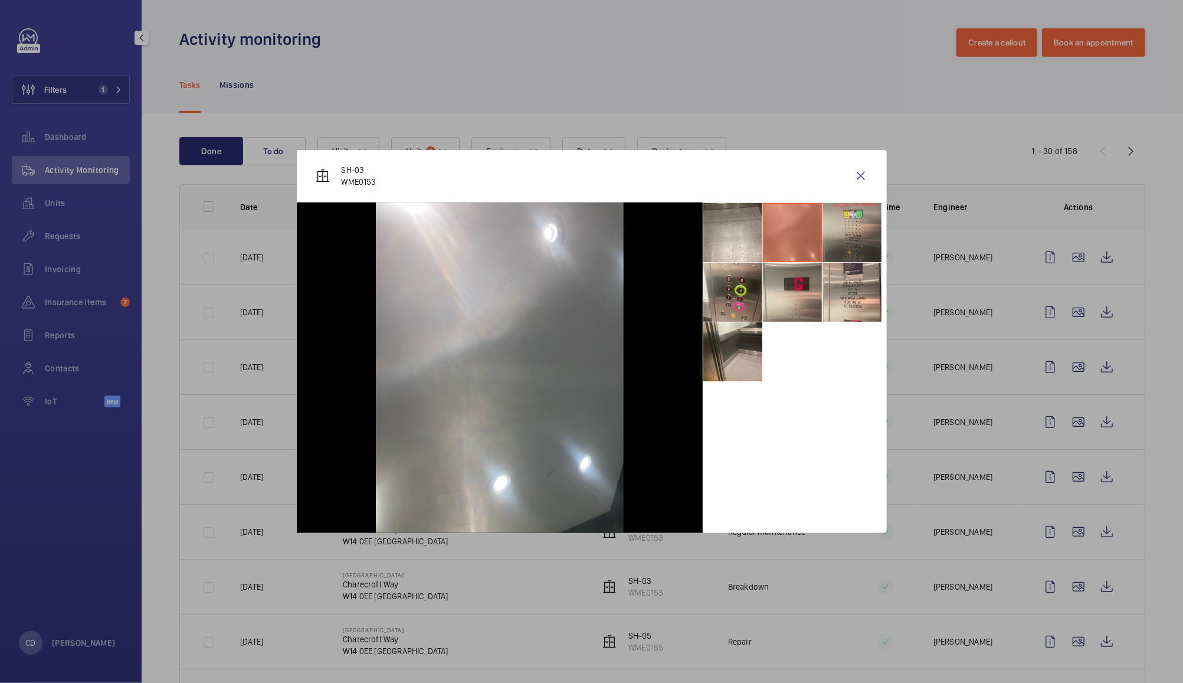
click at [856, 210] on li at bounding box center [852, 232] width 59 height 59
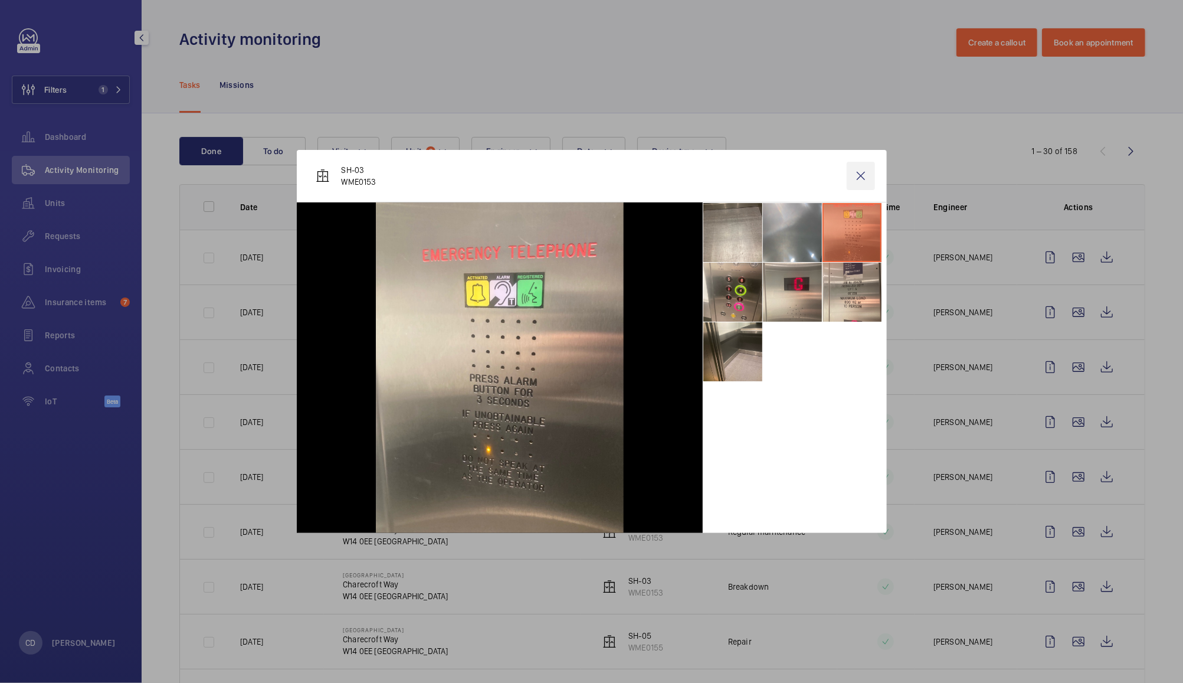
click at [862, 171] on wm-front-icon-button at bounding box center [861, 176] width 28 height 28
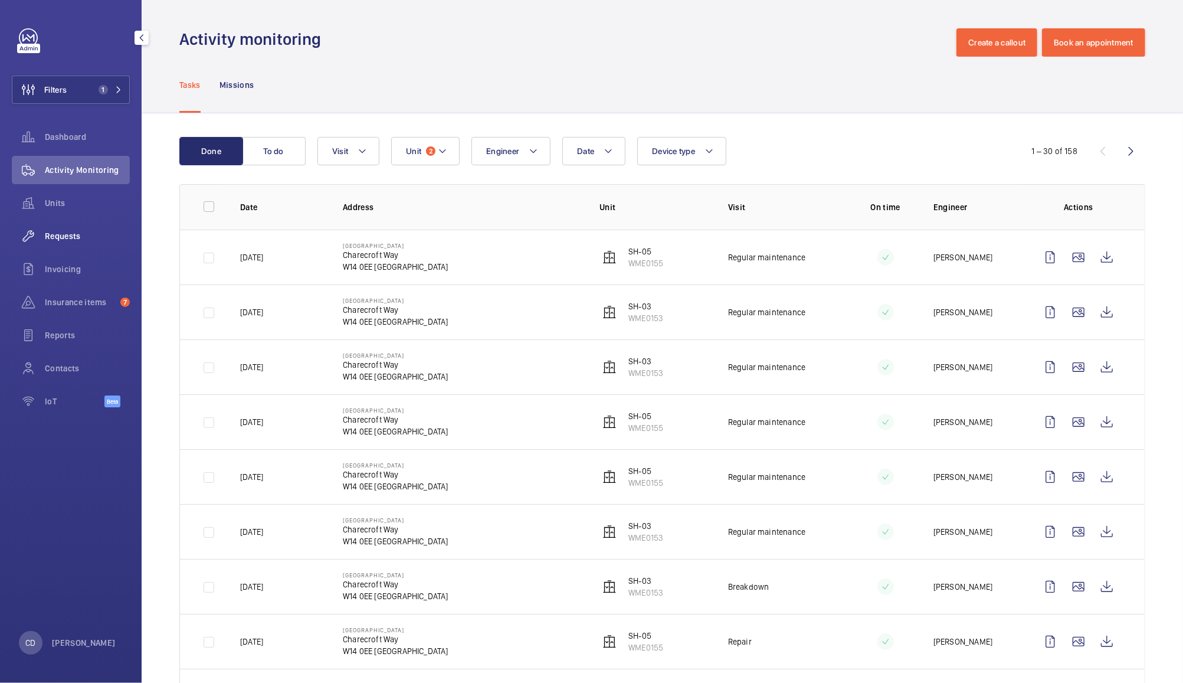
click at [68, 230] on span "Requests" at bounding box center [87, 236] width 85 height 12
click at [58, 235] on span "Requests" at bounding box center [87, 236] width 85 height 12
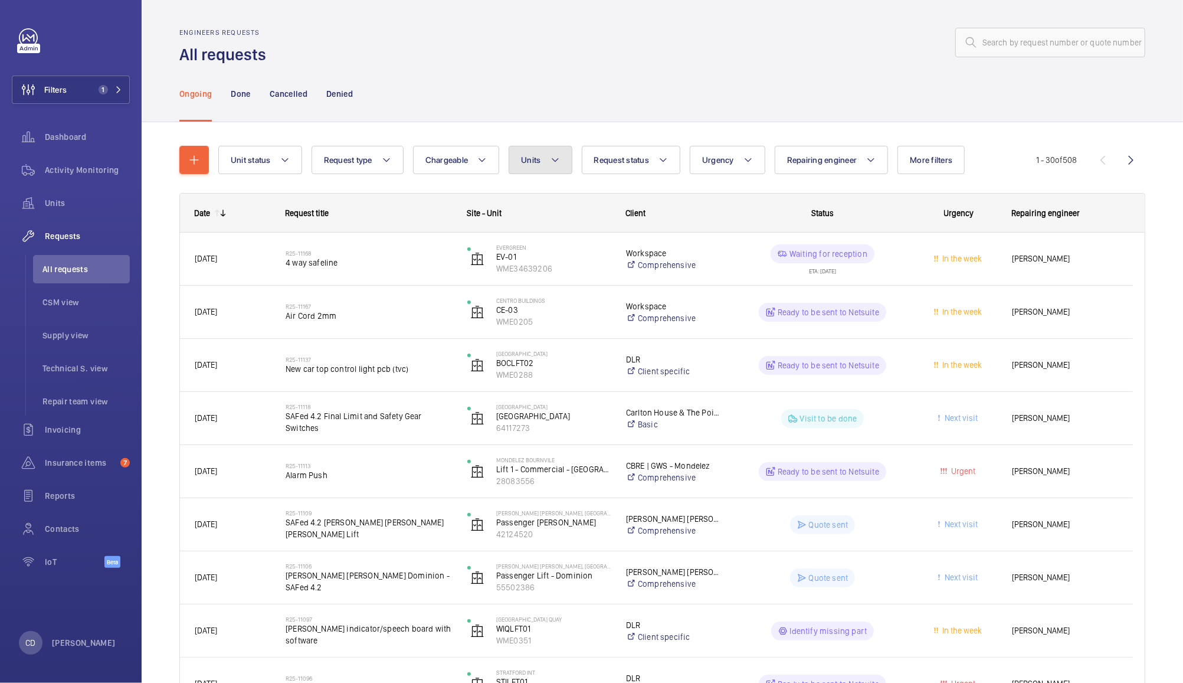
click at [535, 161] on span "Units" at bounding box center [530, 159] width 19 height 9
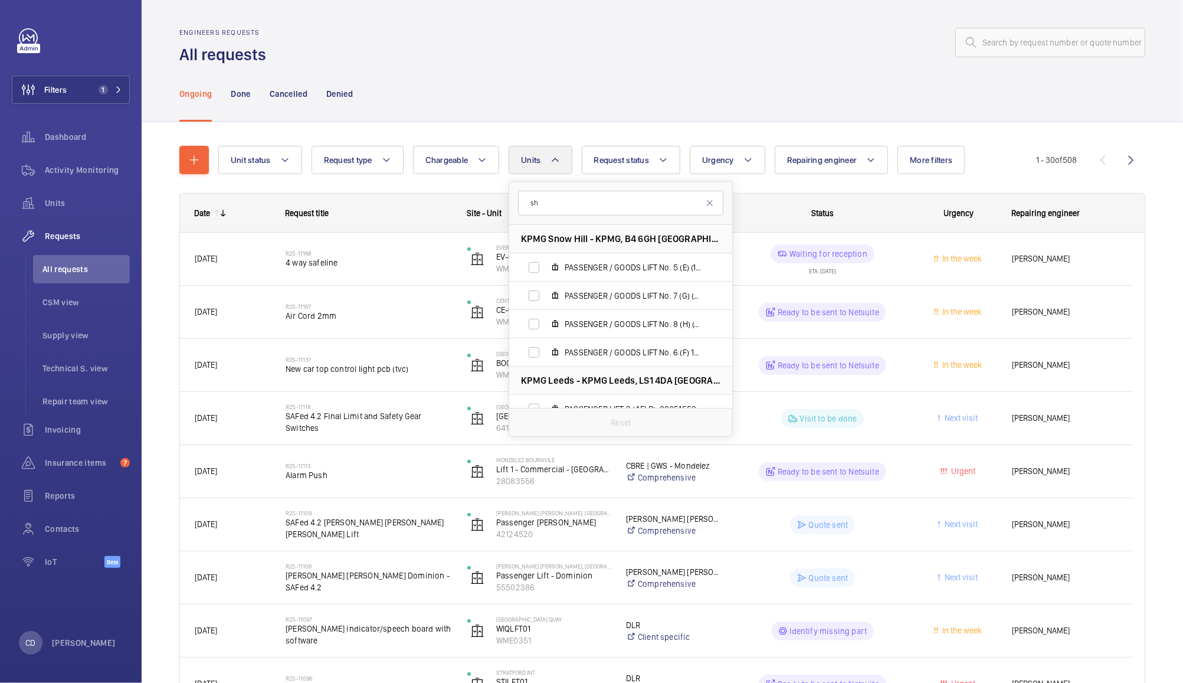
type input "sh0"
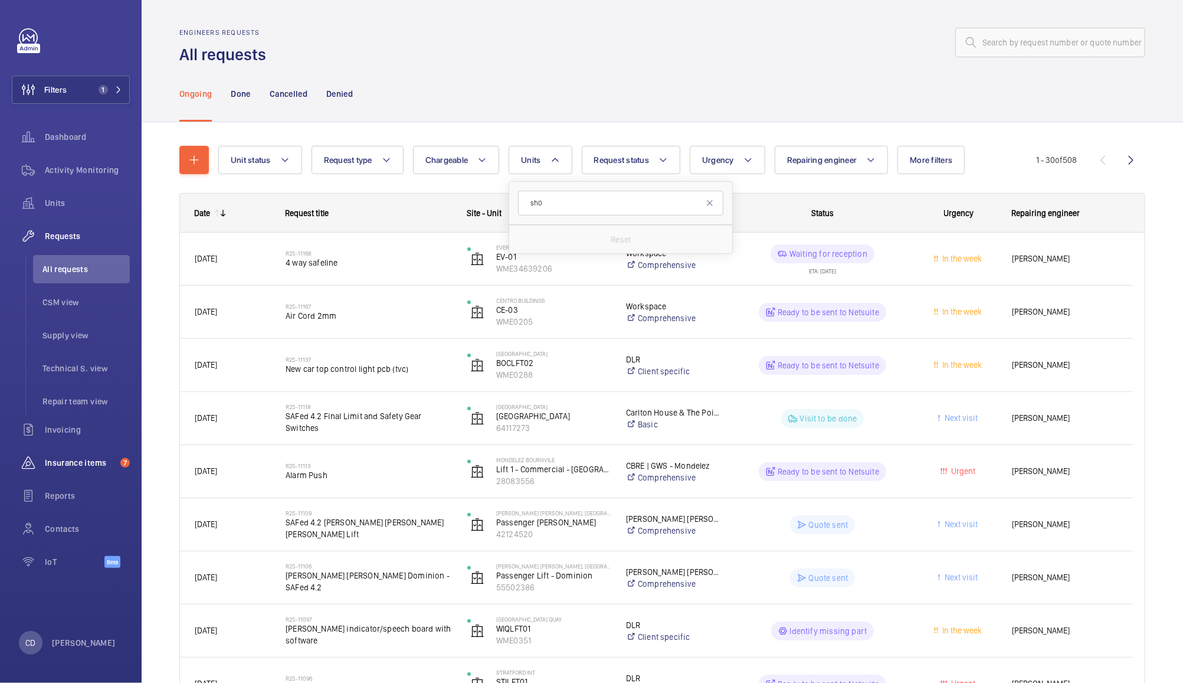
click at [69, 464] on span "Insurance items" at bounding box center [80, 463] width 71 height 12
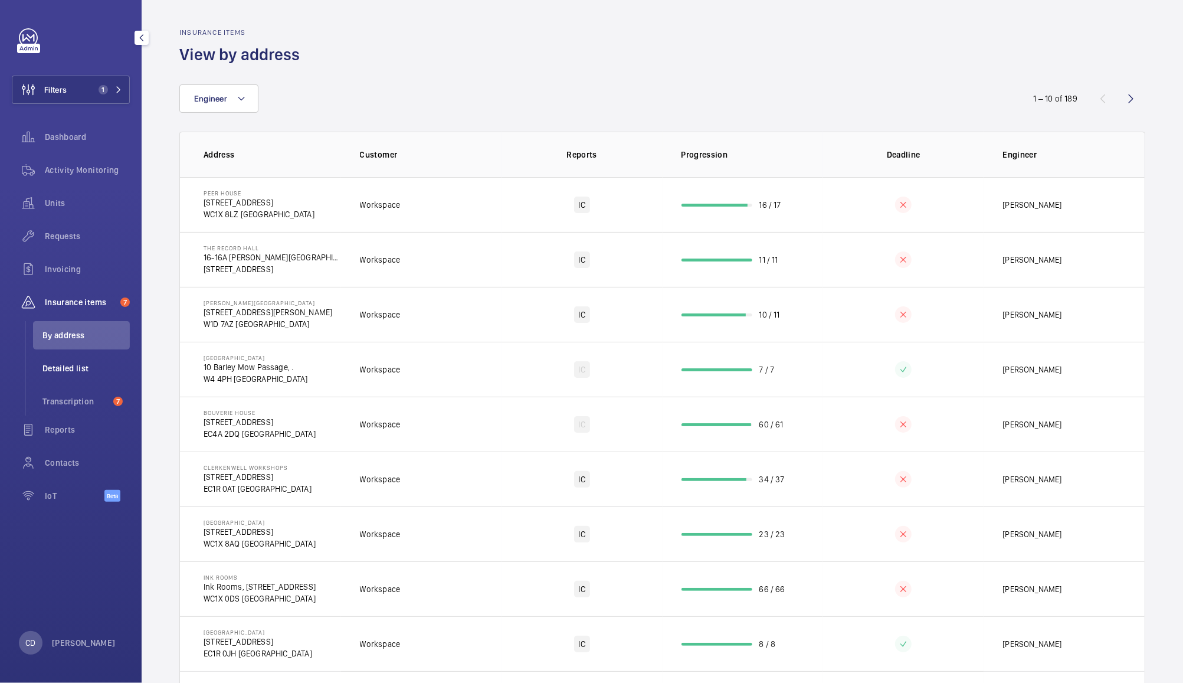
click at [67, 369] on span "Detailed list" at bounding box center [85, 368] width 87 height 12
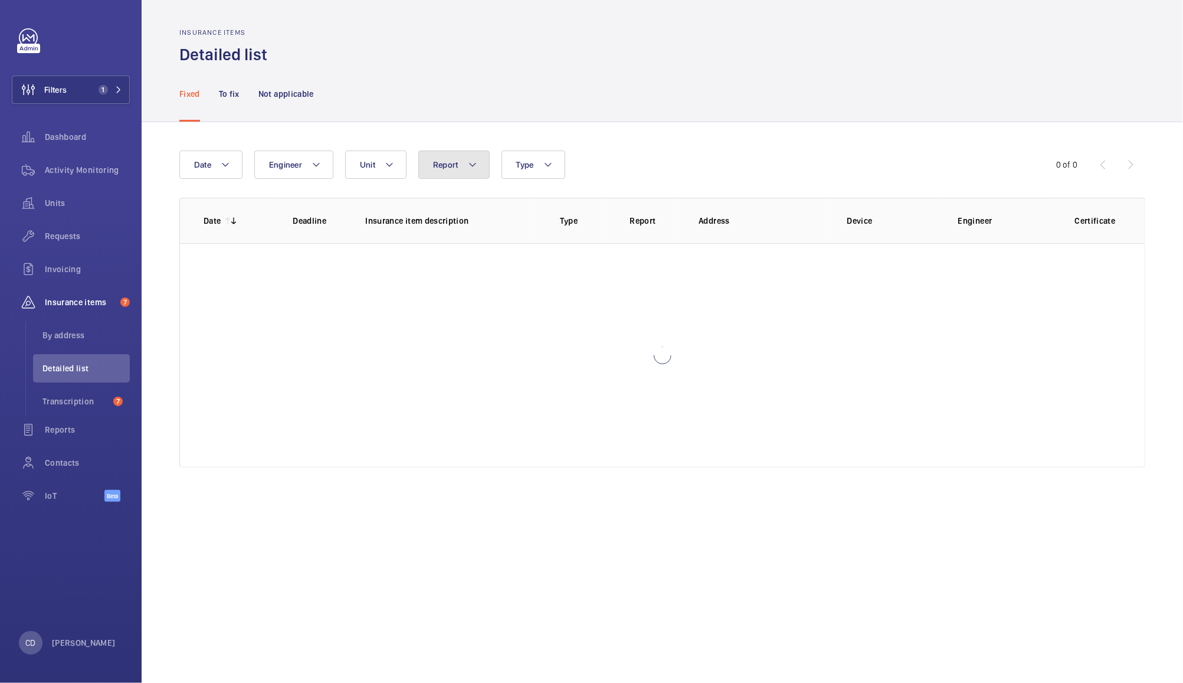
click at [456, 160] on span "Report" at bounding box center [445, 164] width 25 height 9
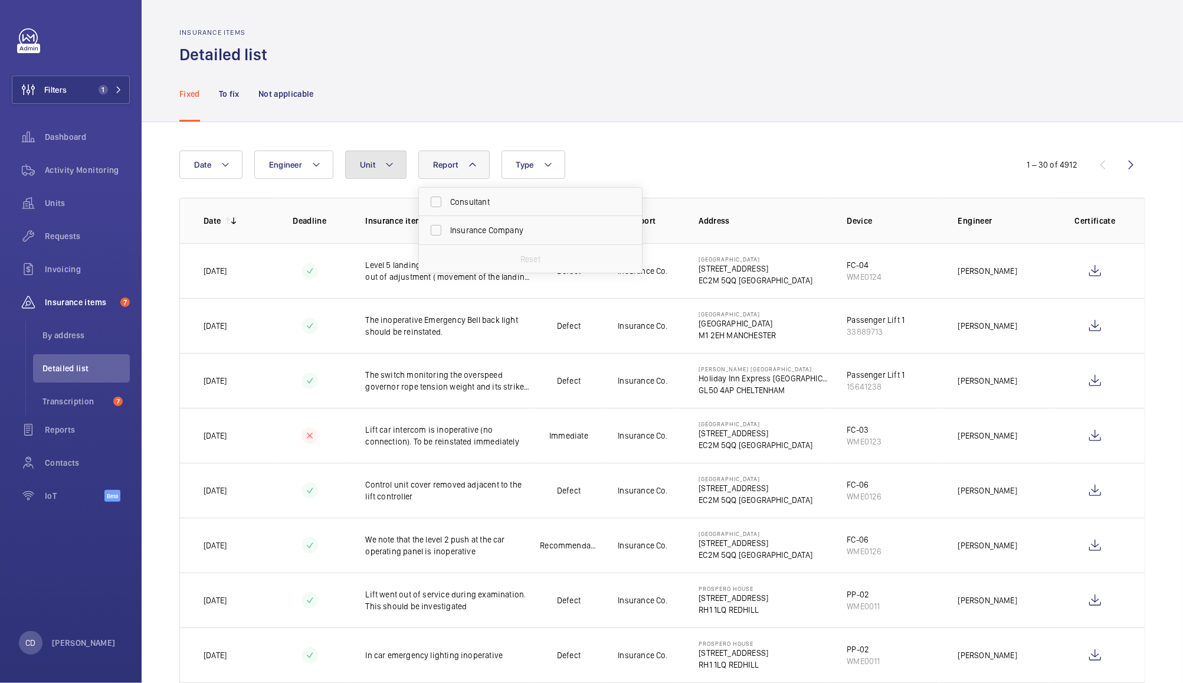
click at [369, 152] on button "Unit" at bounding box center [375, 165] width 61 height 28
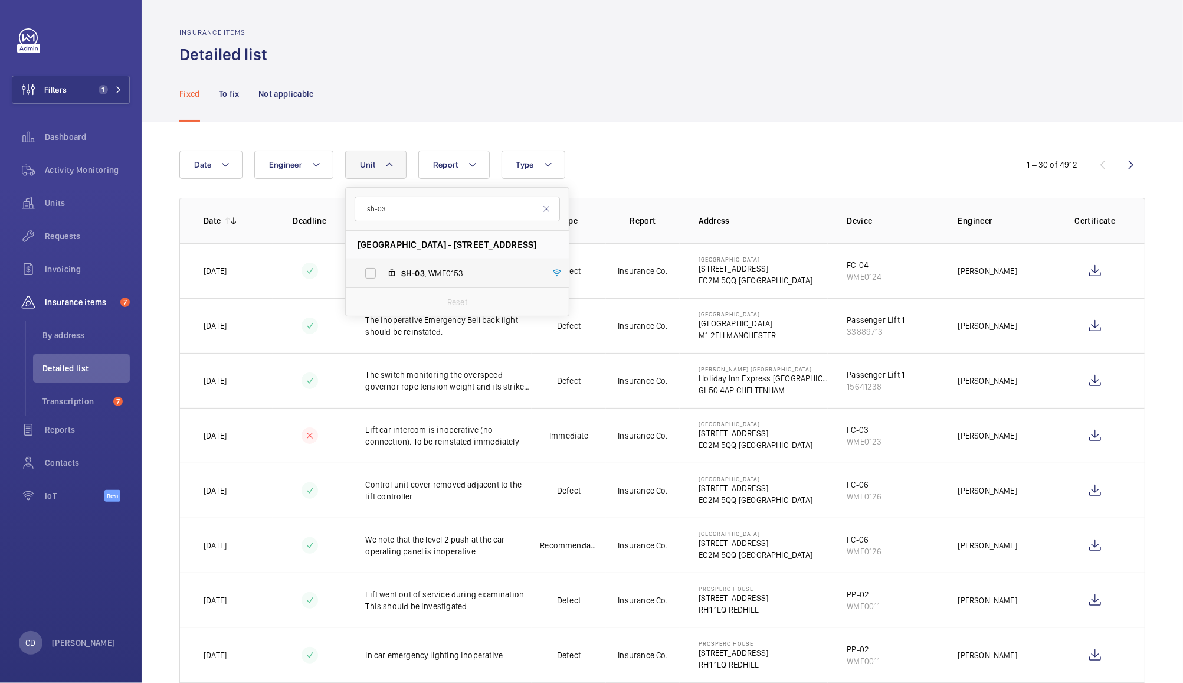
type input "sh-03"
click at [462, 260] on label "SH-03 , WME0153" at bounding box center [448, 273] width 204 height 28
click at [382, 261] on input "SH-03 , WME0153" at bounding box center [371, 273] width 24 height 24
checkbox input "true"
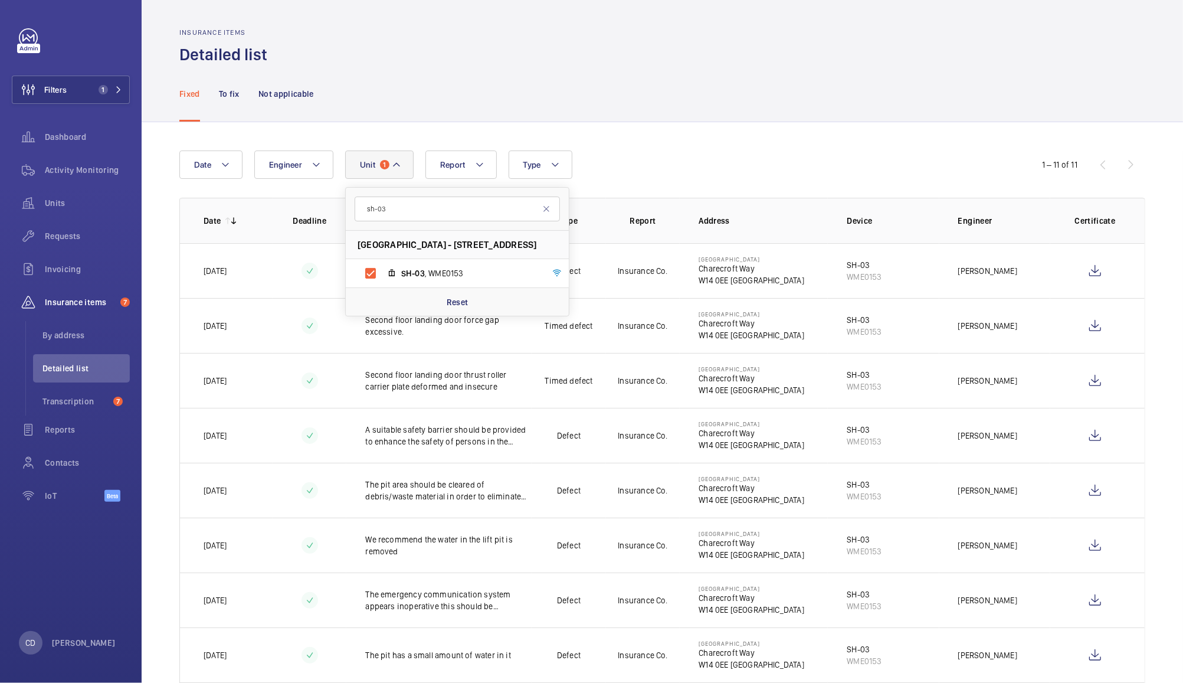
click at [729, 66] on div "Fixed To fix Not applicable" at bounding box center [662, 94] width 966 height 56
click at [234, 100] on div "To fix" at bounding box center [229, 94] width 21 height 56
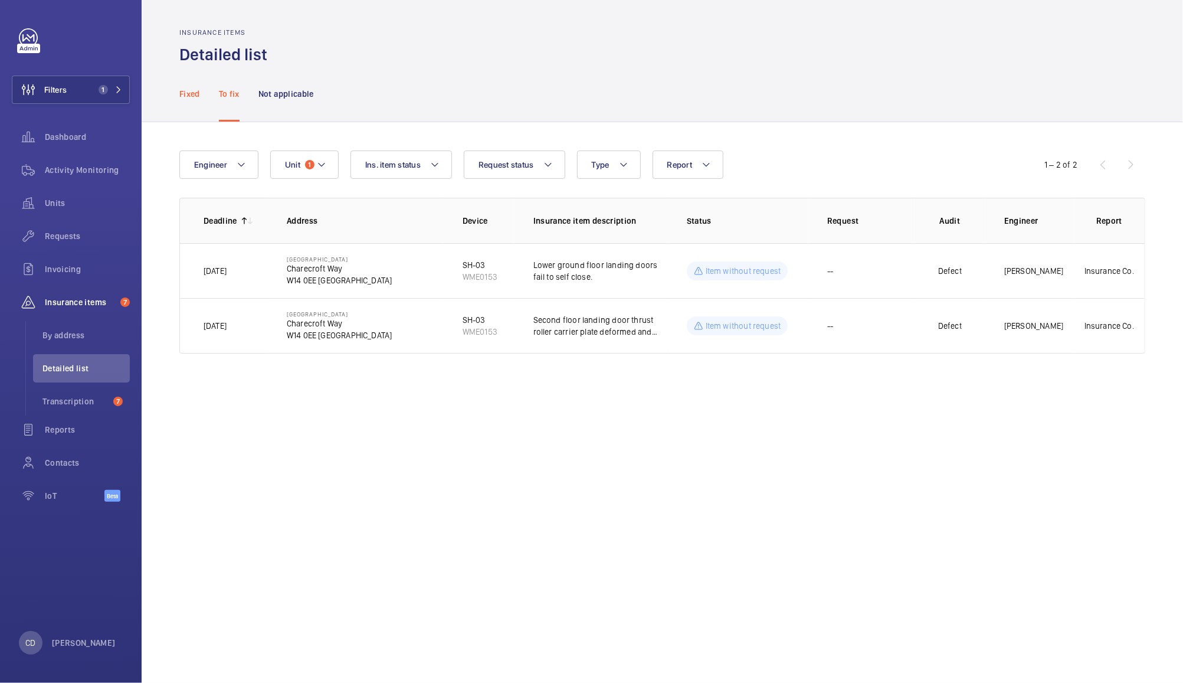
click at [187, 92] on p "Fixed" at bounding box center [189, 94] width 21 height 12
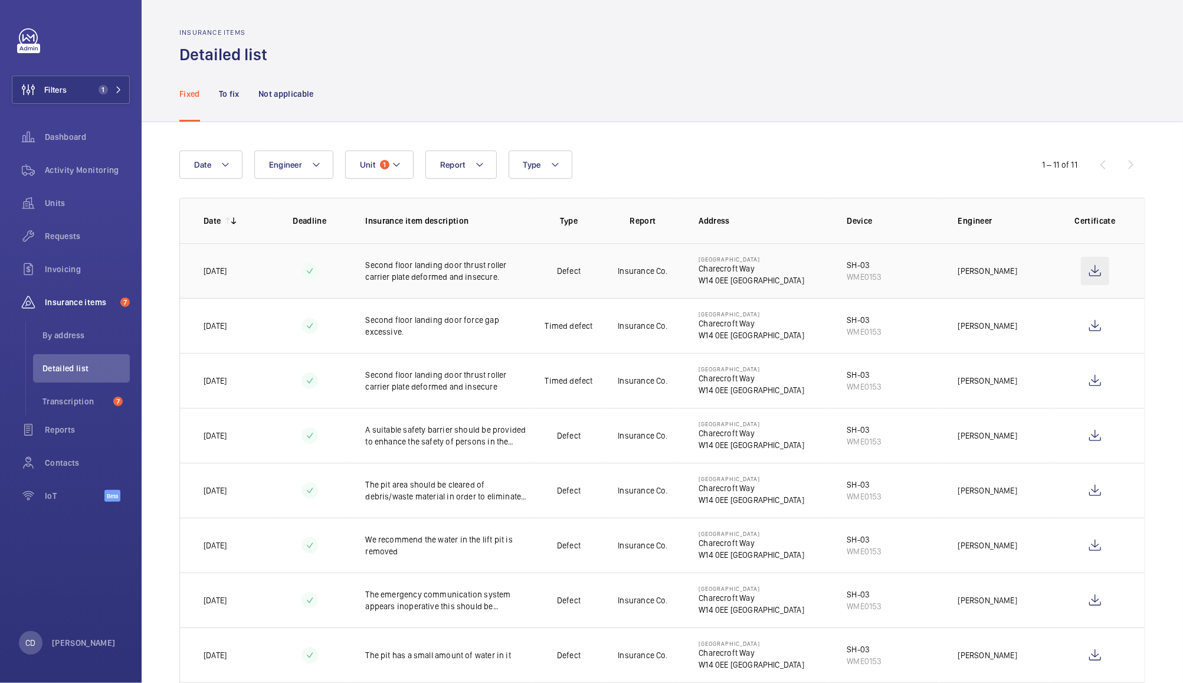
click at [1087, 271] on wm-front-icon-button at bounding box center [1095, 271] width 28 height 28
click at [1081, 378] on wm-front-icon-button at bounding box center [1095, 381] width 28 height 28
